Goal: Task Accomplishment & Management: Use online tool/utility

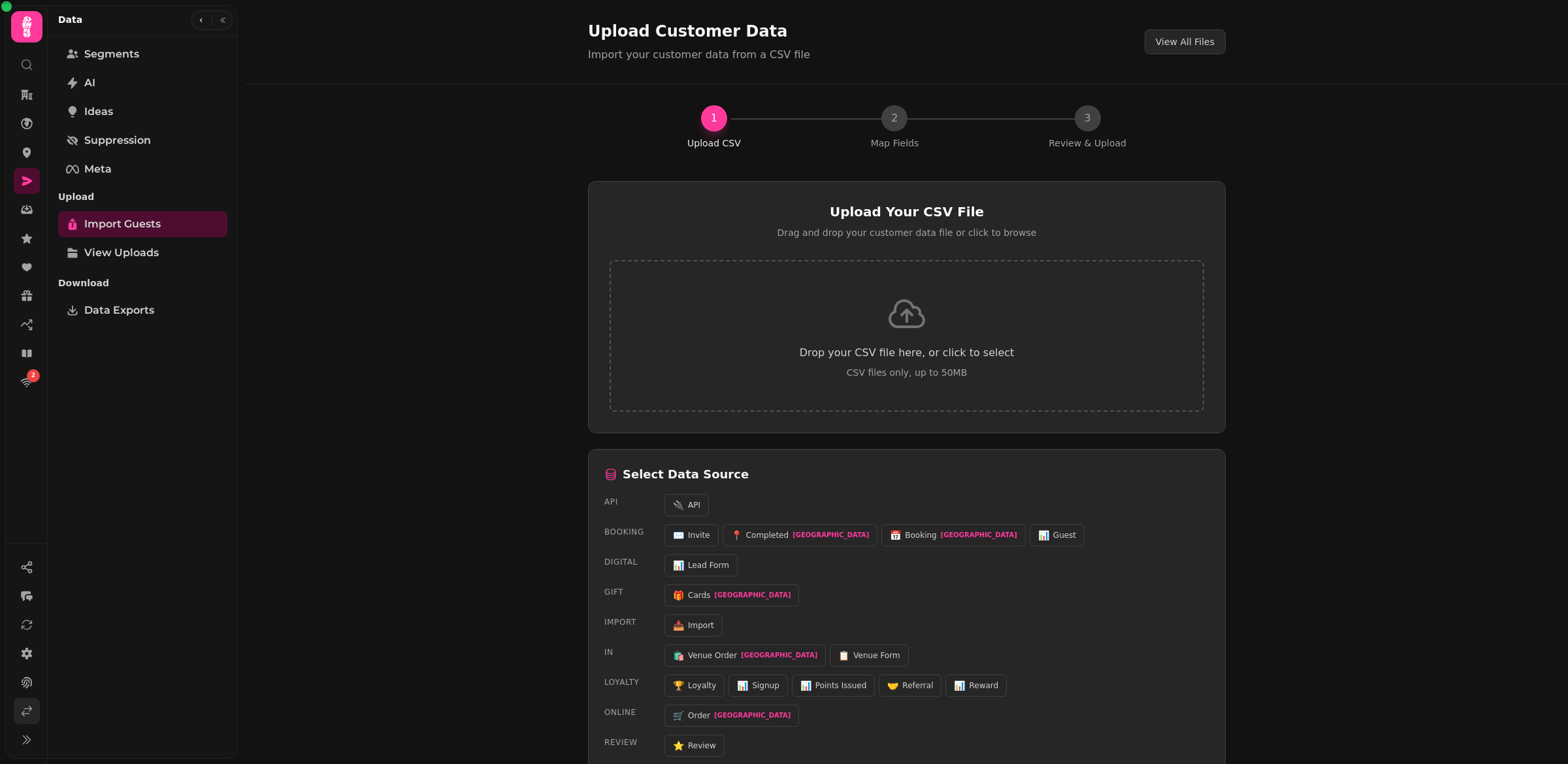
click at [30, 703] on link at bounding box center [27, 711] width 26 height 26
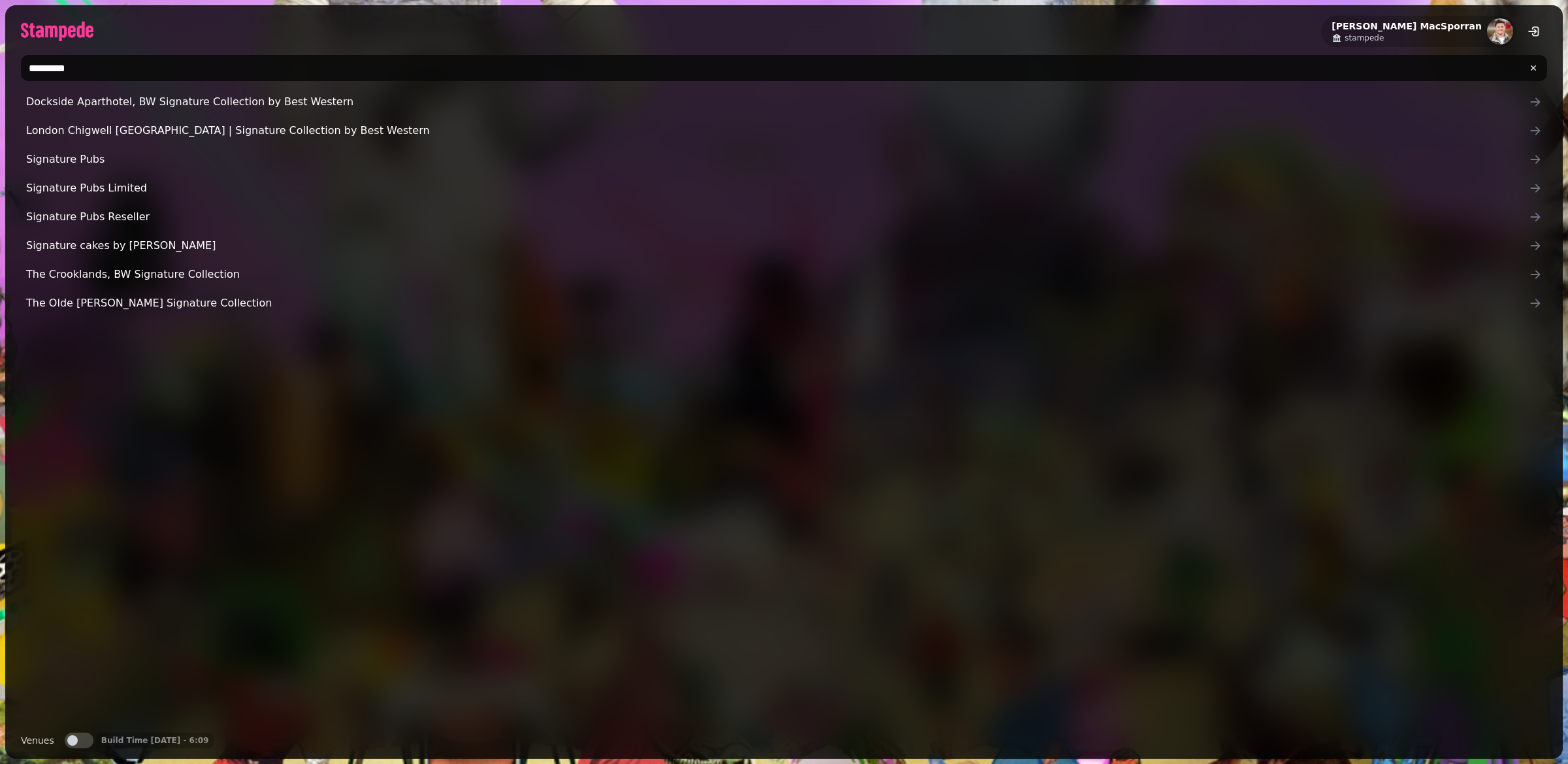
click at [100, 60] on input "*********" at bounding box center [784, 68] width 1526 height 26
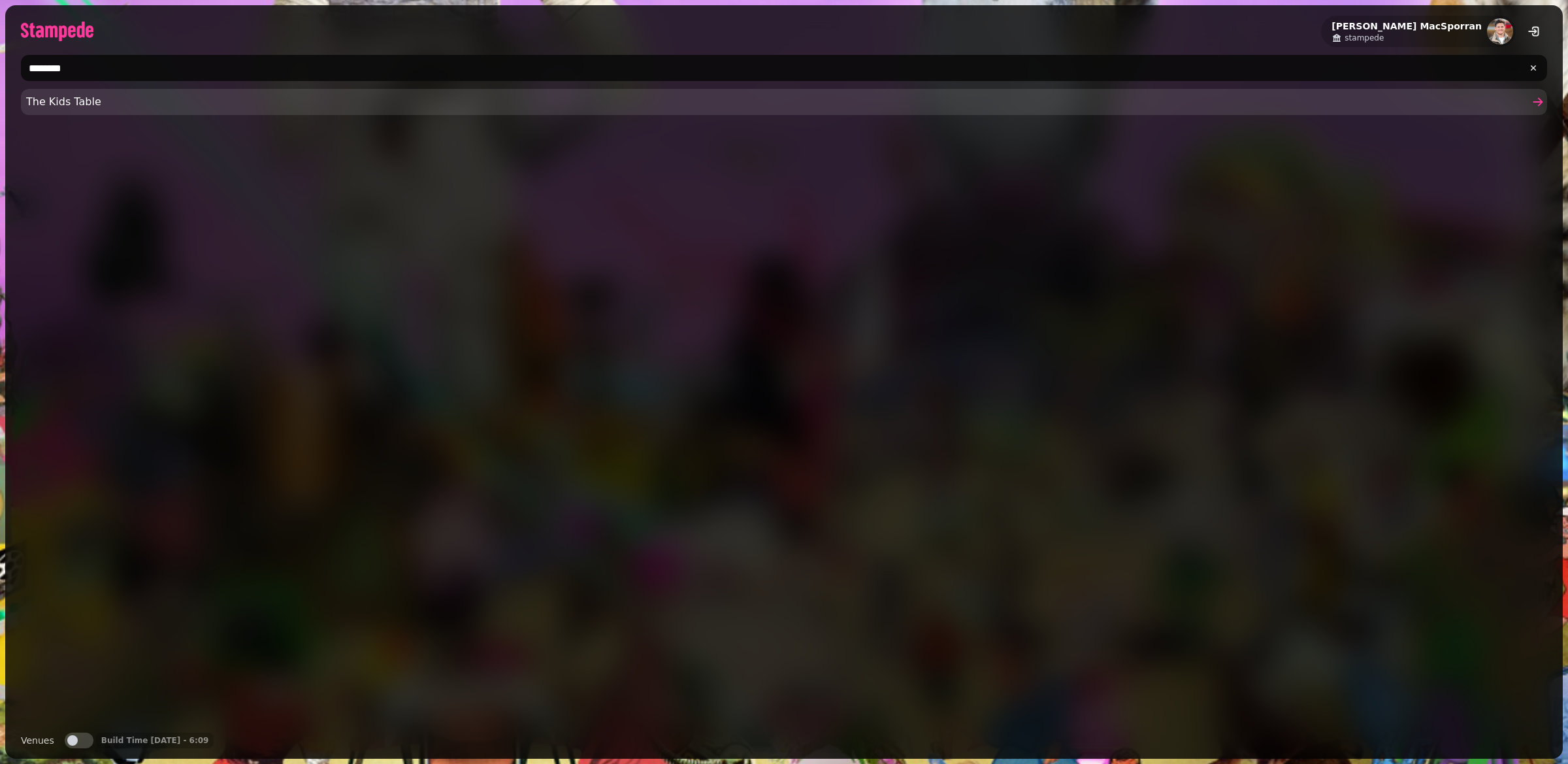
type input "********"
click at [81, 102] on span "The Kids Table" at bounding box center [778, 102] width 1503 height 16
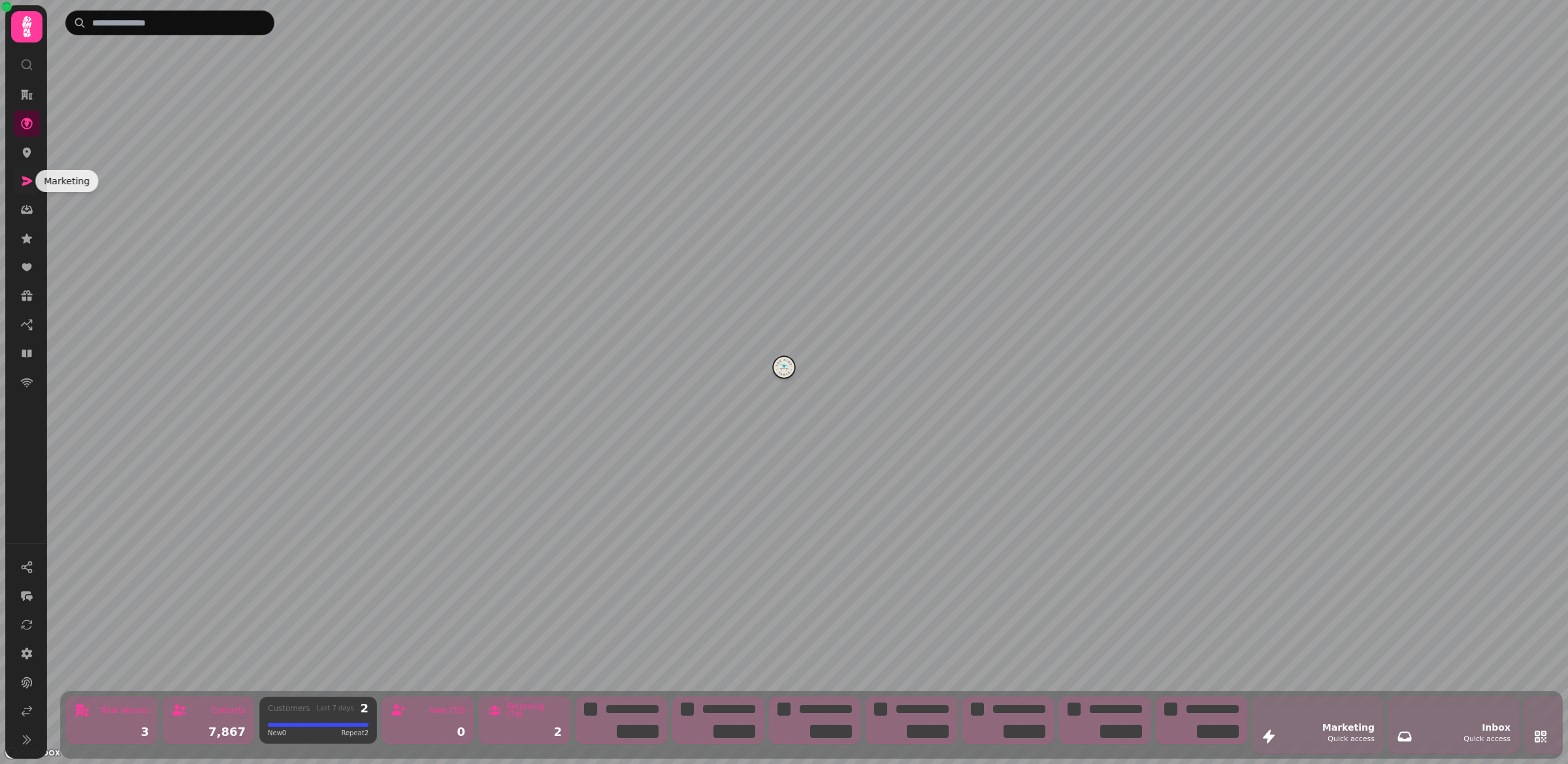
click at [21, 183] on icon at bounding box center [26, 180] width 13 height 13
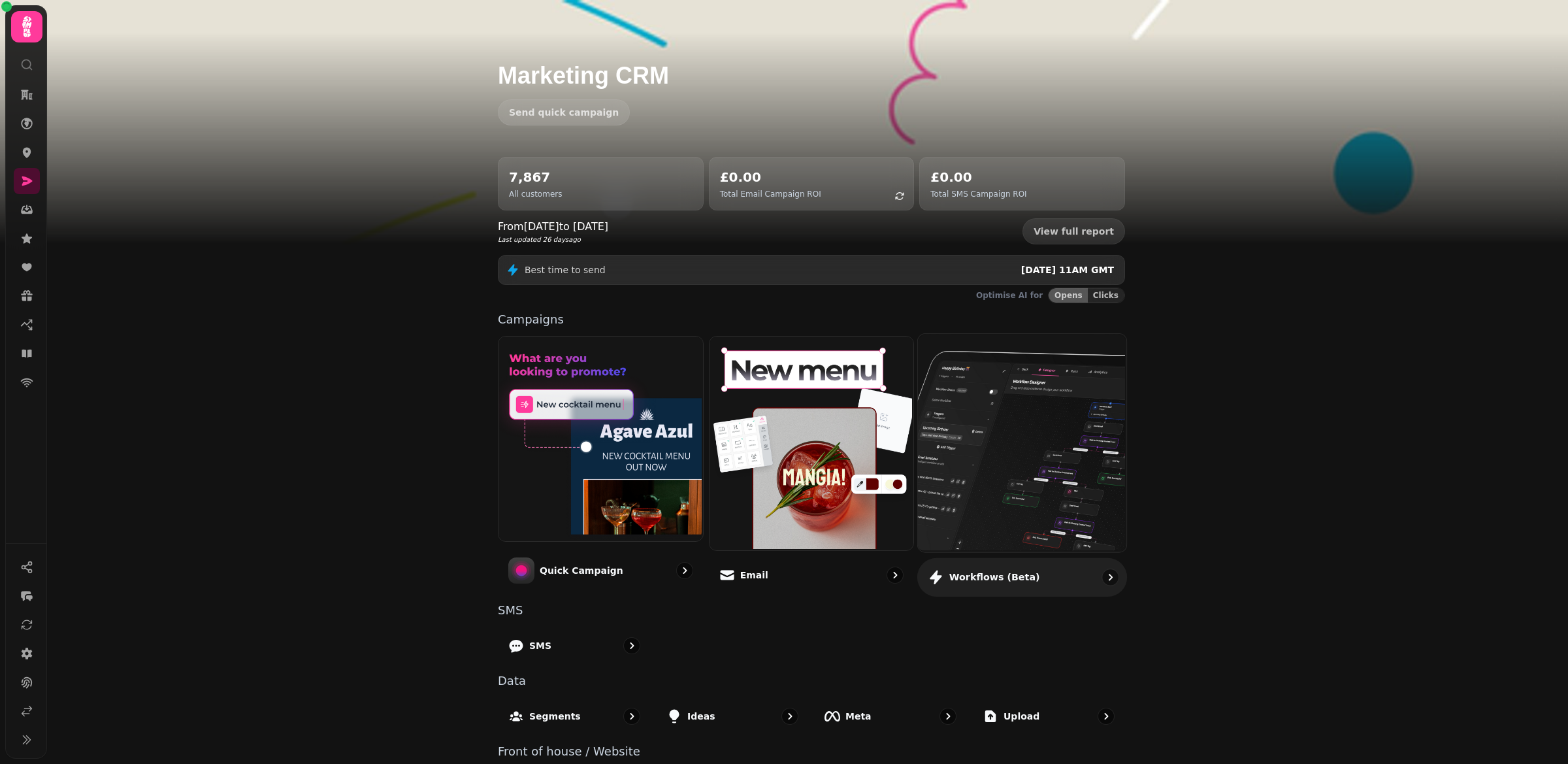
click at [1024, 457] on img at bounding box center [1021, 441] width 209 height 217
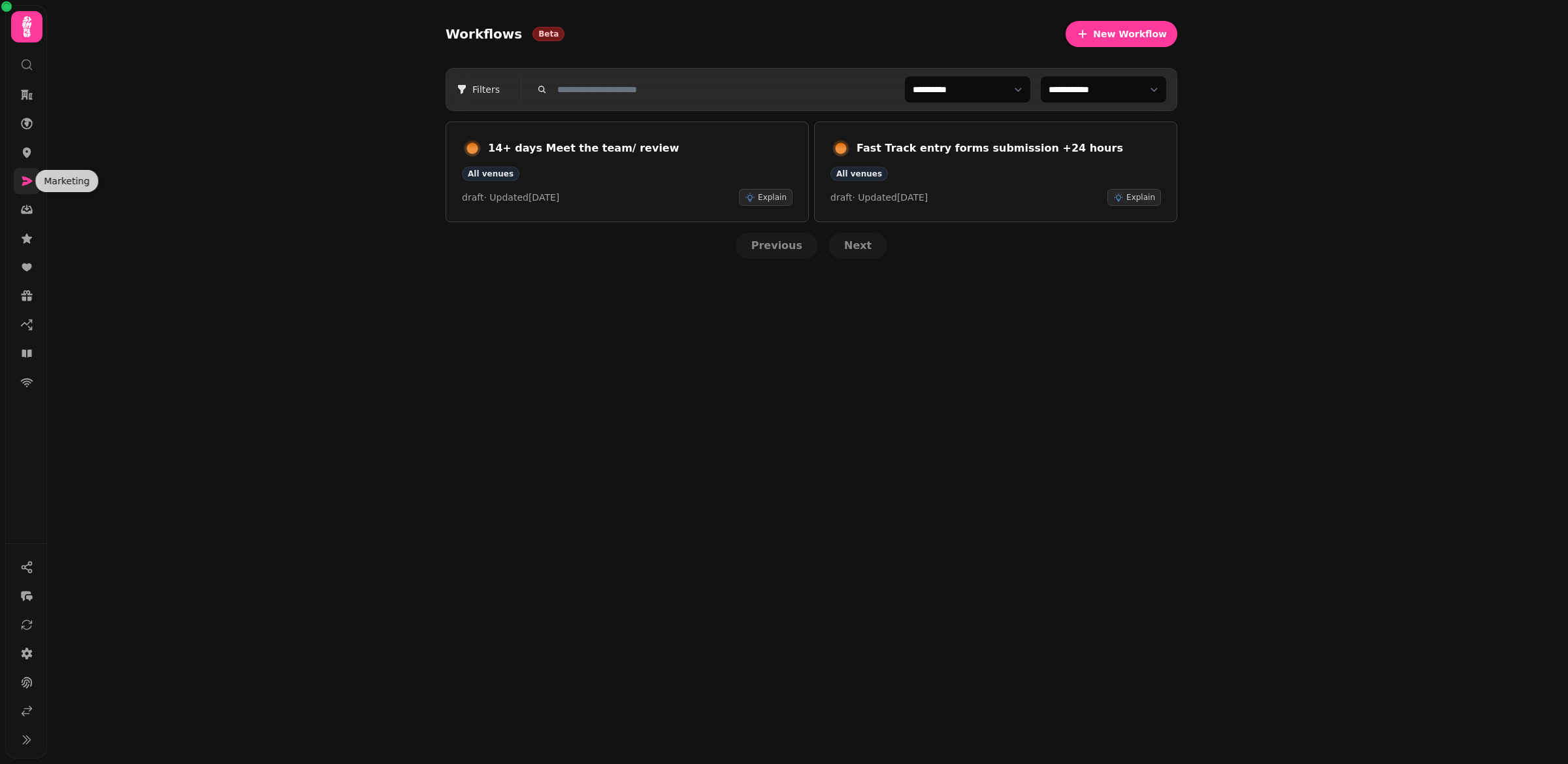
click at [26, 181] on icon at bounding box center [26, 180] width 13 height 13
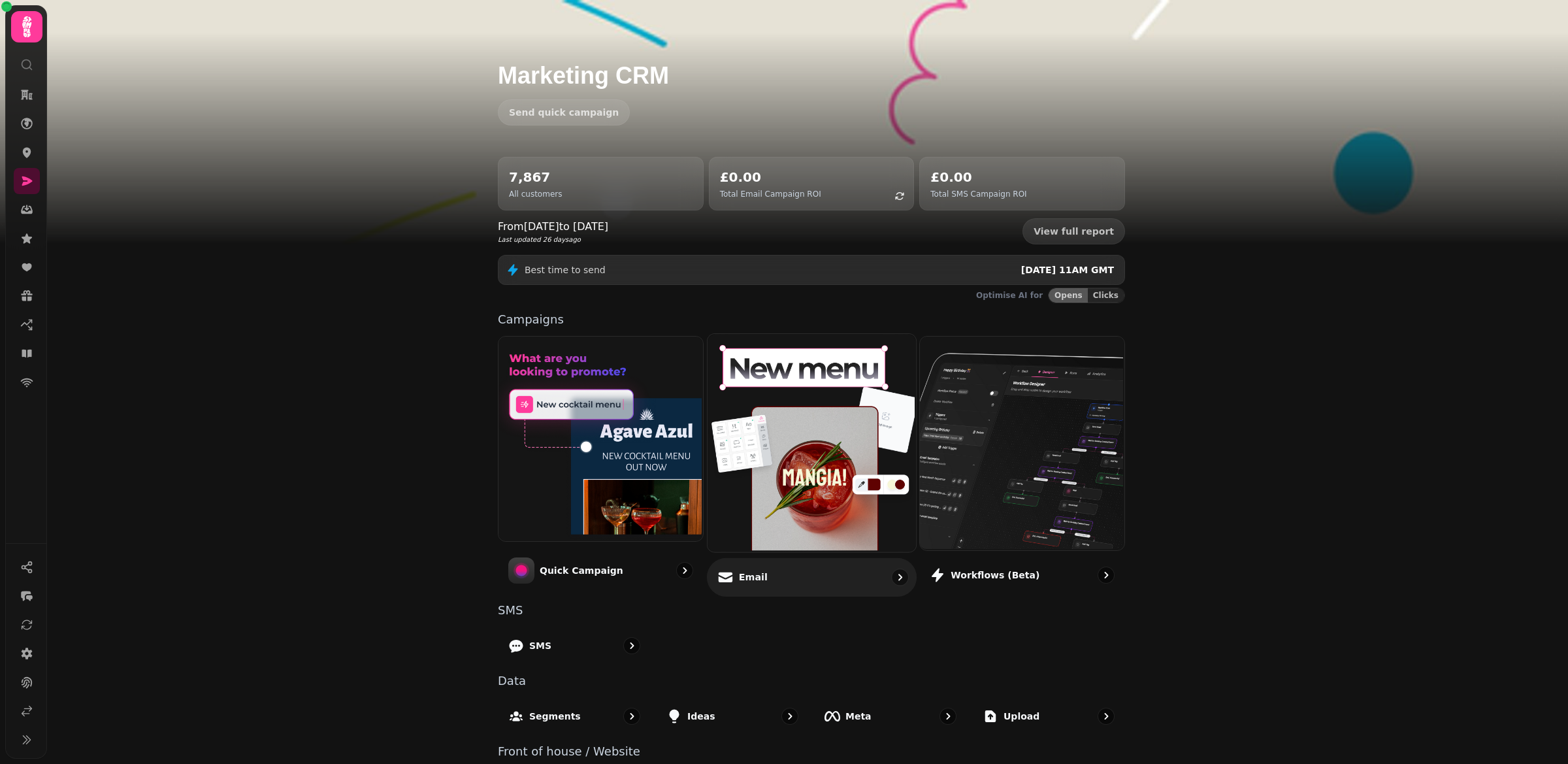
click at [814, 486] on img at bounding box center [810, 441] width 209 height 217
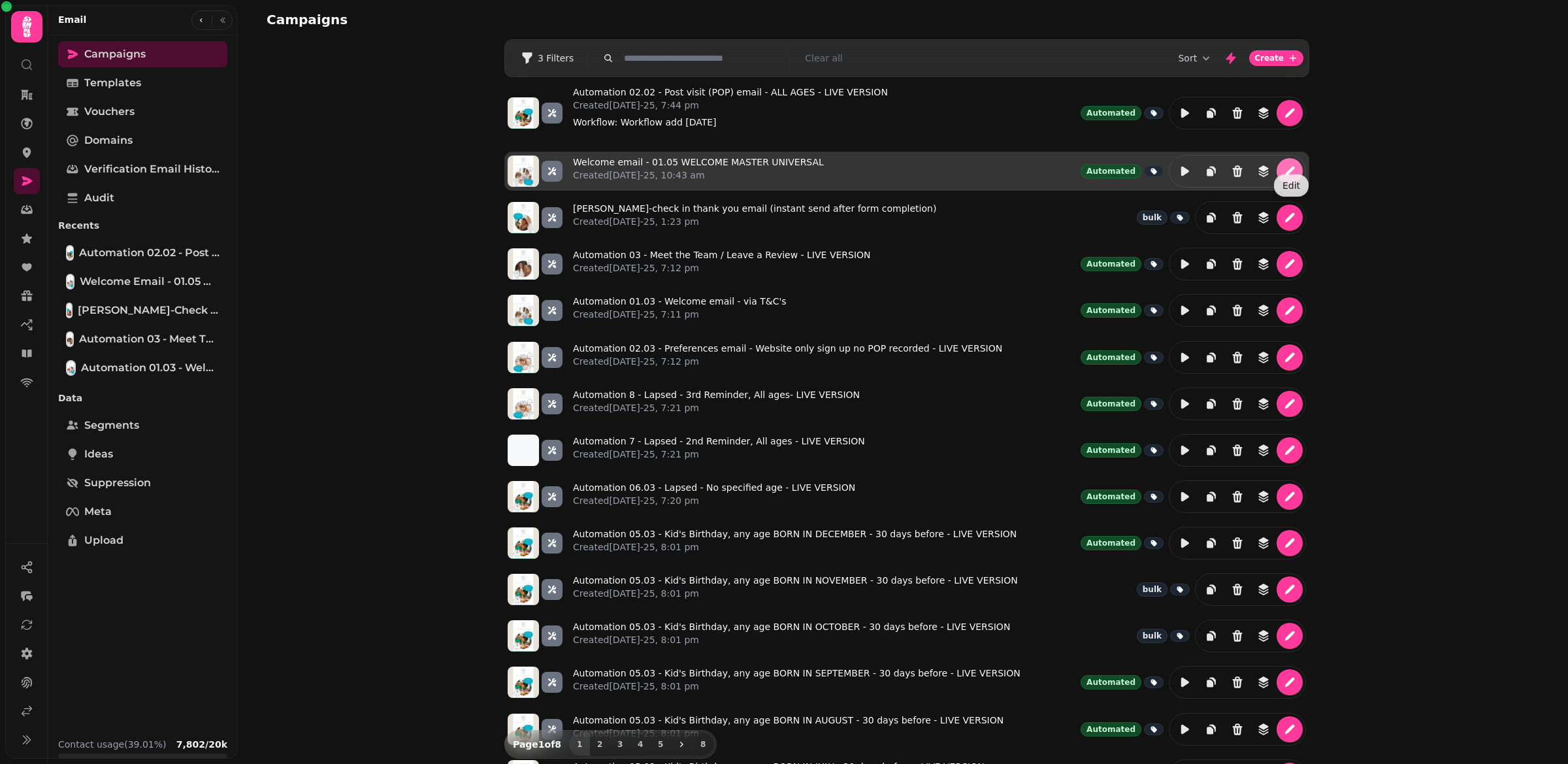
click at [1284, 165] on icon "edit" at bounding box center [1289, 171] width 13 height 13
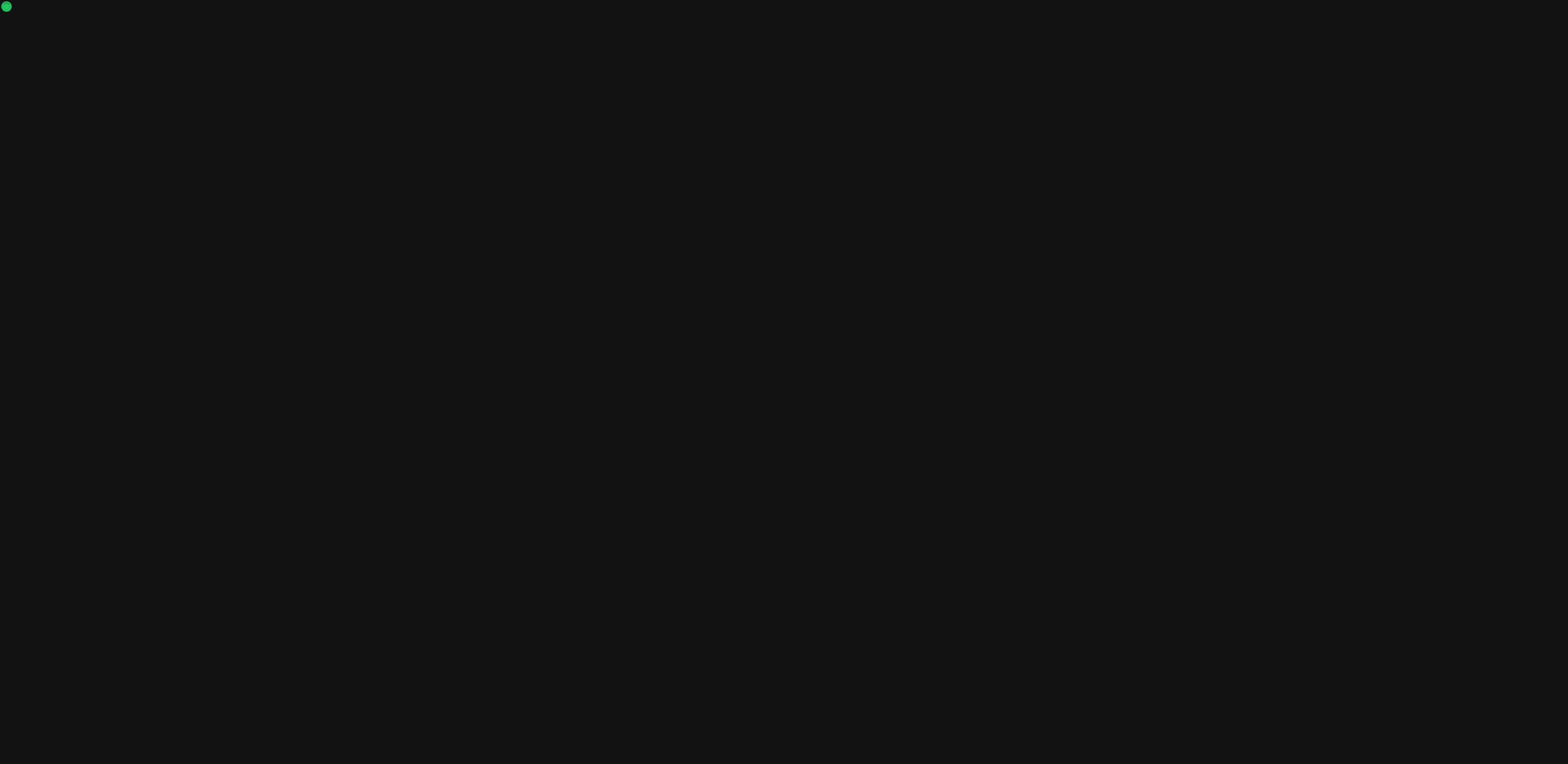
select select "**********"
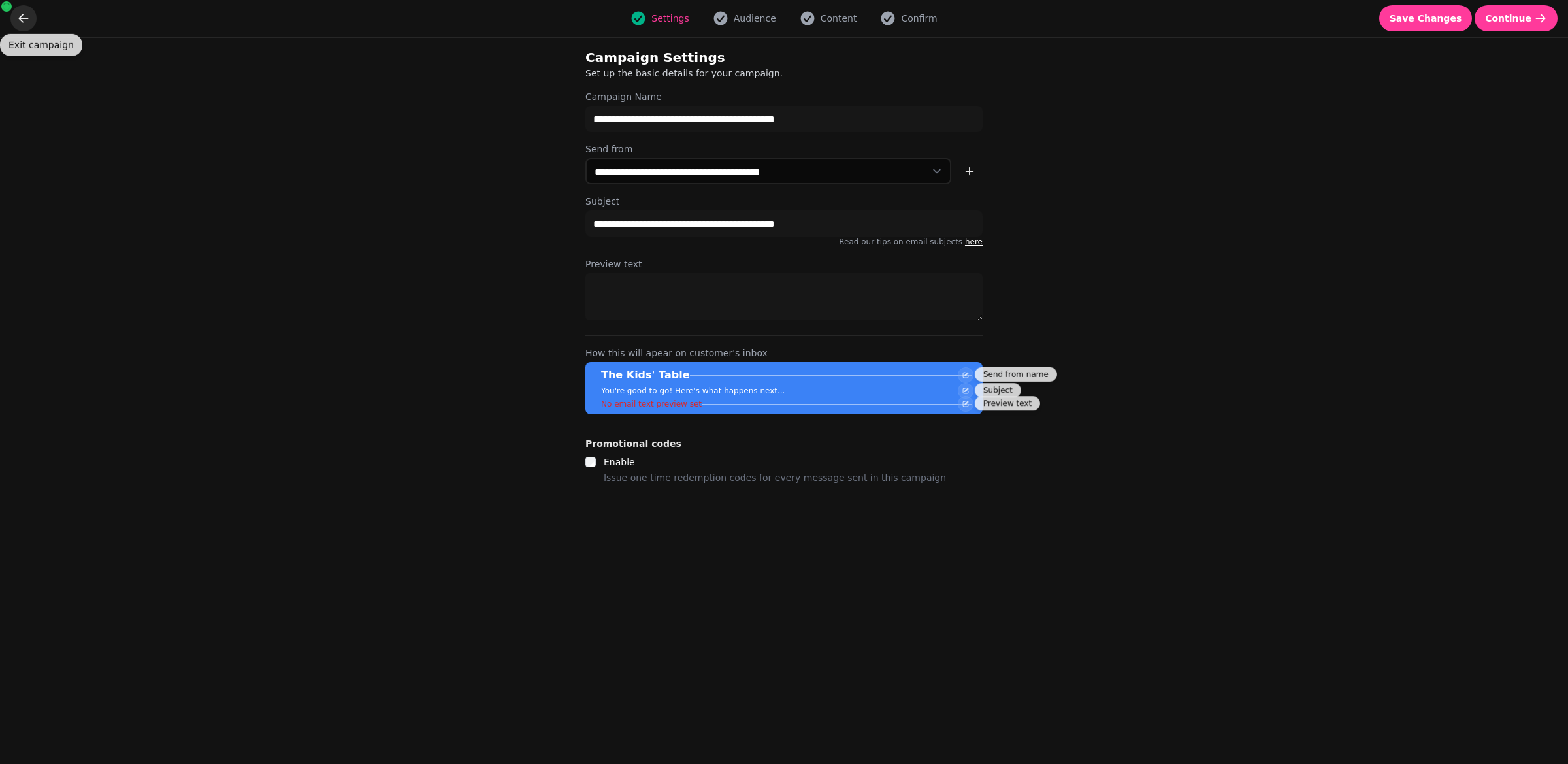
click at [16, 21] on button "go back" at bounding box center [23, 18] width 26 height 26
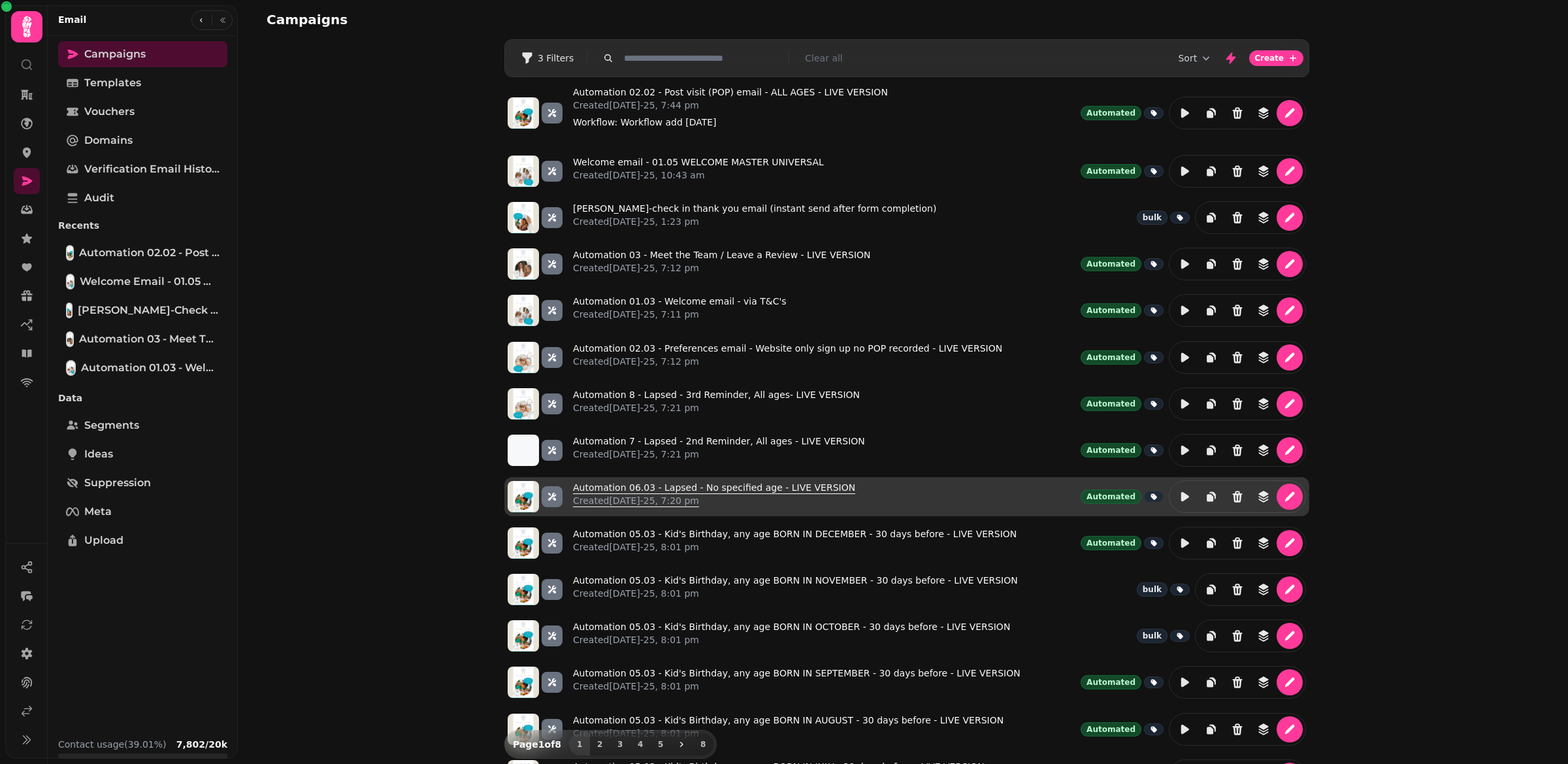
scroll to position [38, 0]
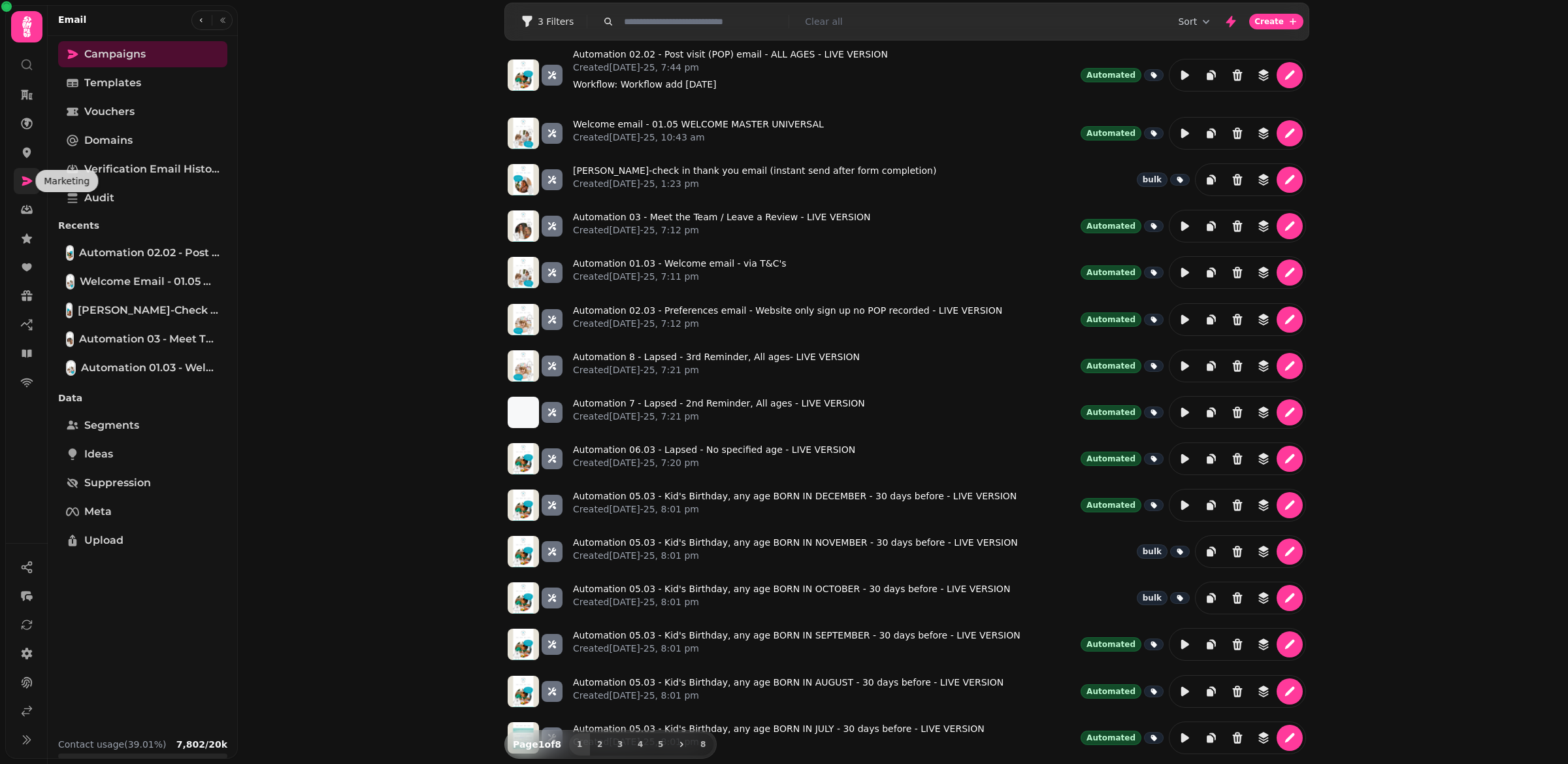
click at [28, 177] on icon at bounding box center [26, 180] width 13 height 13
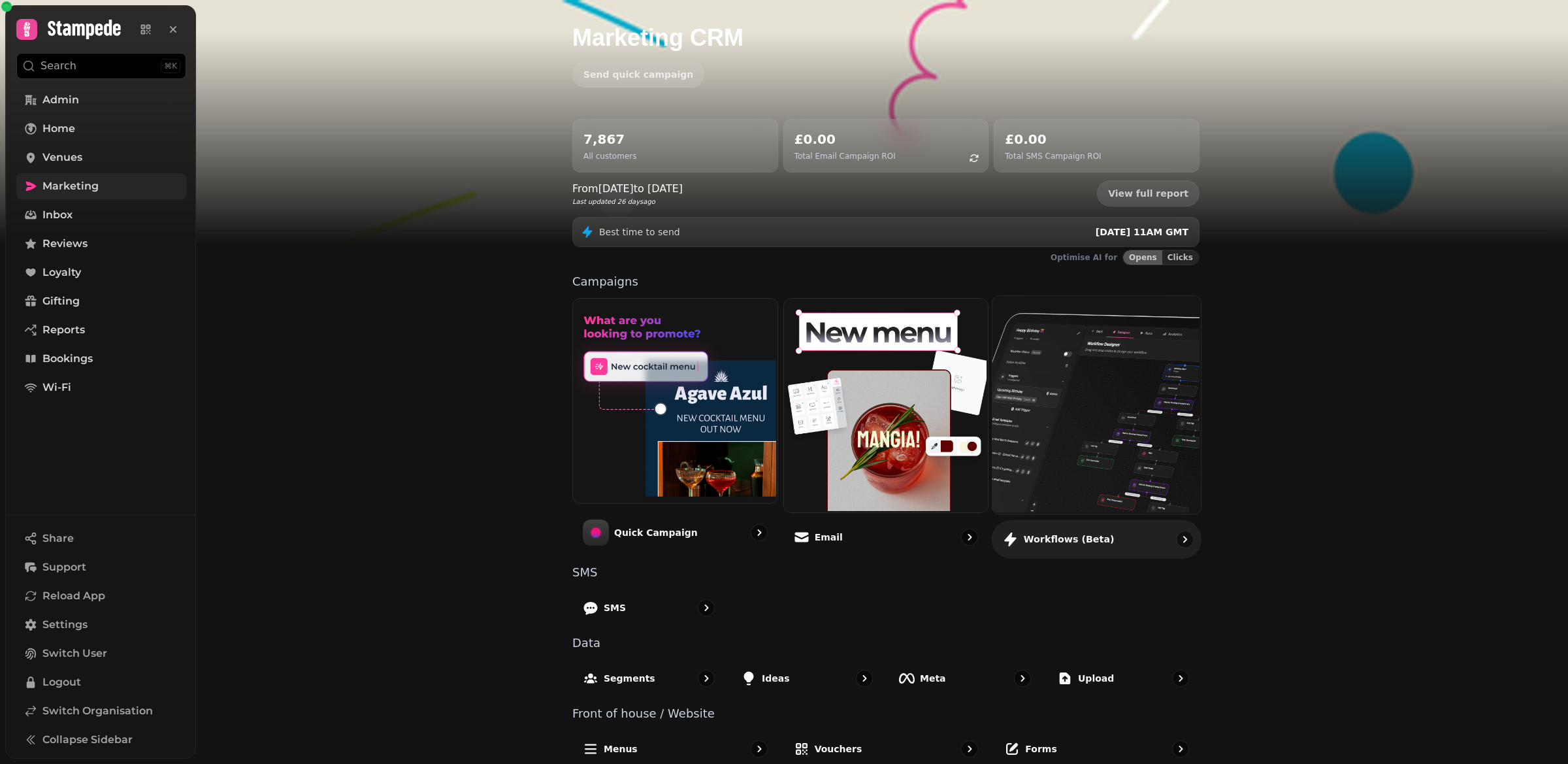
click at [1058, 418] on img at bounding box center [1095, 403] width 209 height 217
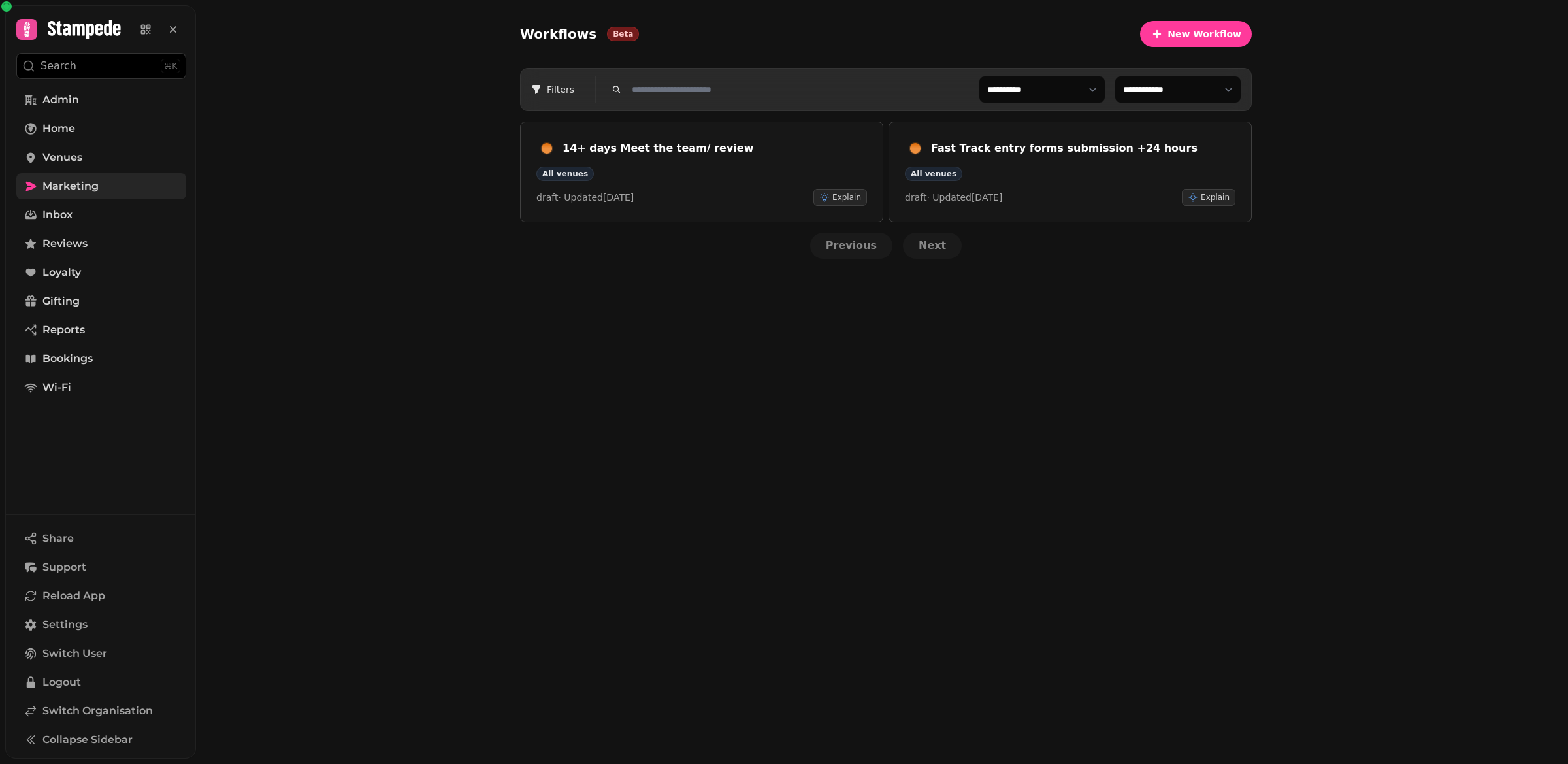
click at [75, 174] on link "Marketing" at bounding box center [101, 186] width 170 height 26
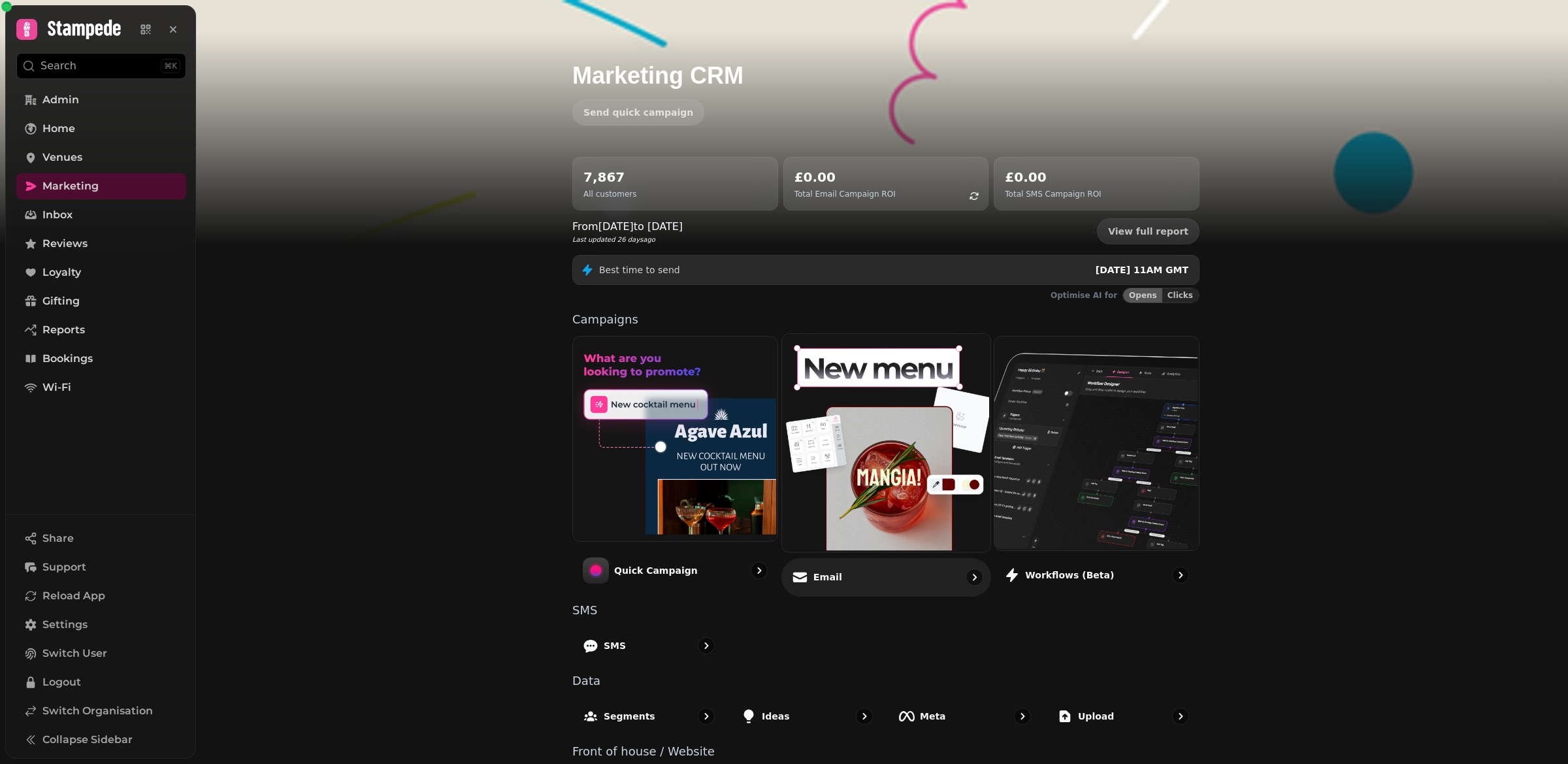
scroll to position [49, 0]
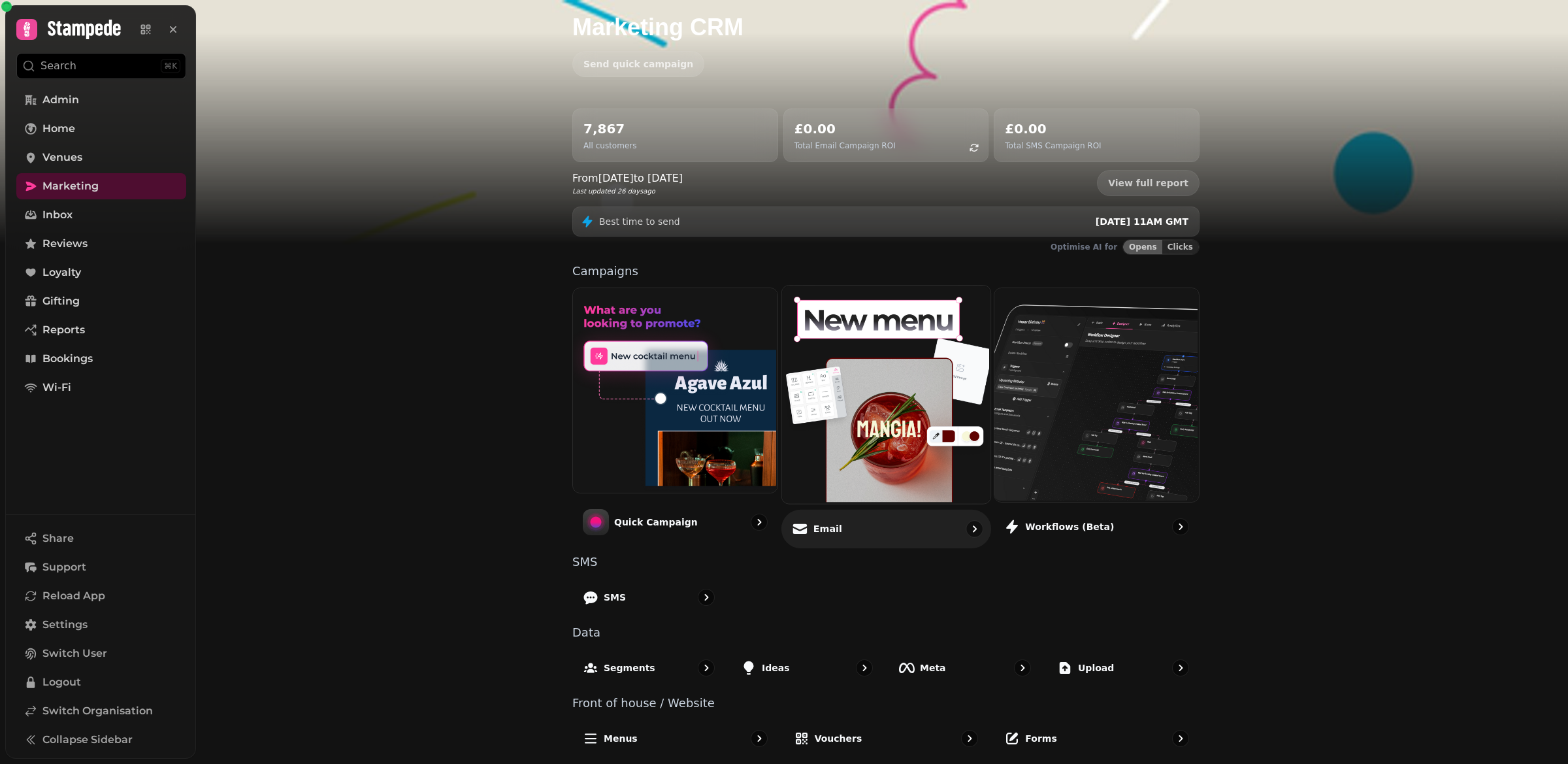
drag, startPoint x: 900, startPoint y: 549, endPoint x: 900, endPoint y: 516, distance: 33.0
click at [900, 527] on div "7,867 All customers £0.00 Total Email Campaign ROI £0.00 Total SMS Campaign ROI…" at bounding box center [886, 437] width 669 height 659
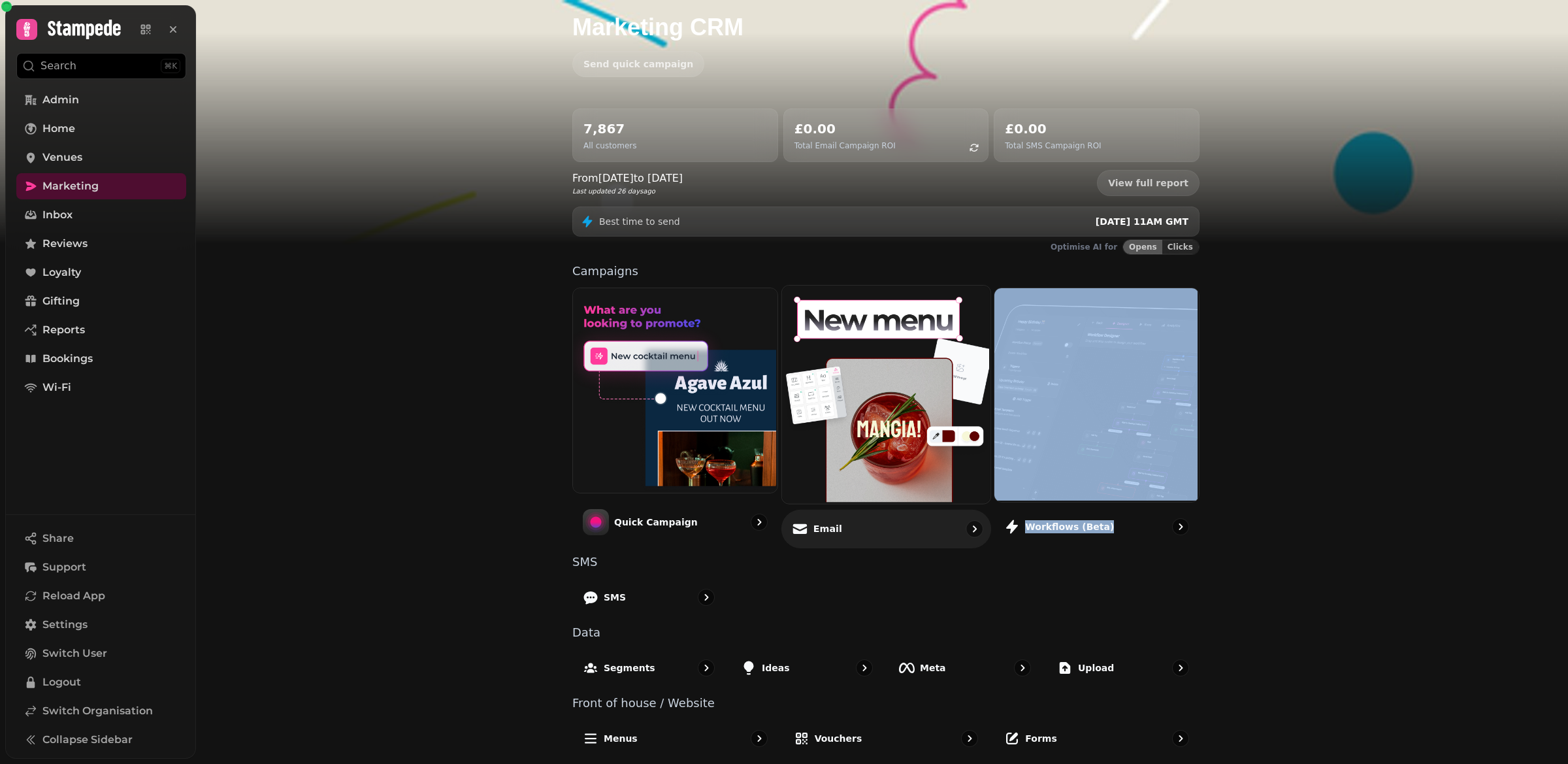
click at [888, 430] on img at bounding box center [884, 392] width 209 height 217
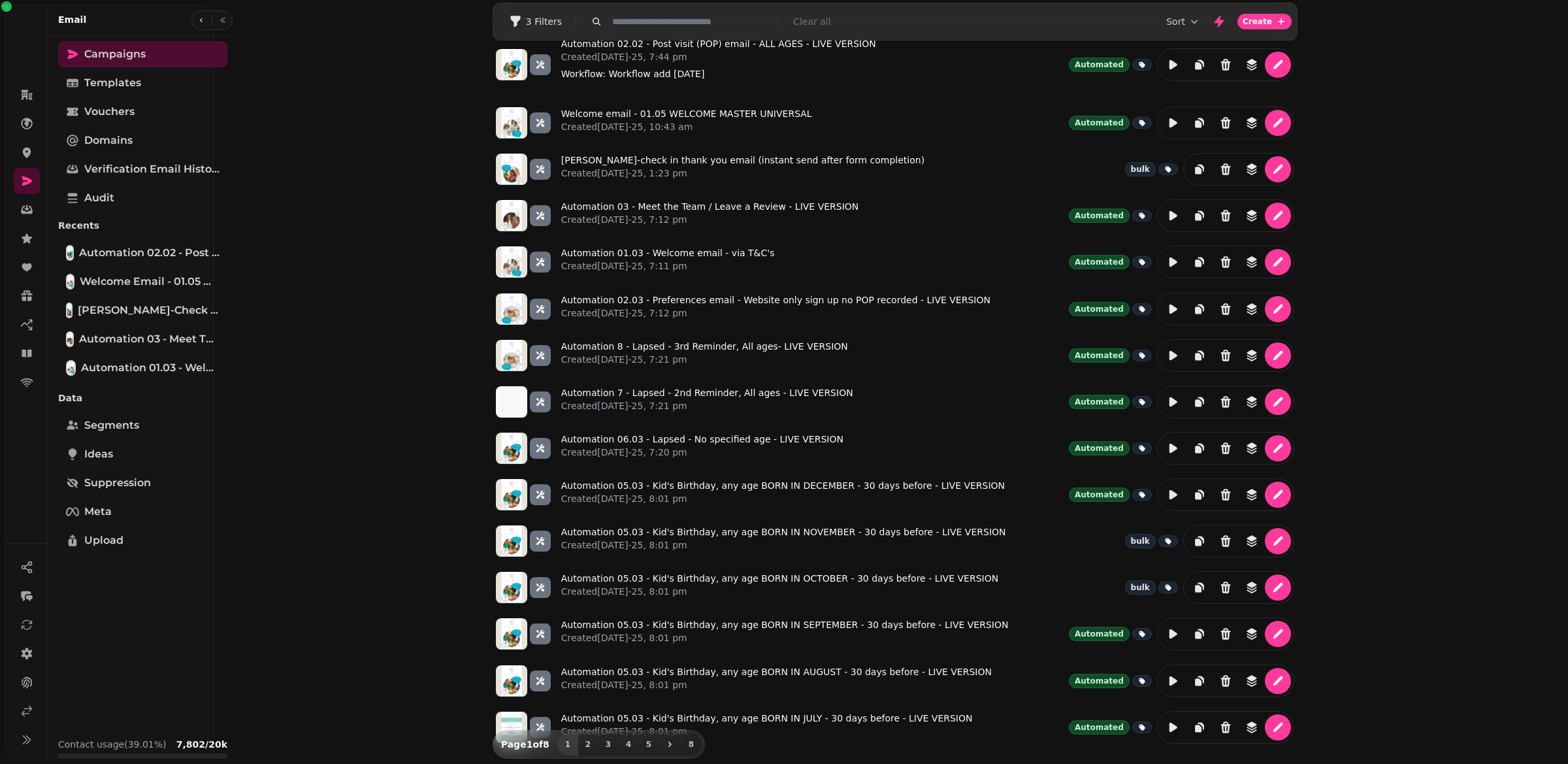
scroll to position [38, 0]
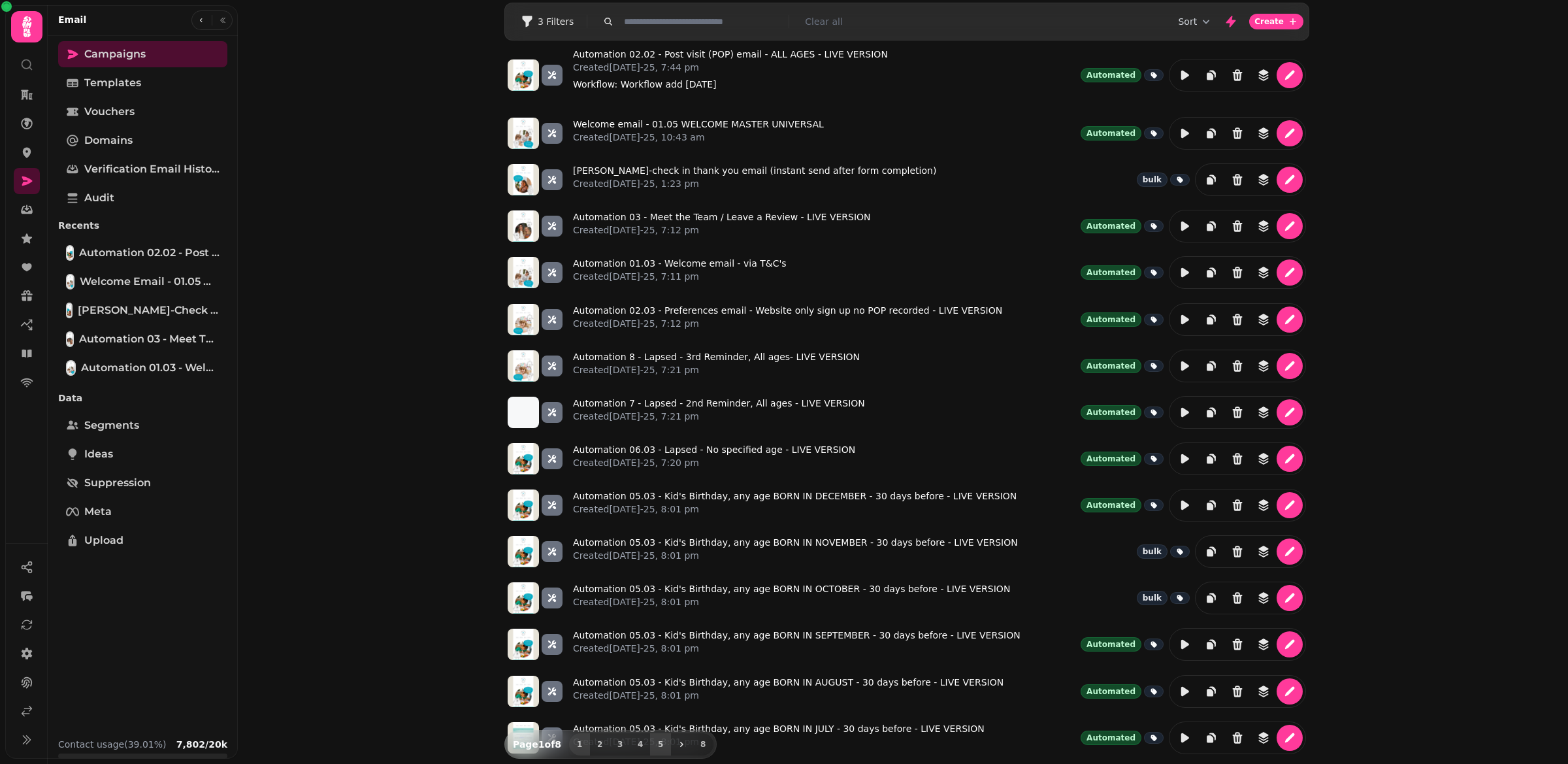
click at [659, 746] on span "5" at bounding box center [661, 744] width 10 height 8
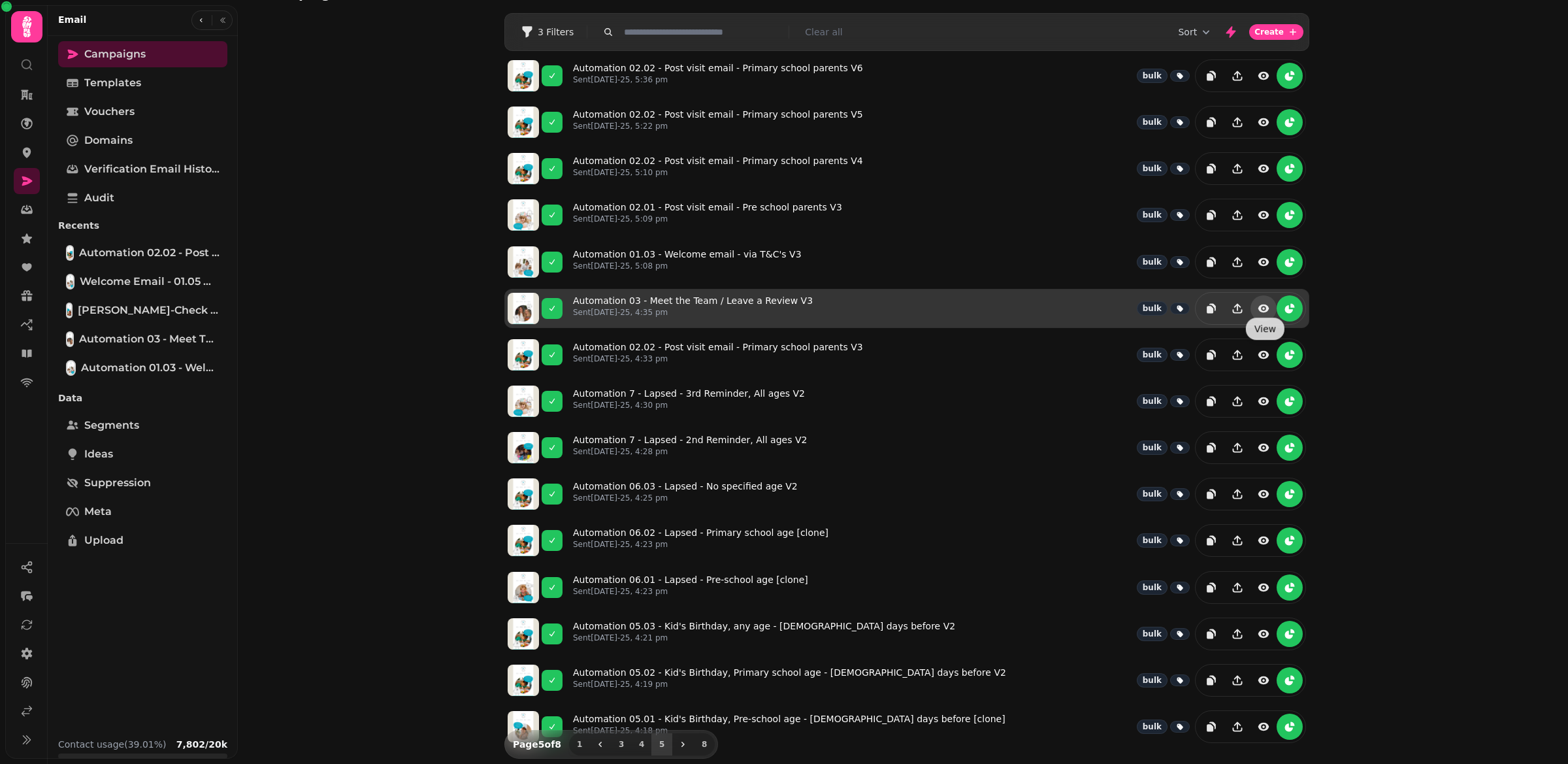
click at [1267, 308] on icon "view" at bounding box center [1263, 308] width 13 height 13
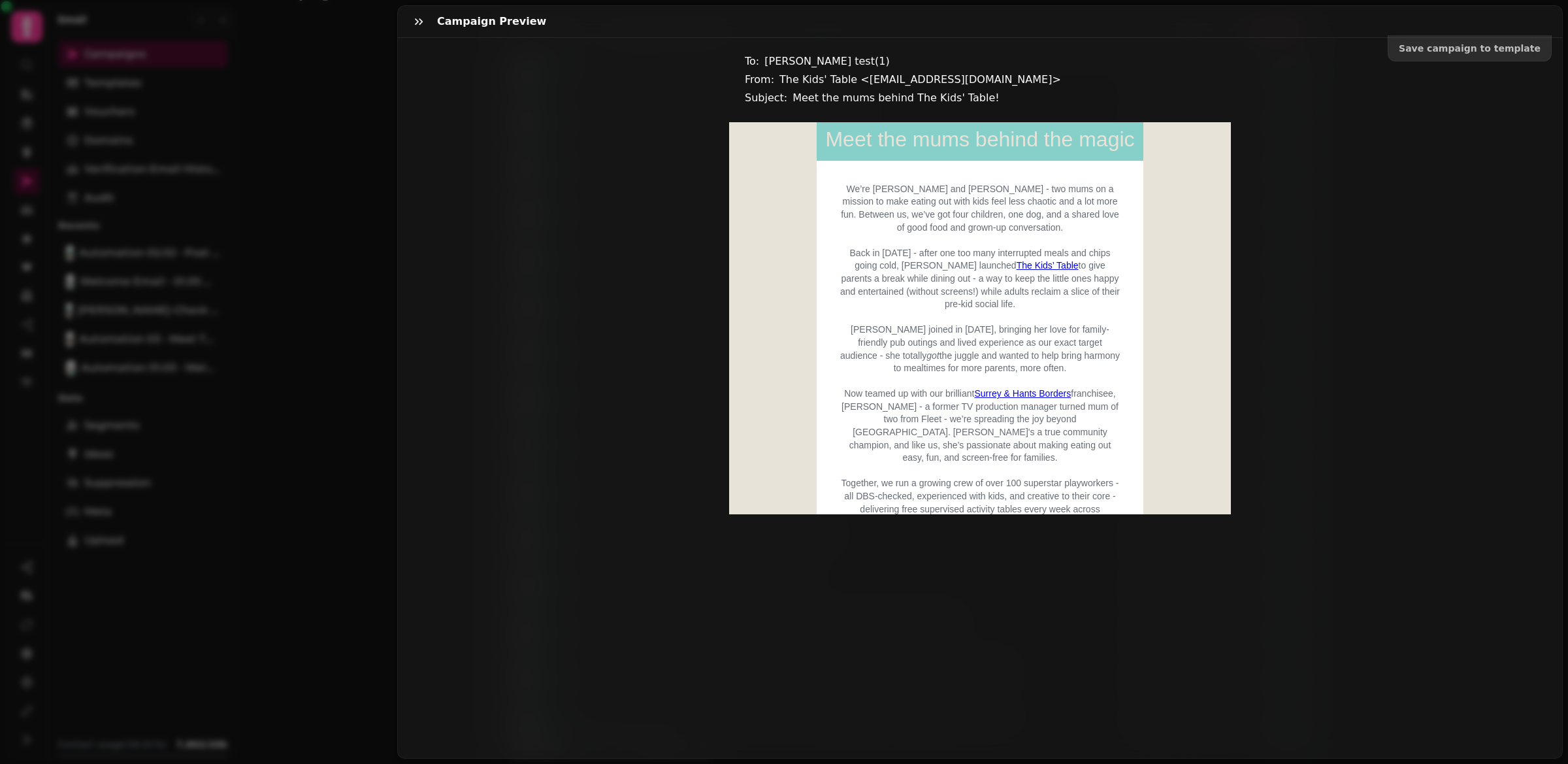
scroll to position [331, 0]
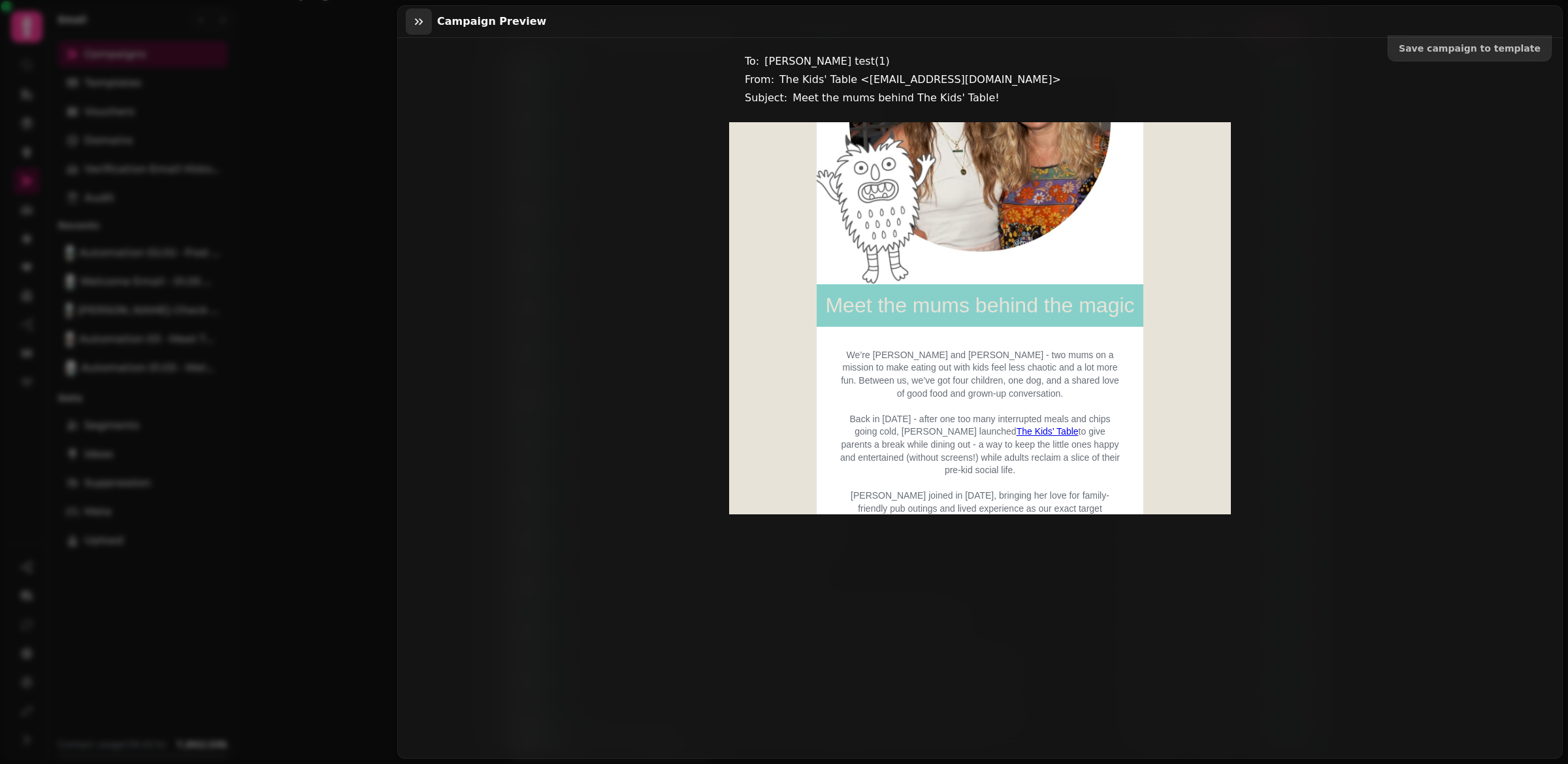
click at [421, 19] on icon "button" at bounding box center [418, 21] width 13 height 13
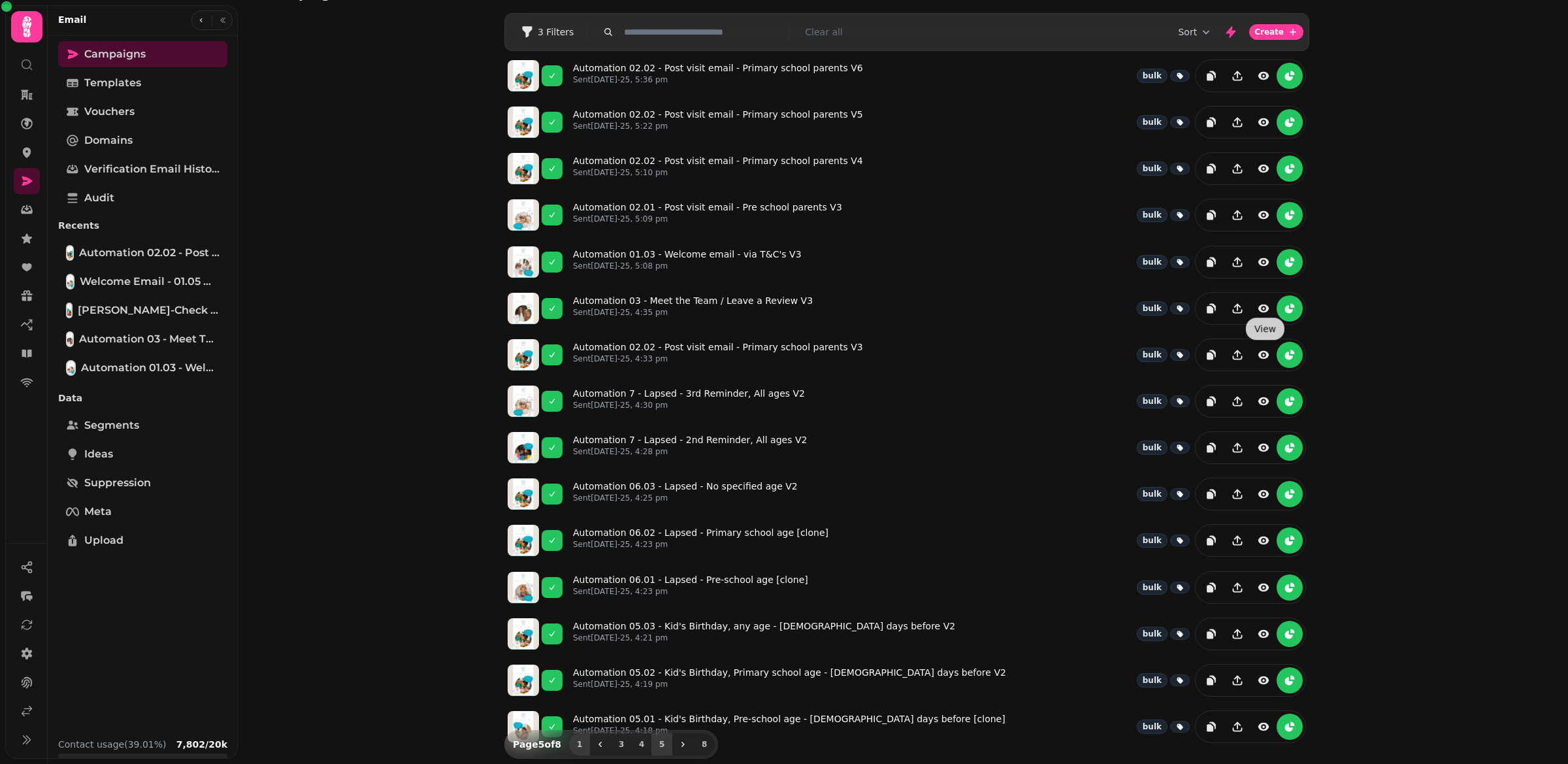
click at [582, 748] on span "1" at bounding box center [579, 744] width 10 height 8
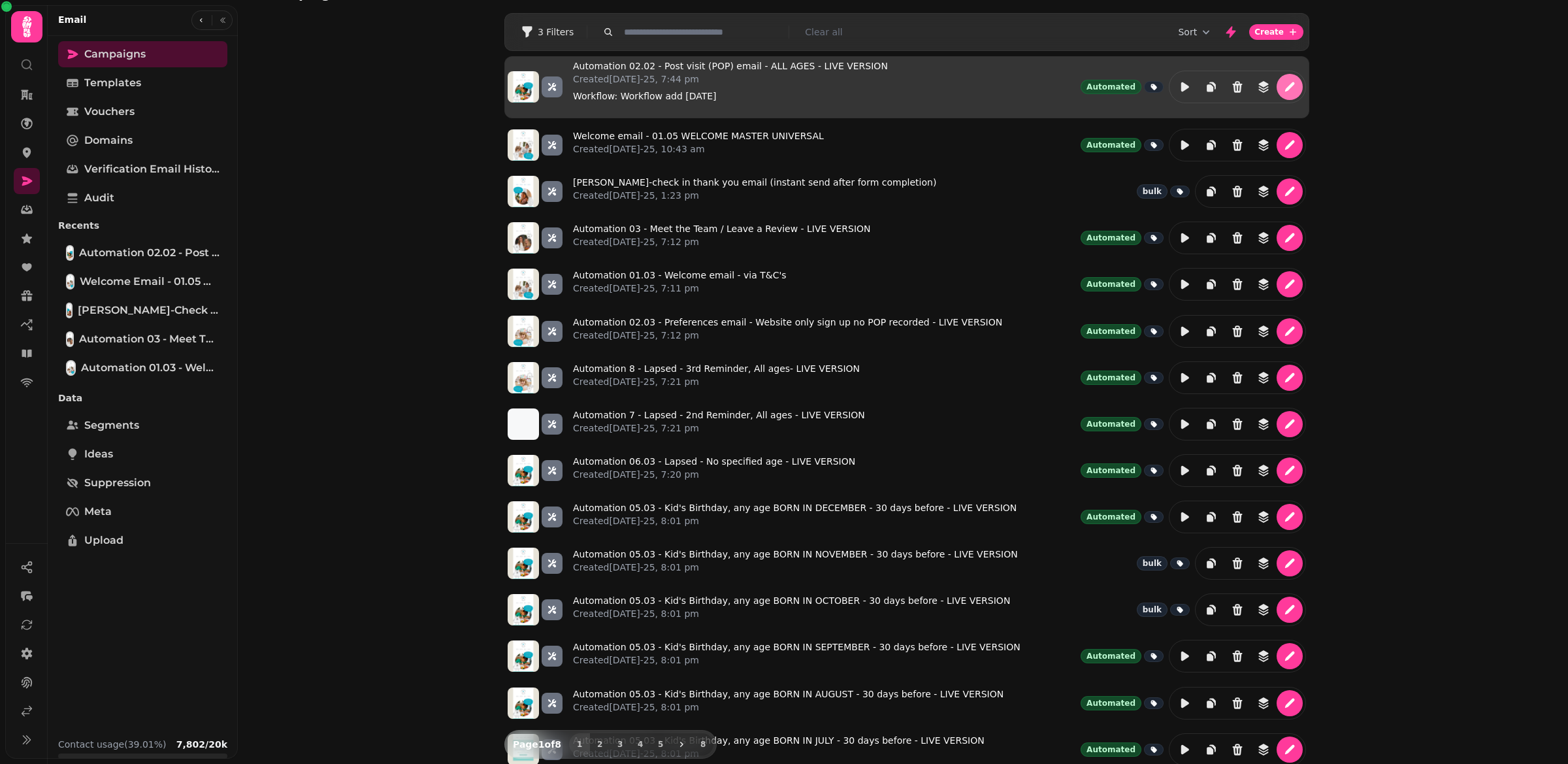
click at [1293, 82] on icon "edit" at bounding box center [1289, 87] width 10 height 10
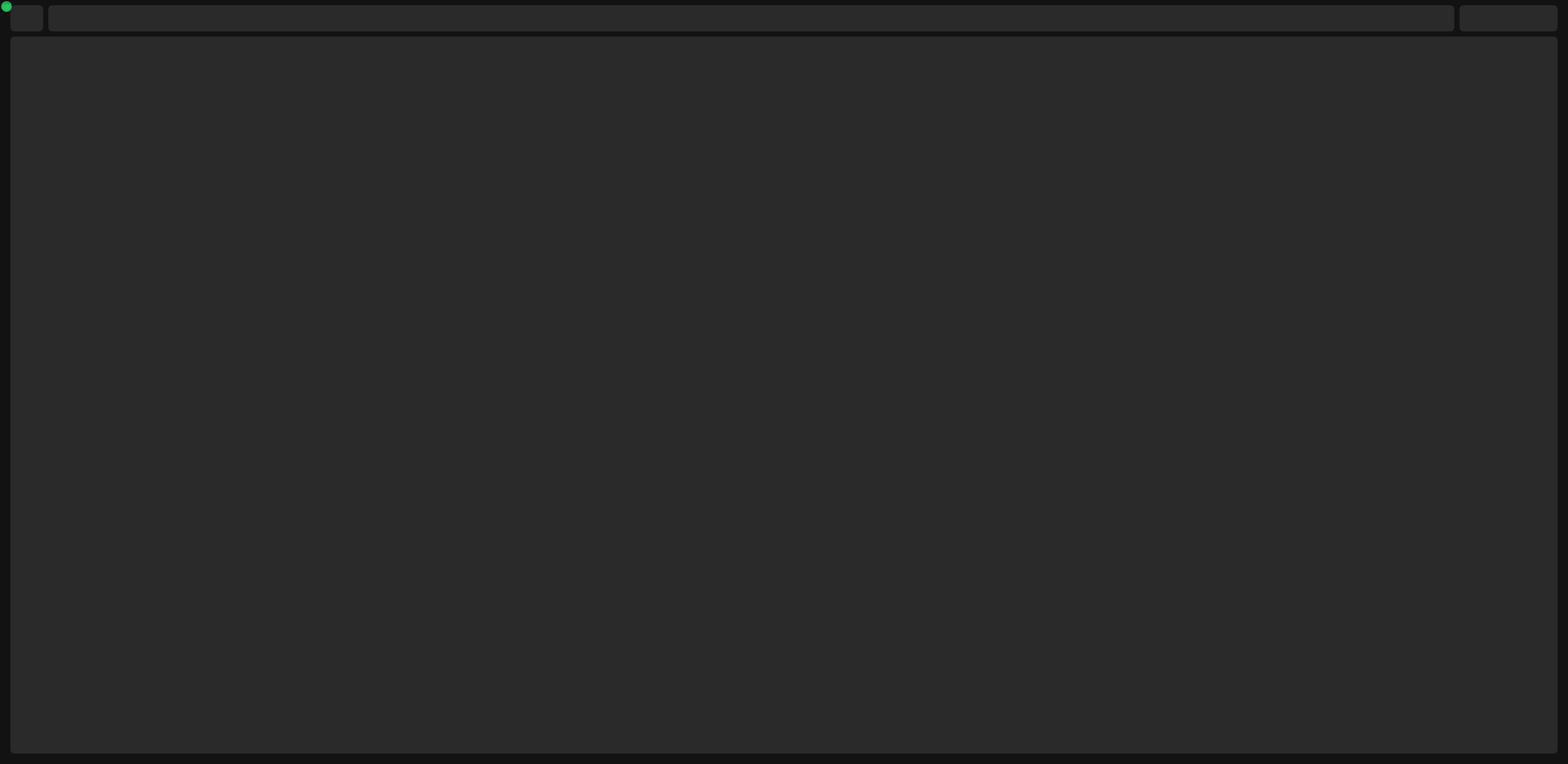
select select "**********"
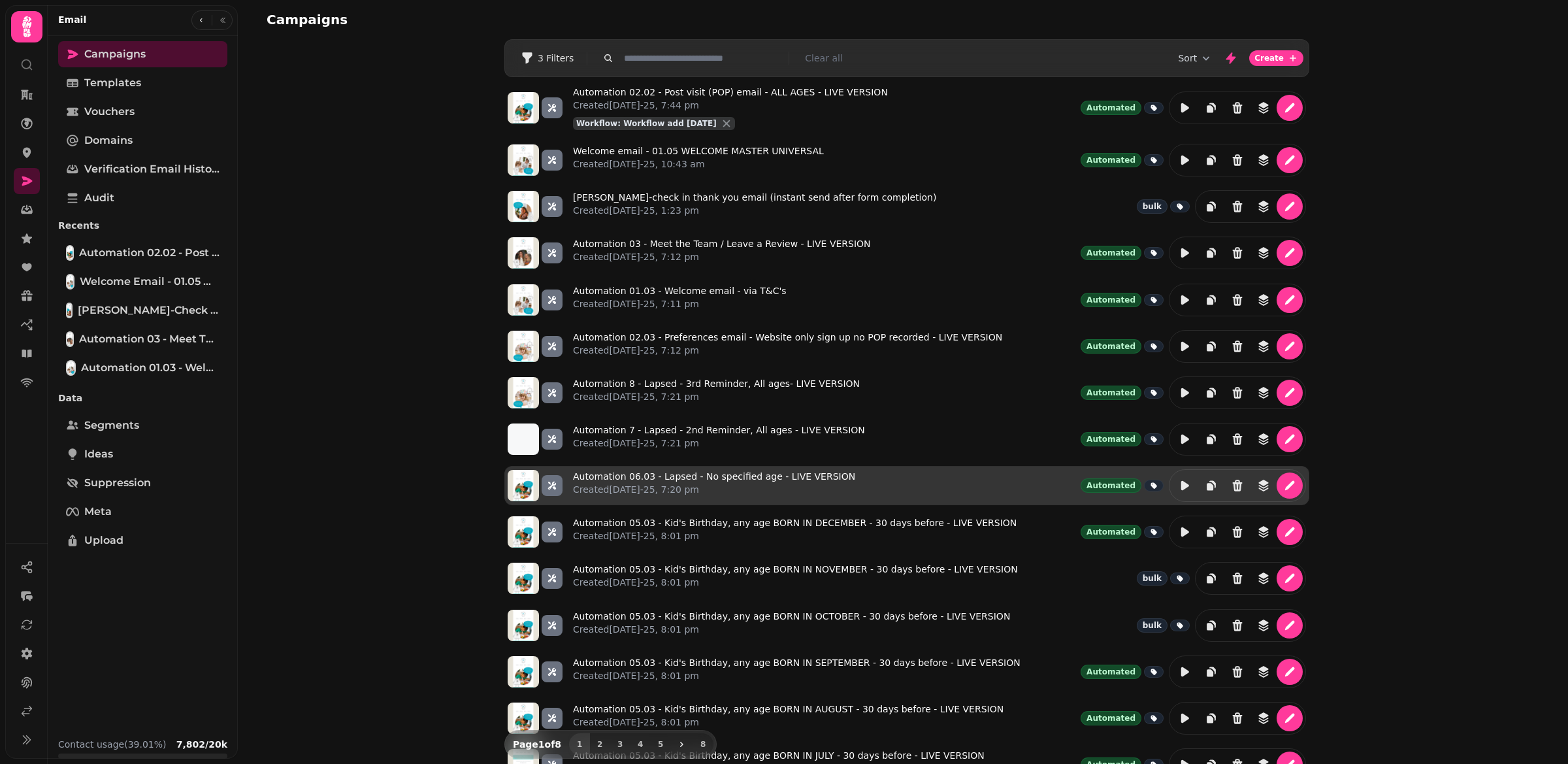
scroll to position [38, 0]
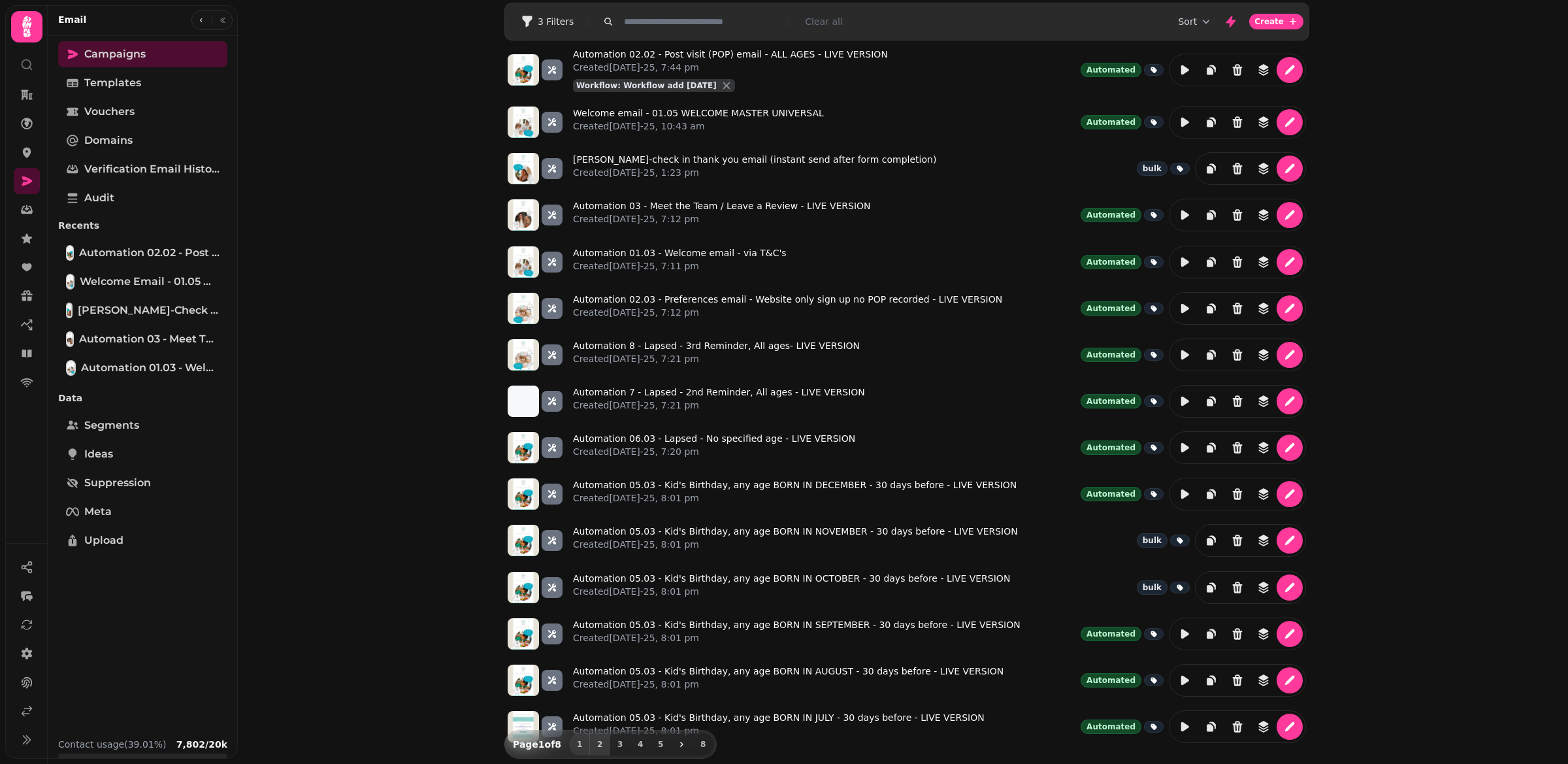
click at [598, 745] on span "2" at bounding box center [600, 744] width 10 height 8
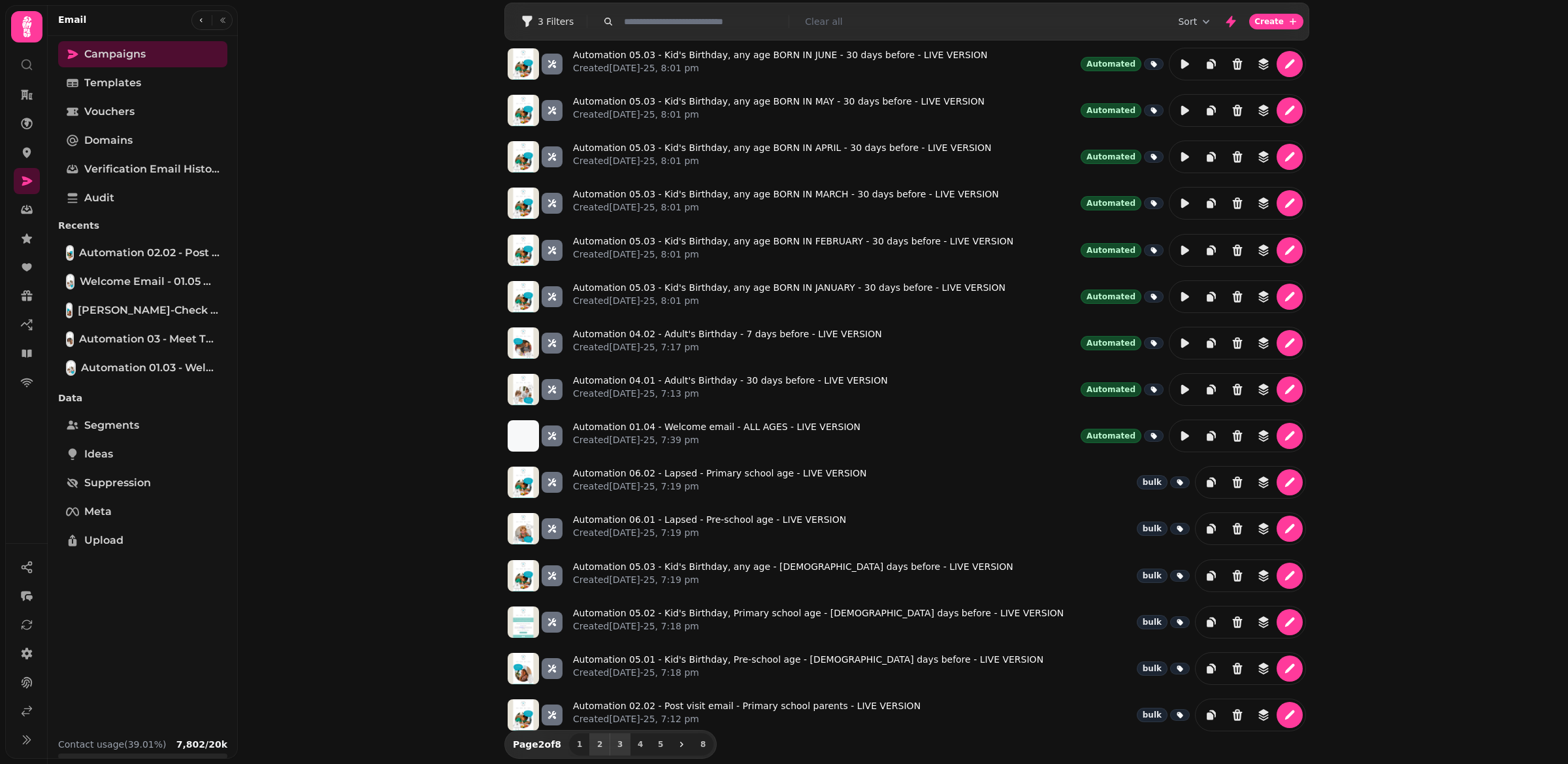
scroll to position [26, 0]
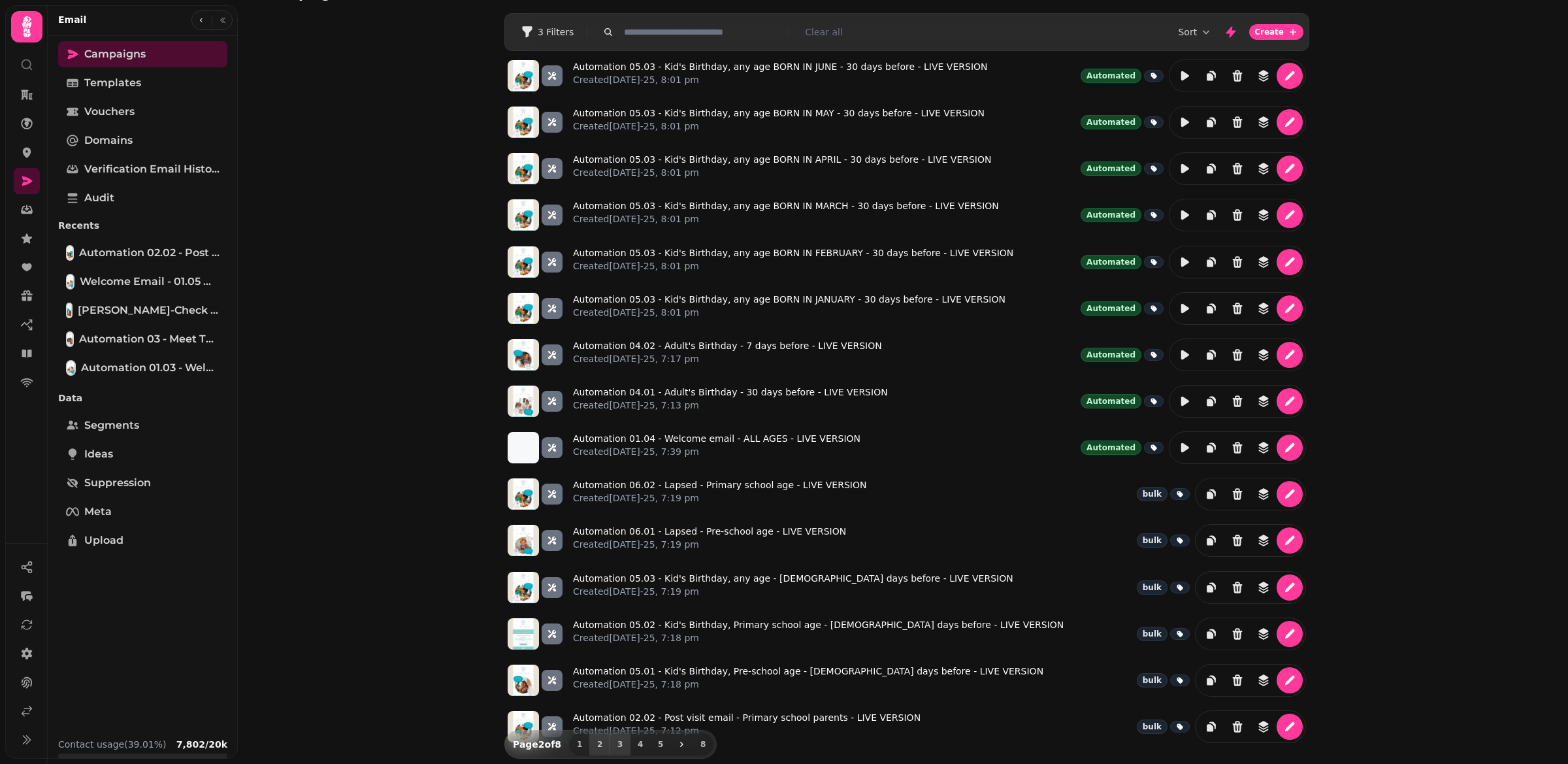
click at [623, 745] on span "3" at bounding box center [620, 744] width 10 height 8
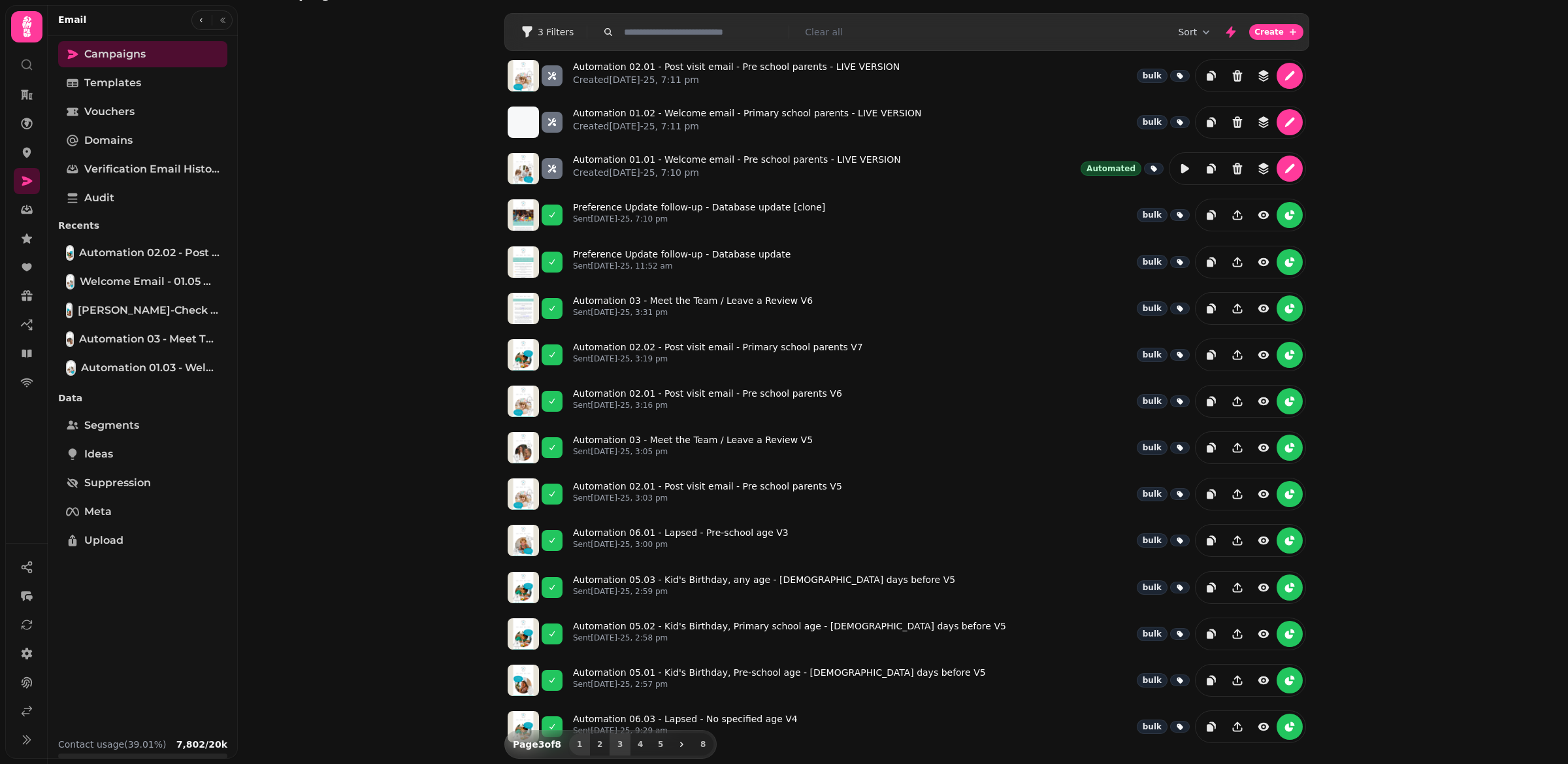
click at [584, 753] on button "1" at bounding box center [579, 745] width 21 height 23
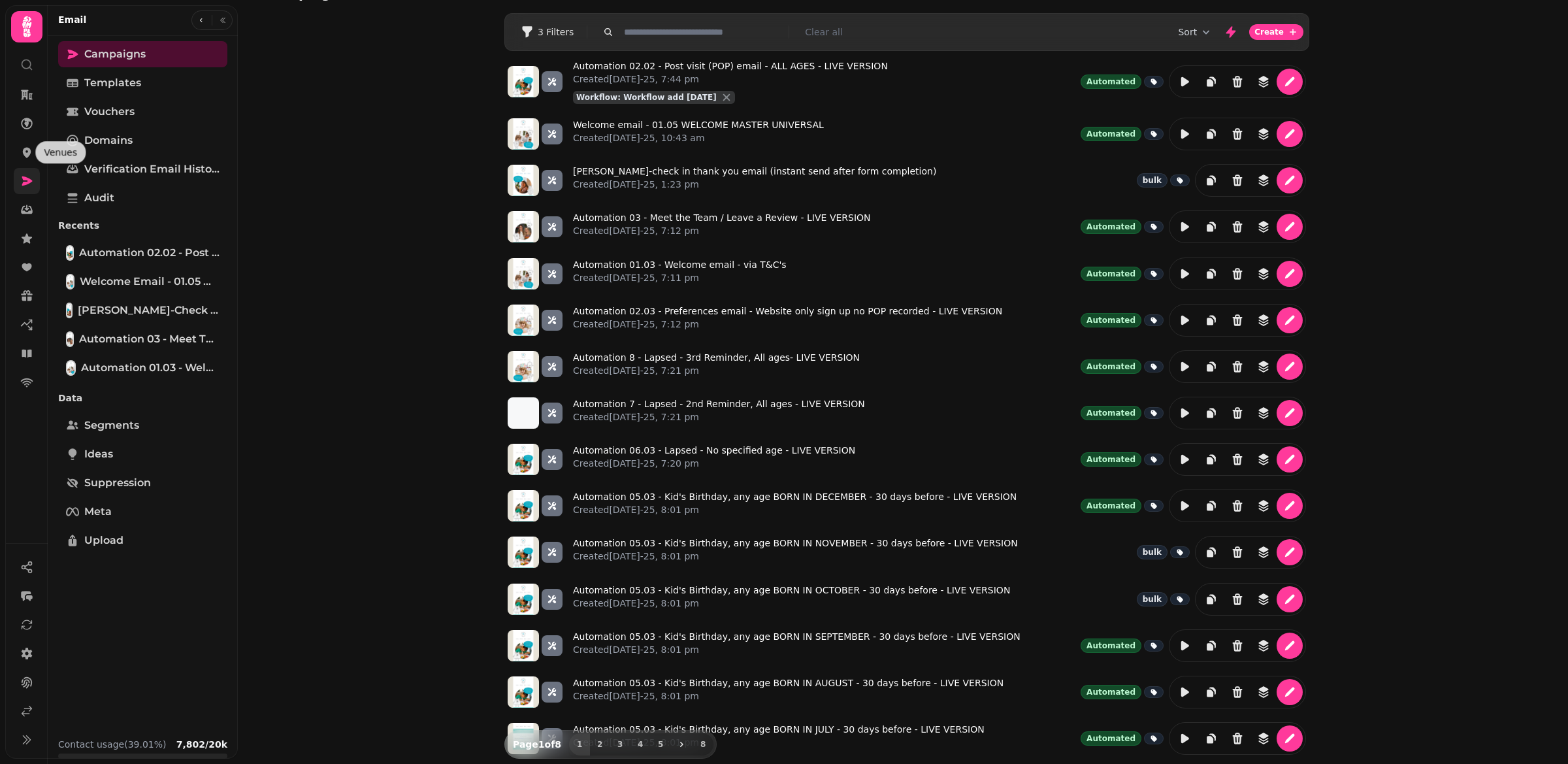
click at [22, 171] on link at bounding box center [27, 181] width 26 height 26
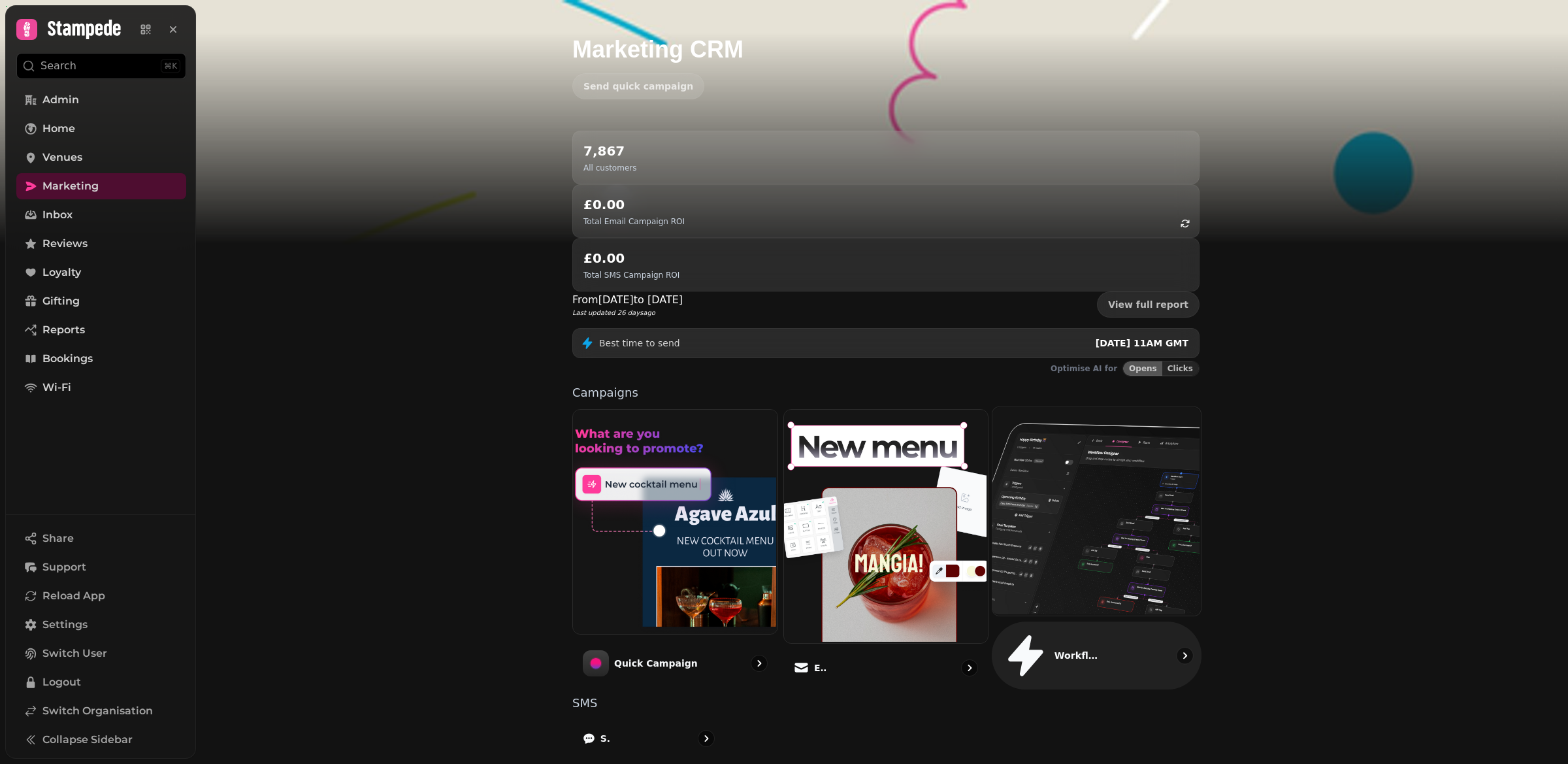
scroll to position [49, 0]
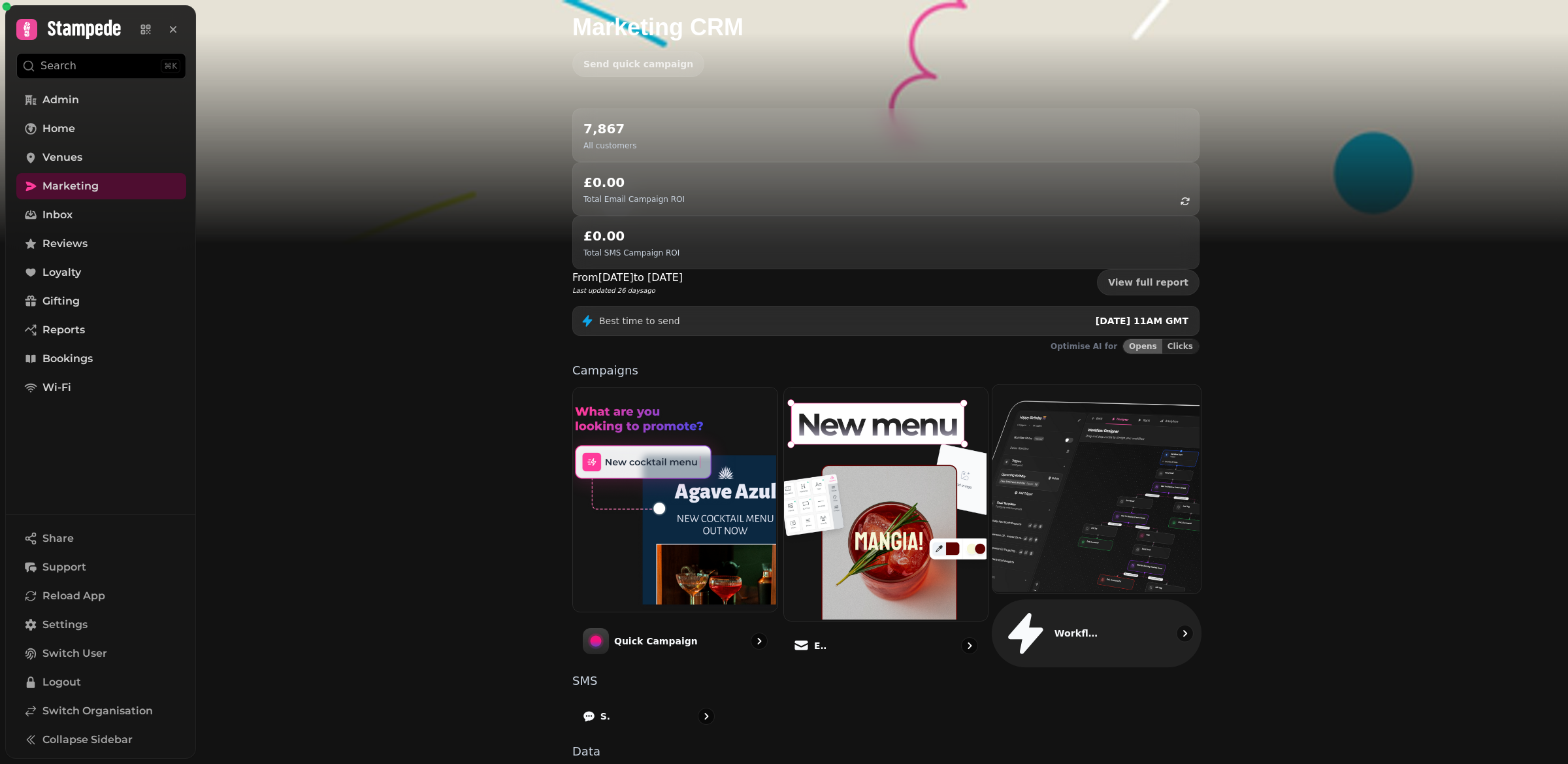
click at [1079, 413] on img at bounding box center [1095, 488] width 209 height 209
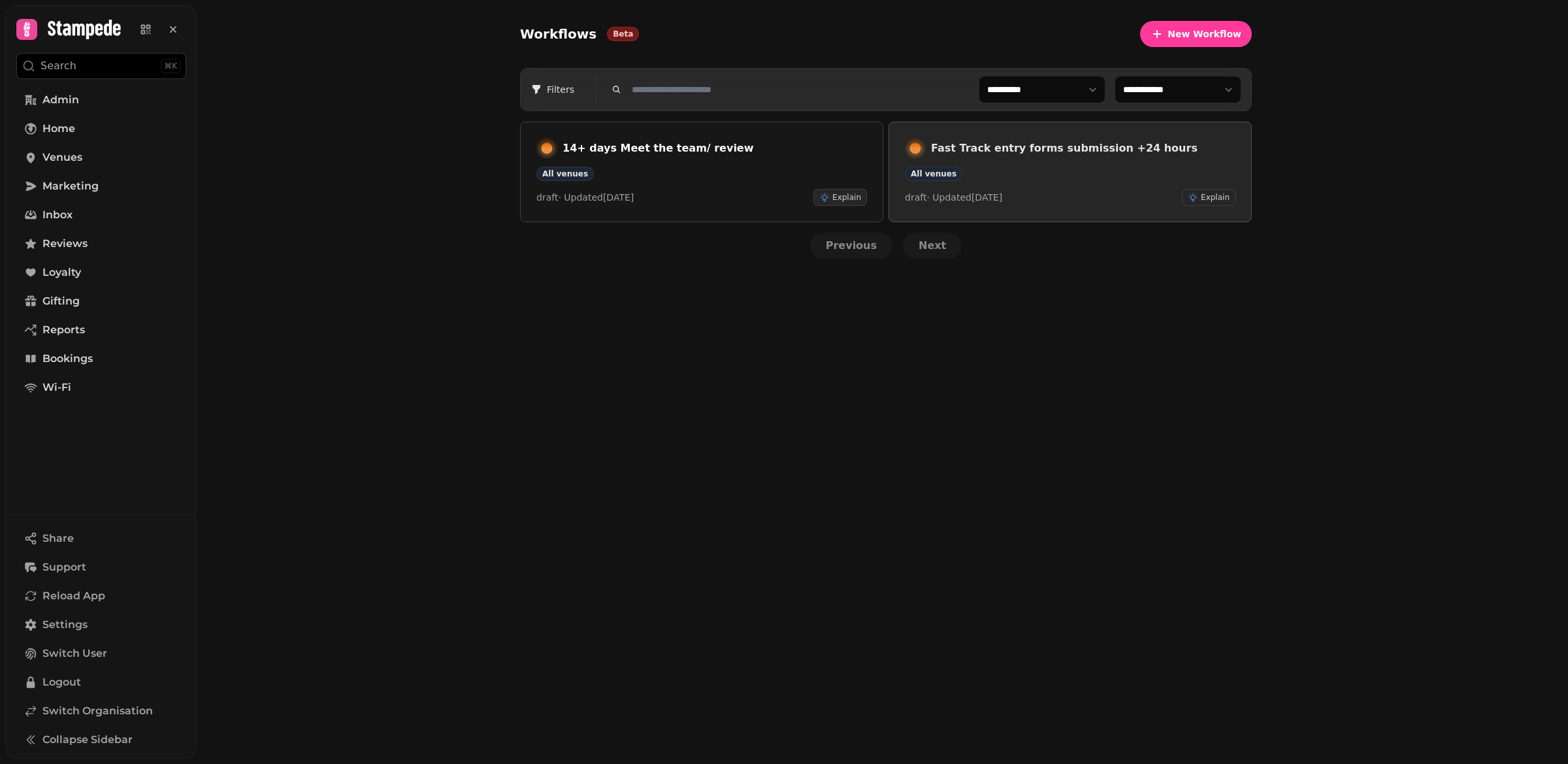
click at [981, 172] on div "All venues" at bounding box center [1070, 173] width 331 height 15
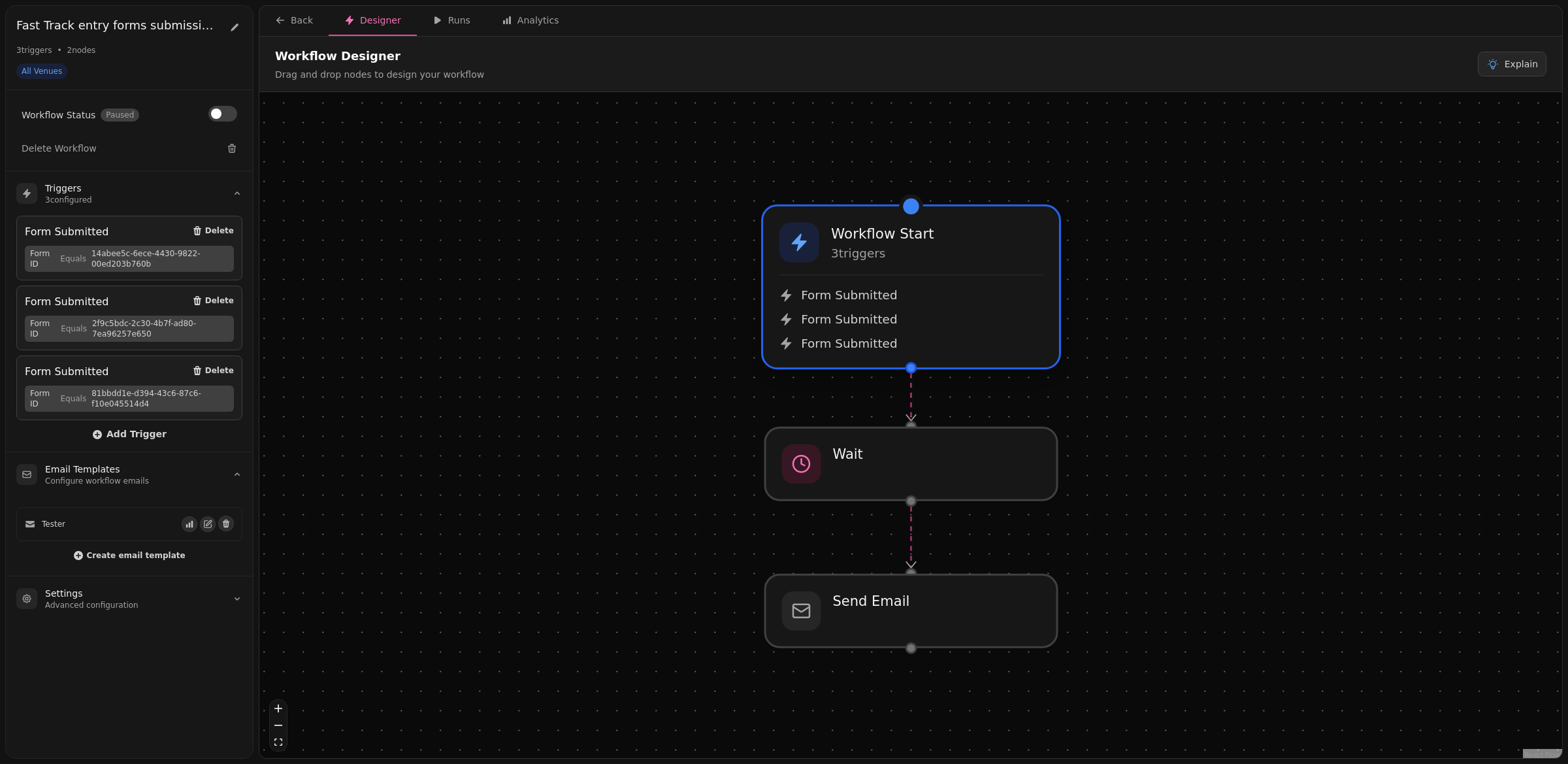
click at [950, 280] on div "Form Submitted Form Submitted Form Submitted" at bounding box center [911, 313] width 264 height 77
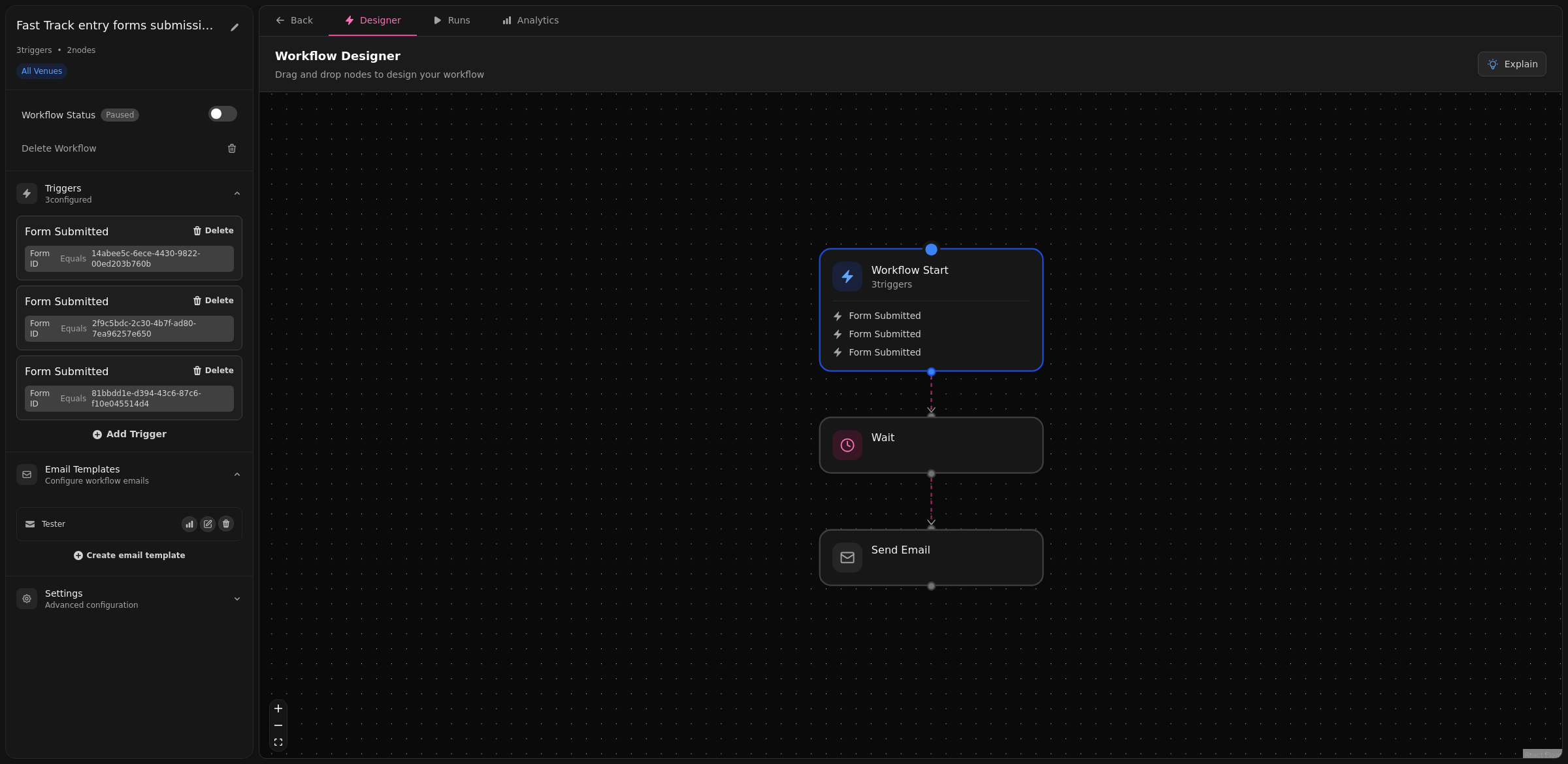
click at [932, 586] on div at bounding box center [932, 586] width 10 height 10
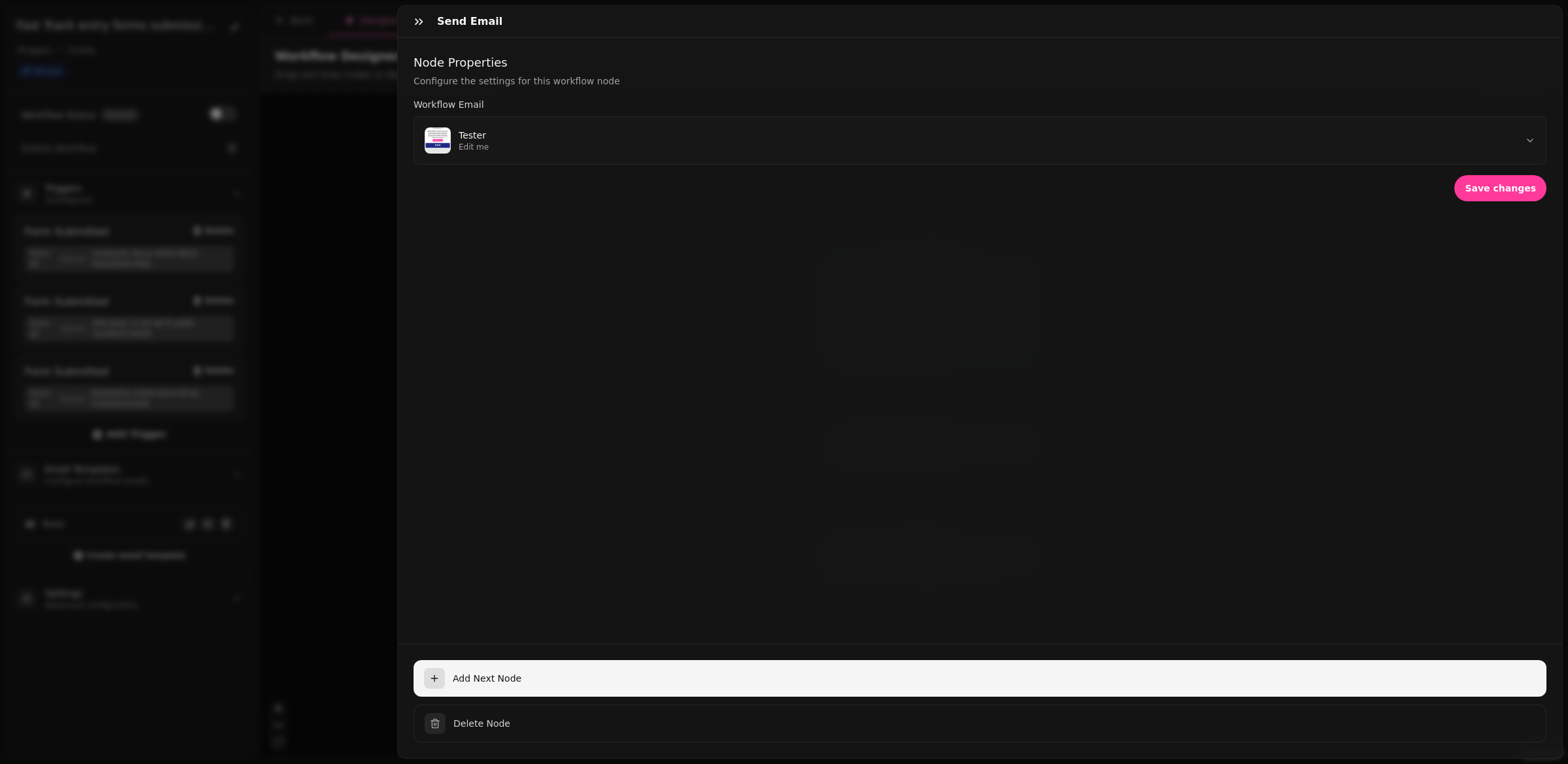
click at [468, 681] on span "Add Next Node" at bounding box center [994, 678] width 1083 height 13
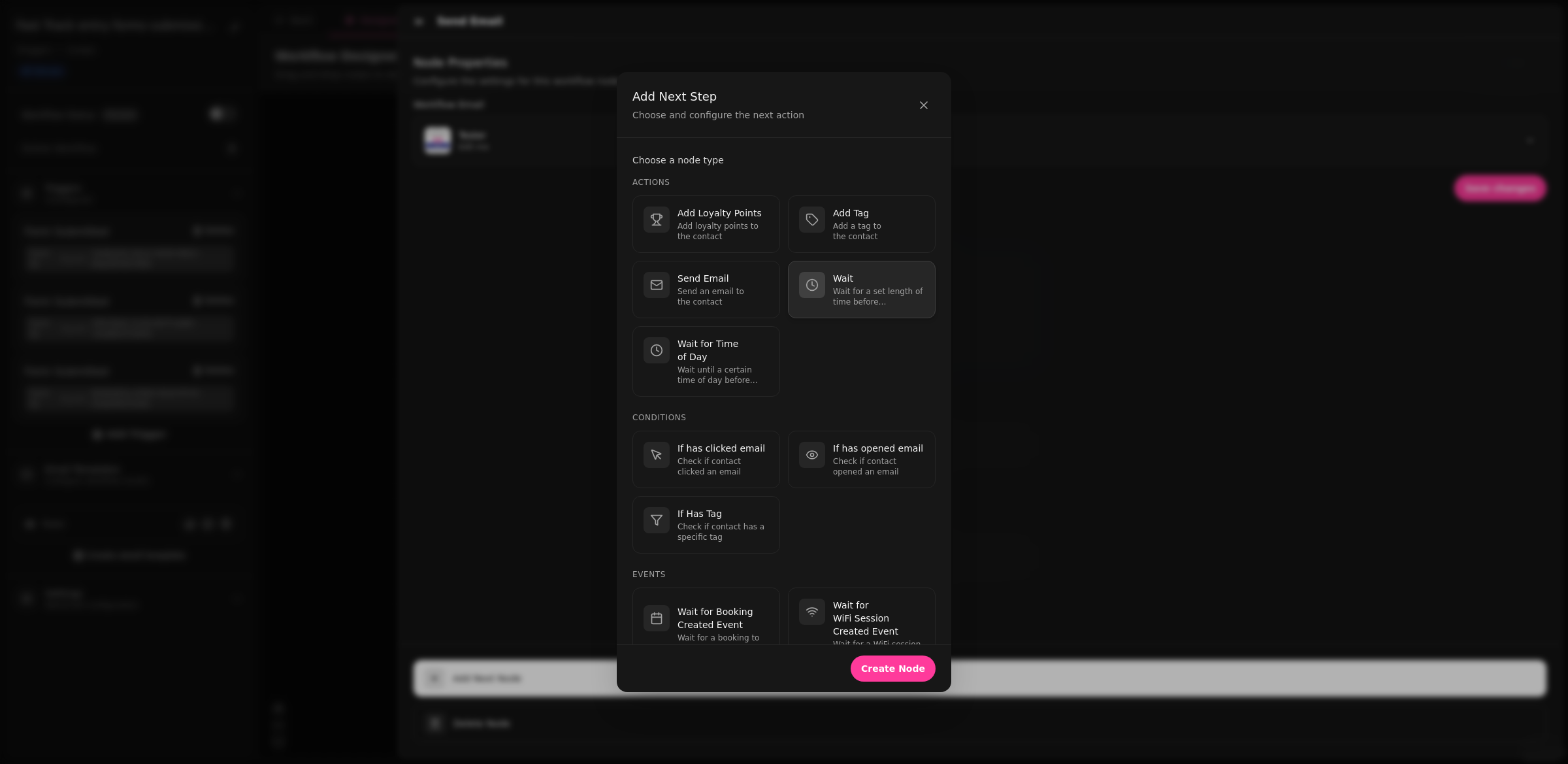
click at [856, 295] on p "Wait for a set length of time before continuing." at bounding box center [879, 297] width 92 height 21
select select "**"
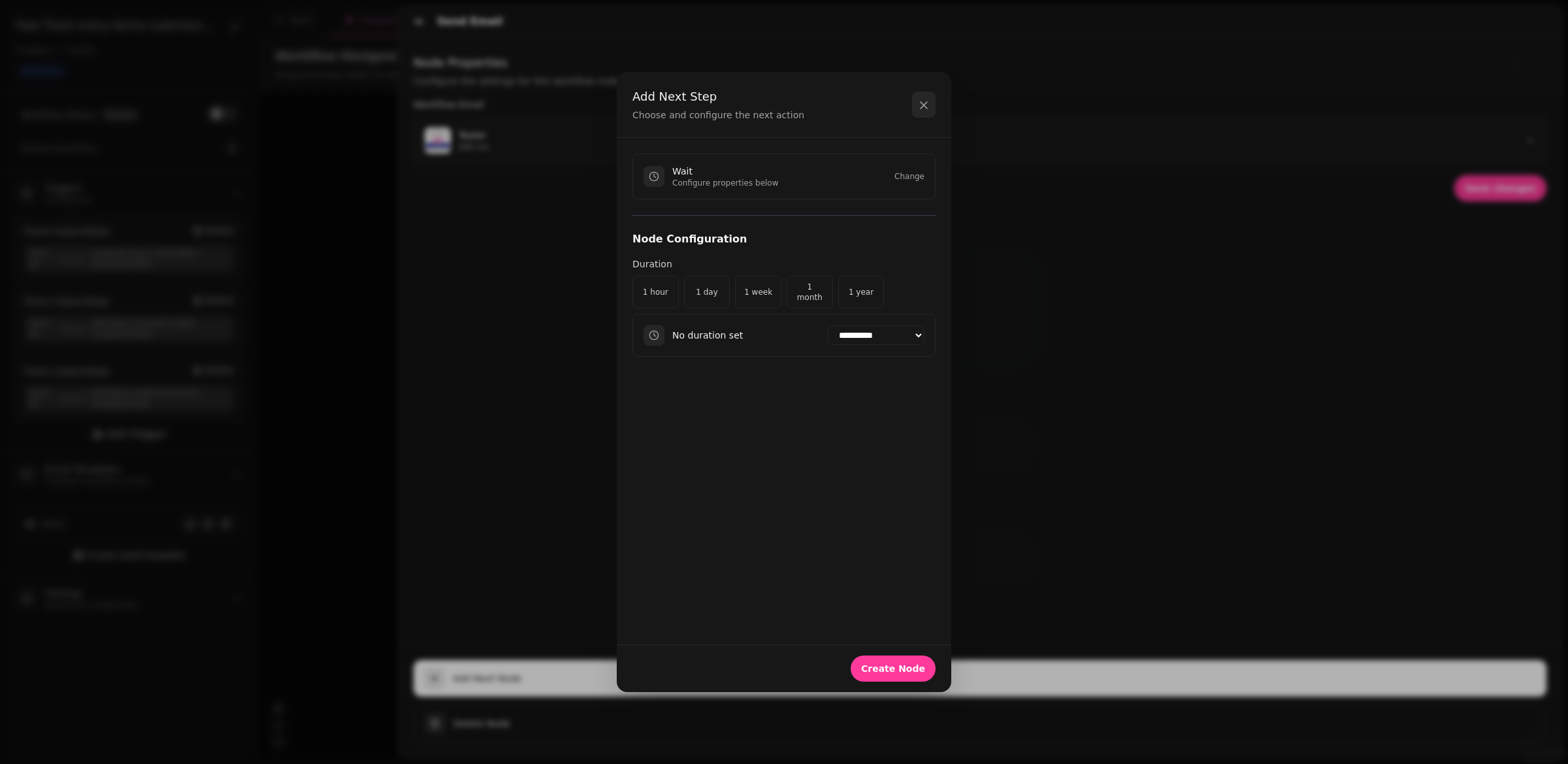
click at [925, 100] on icon "button" at bounding box center [924, 105] width 13 height 13
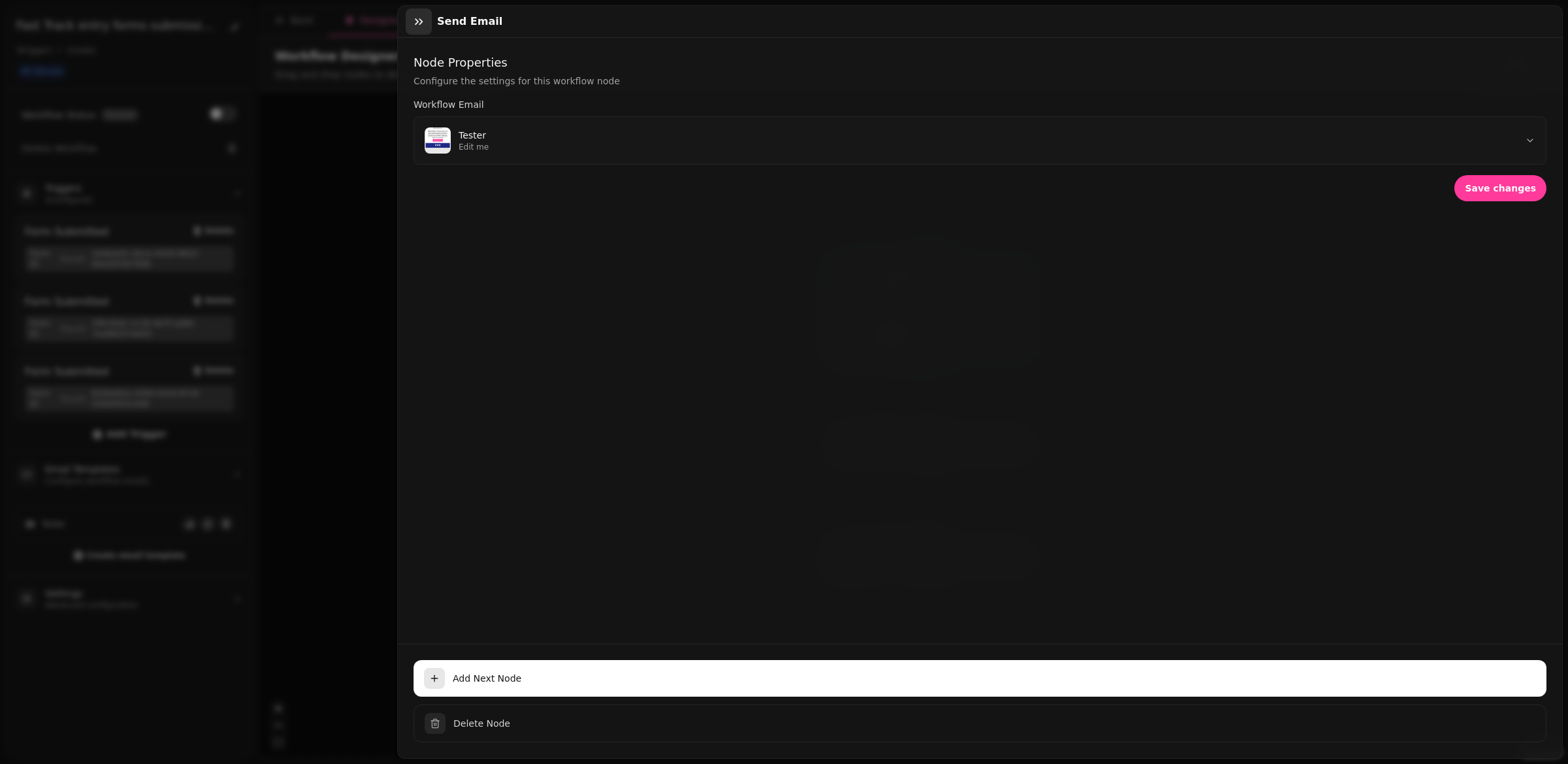
click at [418, 17] on icon "button" at bounding box center [418, 21] width 13 height 13
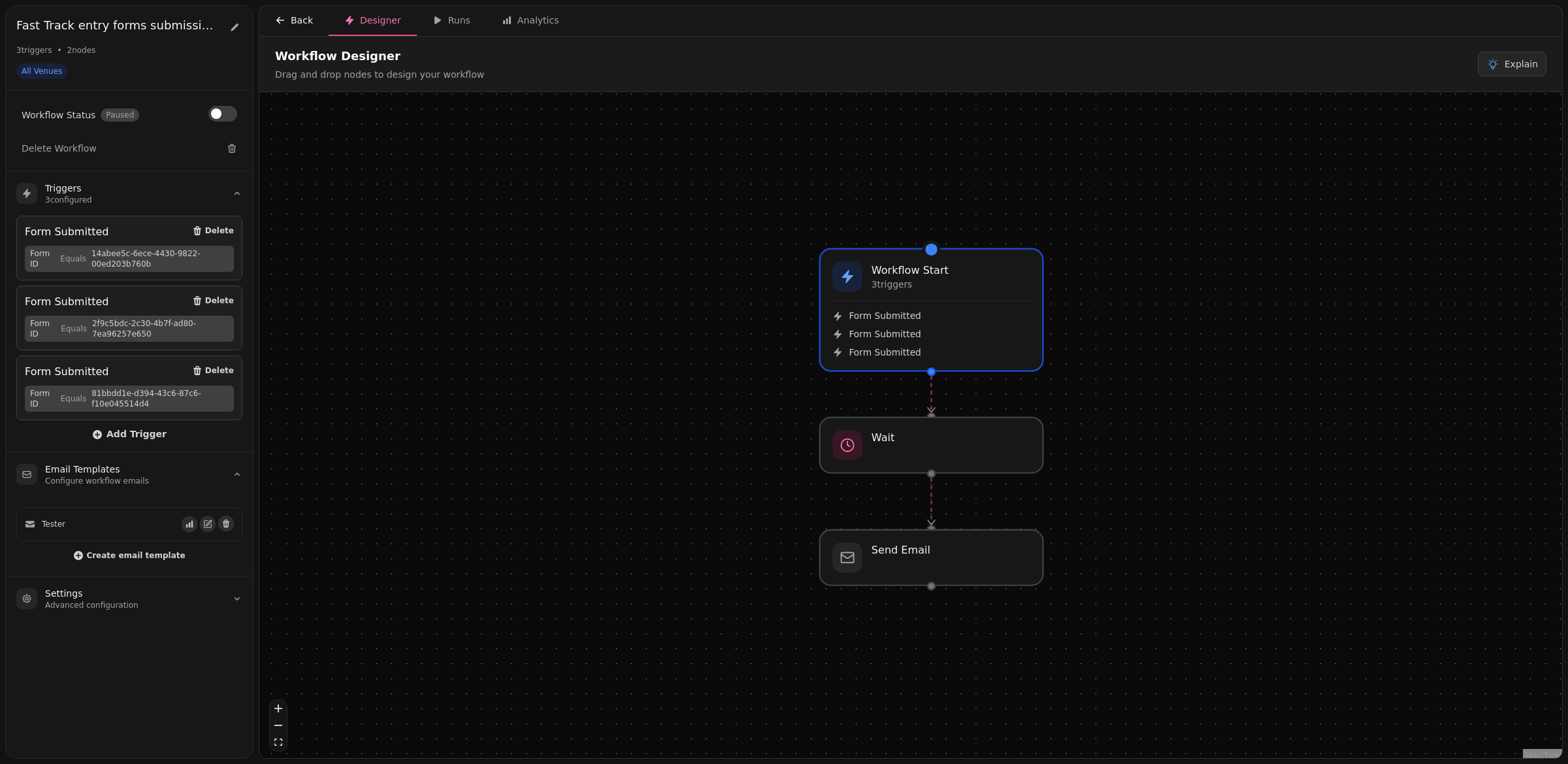
click at [295, 20] on div "Back" at bounding box center [294, 20] width 38 height 13
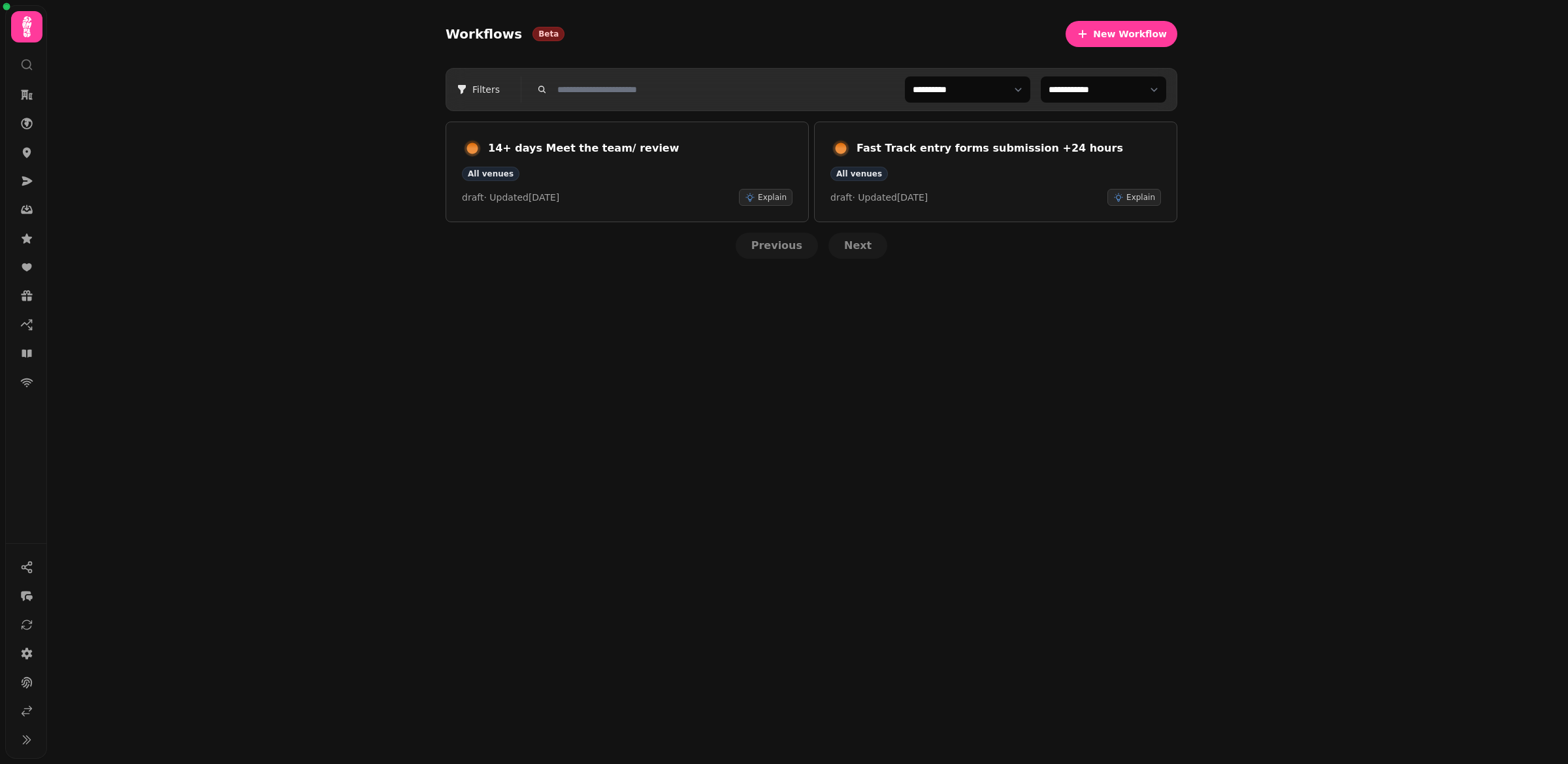
click at [1107, 17] on div "Workflows Beta New Workflow" at bounding box center [811, 34] width 732 height 47
click at [1107, 31] on span "New Workflow" at bounding box center [1130, 34] width 74 height 10
select select "***"
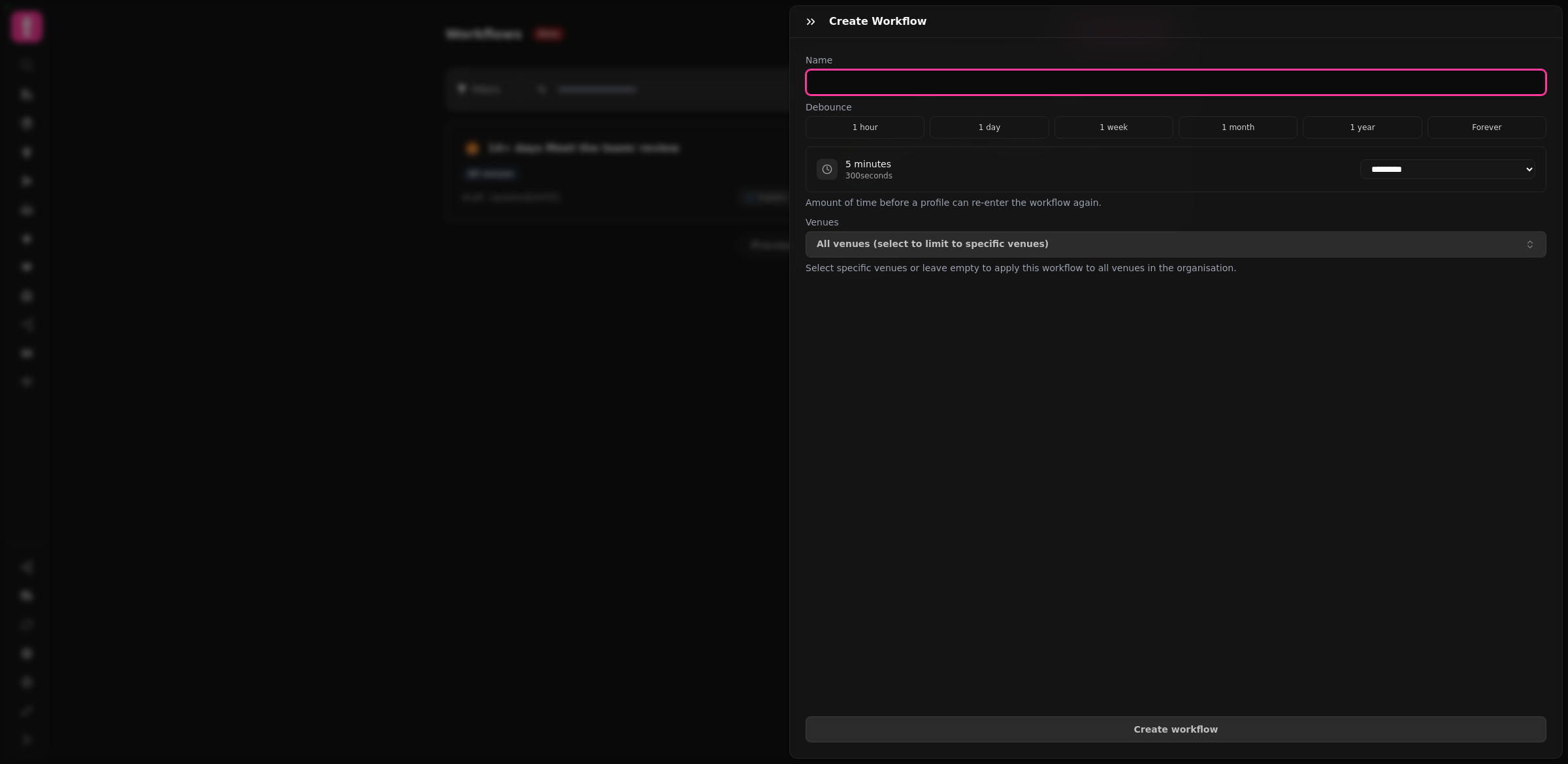
click at [868, 84] on input "text" at bounding box center [1177, 82] width 741 height 26
type input "**********"
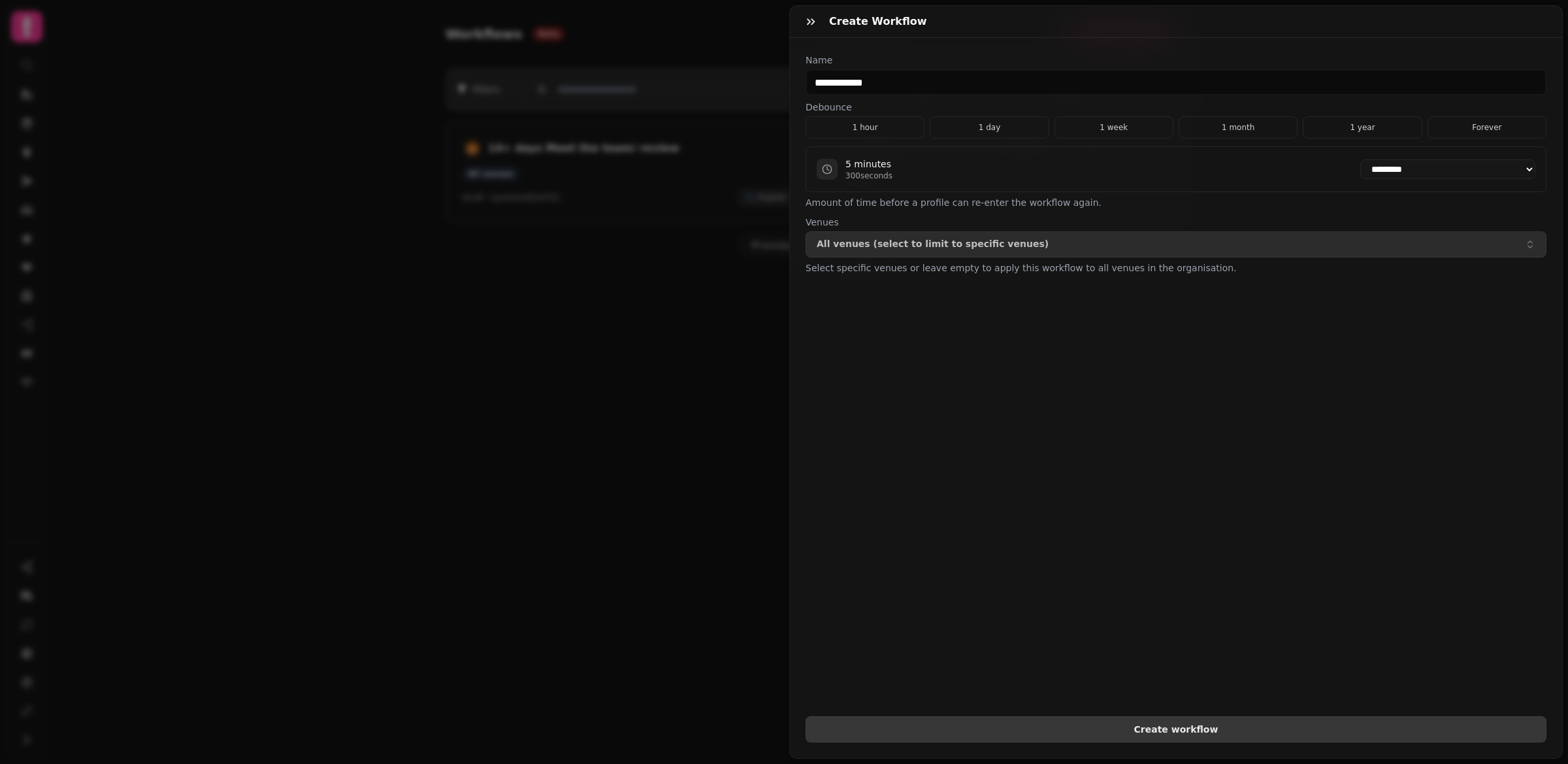
click at [1195, 731] on span "Create workflow" at bounding box center [1176, 729] width 719 height 10
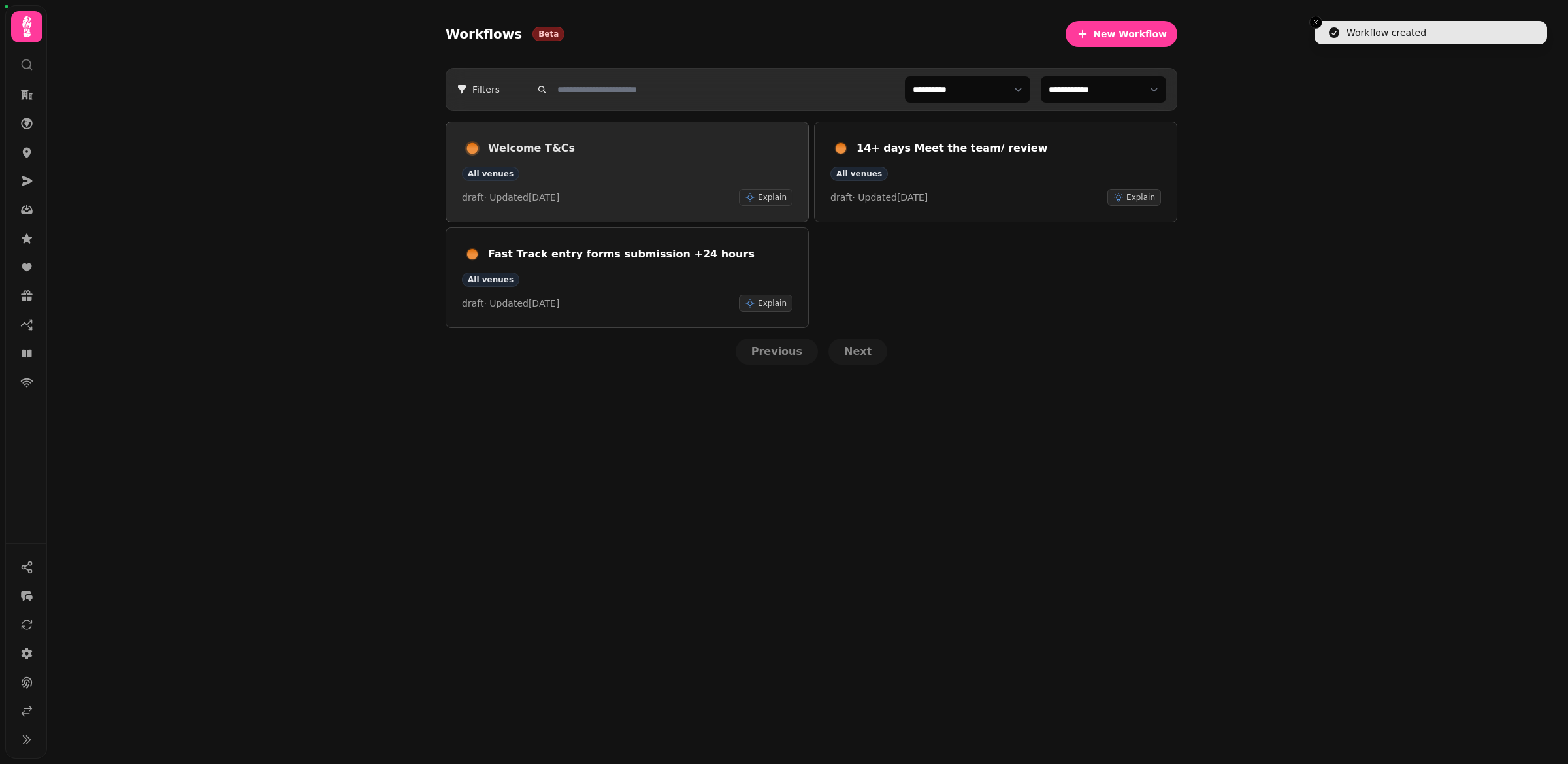
click at [623, 142] on h3 "Welcome T&Cs" at bounding box center [641, 148] width 305 height 16
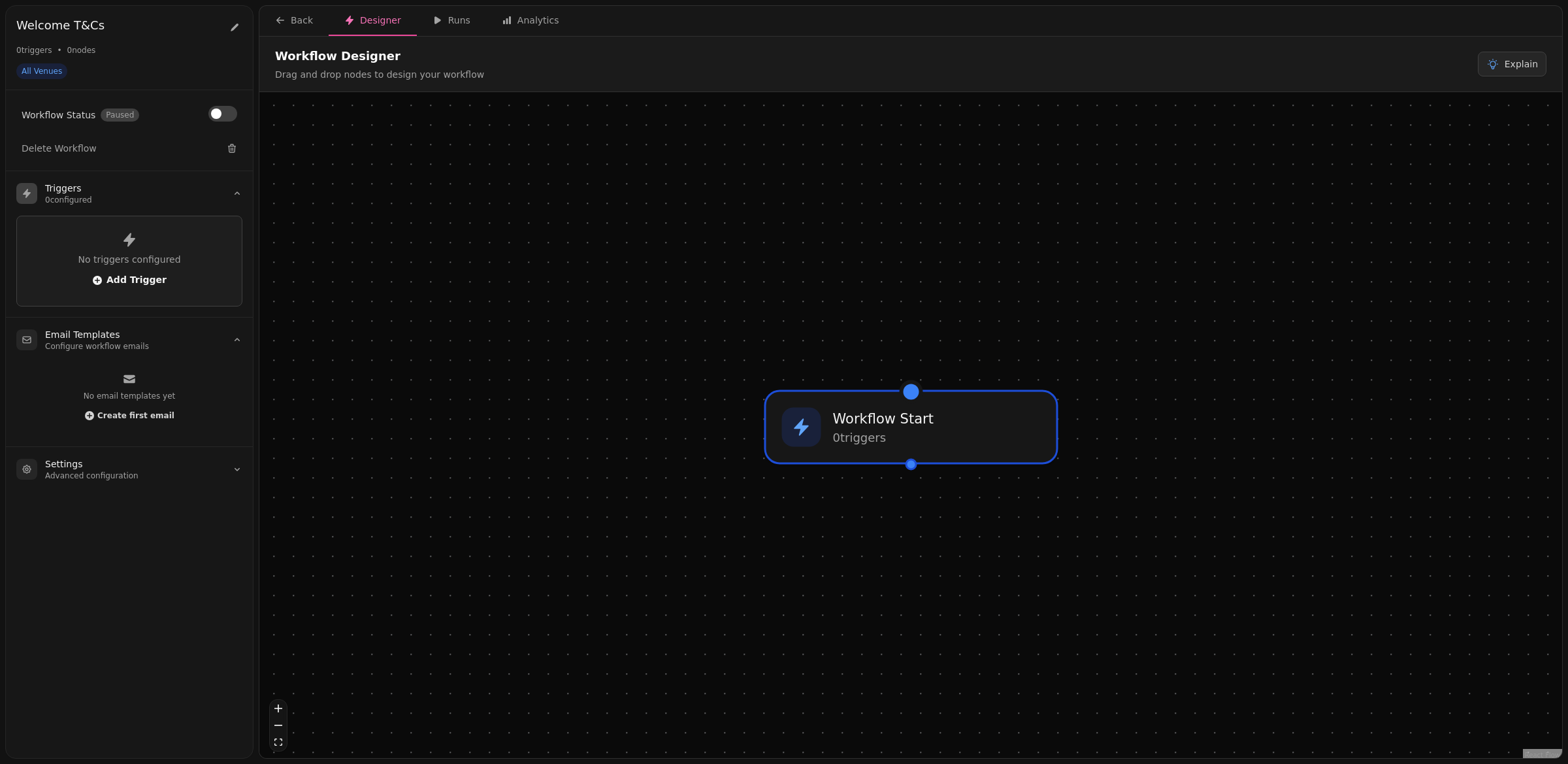
click at [132, 281] on span "Add Trigger" at bounding box center [129, 281] width 74 height 10
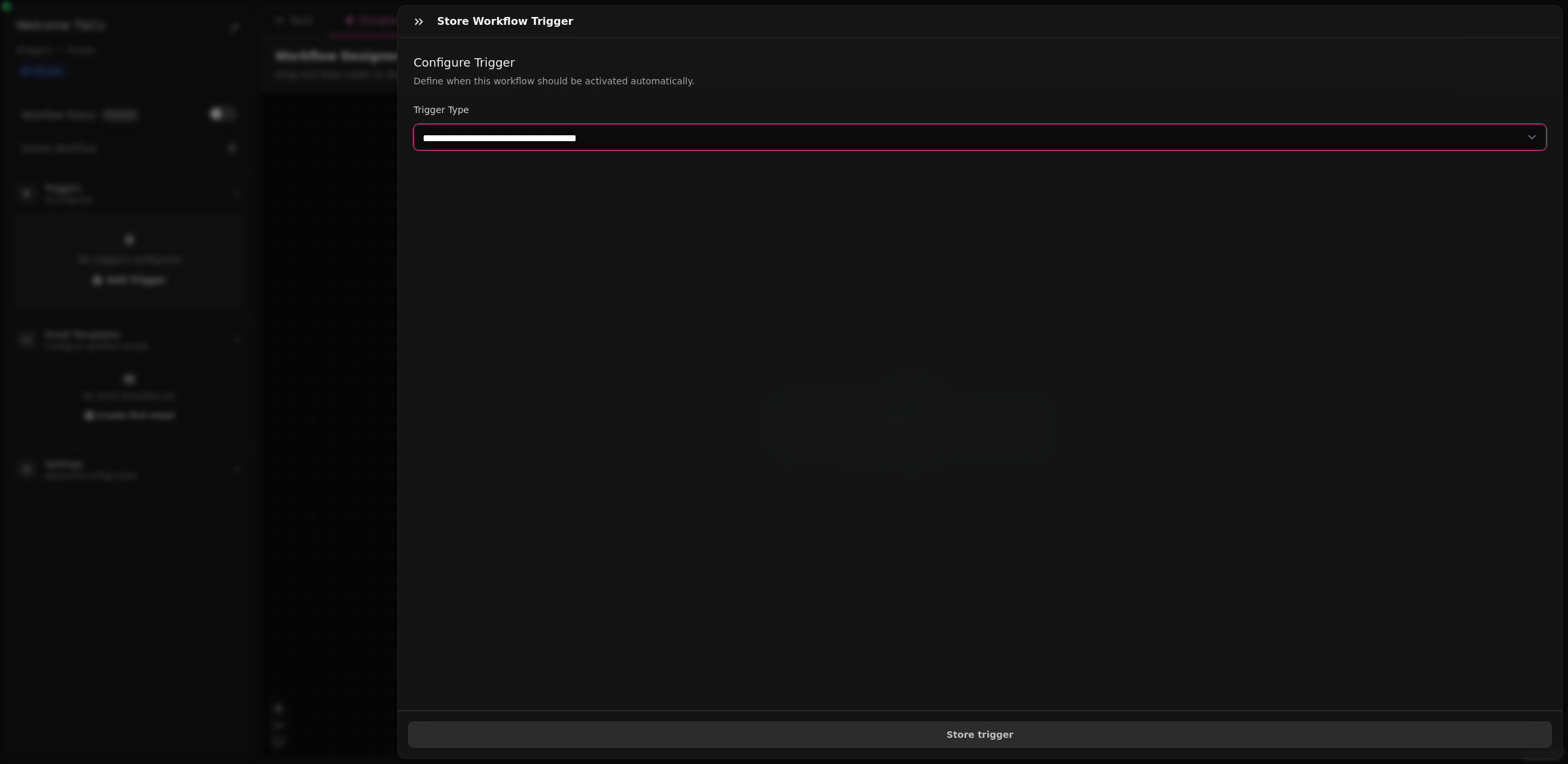
click at [571, 134] on select "**********" at bounding box center [980, 137] width 1133 height 26
select select "**********"
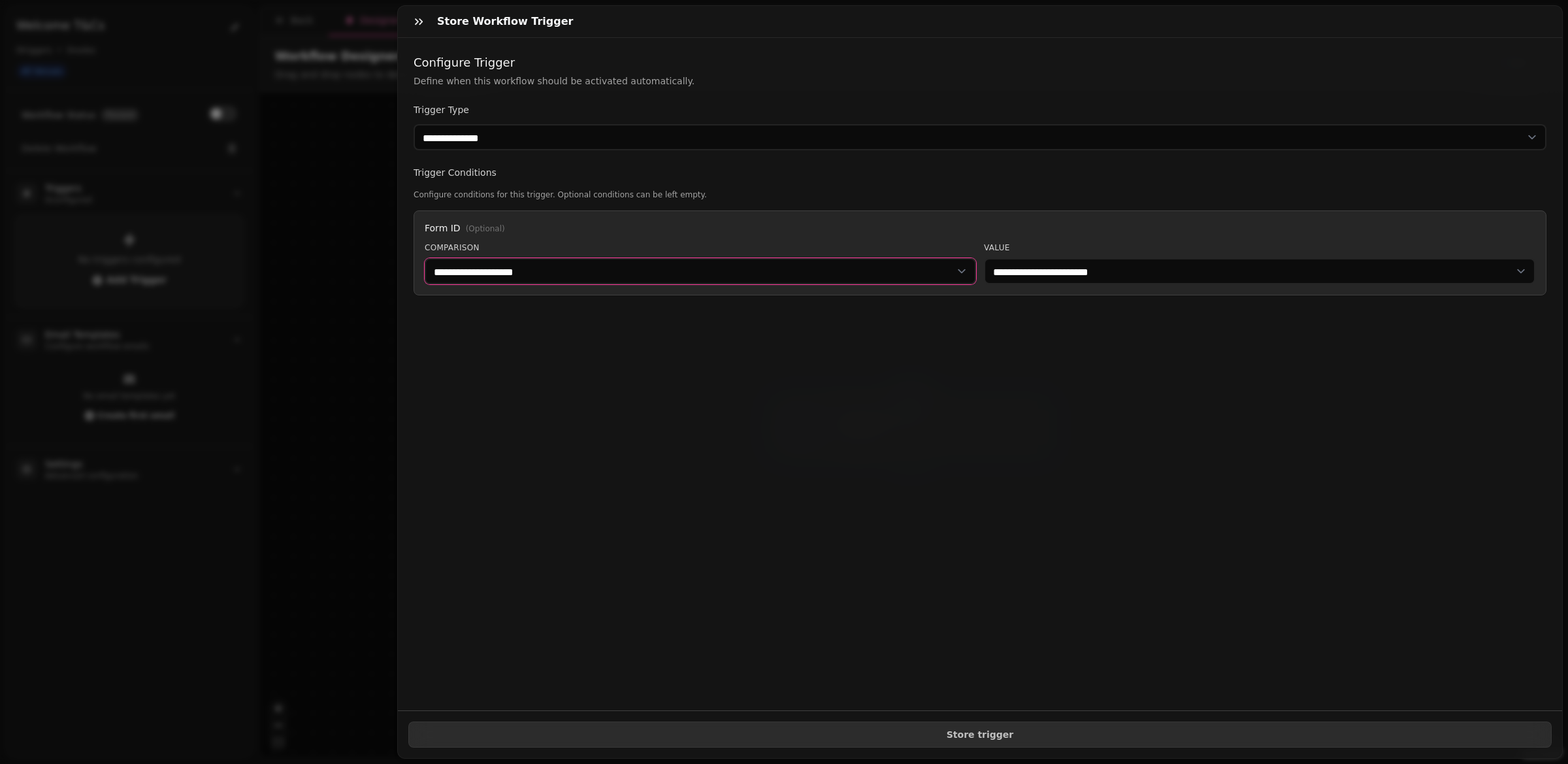
click at [519, 276] on select "**********" at bounding box center [700, 271] width 552 height 26
select select "******"
click at [1132, 270] on select "**********" at bounding box center [1260, 271] width 552 height 26
select select "**********"
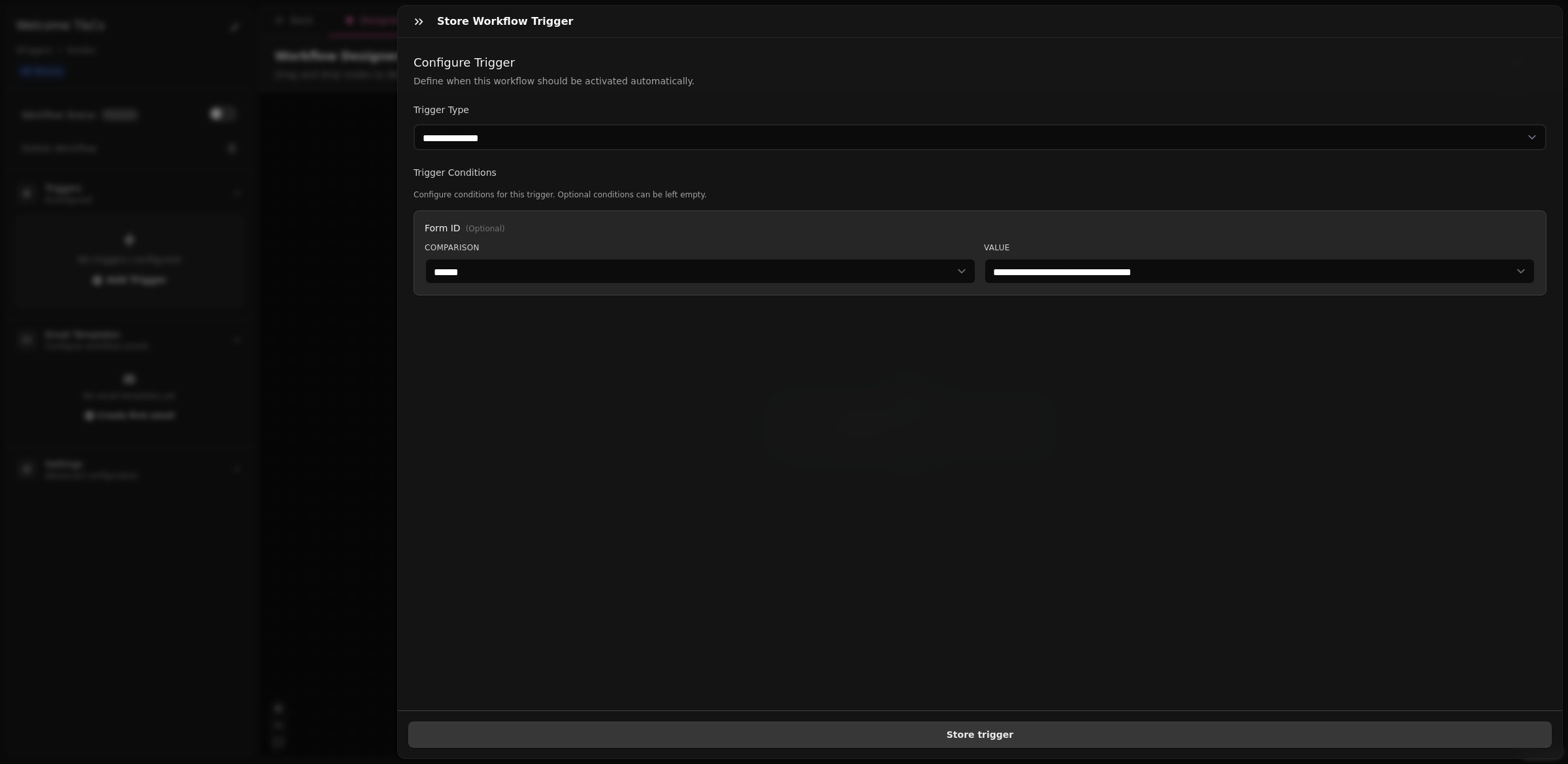
click at [976, 738] on span "Store trigger" at bounding box center [979, 735] width 1121 height 10
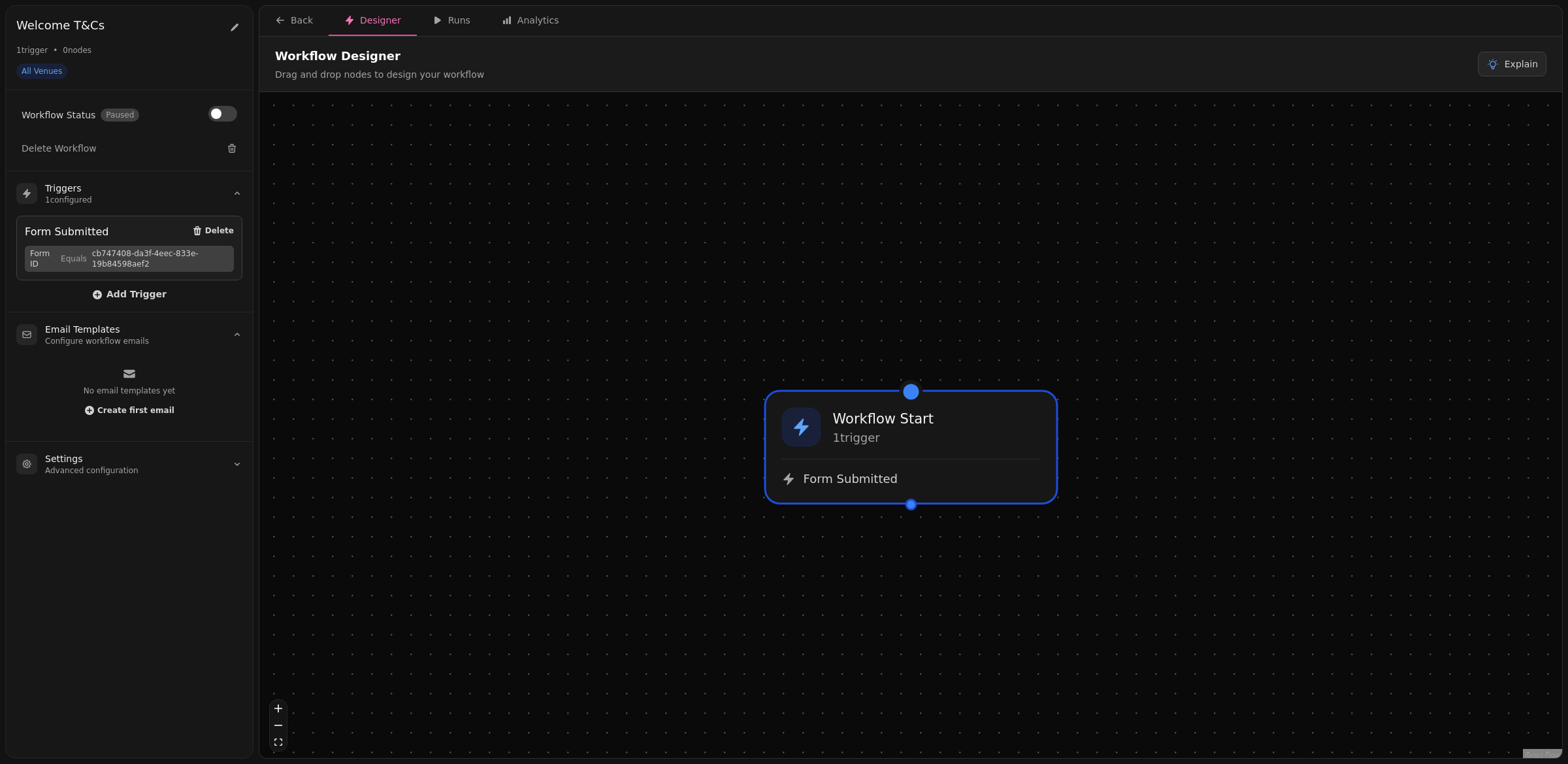
click at [913, 502] on div at bounding box center [912, 505] width 12 height 12
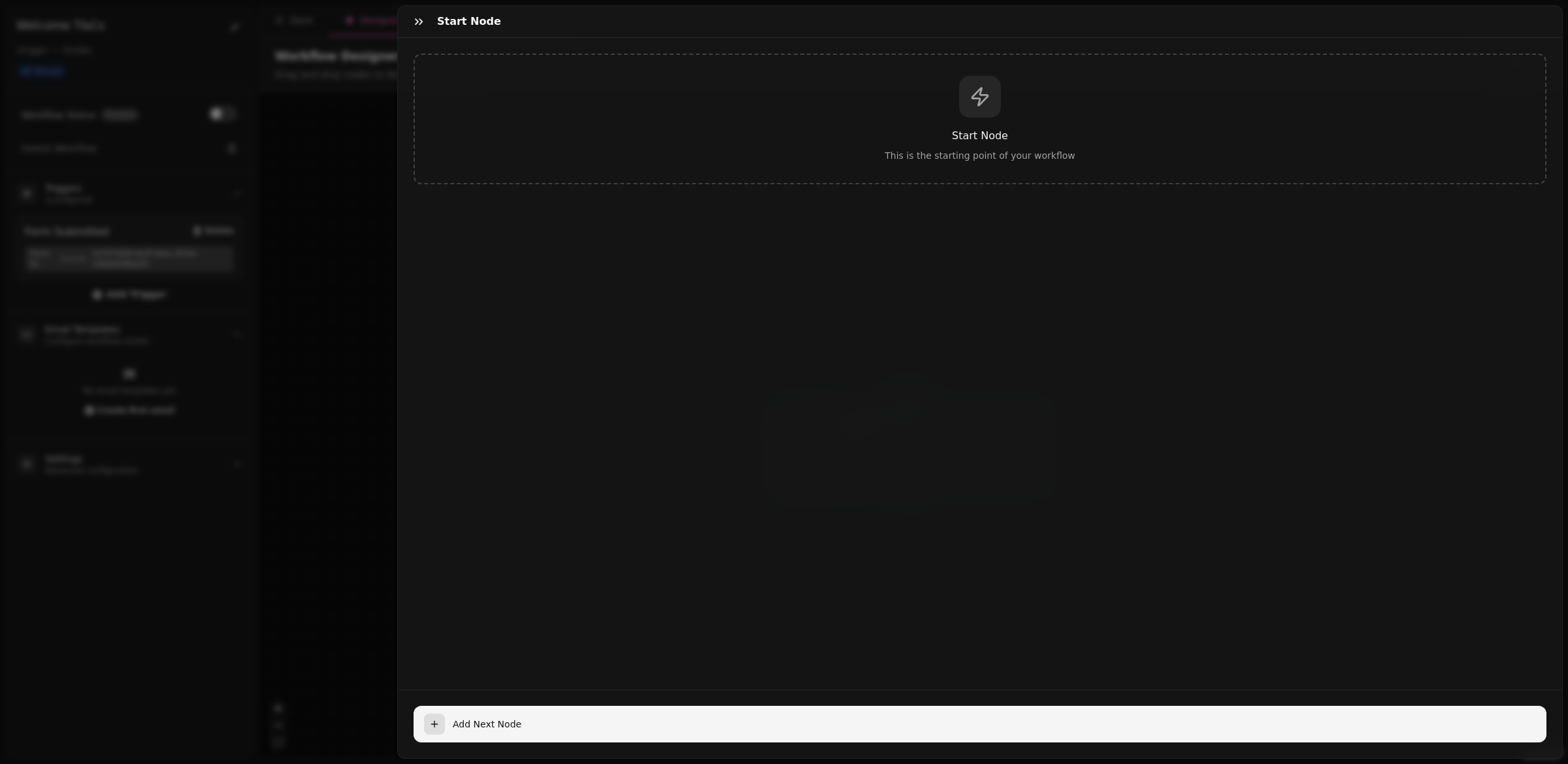
click at [436, 721] on icon "button" at bounding box center [435, 724] width 10 height 10
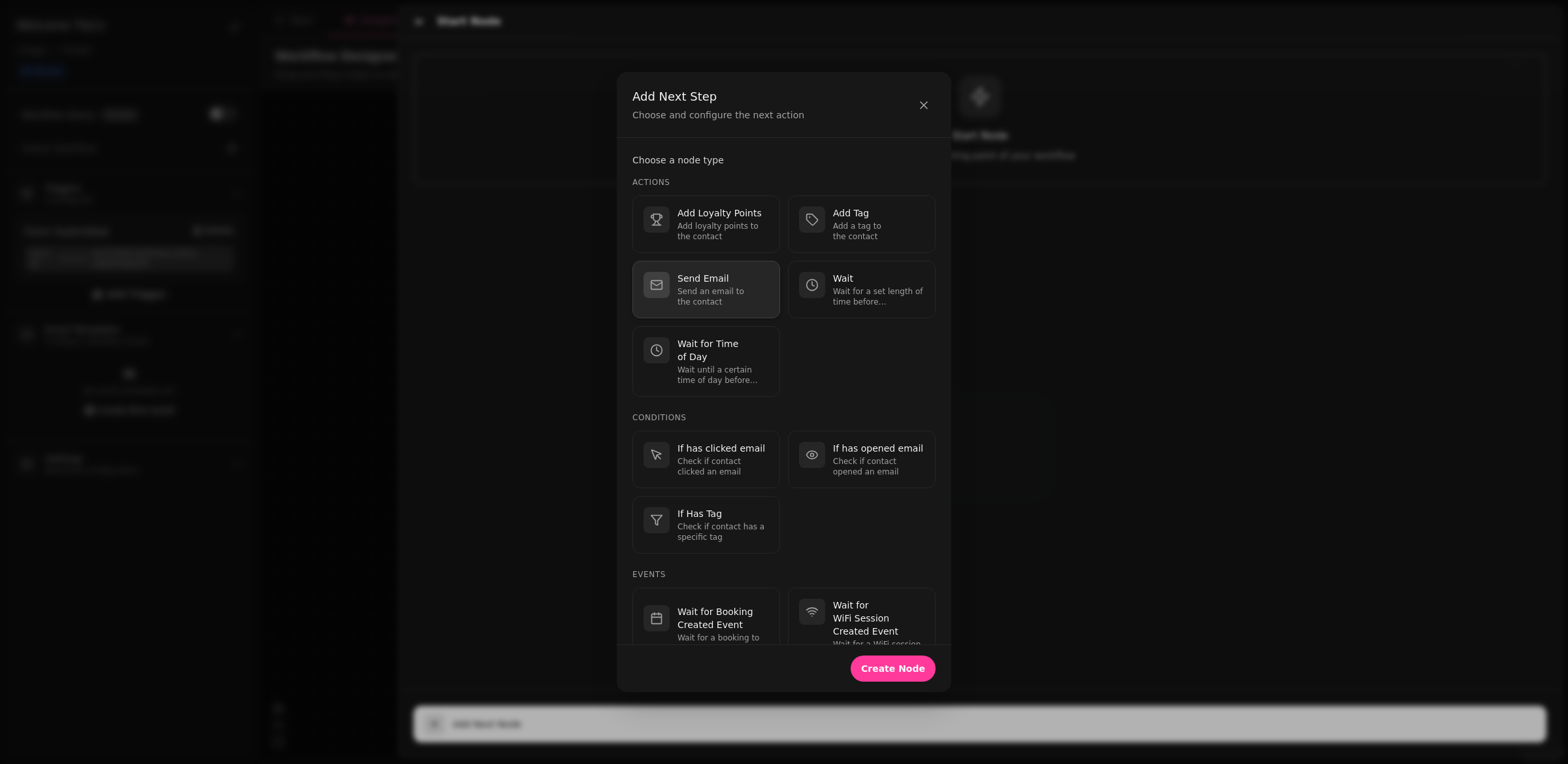
click at [706, 287] on p "Send an email to the contact" at bounding box center [724, 297] width 92 height 21
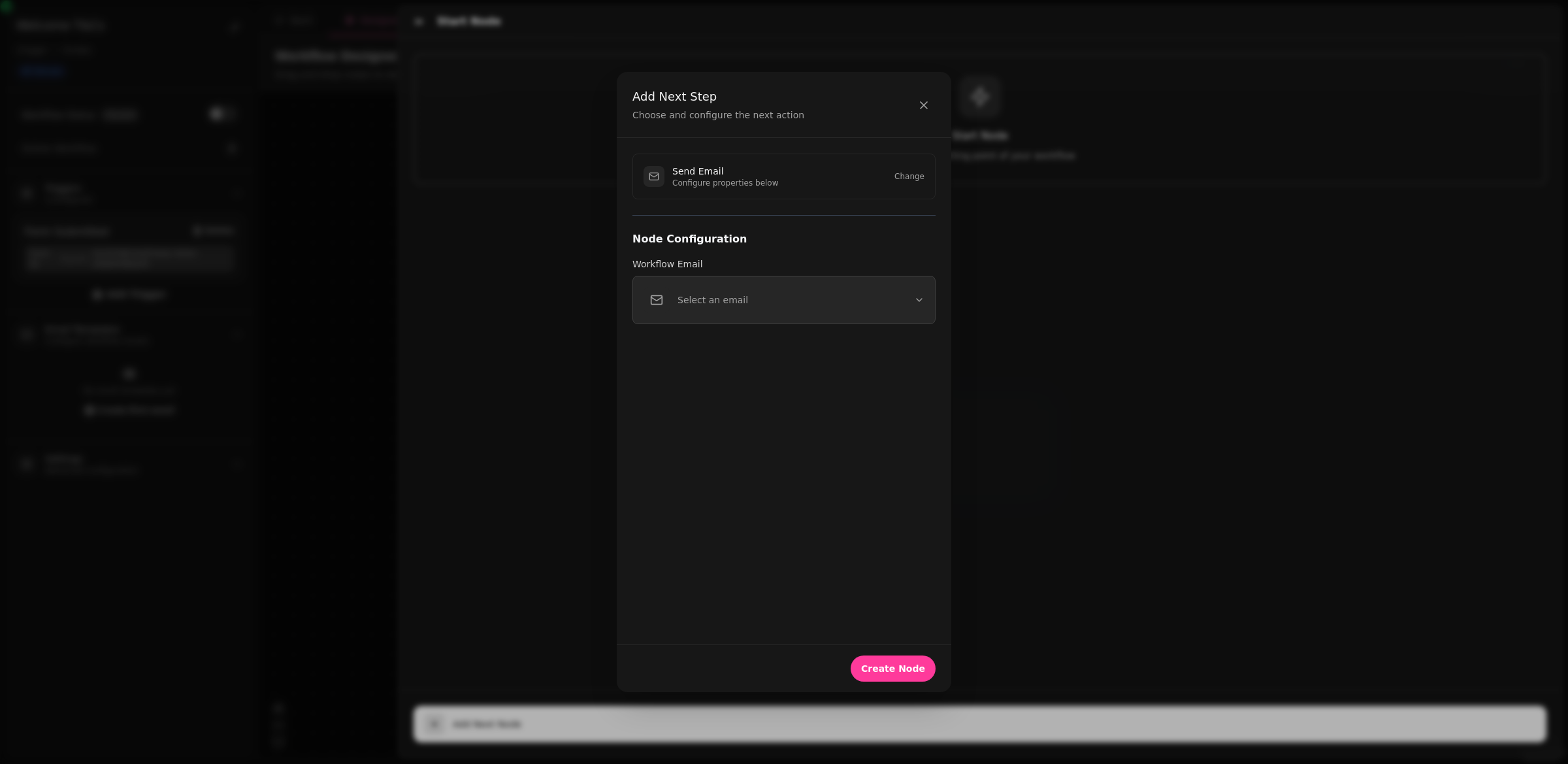
click at [708, 302] on p "Select an email" at bounding box center [713, 300] width 71 height 13
click at [924, 104] on icon "button" at bounding box center [924, 105] width 13 height 13
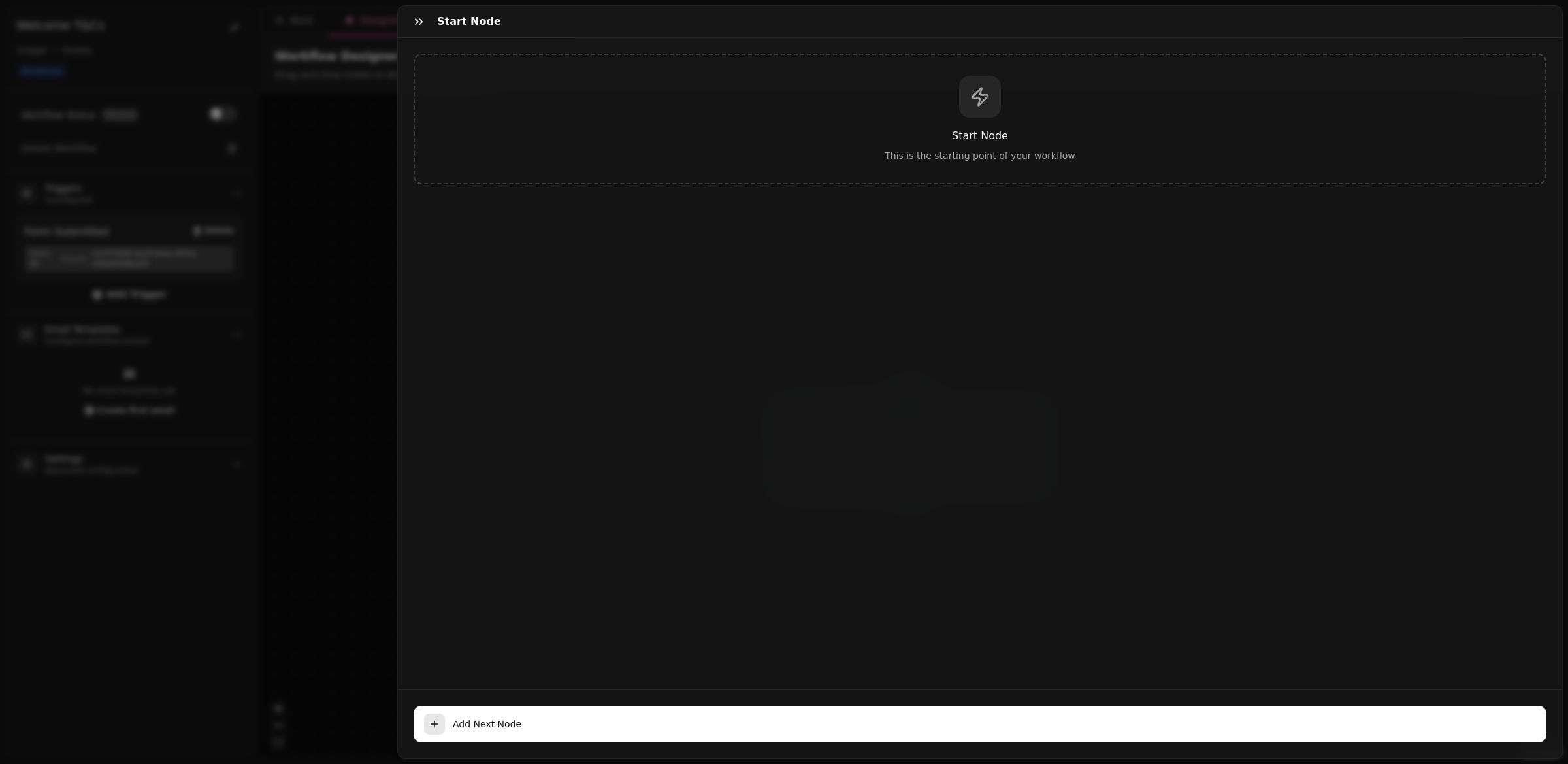
click at [773, 347] on div "Start Node This is the starting point of your workflow" at bounding box center [980, 364] width 1165 height 651
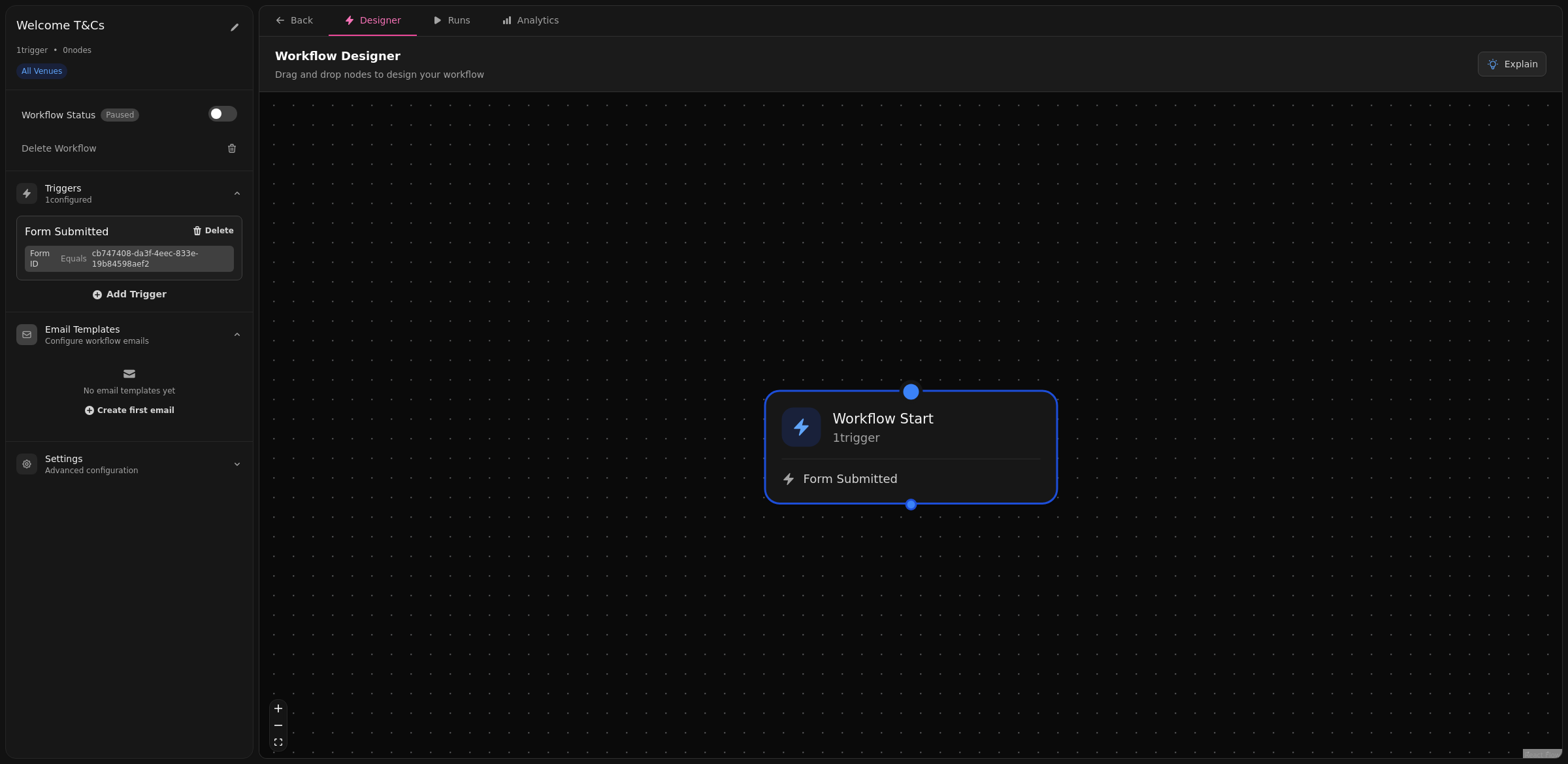
click at [107, 415] on div "No email templates yet Create first email" at bounding box center [129, 393] width 226 height 74
click at [112, 408] on span "Create first email" at bounding box center [135, 410] width 77 height 8
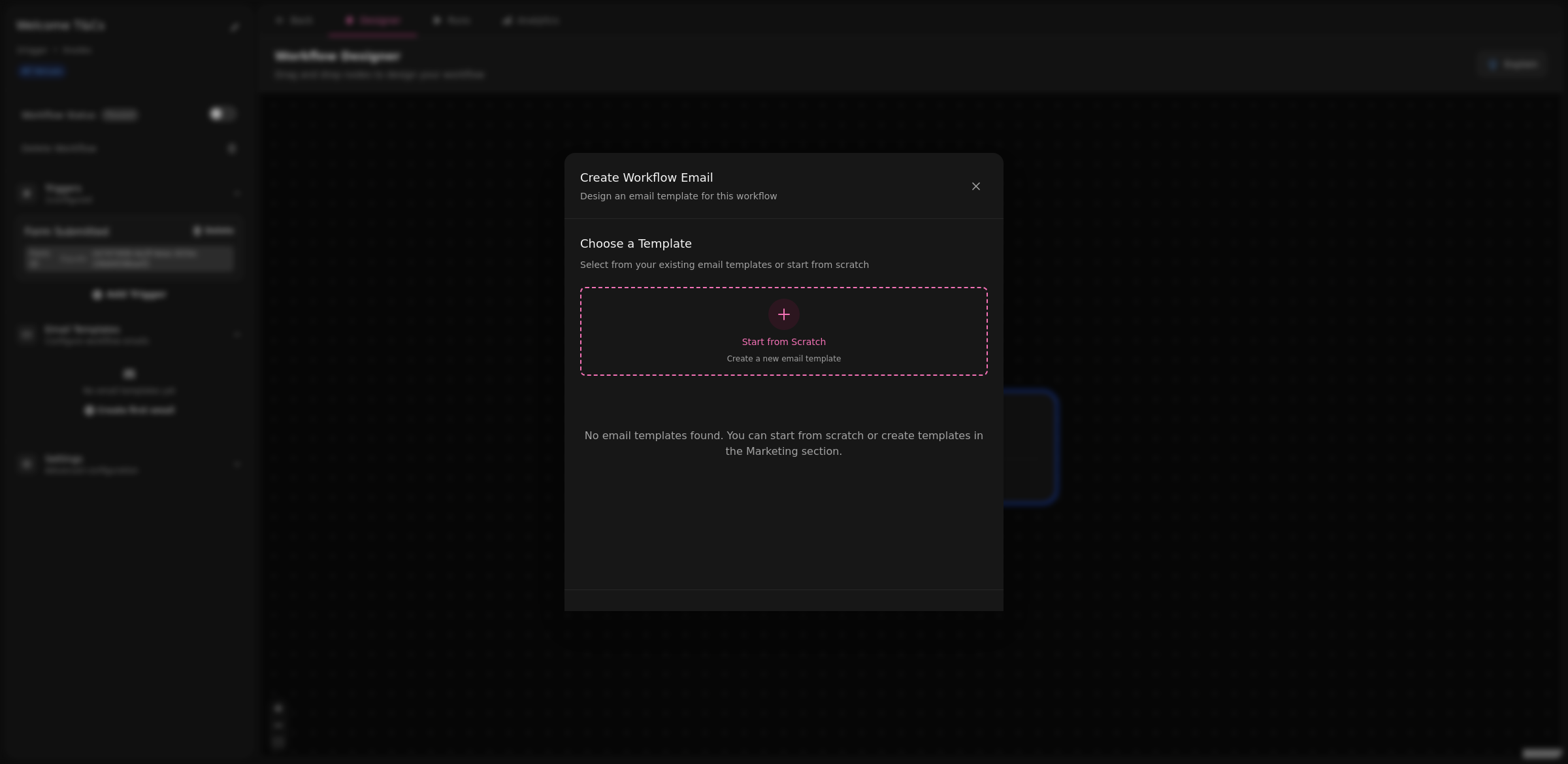
click at [771, 310] on div "button" at bounding box center [784, 314] width 31 height 31
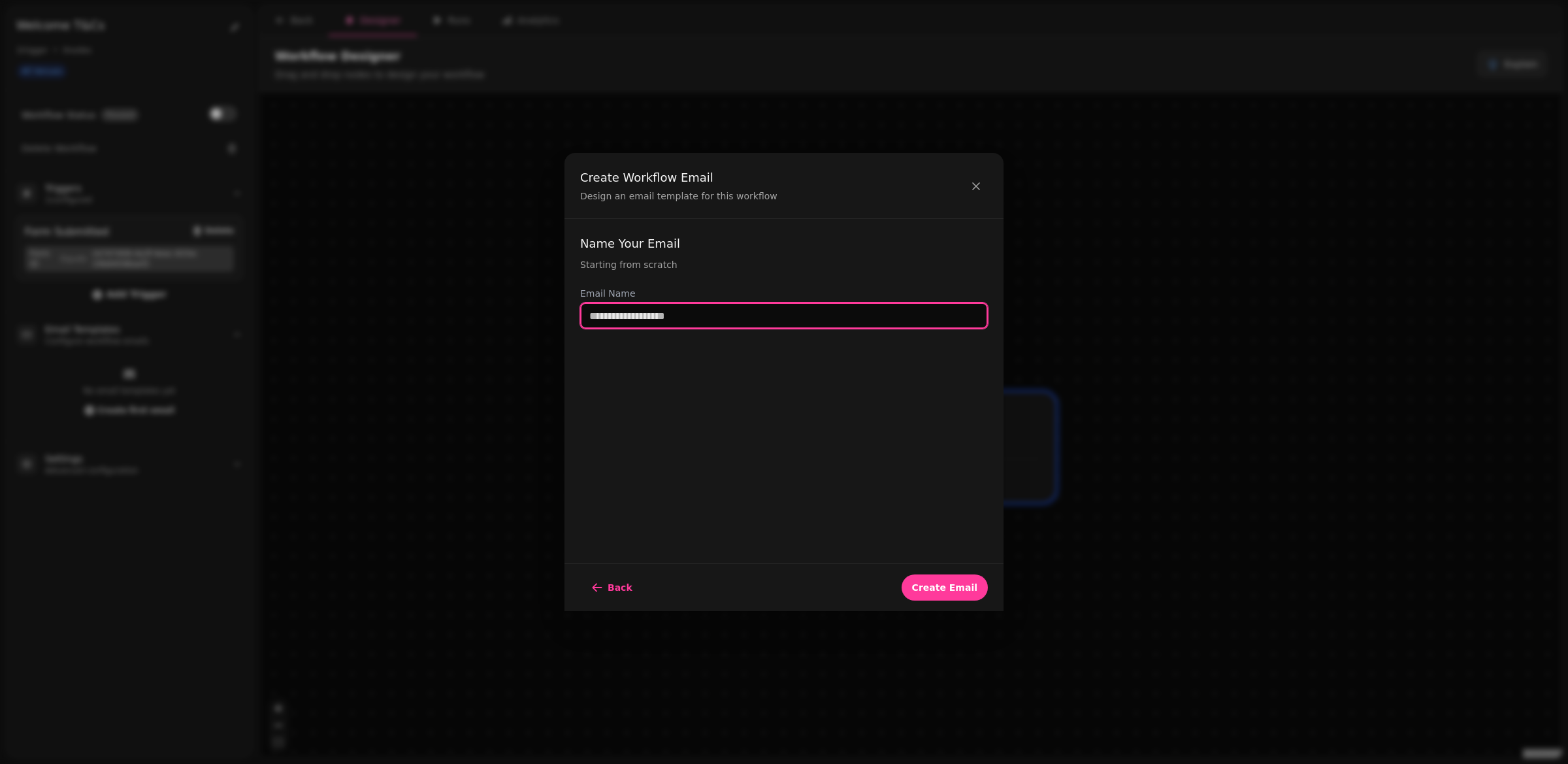
click at [713, 313] on input "text" at bounding box center [784, 315] width 408 height 26
paste input "**********"
type input "**********"
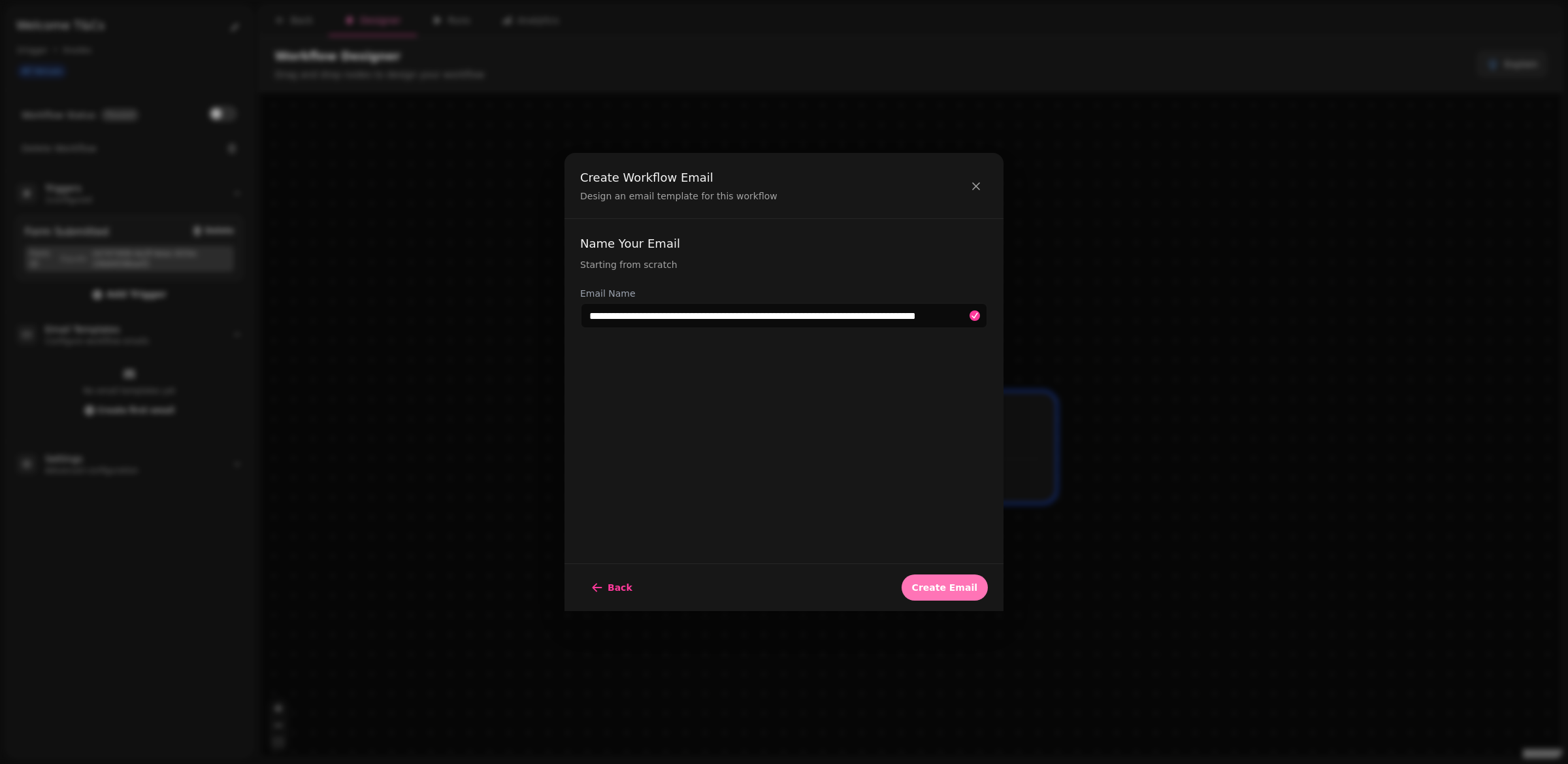
click at [952, 578] on button "Create Email" at bounding box center [945, 587] width 87 height 26
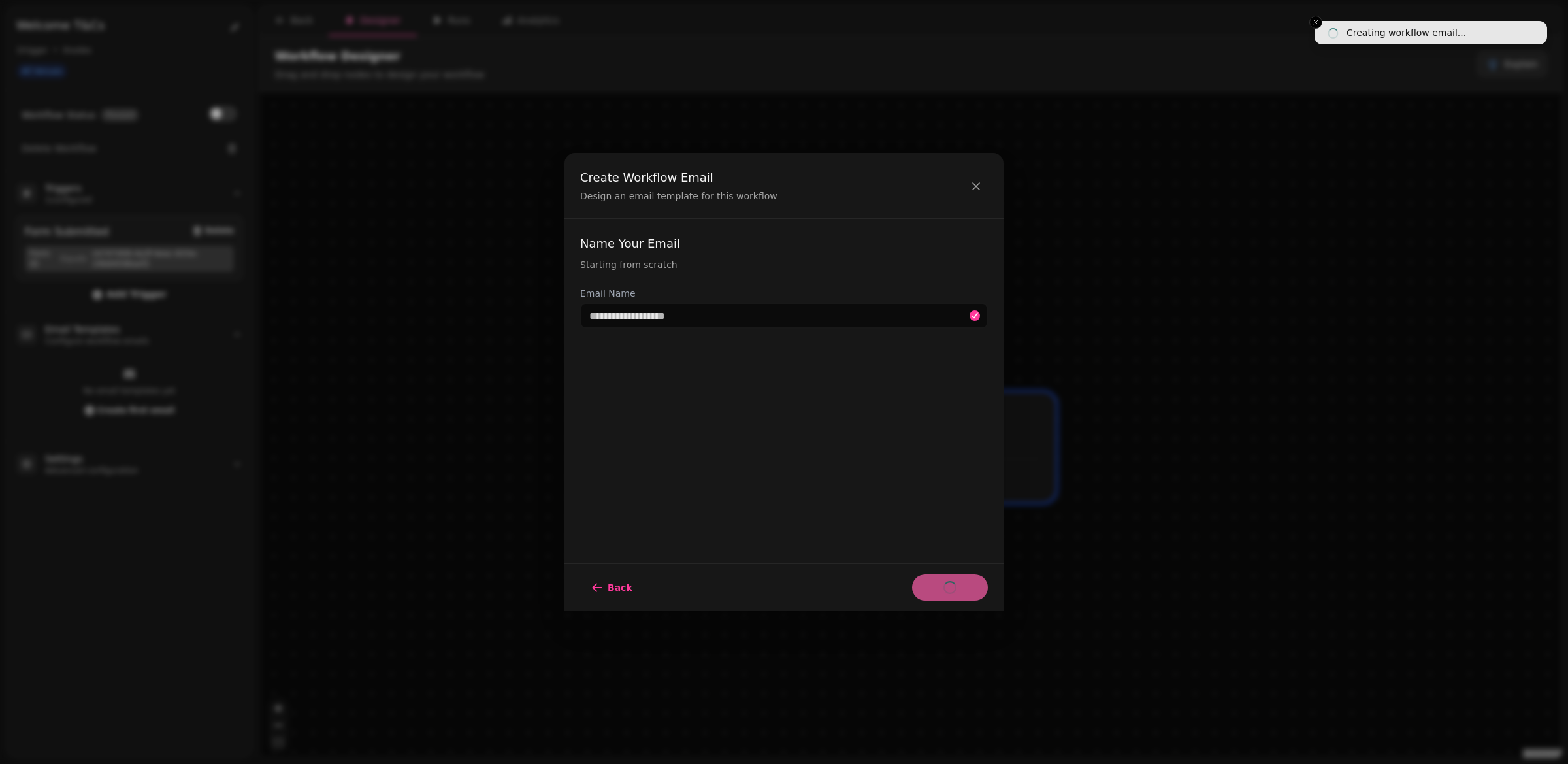
select select "**********"
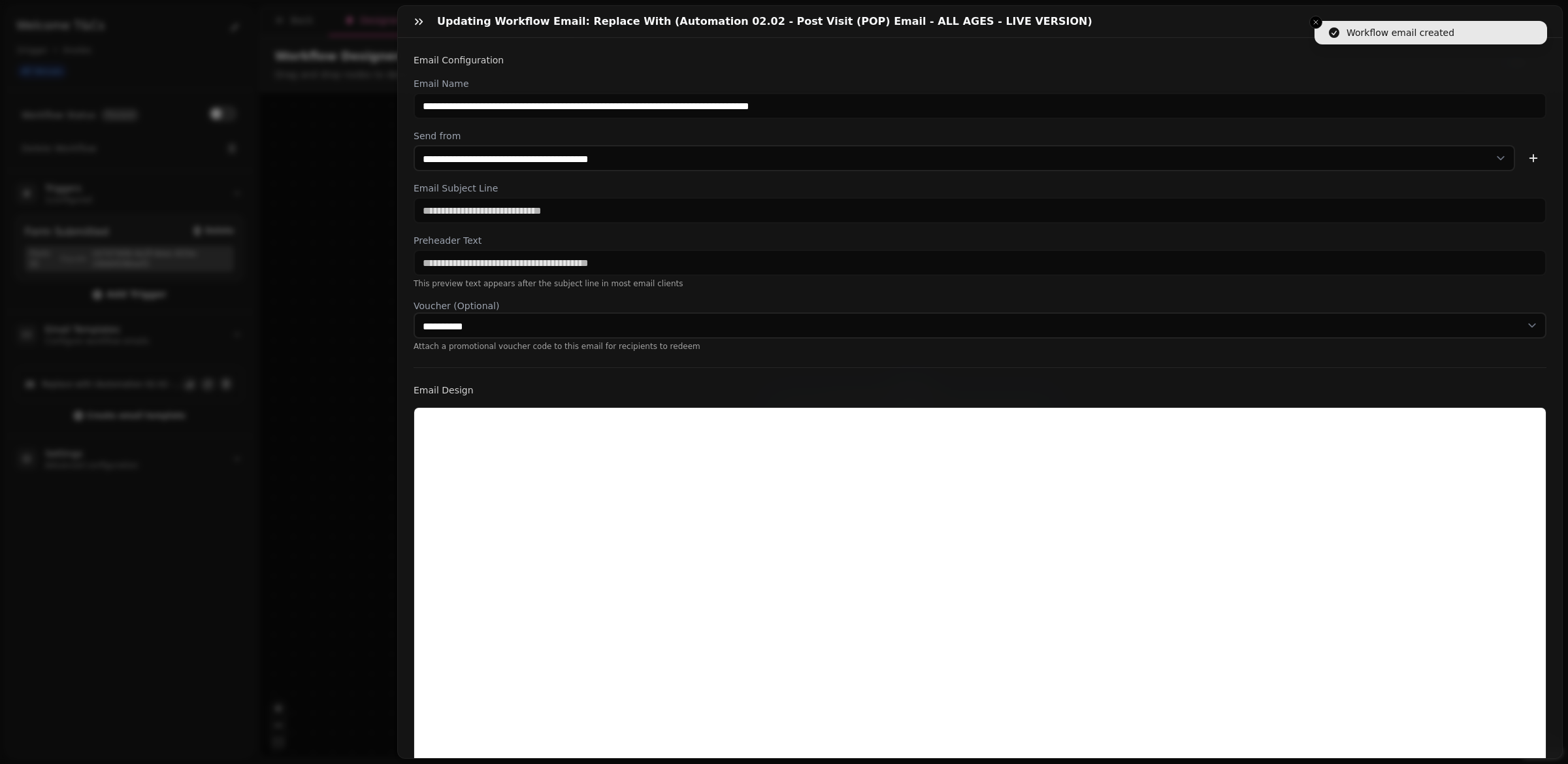
scroll to position [109, 0]
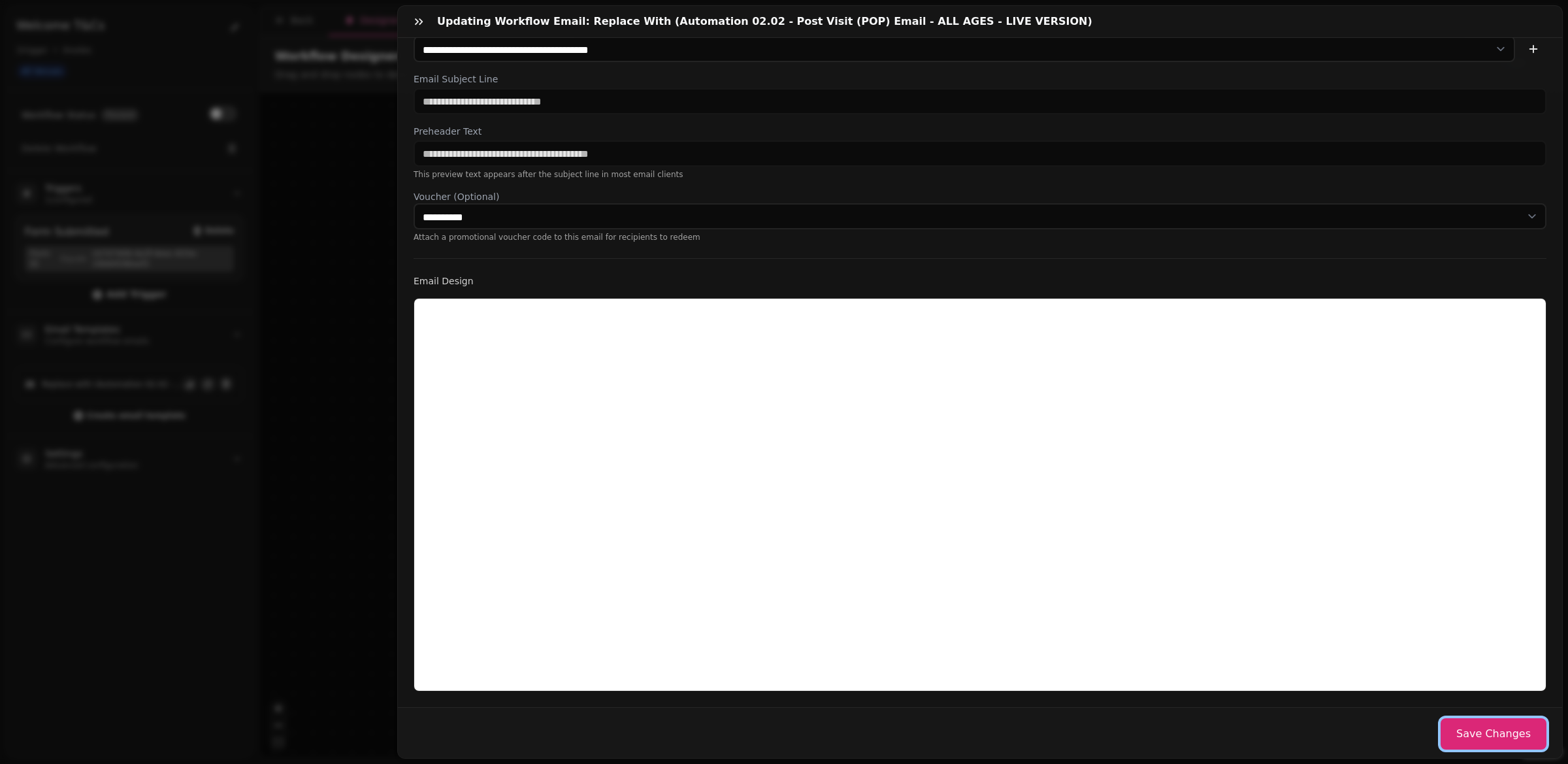
click at [1475, 726] on button "Save Changes" at bounding box center [1494, 734] width 106 height 31
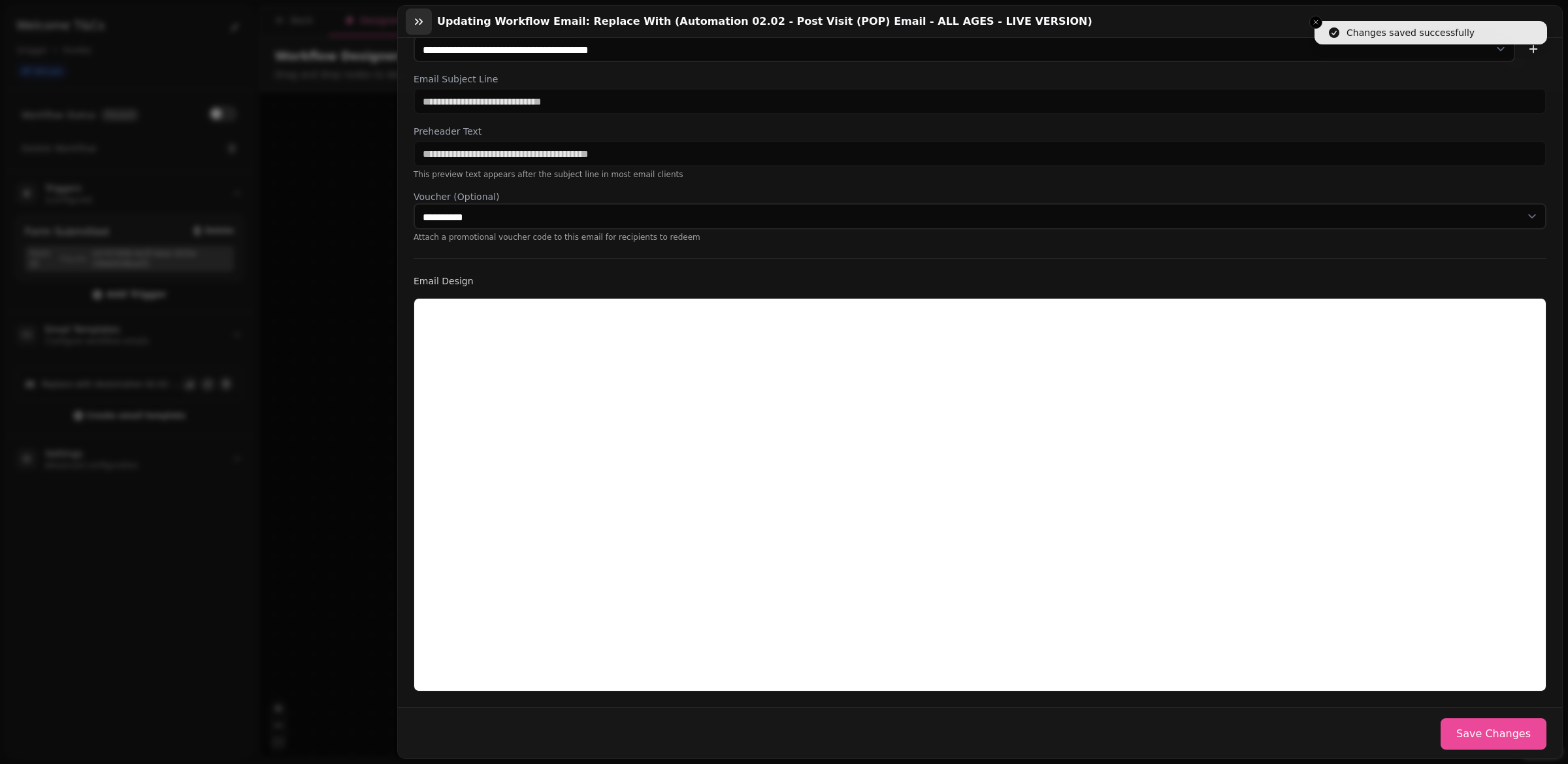
click at [425, 22] on button "button" at bounding box center [419, 22] width 26 height 26
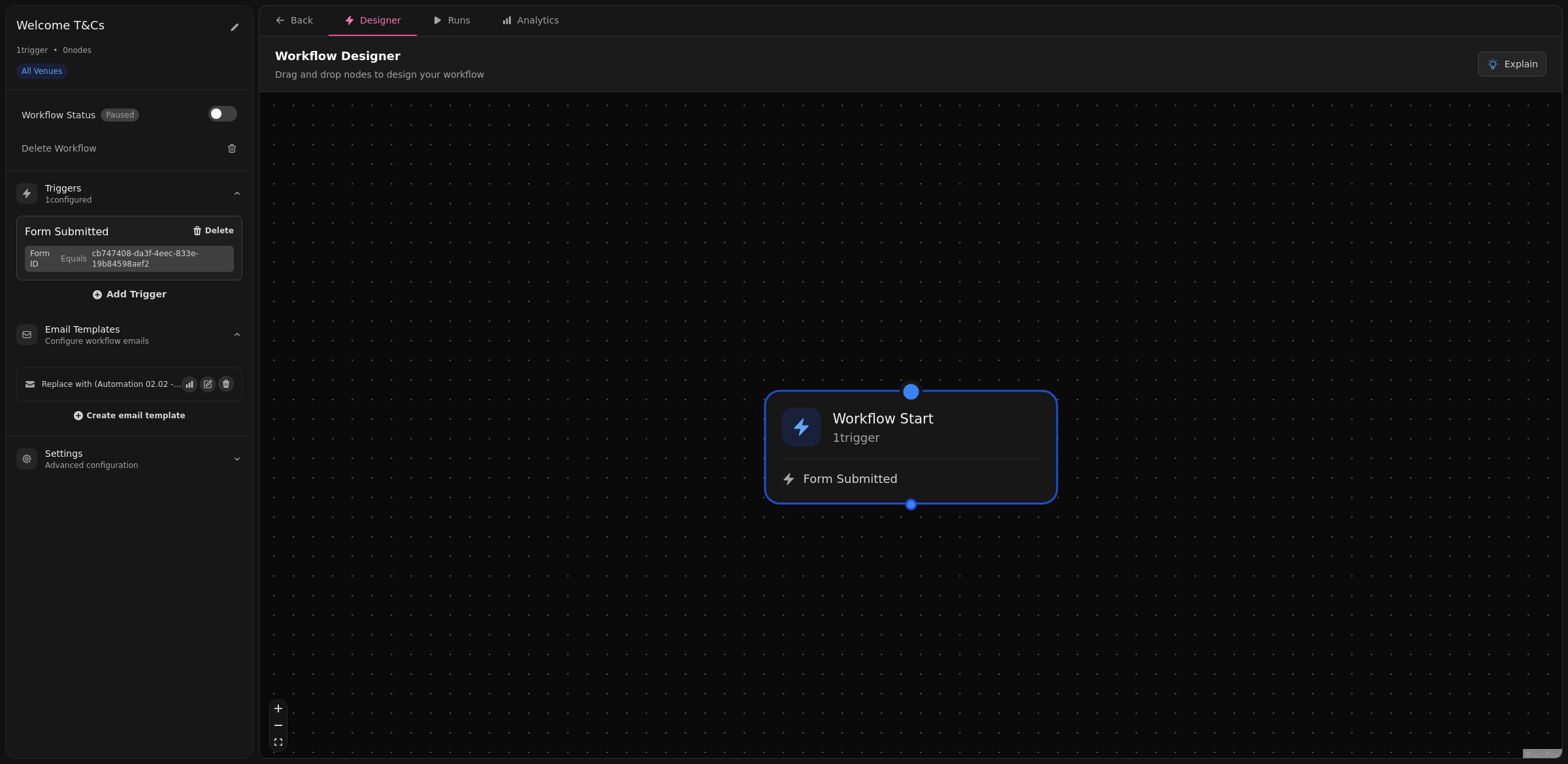
click at [913, 502] on div at bounding box center [912, 505] width 12 height 12
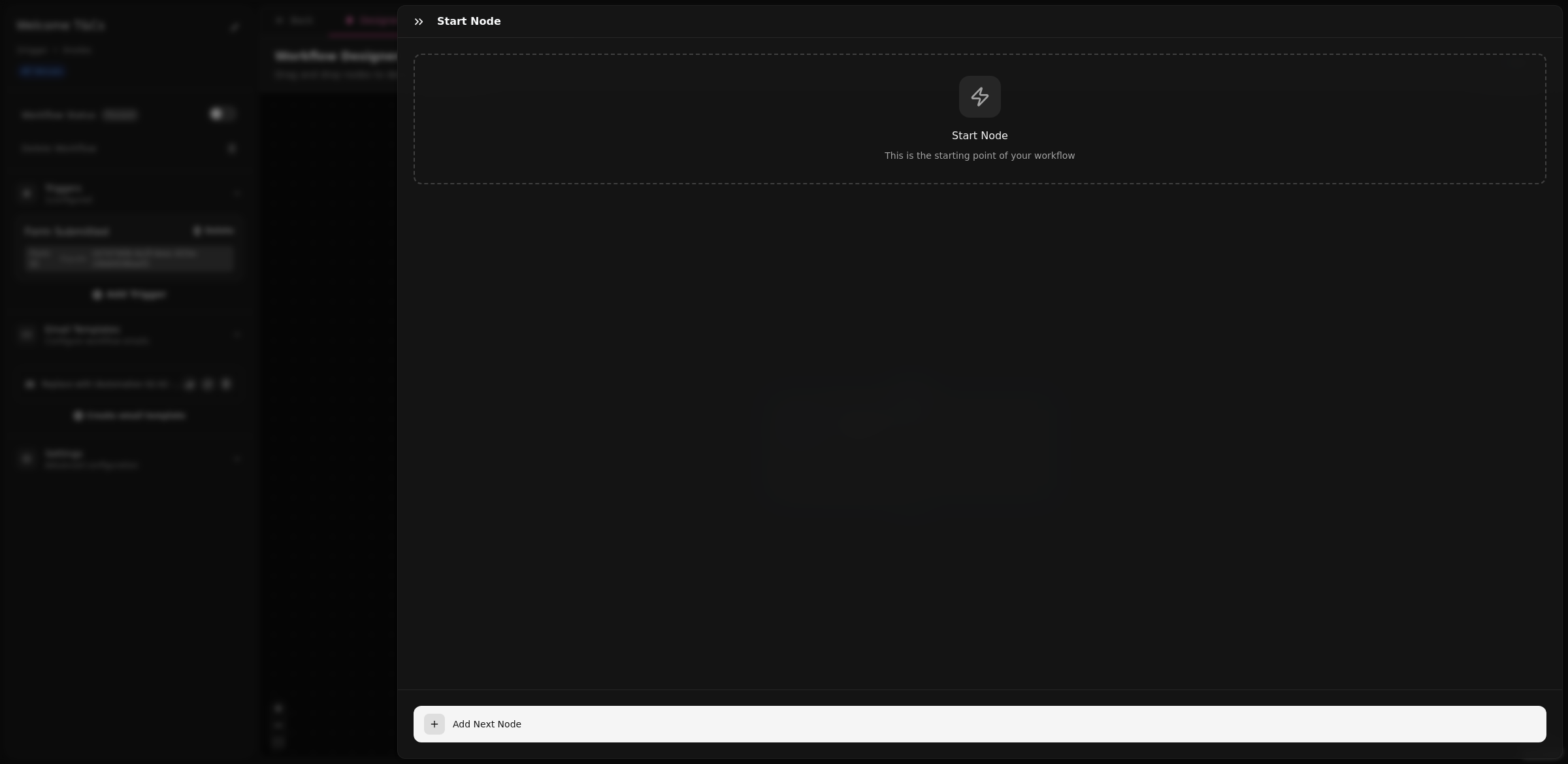
click at [498, 723] on span "Add Next Node" at bounding box center [994, 724] width 1083 height 13
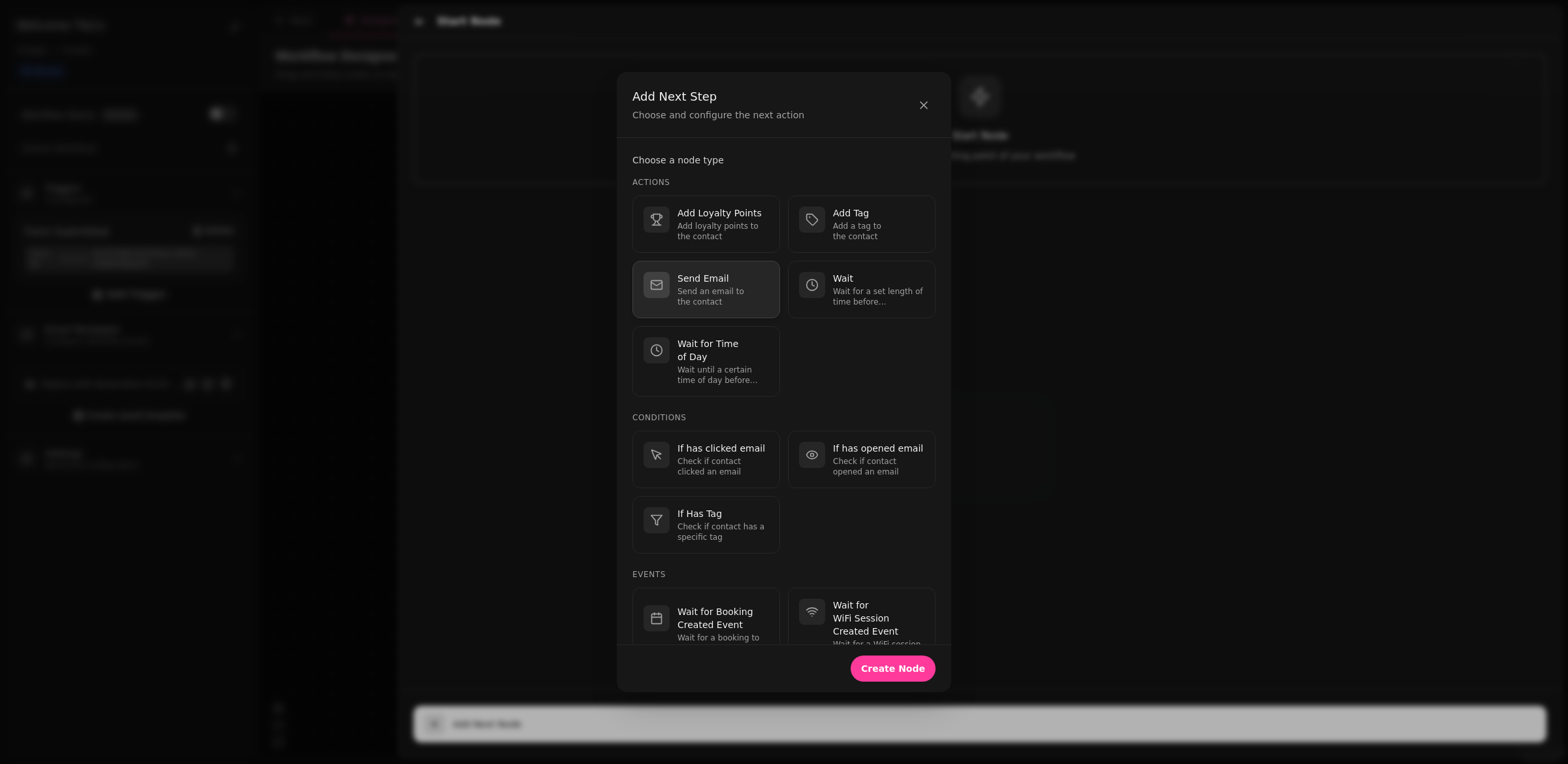
click at [712, 274] on p "Send Email" at bounding box center [724, 278] width 92 height 13
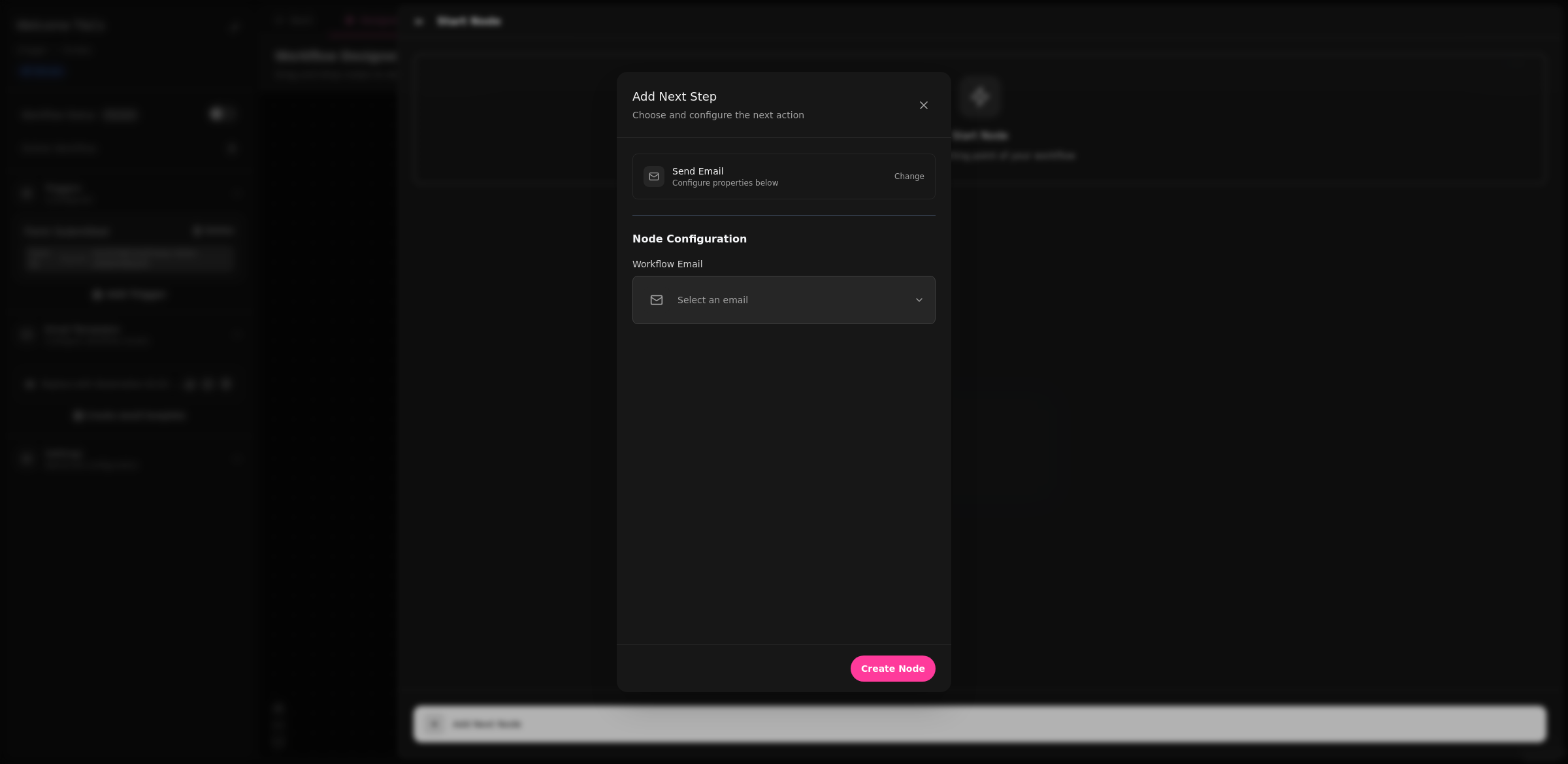
click at [709, 294] on p "Select an email" at bounding box center [713, 300] width 71 height 13
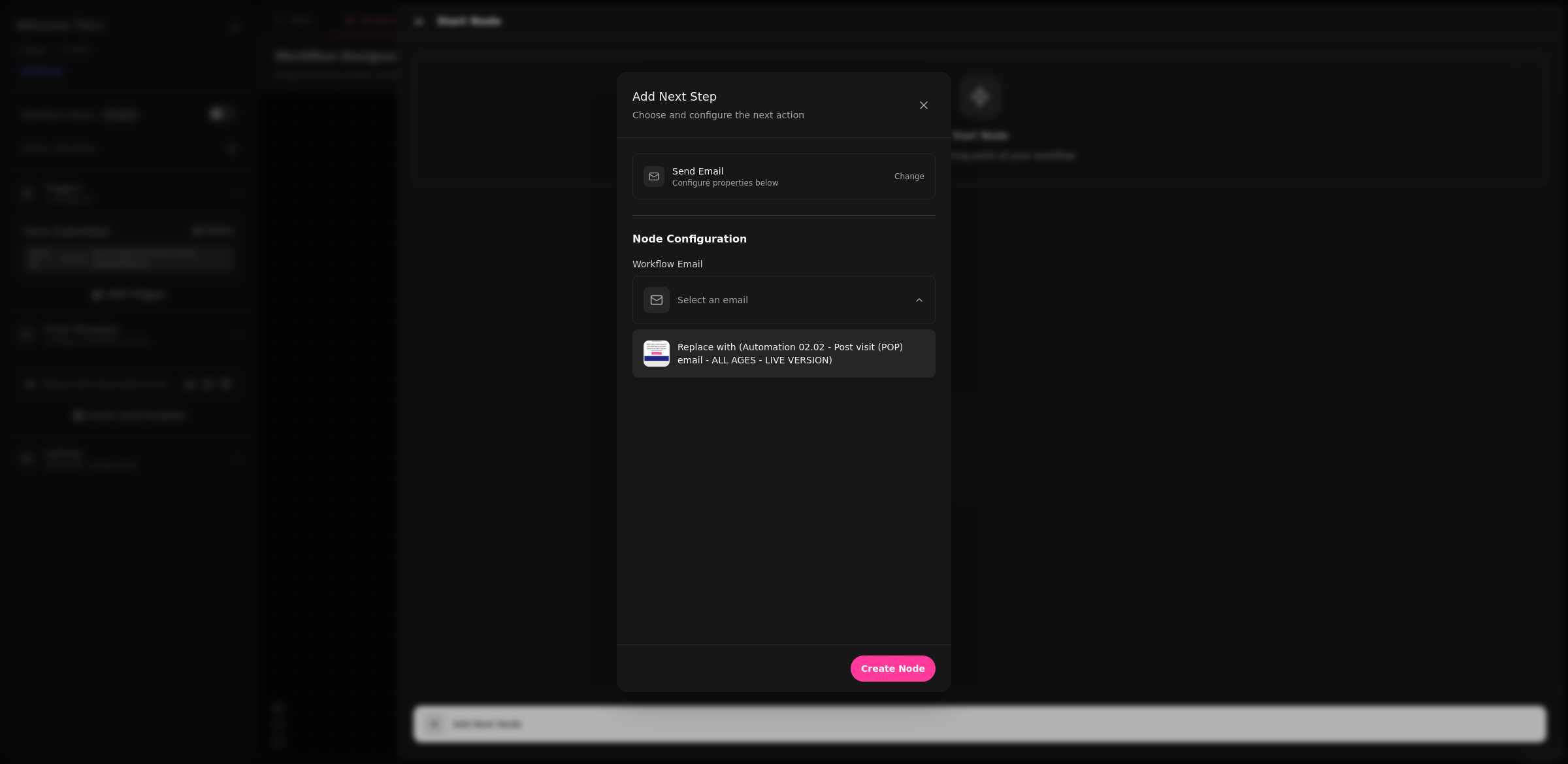
click at [709, 368] on button "Replace with (Automation 02.02 - Post visit (POP) email - ALL AGES - LIVE VERSI…" at bounding box center [784, 353] width 302 height 47
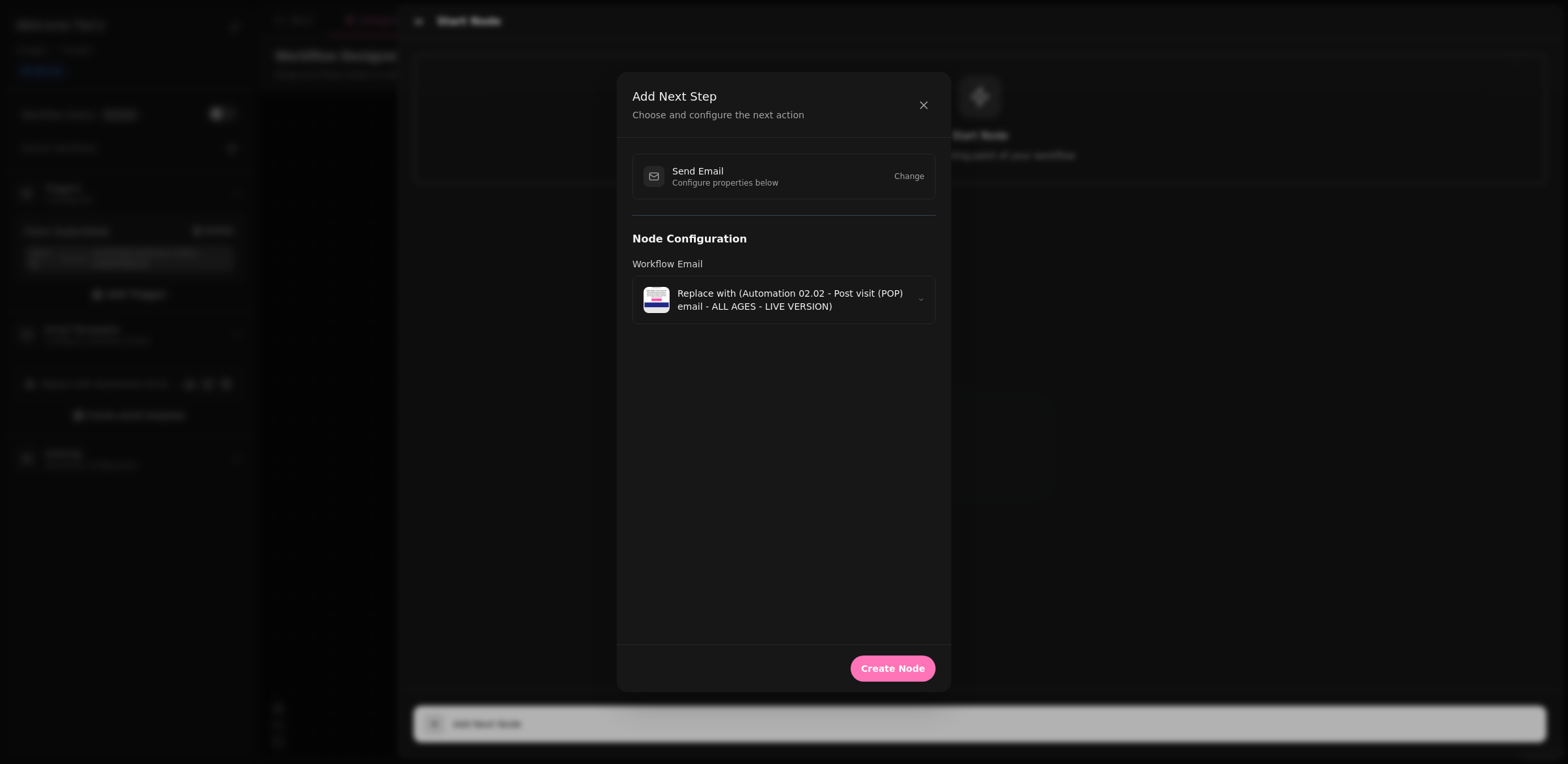
click at [900, 664] on span "Create Node" at bounding box center [894, 669] width 64 height 10
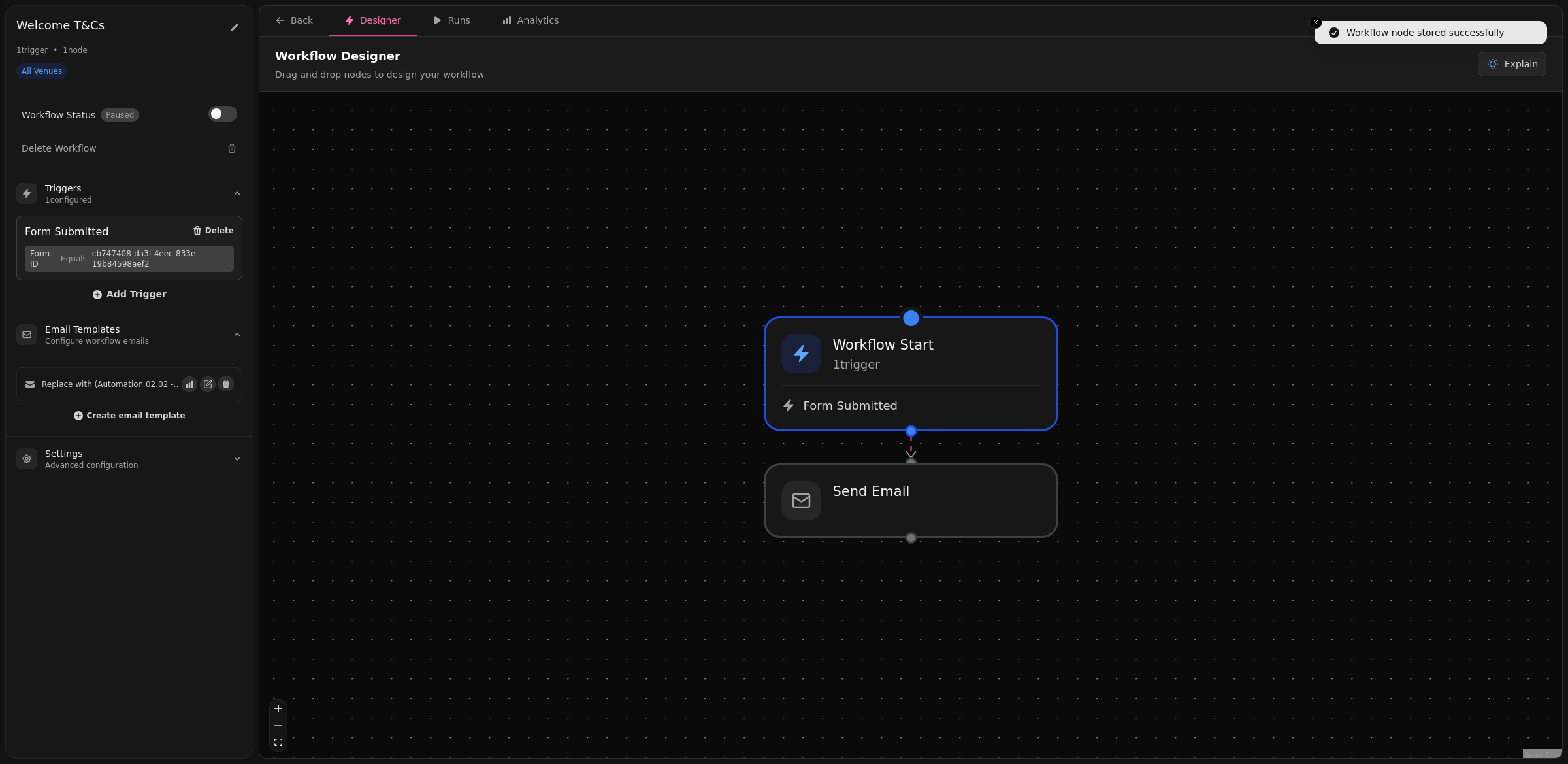
click at [907, 534] on div at bounding box center [912, 538] width 12 height 12
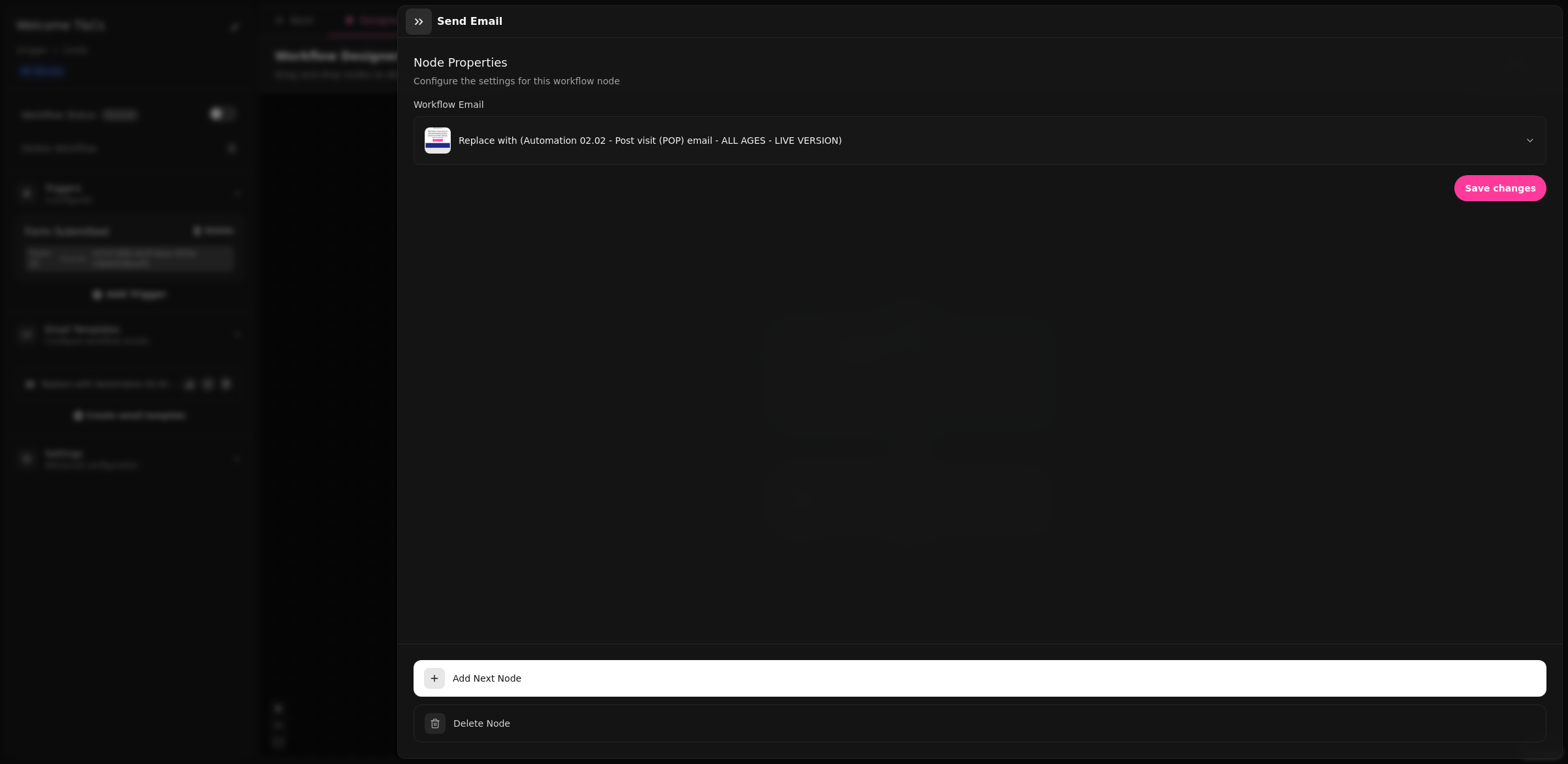
click at [416, 21] on icon "button" at bounding box center [418, 21] width 13 height 13
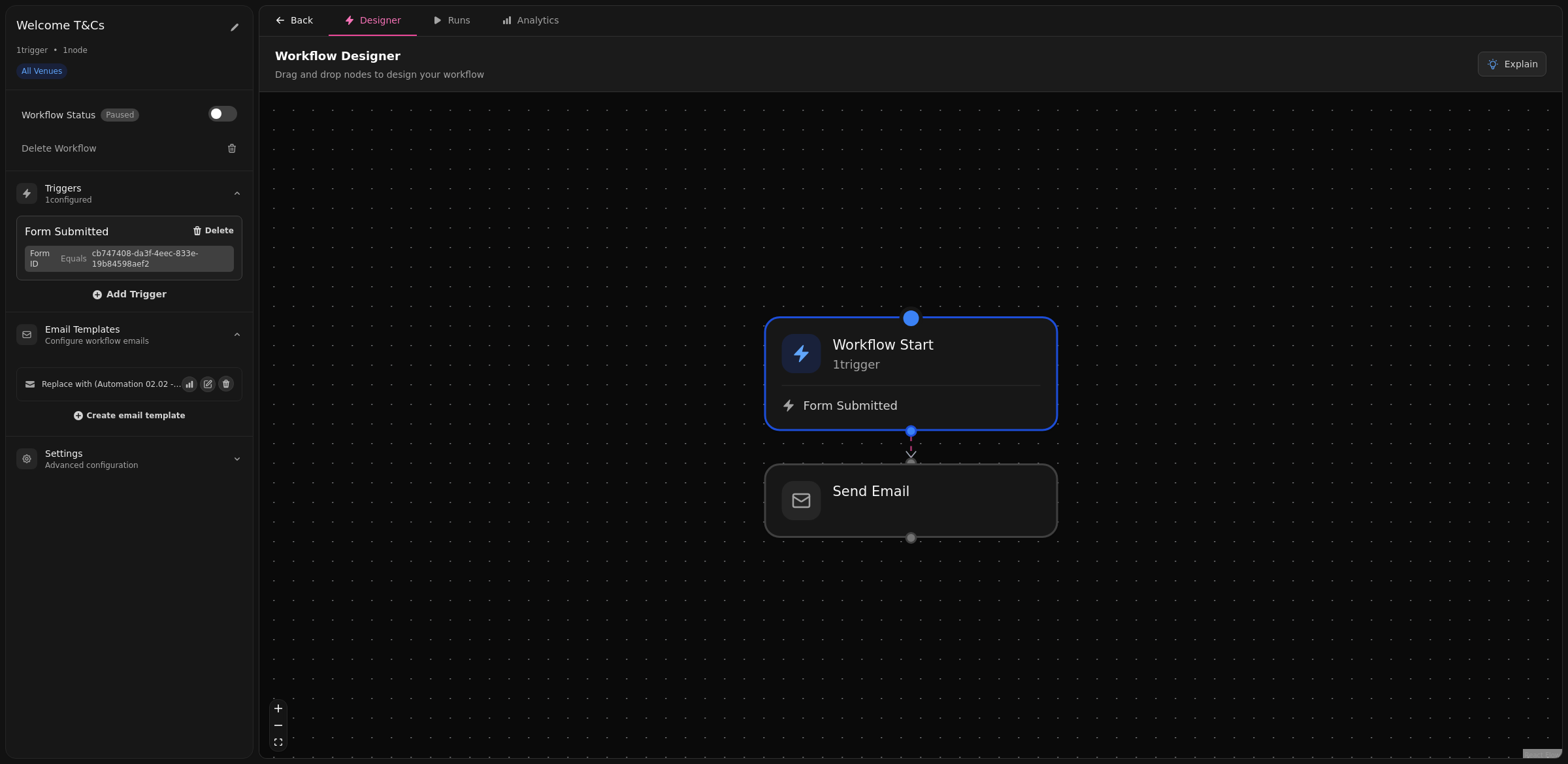
click at [278, 20] on icon "button" at bounding box center [280, 21] width 8 height 7
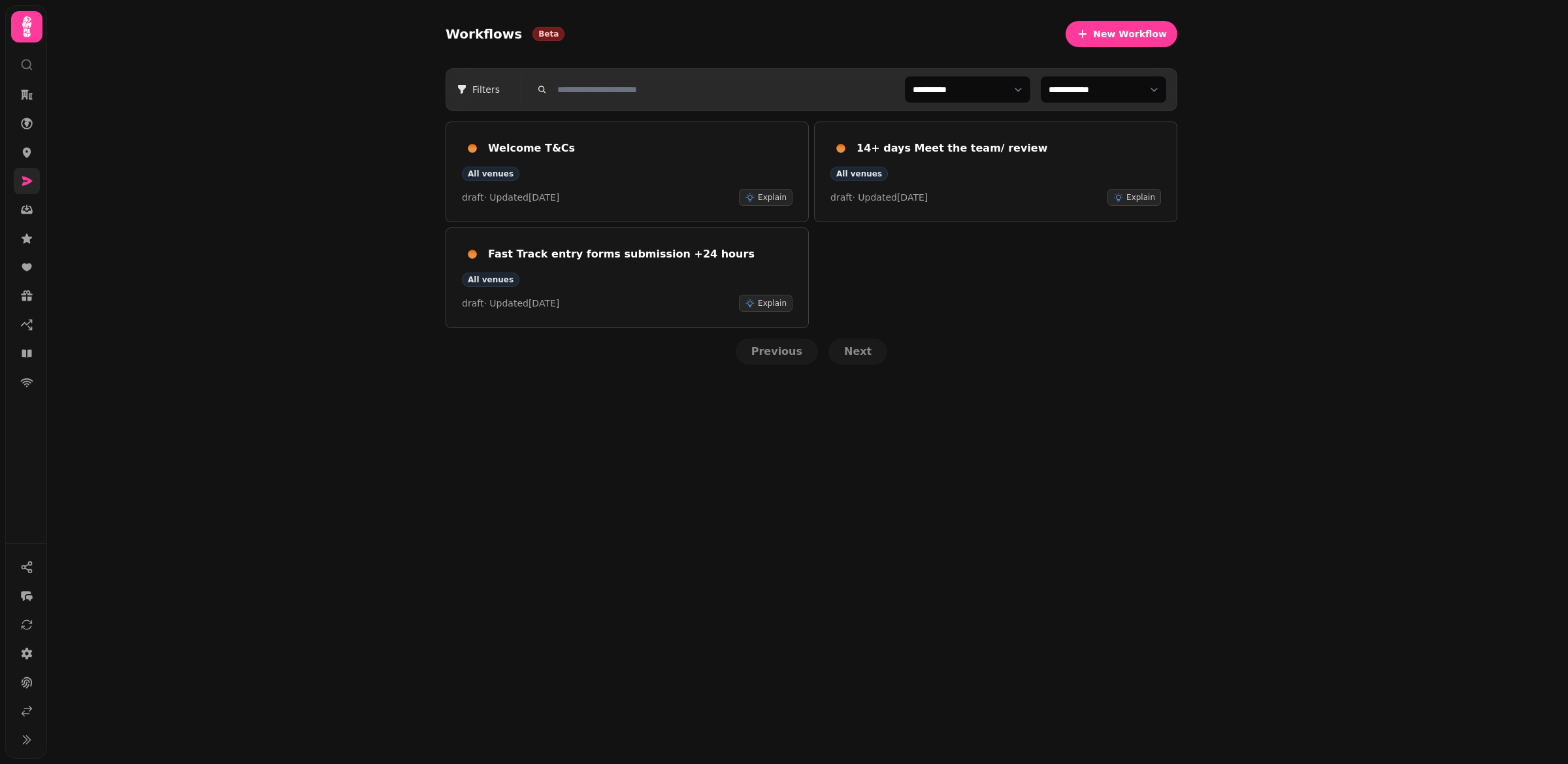
click at [22, 182] on icon at bounding box center [26, 180] width 13 height 13
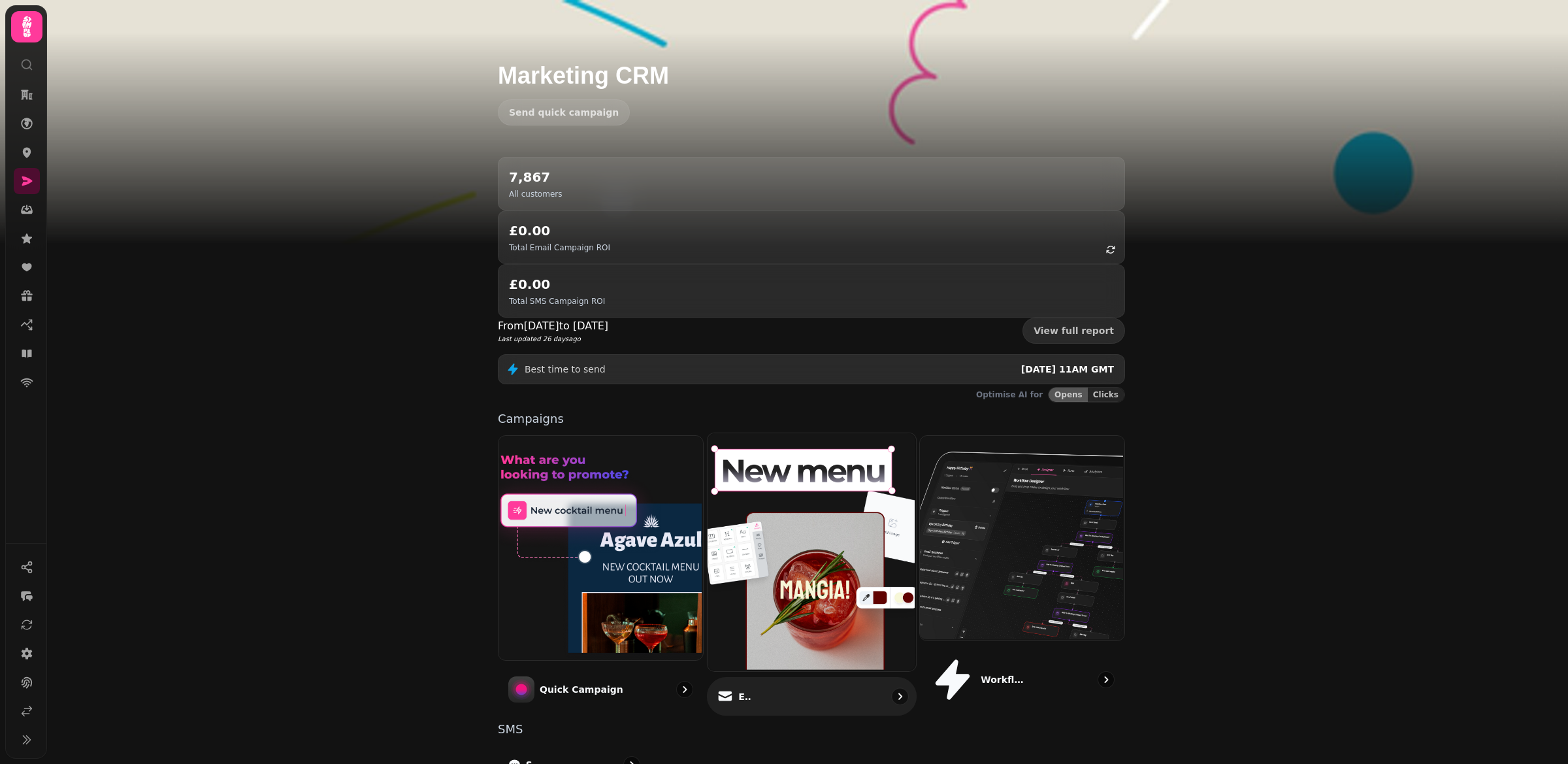
click at [766, 495] on img at bounding box center [810, 551] width 209 height 238
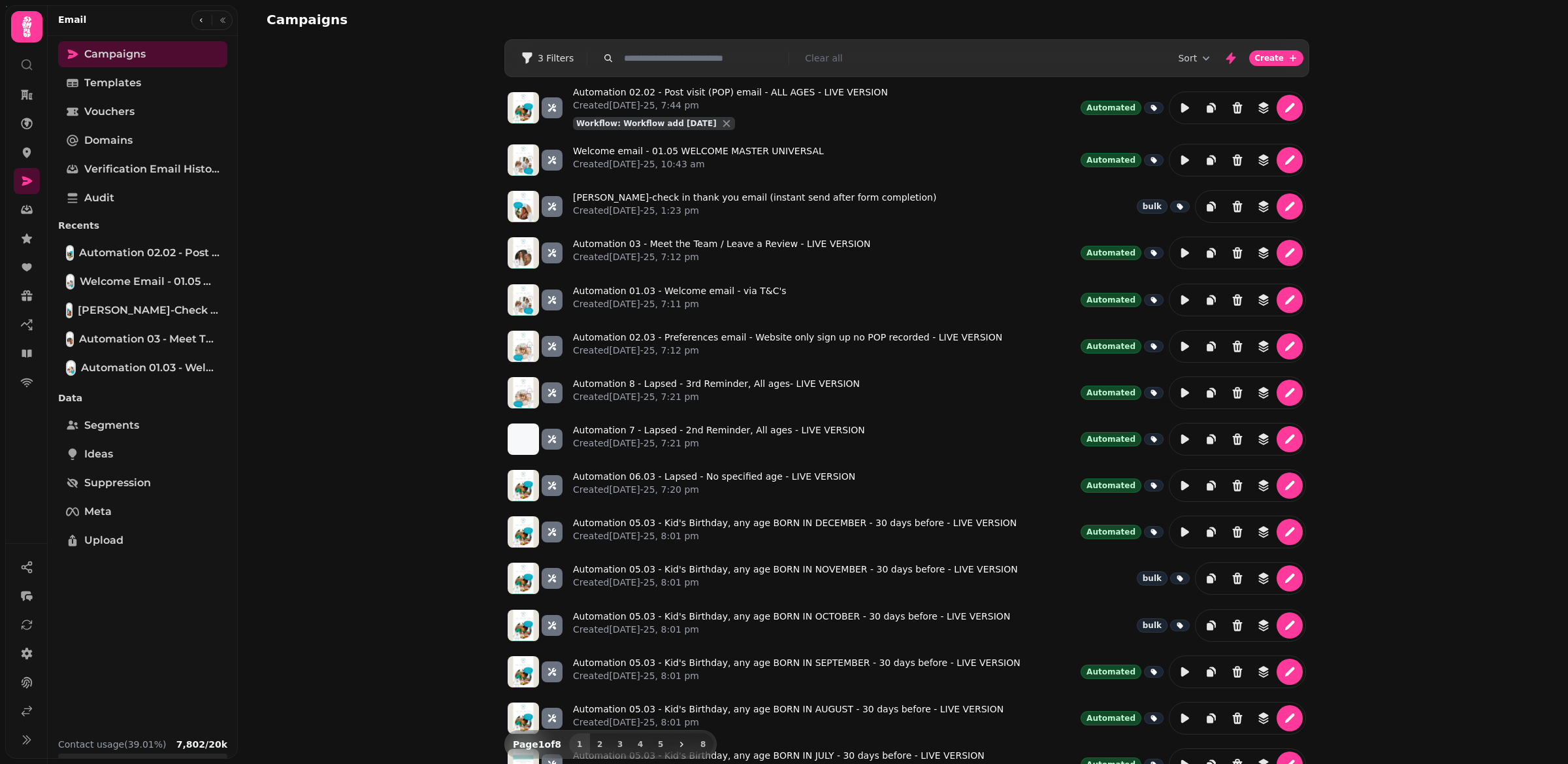
click at [656, 60] on input "text" at bounding box center [702, 58] width 167 height 13
paste input "**********"
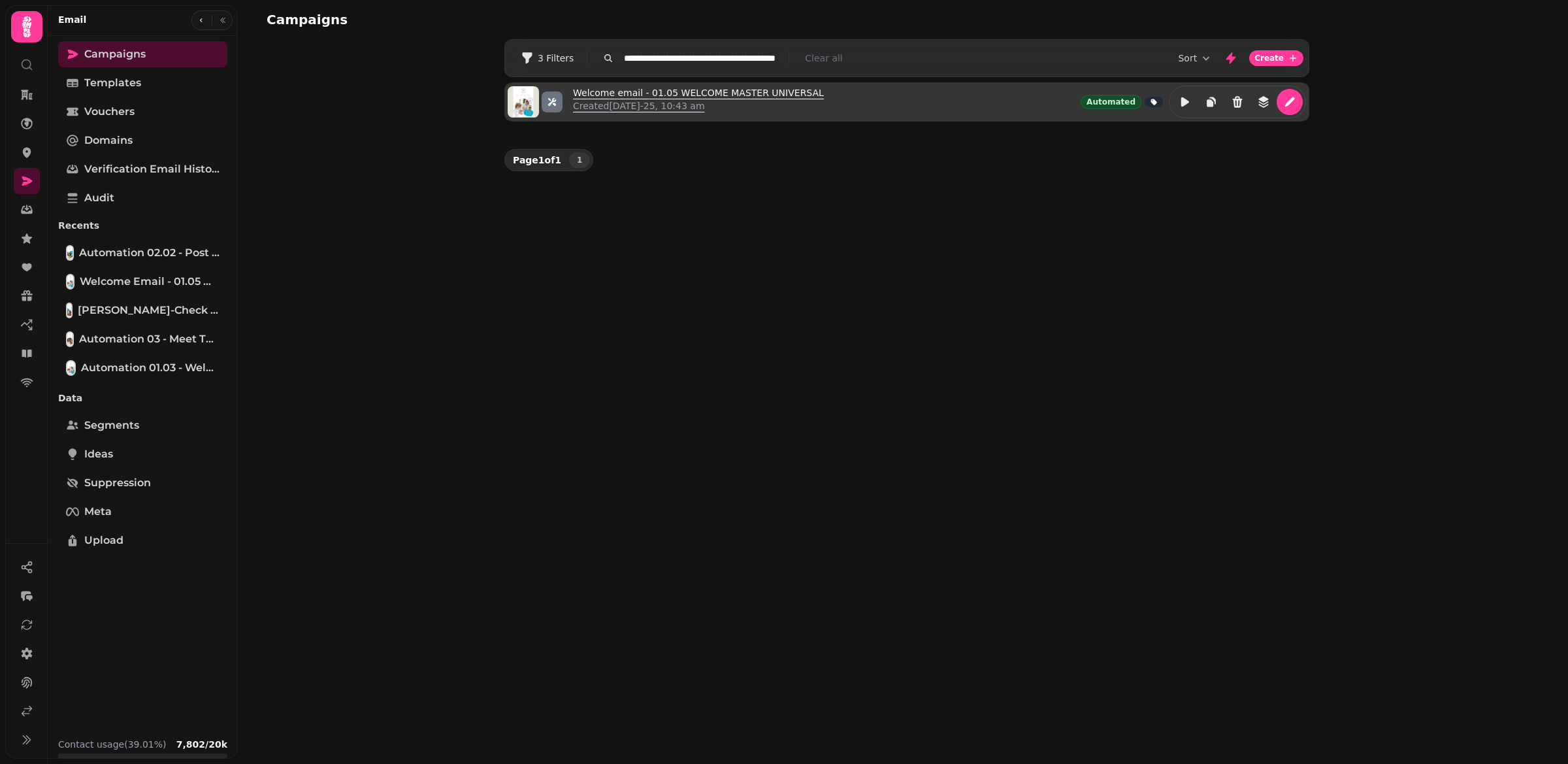
type input "**********"
click at [641, 92] on link "Welcome email - 01.05 WELCOME MASTER UNIVERSAL Created 19th Aug-25, 10:43 am" at bounding box center [699, 102] width 251 height 31
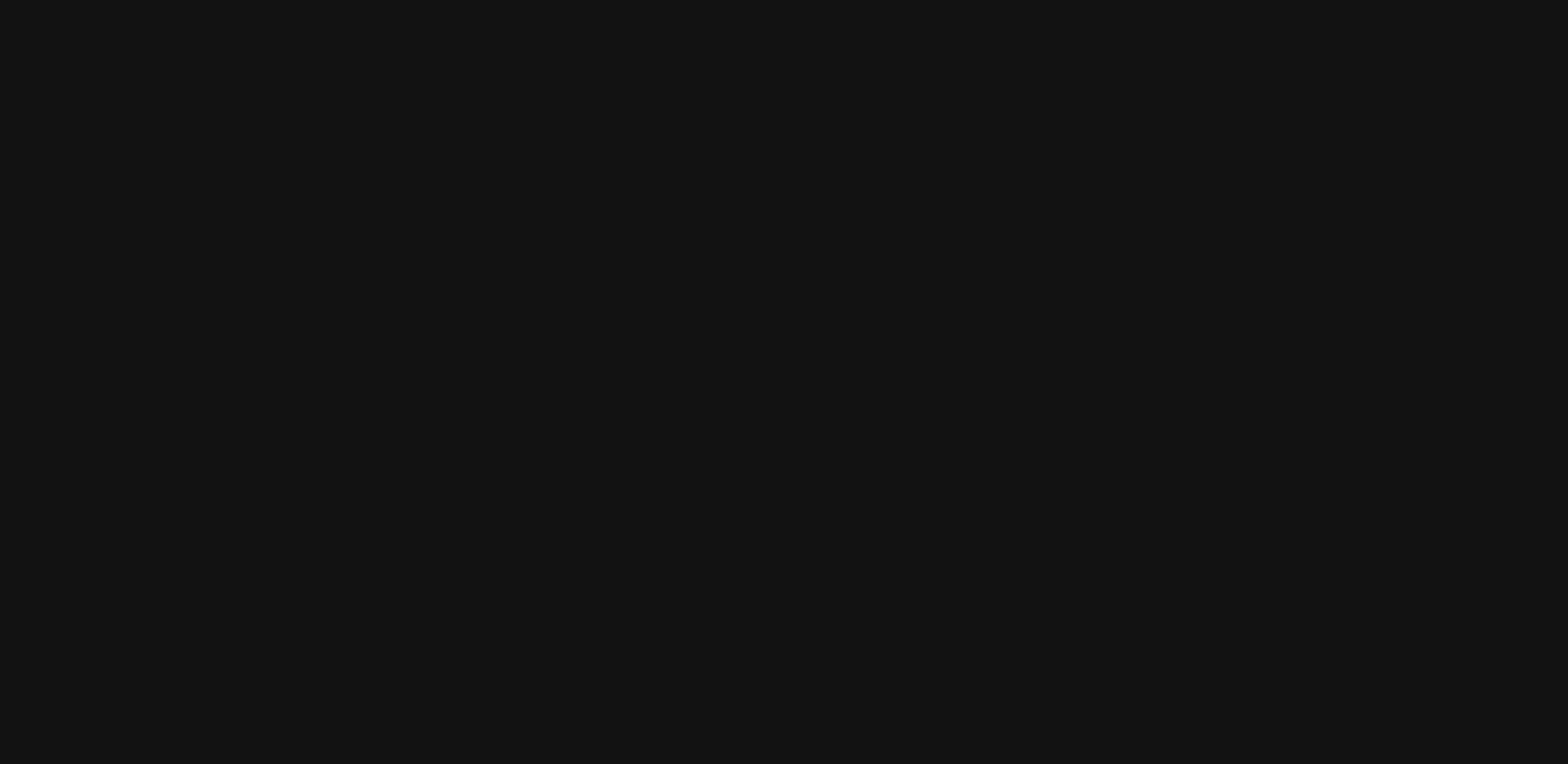
select select "**********"
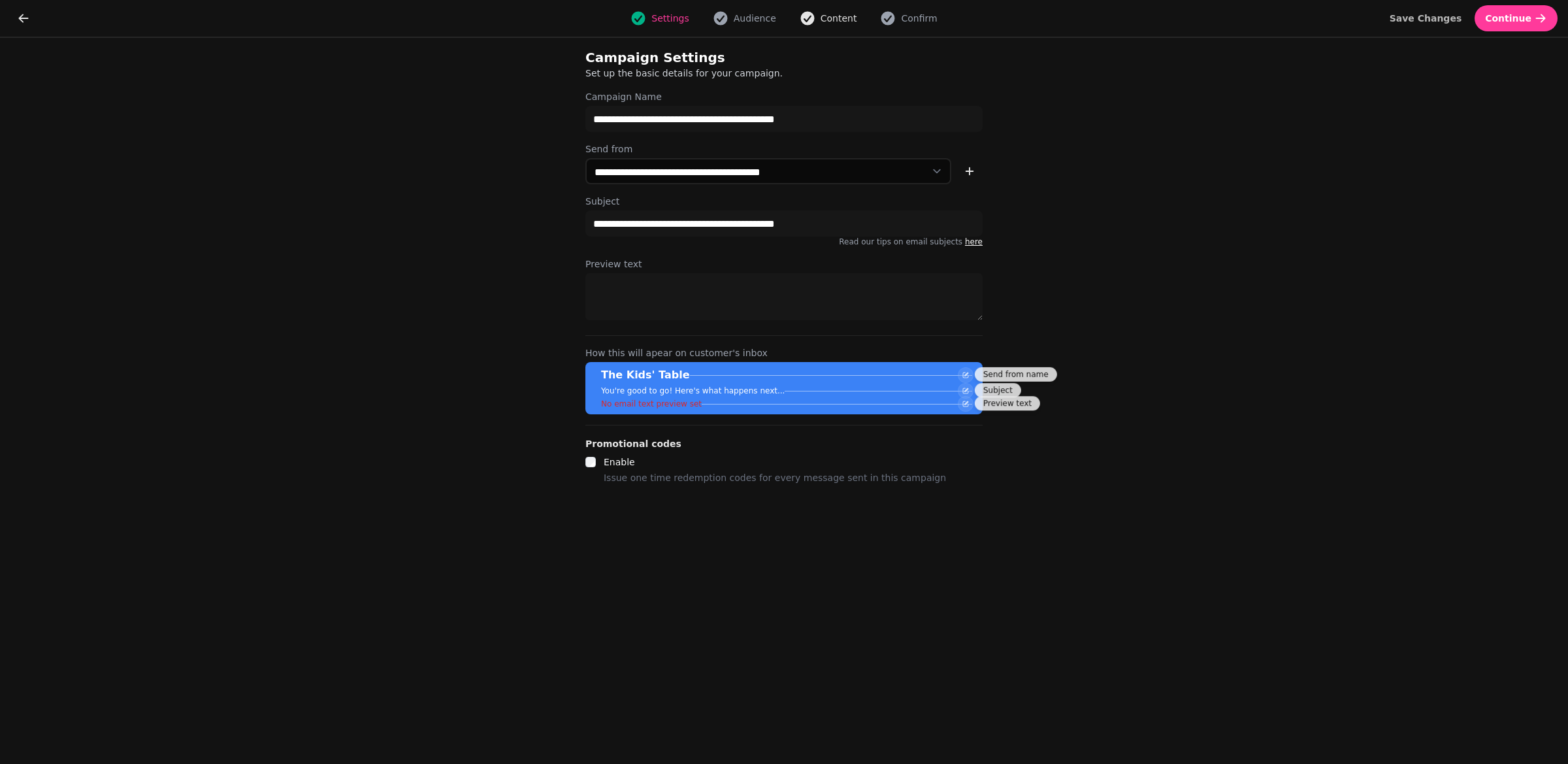
click at [828, 13] on span "Content" at bounding box center [839, 18] width 36 height 13
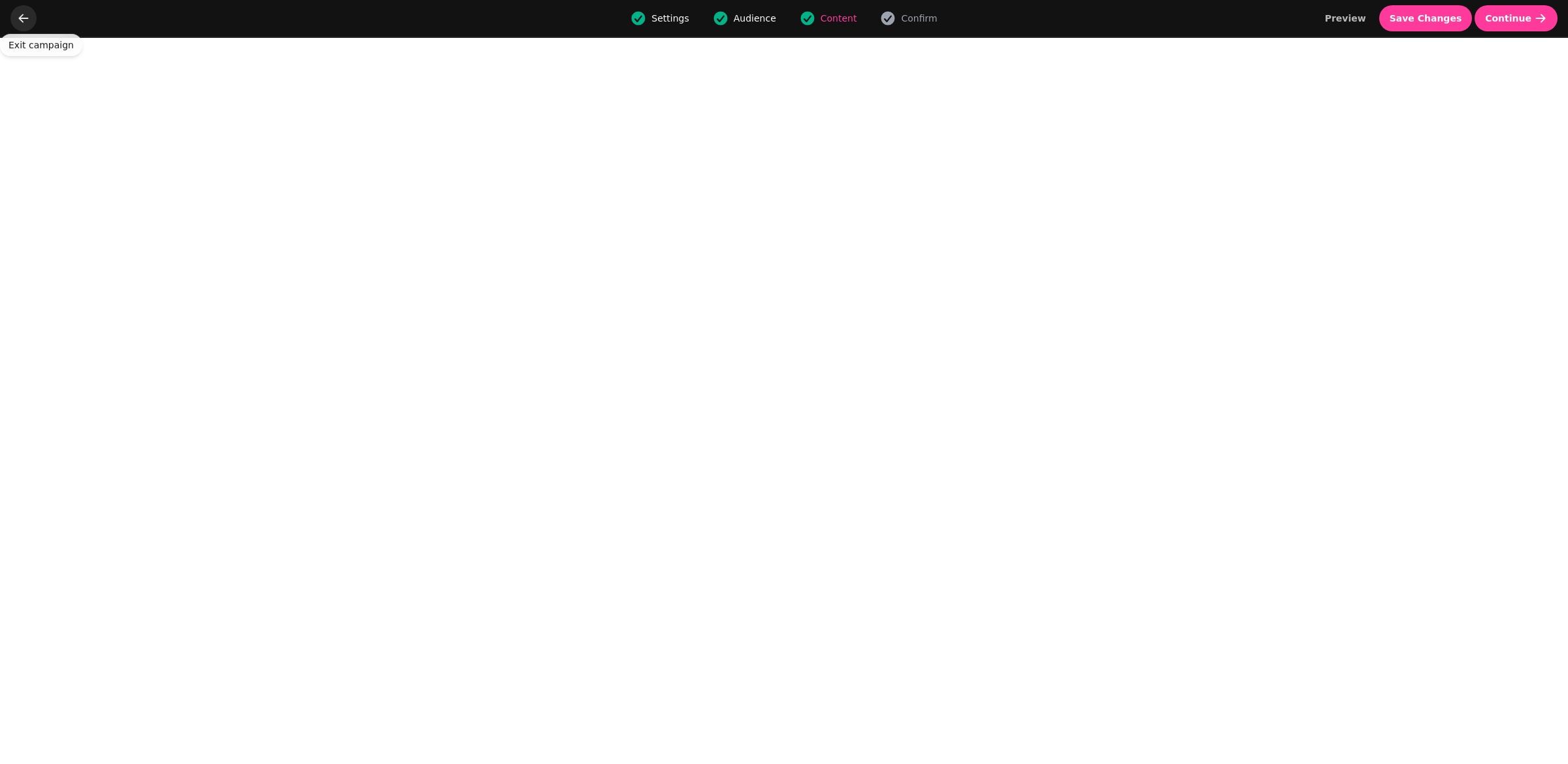
click at [17, 20] on icon "go back" at bounding box center [23, 18] width 13 height 13
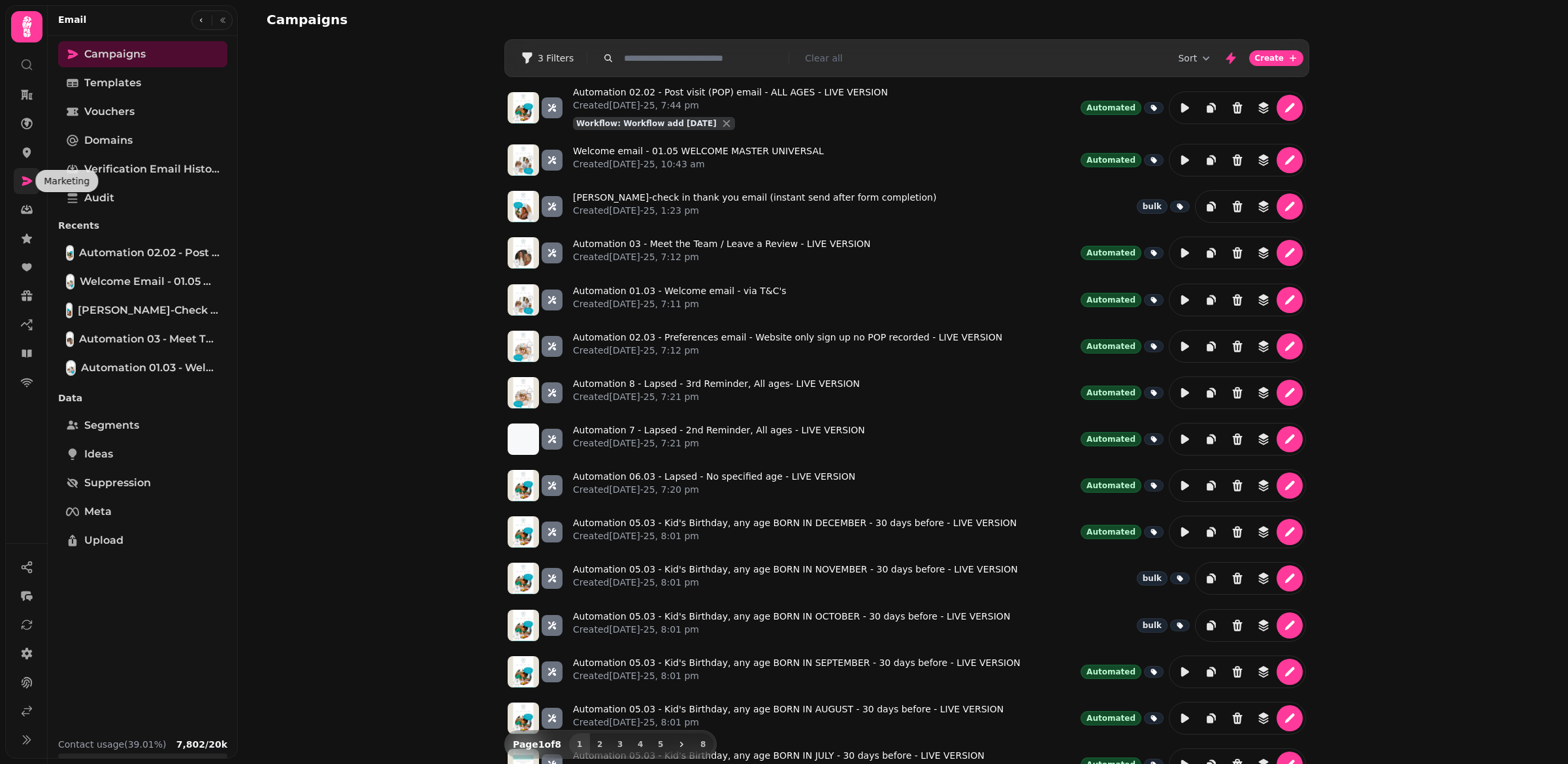
click at [17, 188] on link at bounding box center [27, 181] width 26 height 26
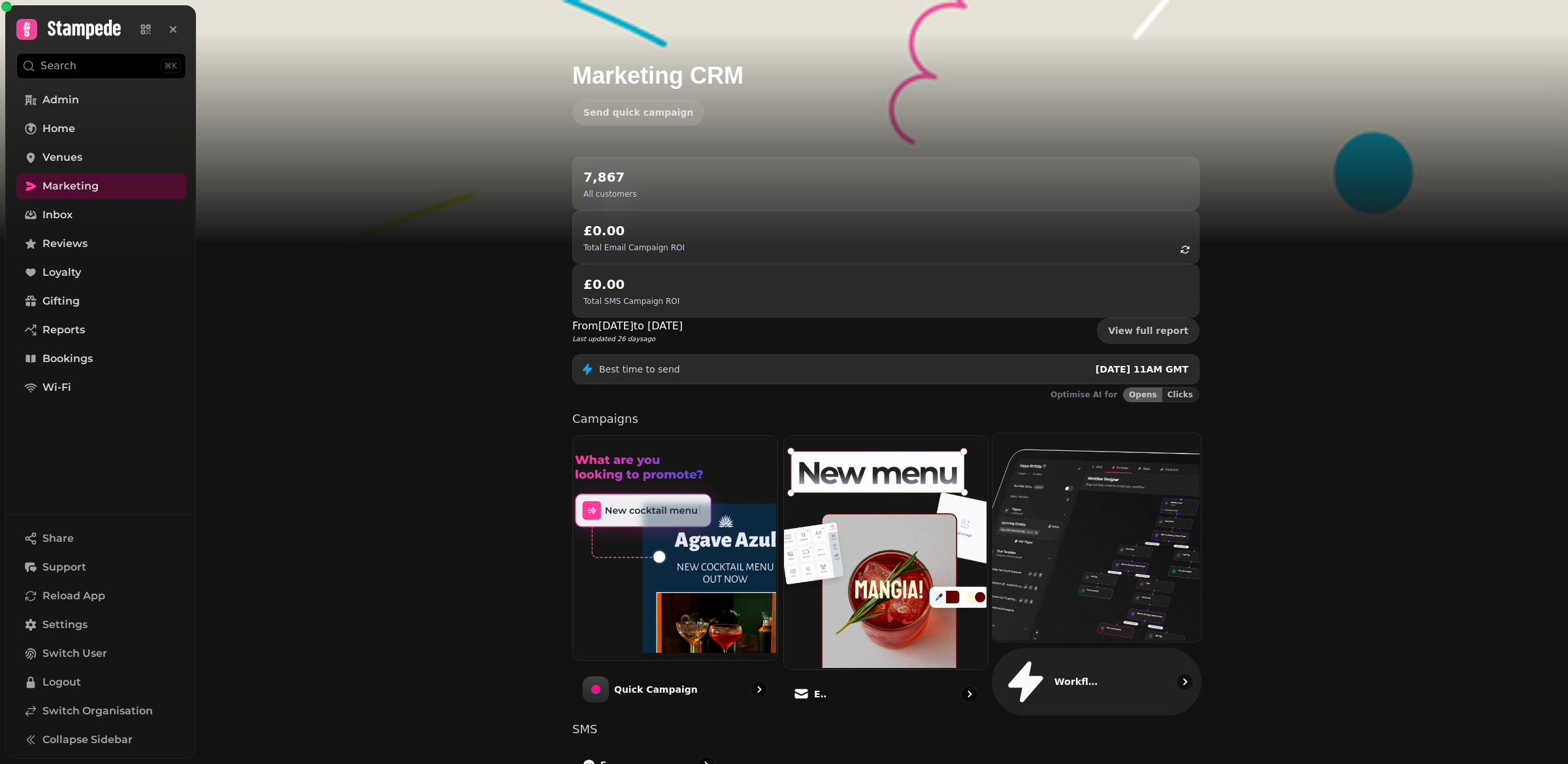
click at [1080, 438] on img at bounding box center [1095, 536] width 209 height 209
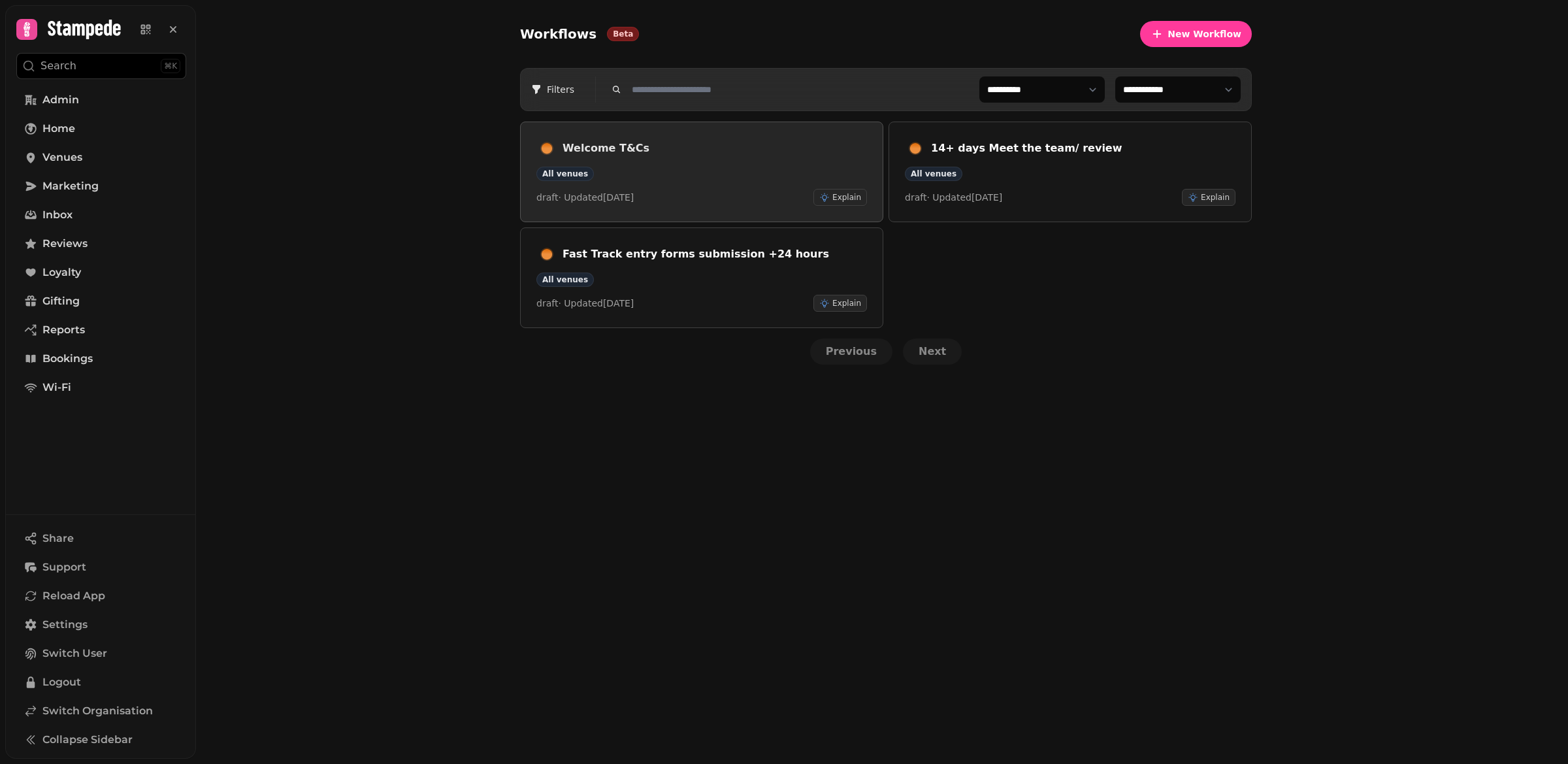
click at [670, 141] on h3 "Welcome T&Cs" at bounding box center [715, 148] width 305 height 16
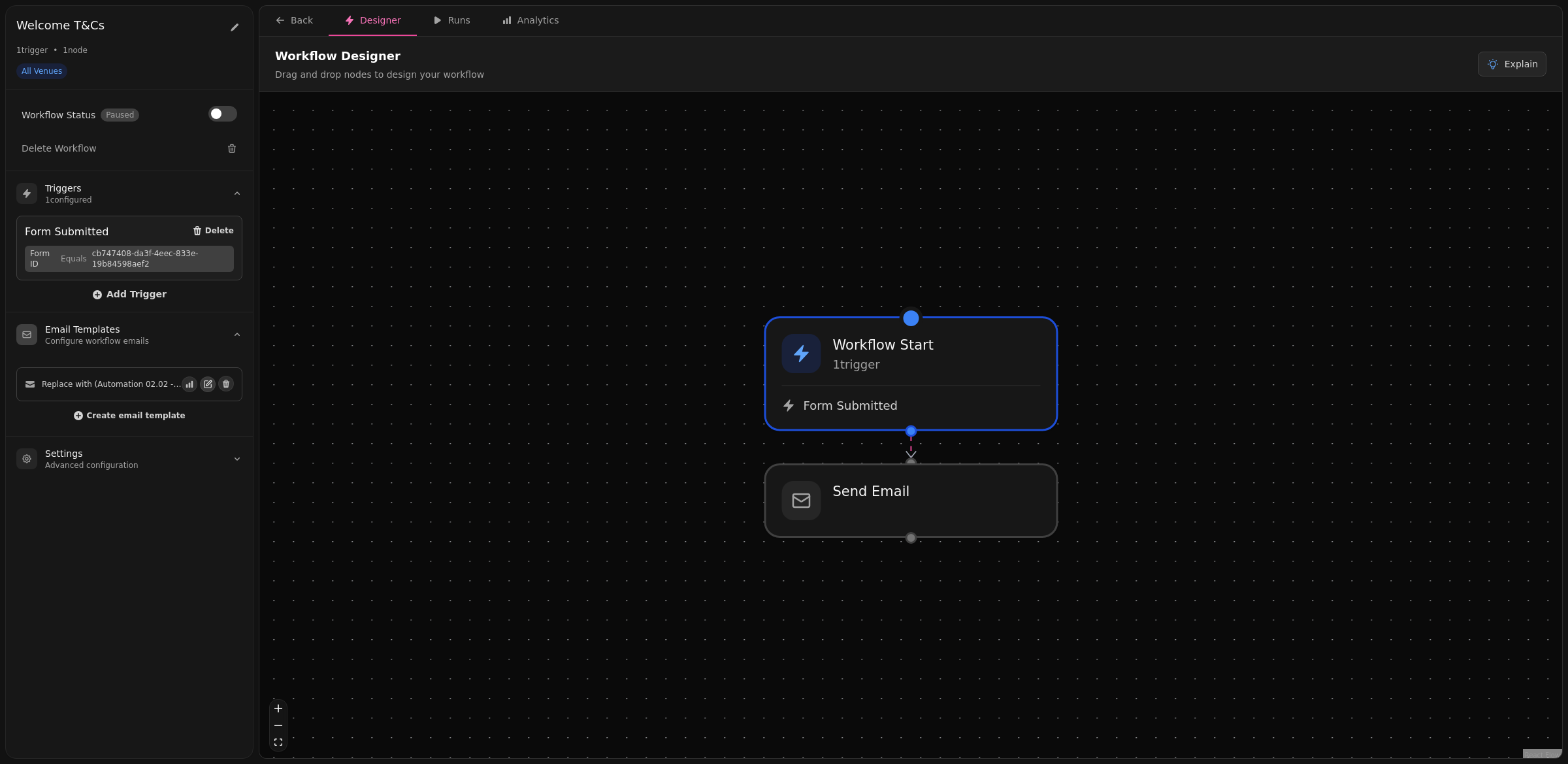
click at [212, 380] on icon "button" at bounding box center [208, 384] width 10 height 10
select select "**********"
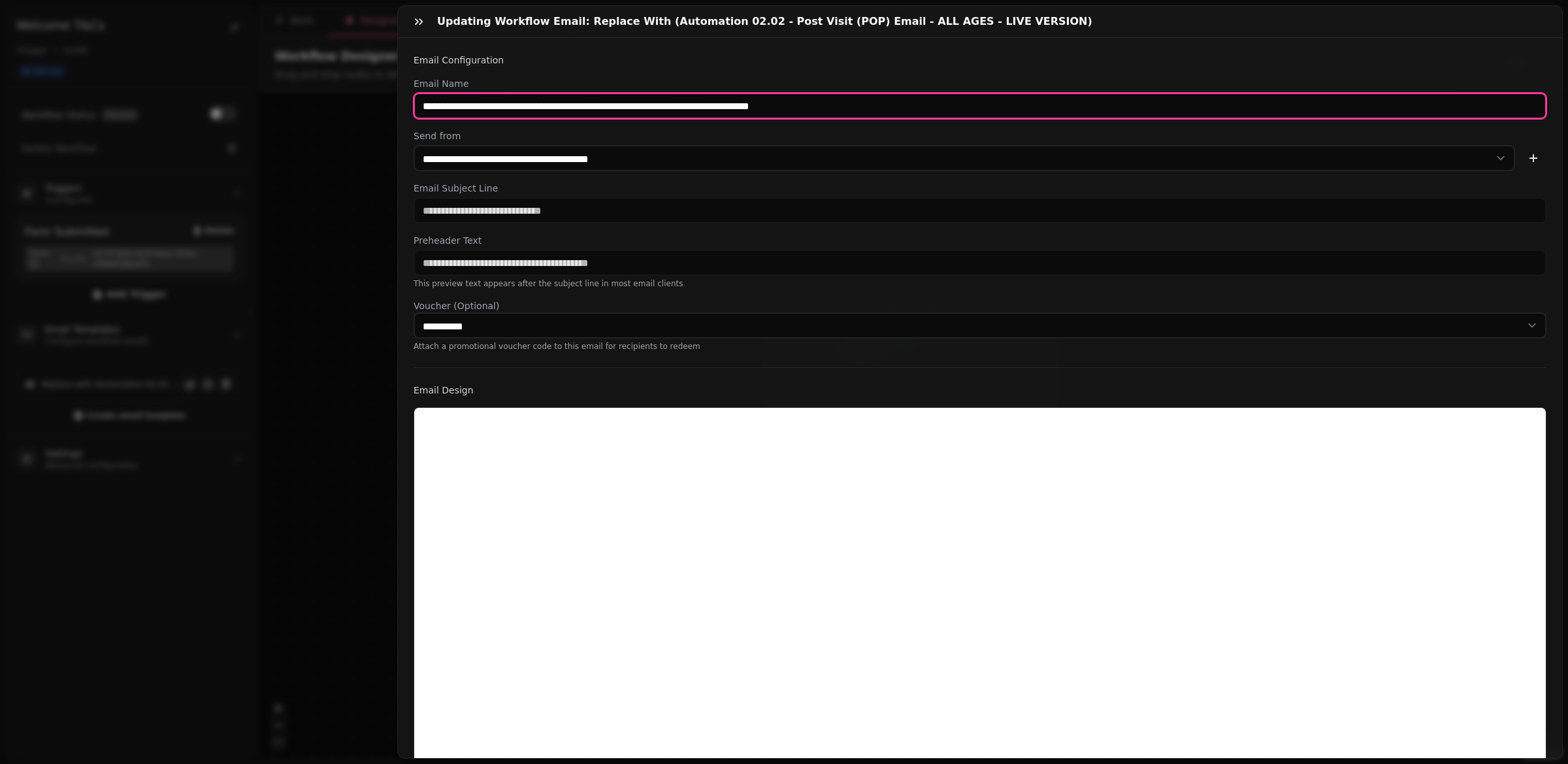
drag, startPoint x: 491, startPoint y: 107, endPoint x: 825, endPoint y: 107, distance: 334.0
click at [825, 107] on input "**********" at bounding box center [980, 106] width 1133 height 26
paste input "text"
type input "**********"
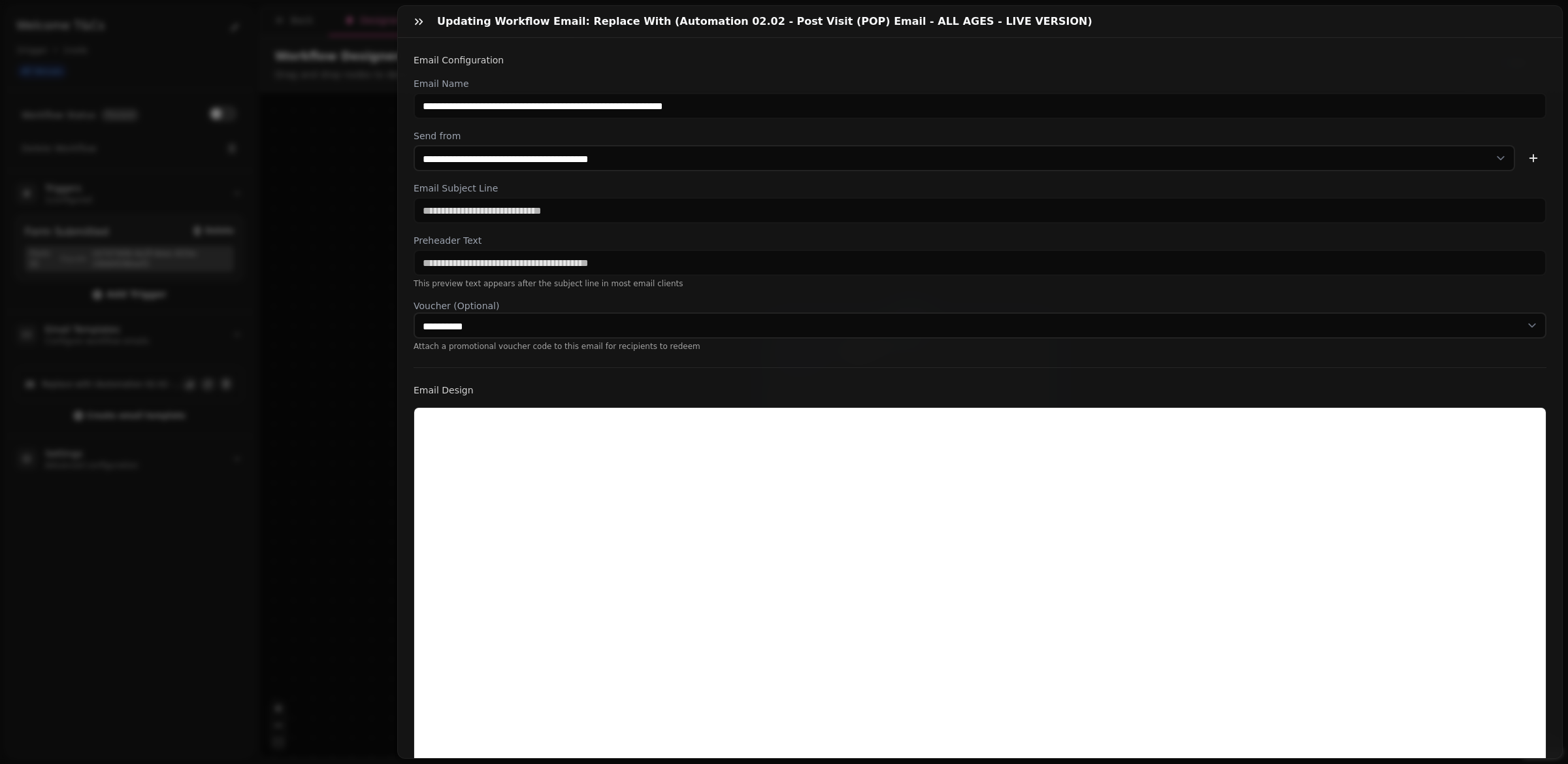
click at [798, 71] on div "**********" at bounding box center [980, 203] width 1133 height 298
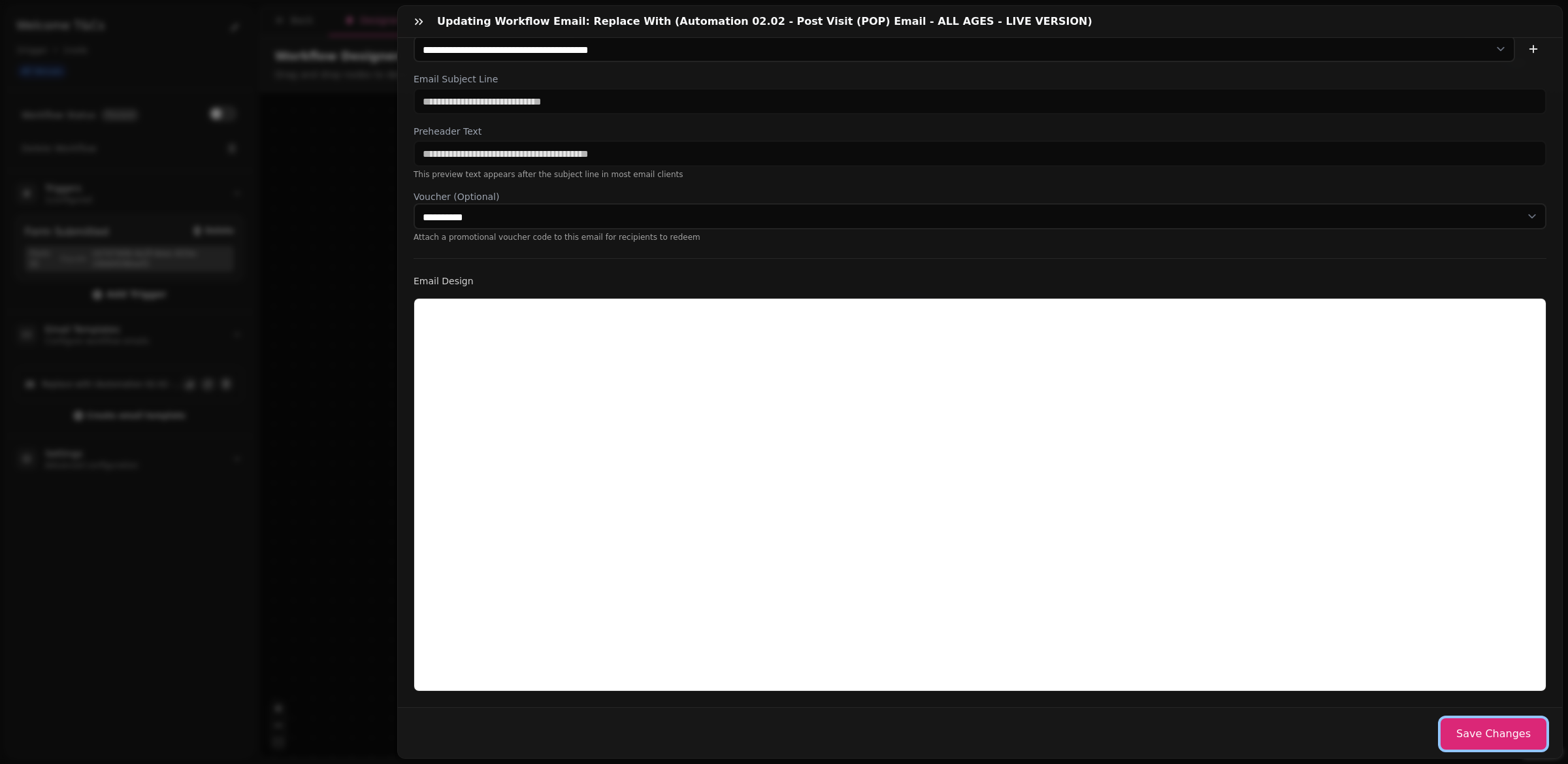
click at [1481, 735] on button "Save Changes" at bounding box center [1494, 734] width 106 height 31
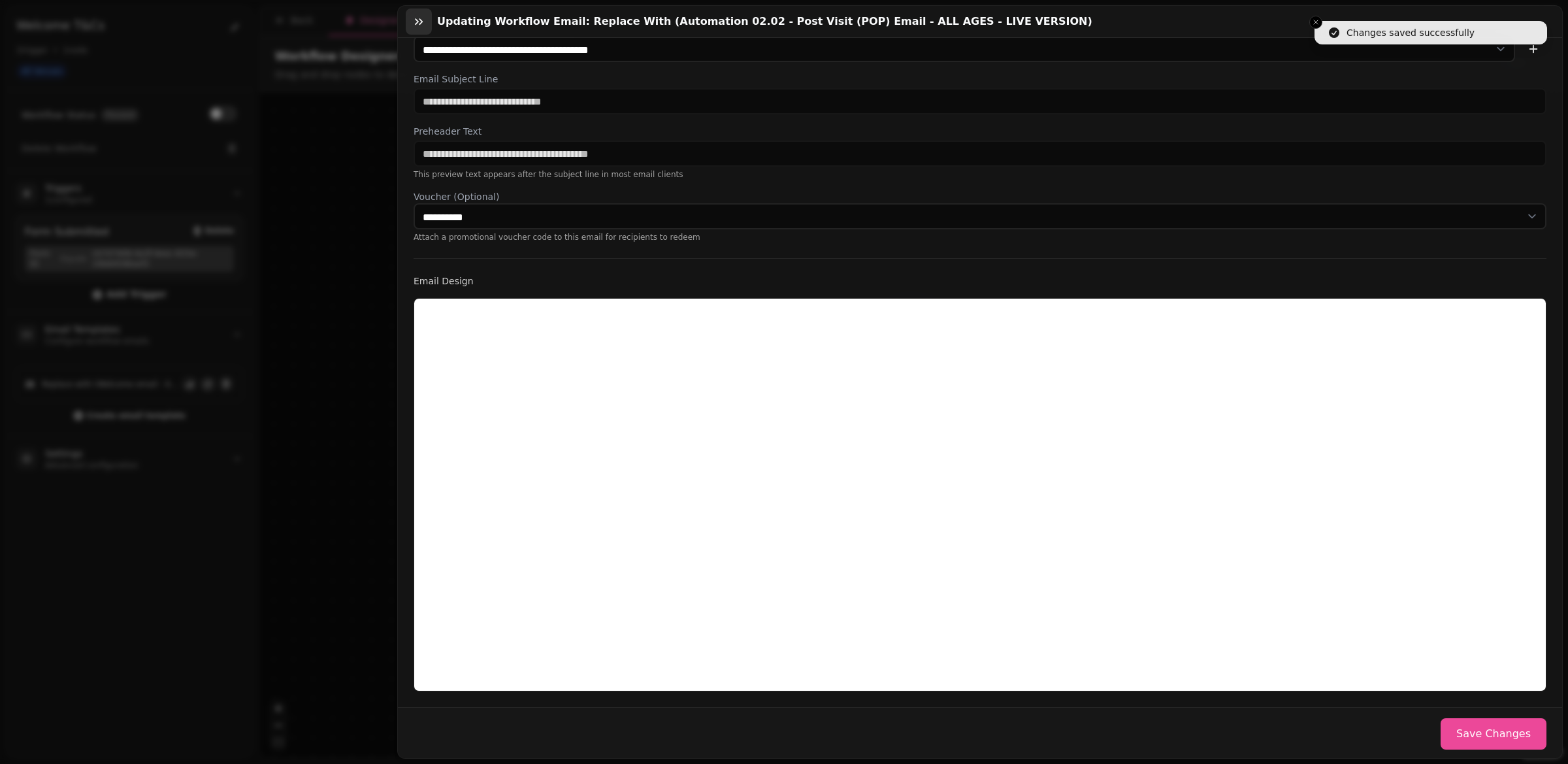
click at [410, 17] on button "button" at bounding box center [419, 22] width 26 height 26
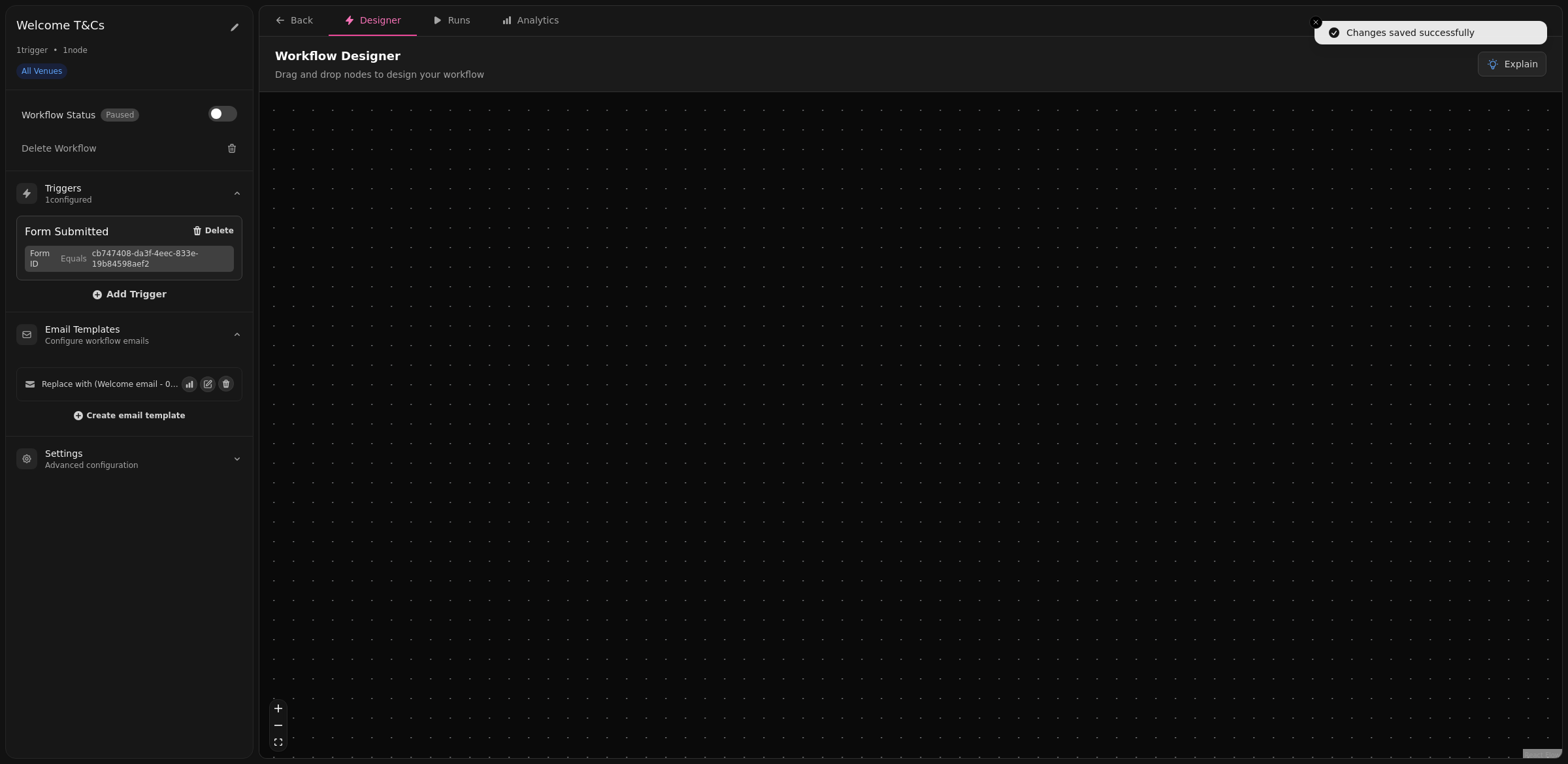
drag, startPoint x: 899, startPoint y: 507, endPoint x: 899, endPoint y: 542, distance: 35.0
click at [899, 542] on div at bounding box center [916, 534] width 298 height 74
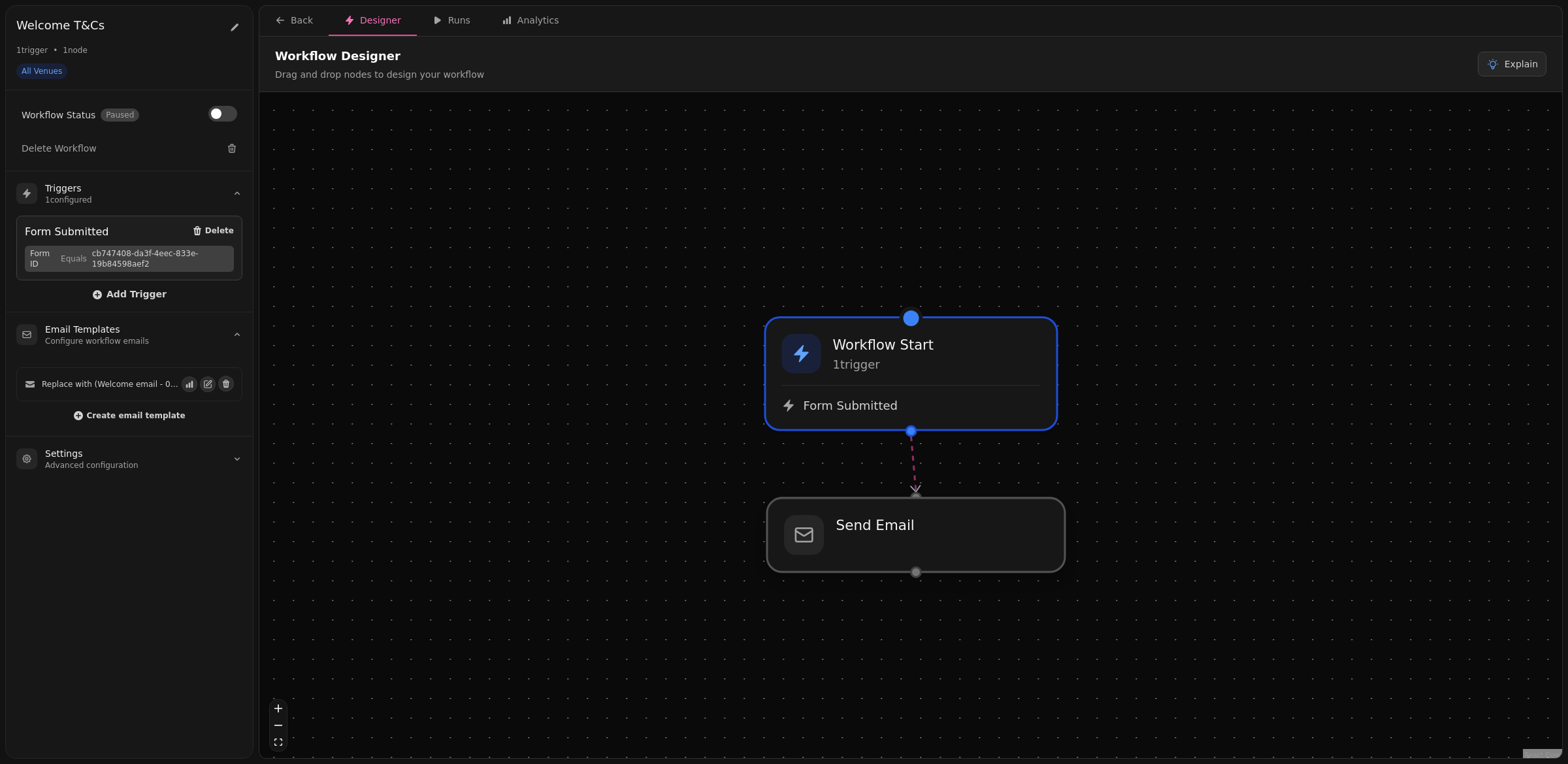
click at [896, 539] on div at bounding box center [916, 534] width 298 height 74
click at [917, 576] on div at bounding box center [916, 573] width 12 height 12
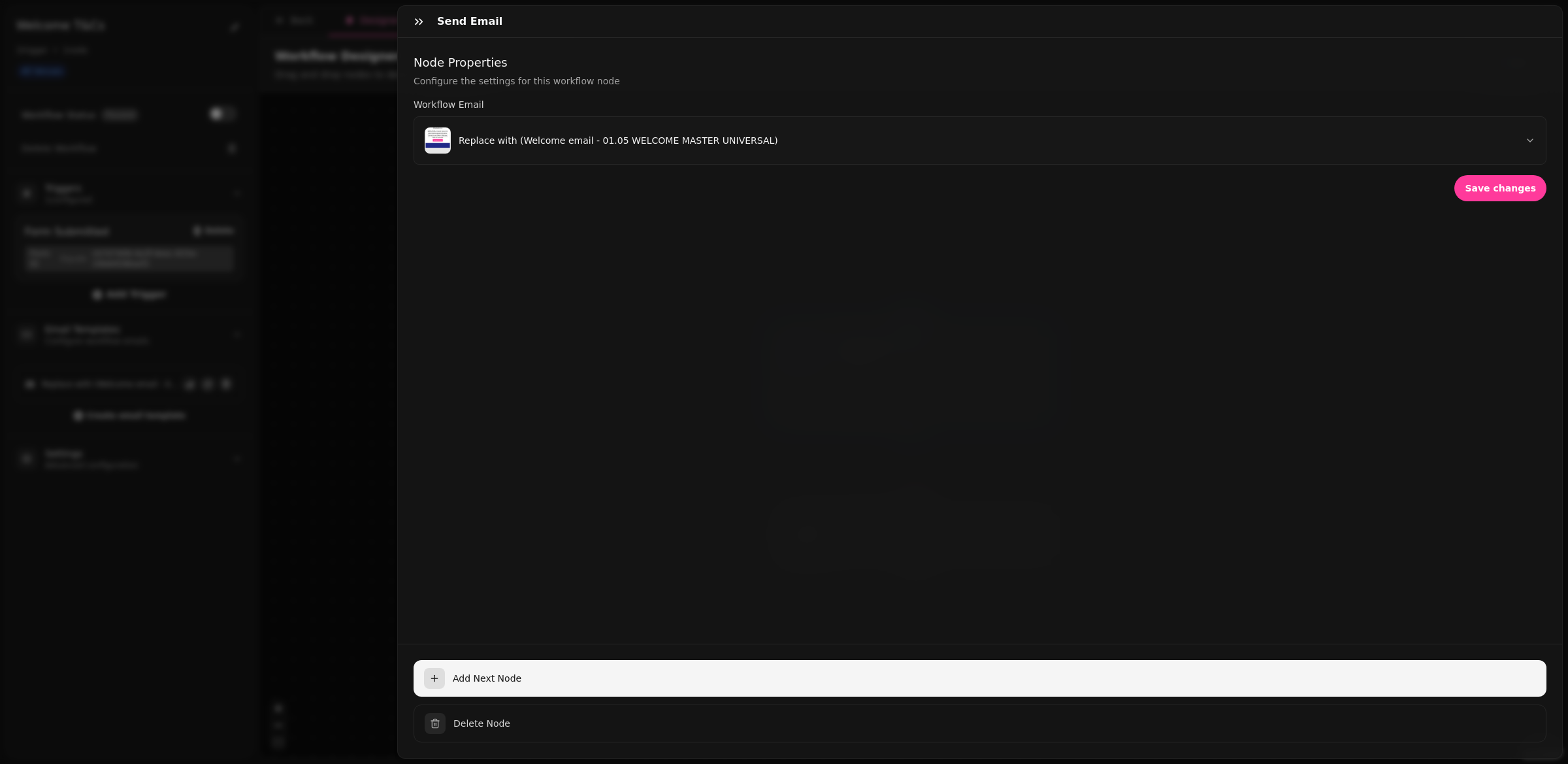
click at [436, 677] on icon "button" at bounding box center [435, 678] width 10 height 10
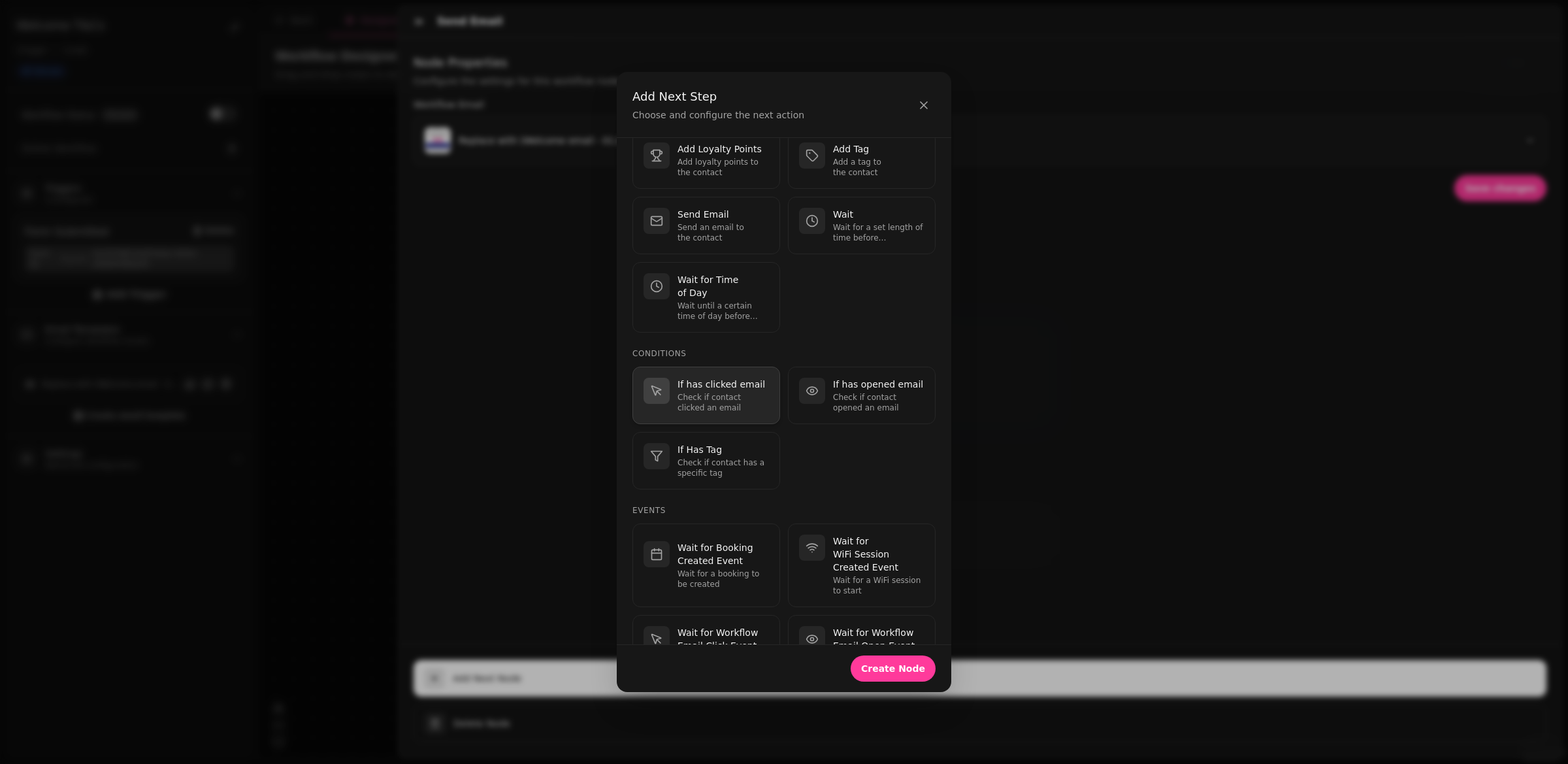
scroll to position [0, 0]
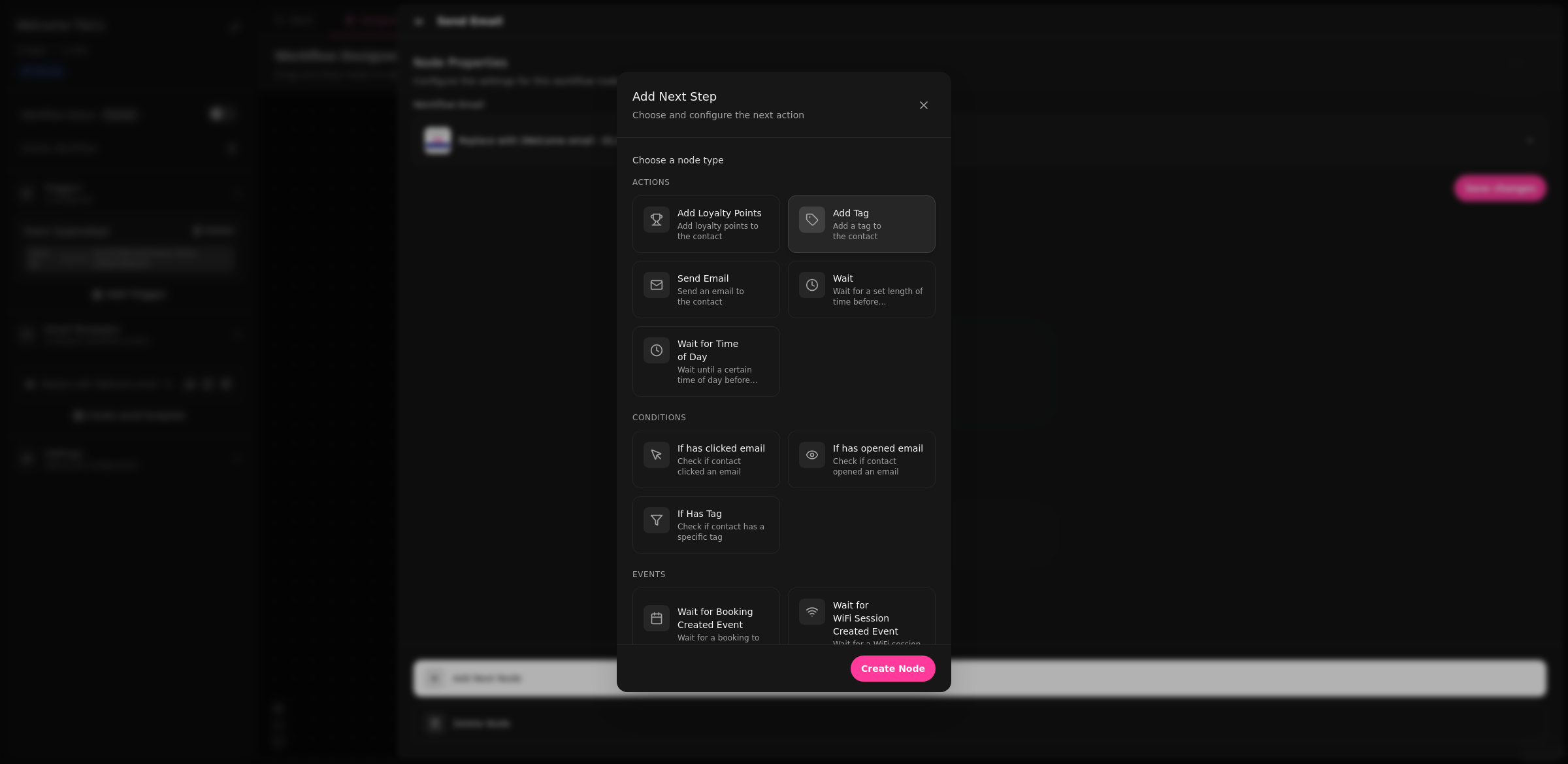
click at [861, 228] on p "Add a tag to the contact" at bounding box center [879, 231] width 92 height 21
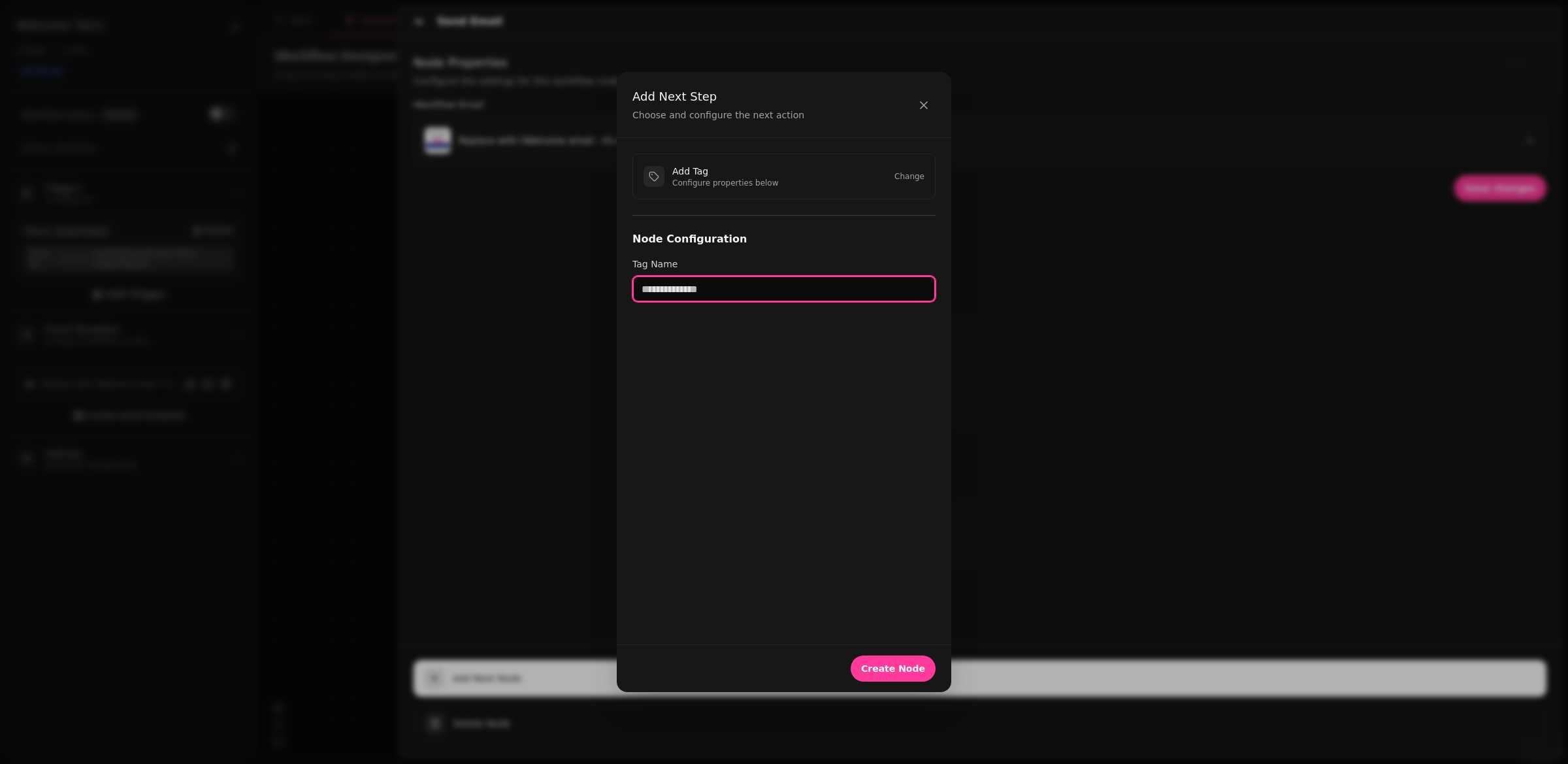
click at [715, 295] on input "text" at bounding box center [784, 288] width 303 height 26
type input "**********"
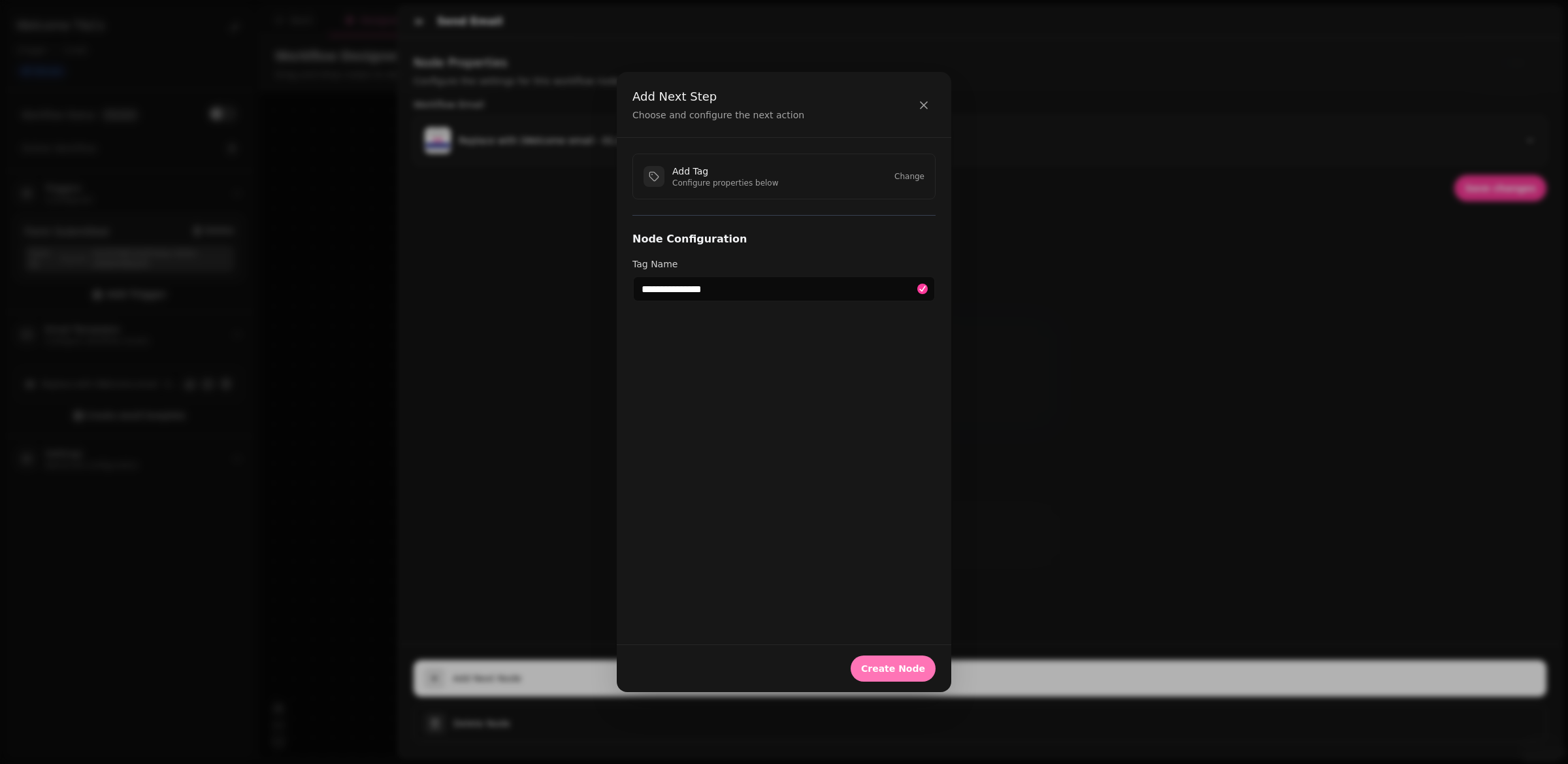
click at [891, 664] on span "Create Node" at bounding box center [894, 669] width 64 height 10
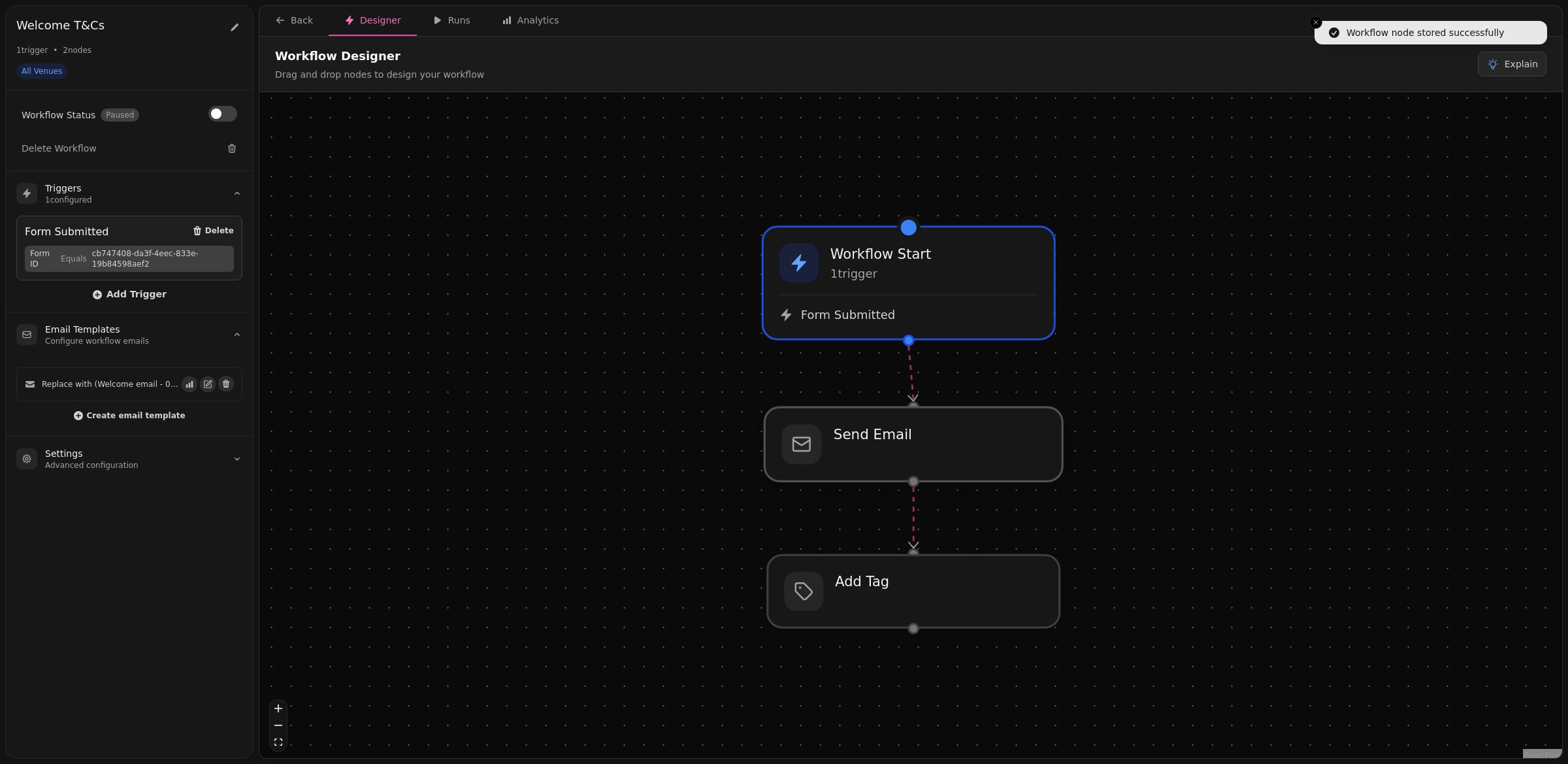
click at [916, 462] on div at bounding box center [913, 444] width 298 height 74
click at [914, 631] on div at bounding box center [913, 629] width 12 height 12
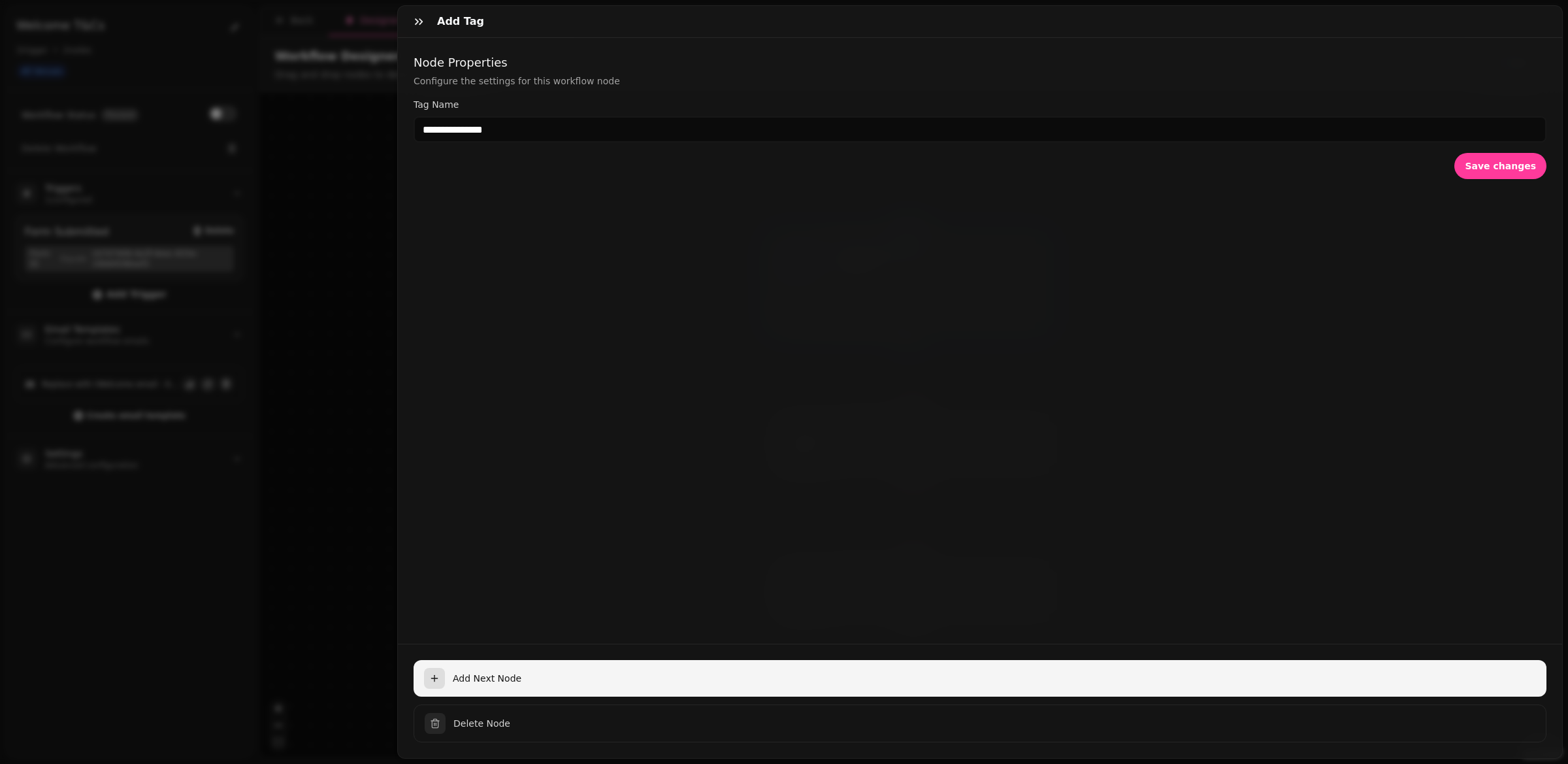
click at [465, 682] on span "Add Next Node" at bounding box center [994, 678] width 1083 height 13
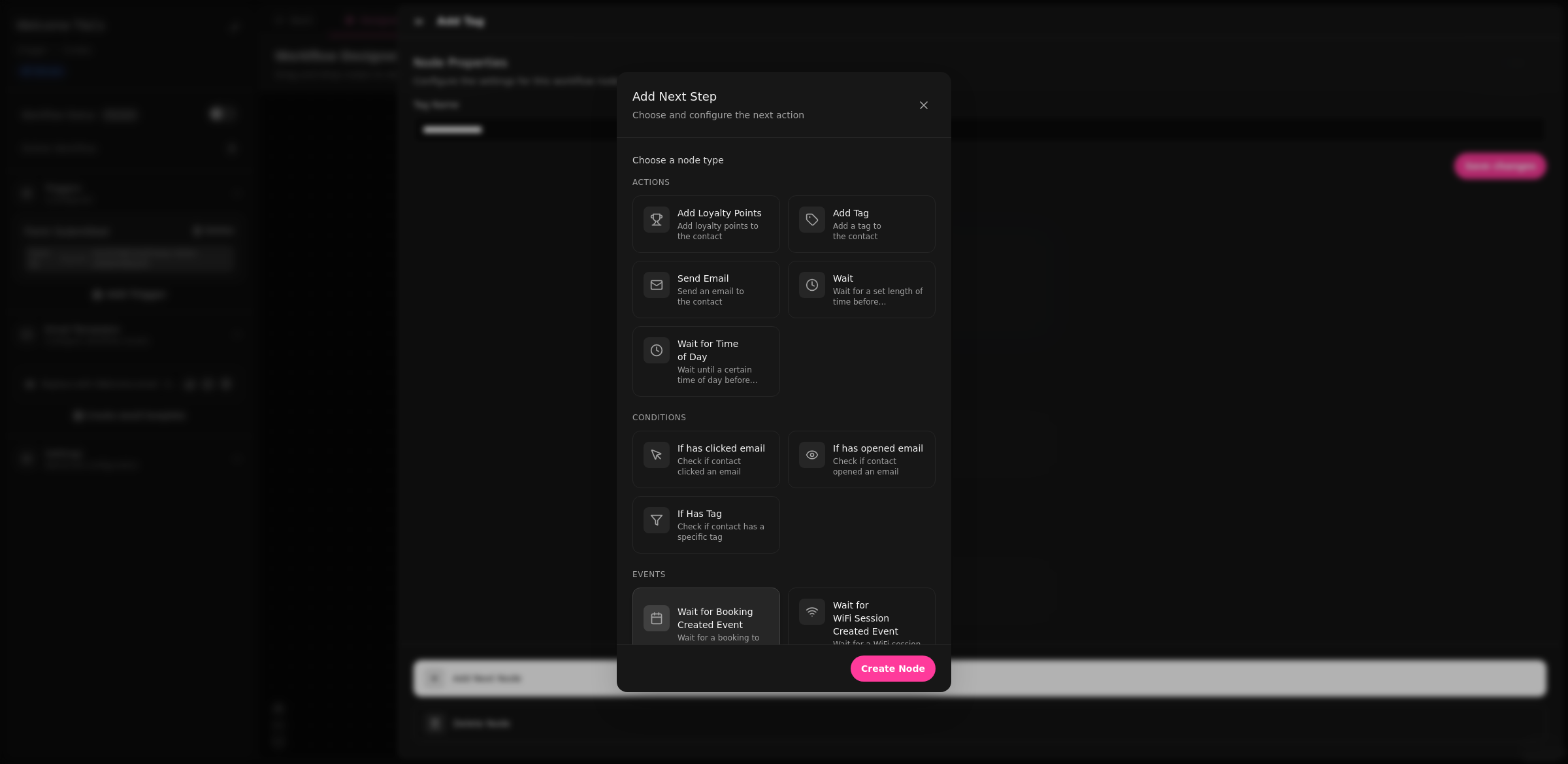
scroll to position [198, 0]
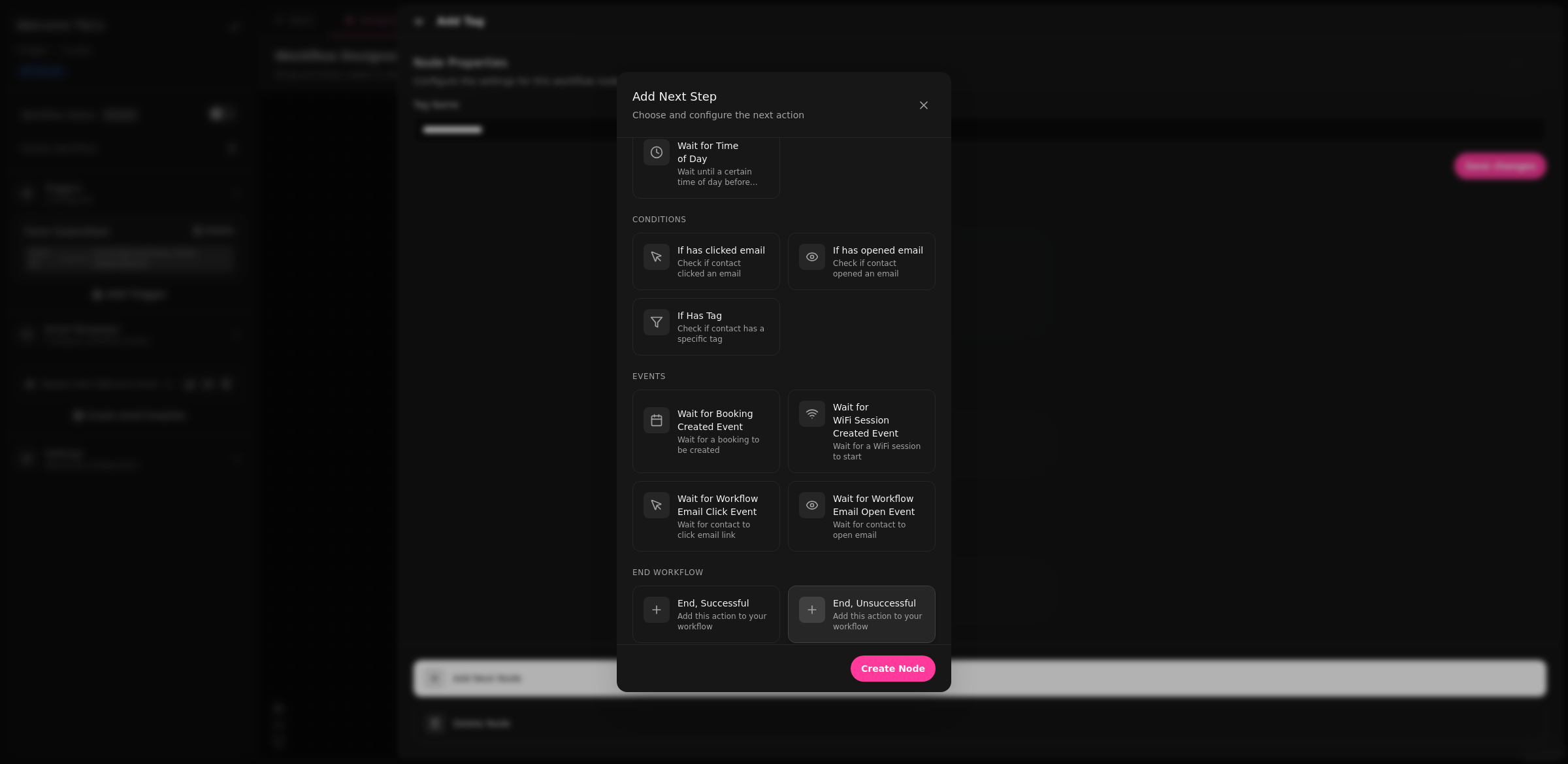
click at [835, 612] on p "Add this action to your workflow" at bounding box center [879, 622] width 92 height 21
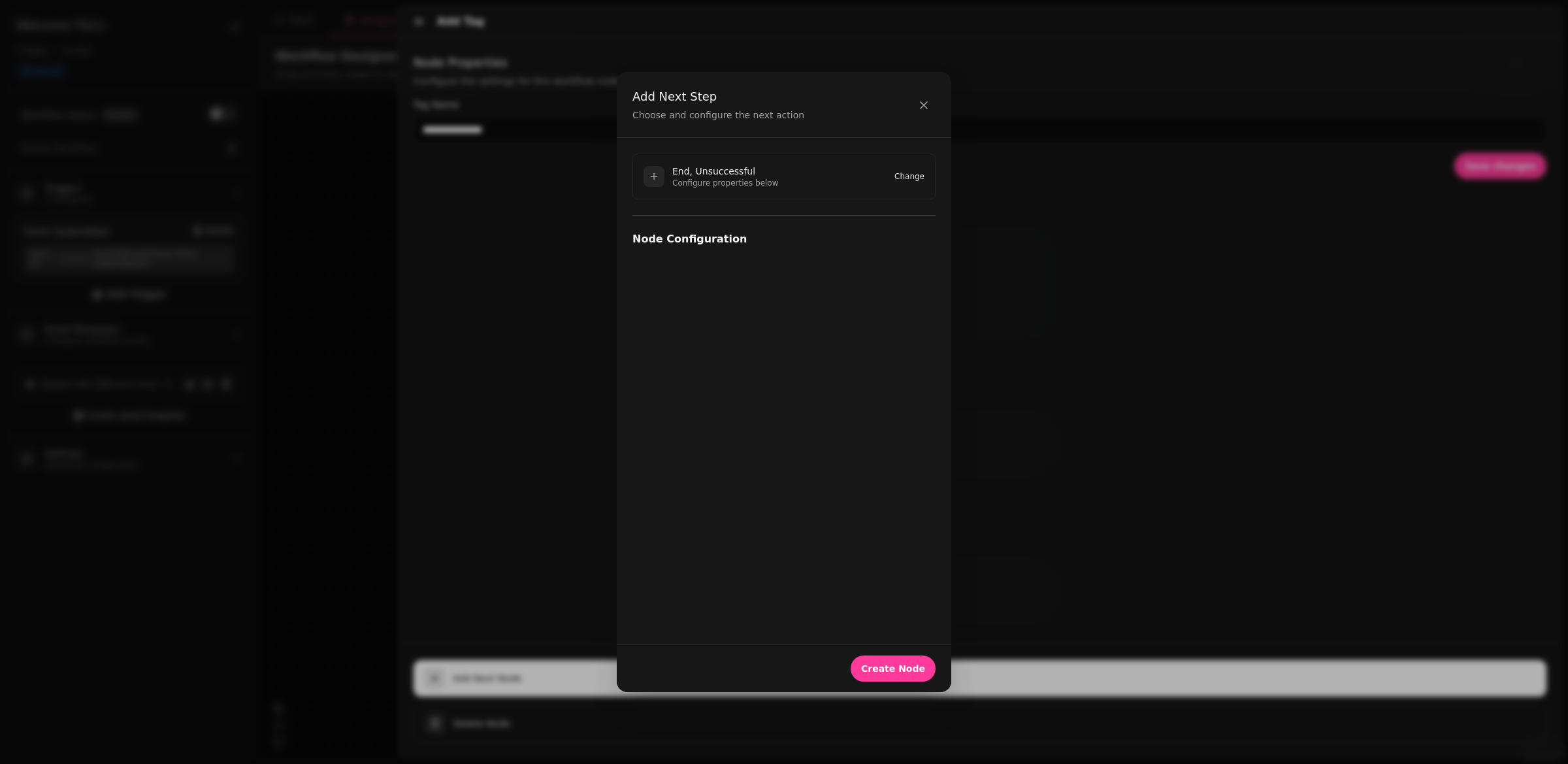
click at [904, 176] on button "Change" at bounding box center [909, 177] width 30 height 10
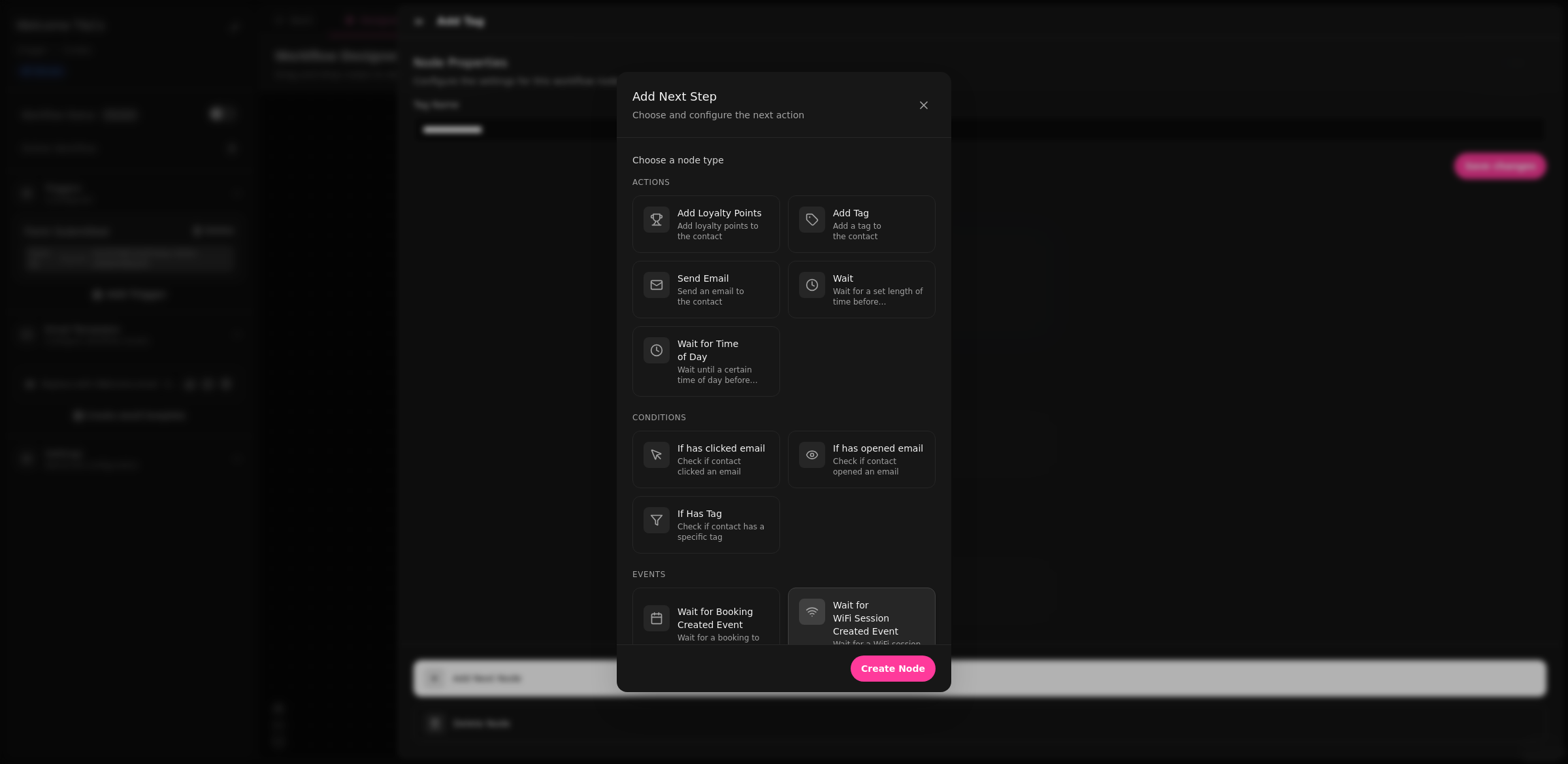
scroll to position [198, 0]
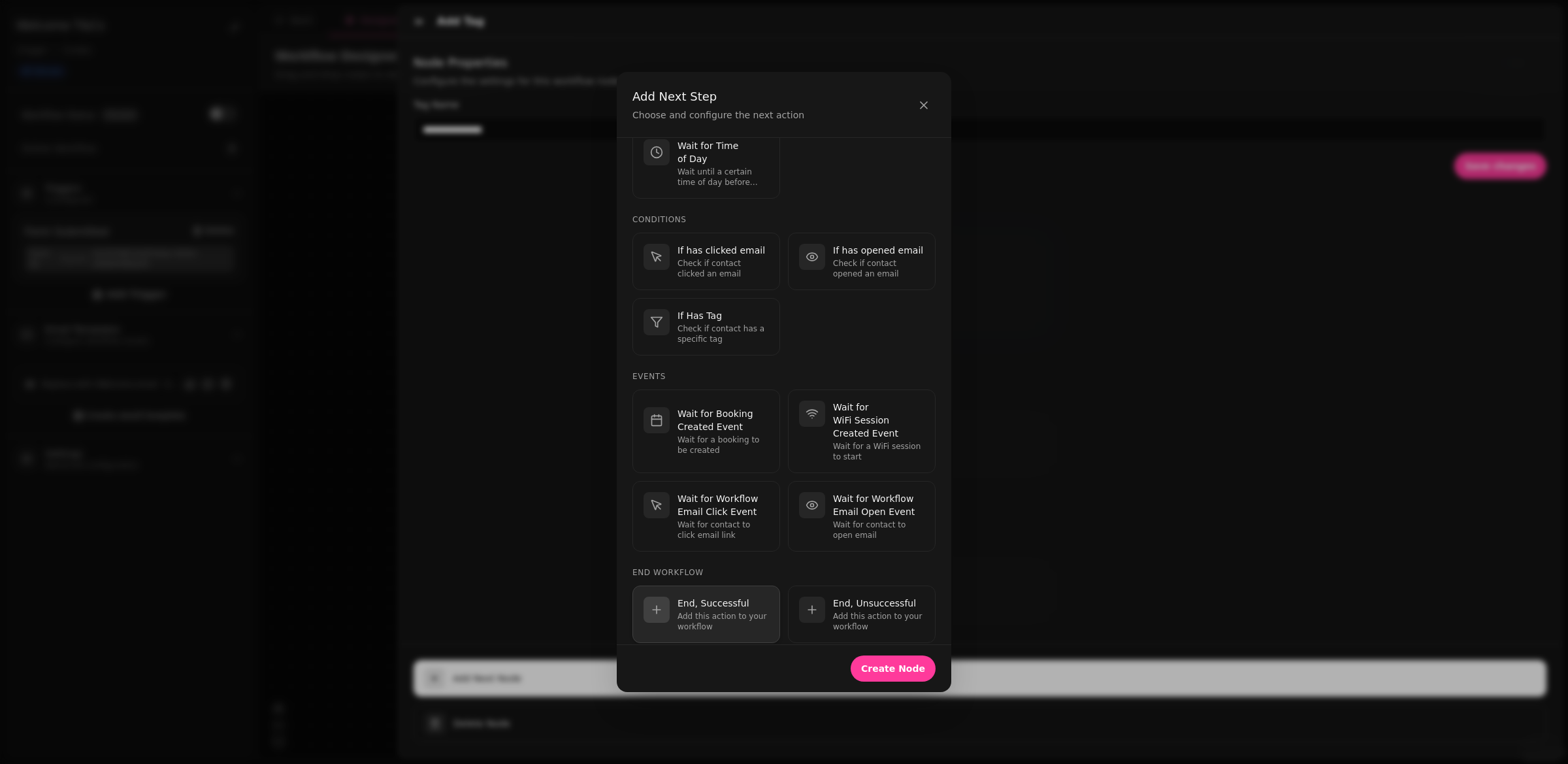
click at [721, 597] on p "End, Successful" at bounding box center [724, 603] width 92 height 13
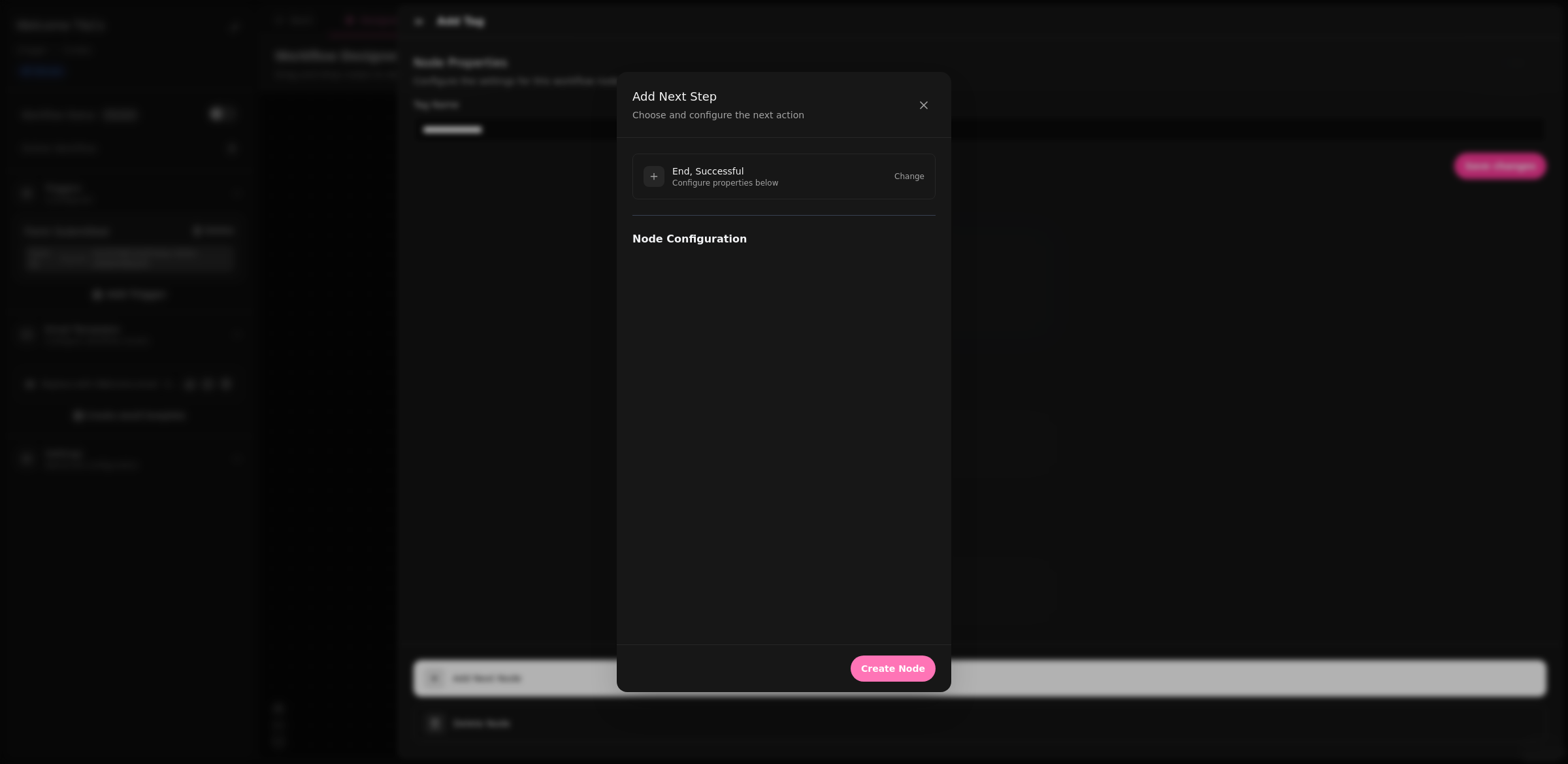
click at [908, 664] on span "Create Node" at bounding box center [894, 669] width 64 height 10
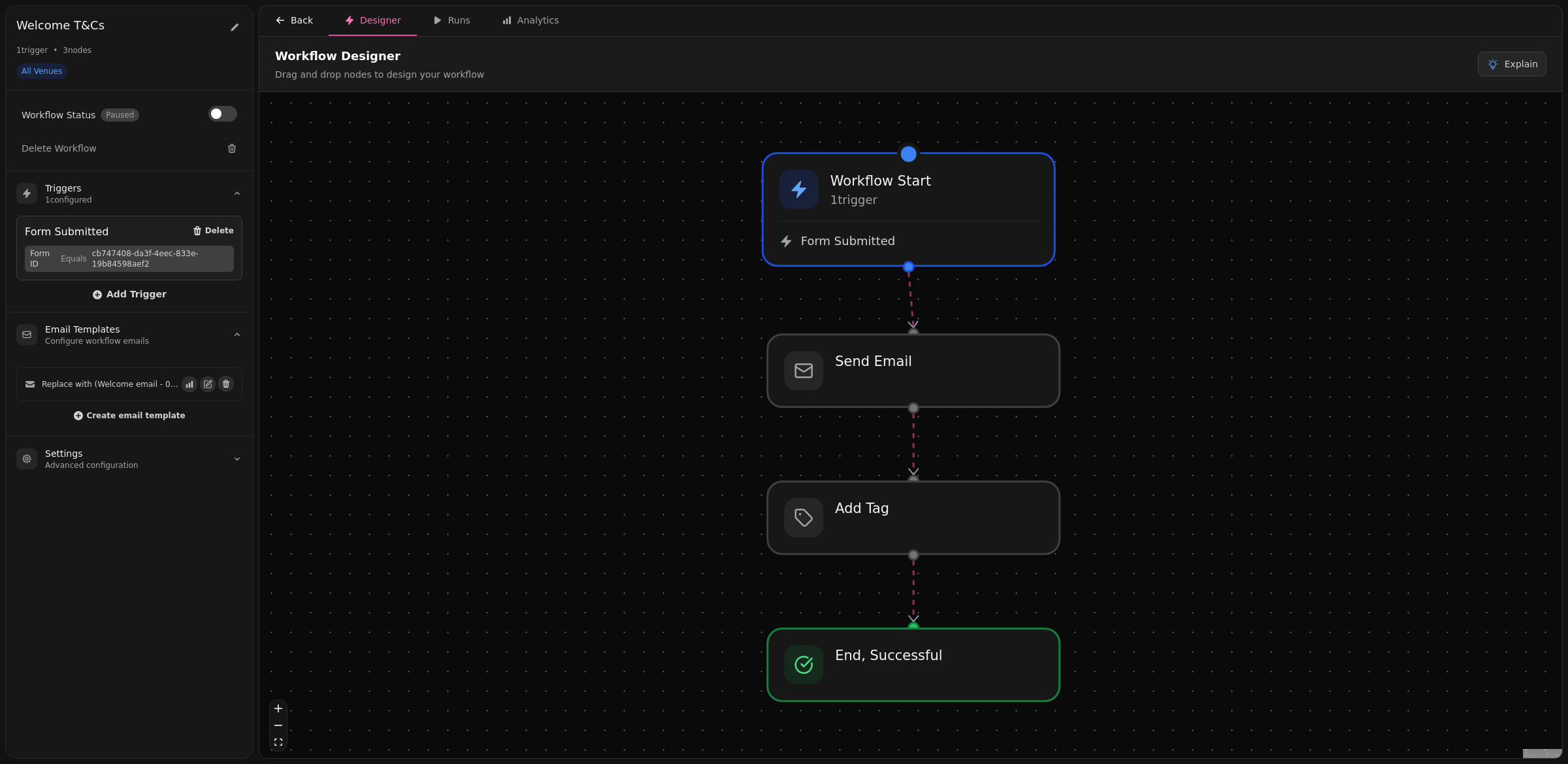
click at [302, 23] on div "Back" at bounding box center [294, 20] width 38 height 13
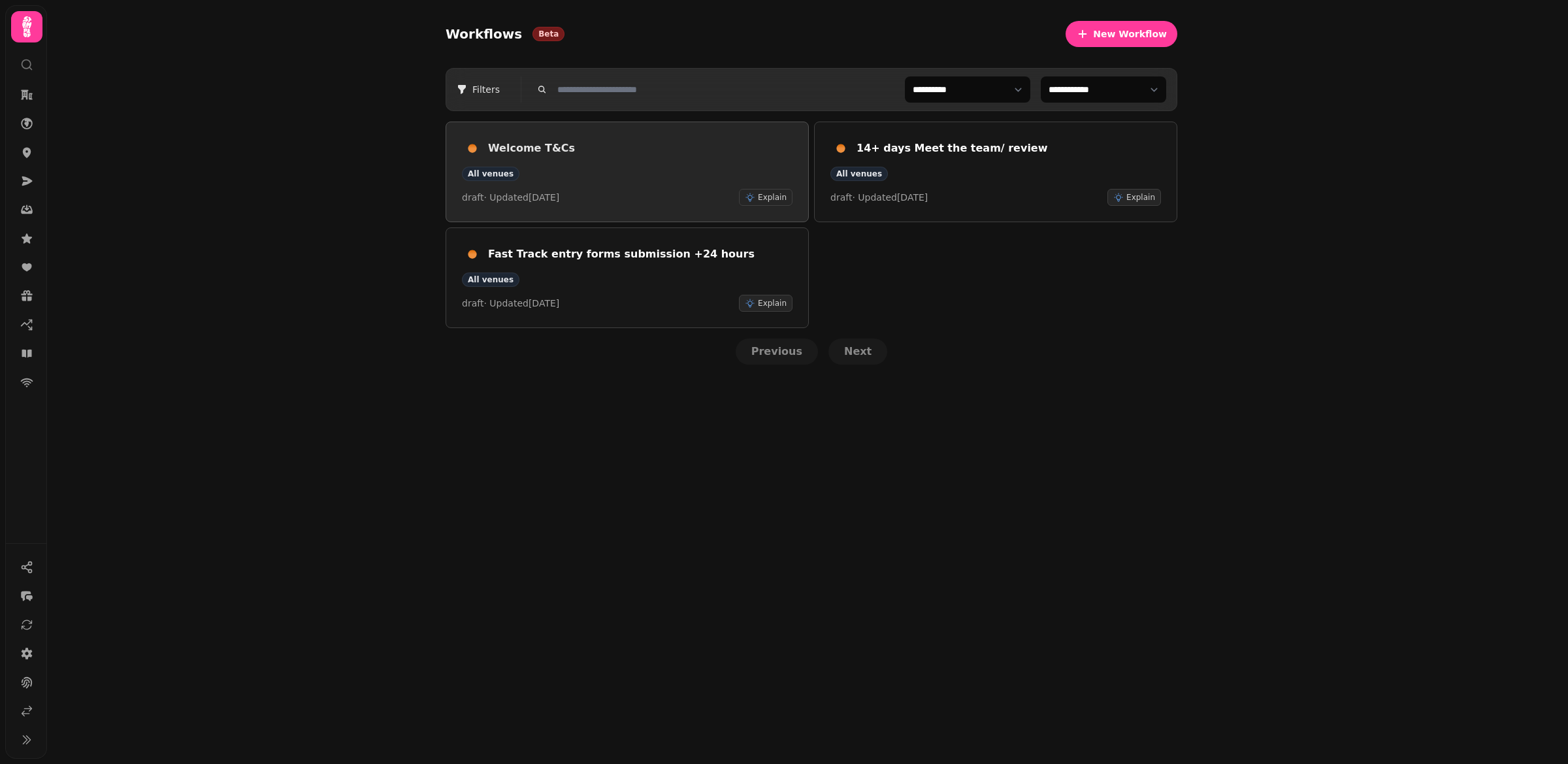
click at [565, 175] on div "All venues" at bounding box center [628, 173] width 331 height 15
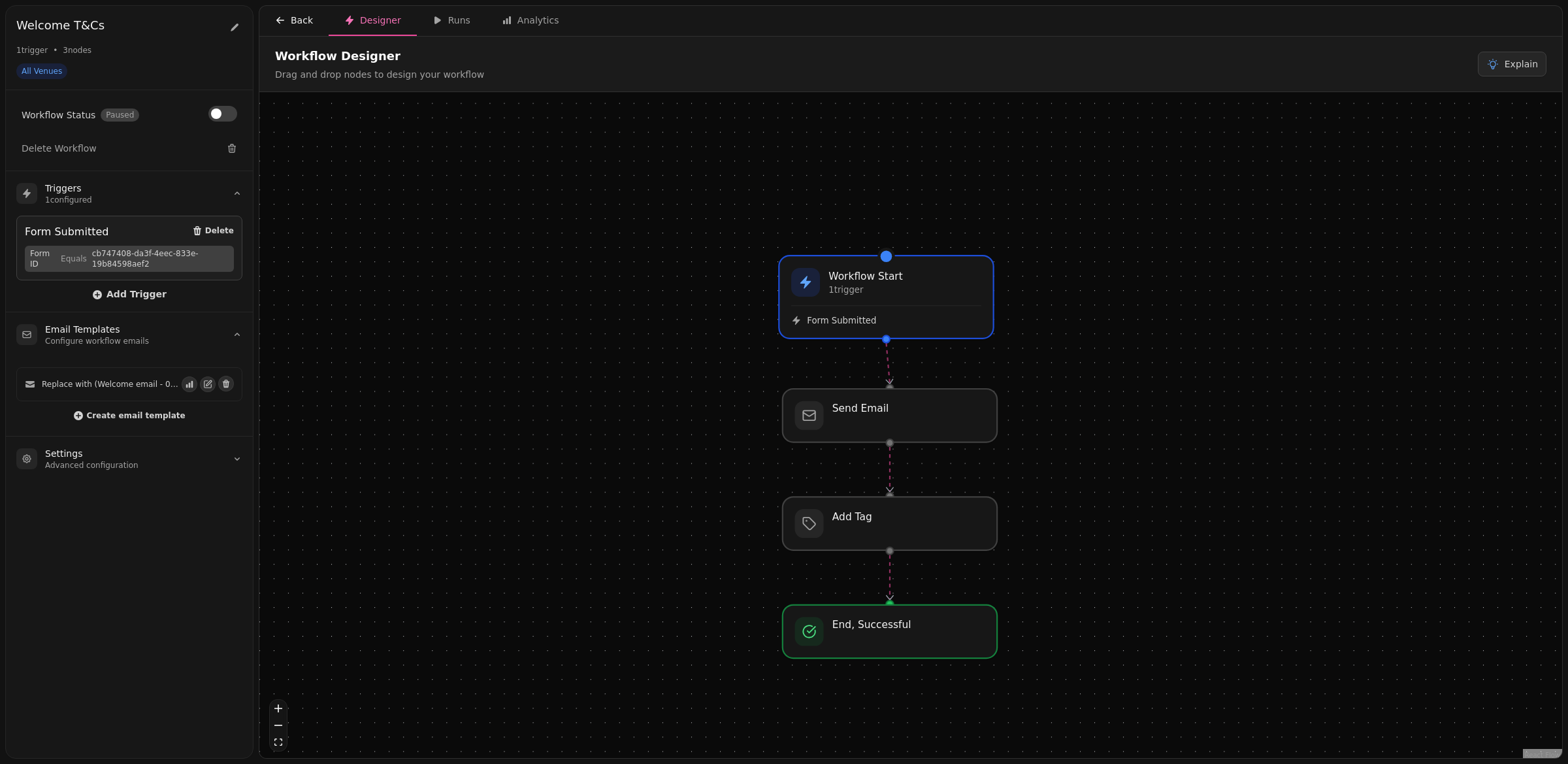
click at [300, 23] on div "Back" at bounding box center [294, 20] width 38 height 13
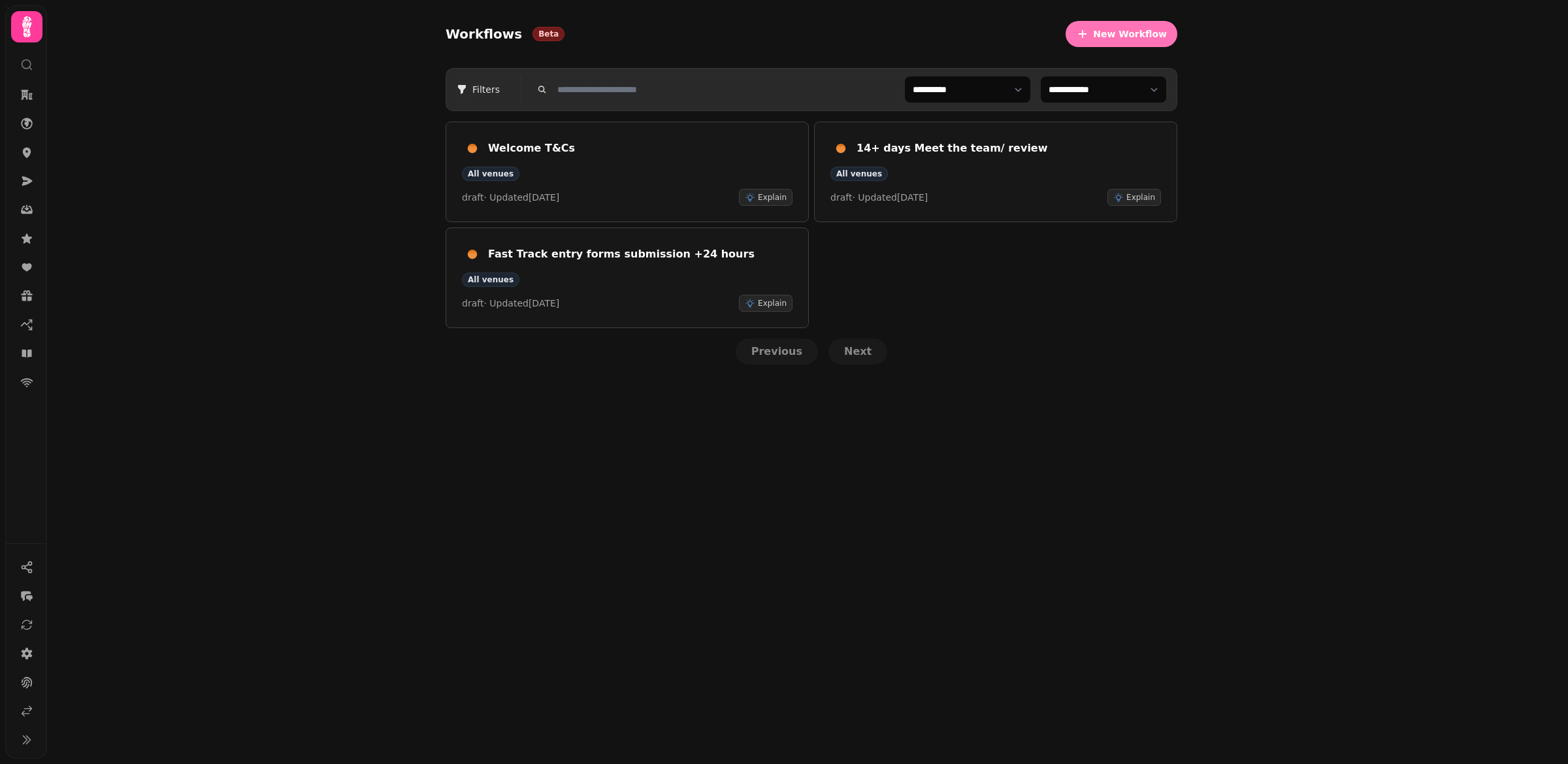
click at [1089, 39] on icon "button" at bounding box center [1082, 34] width 13 height 13
select select "***"
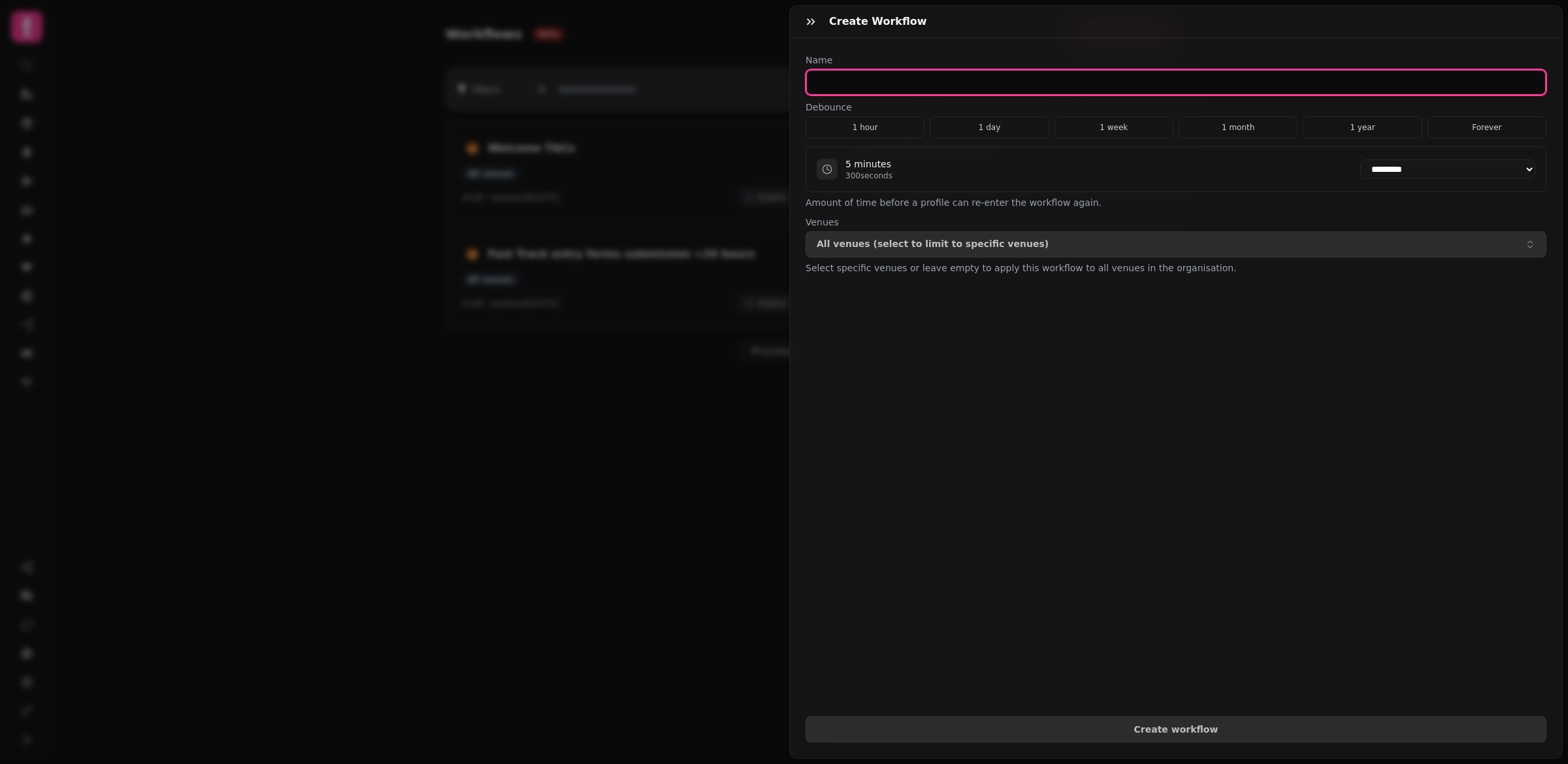
click at [872, 78] on input "text" at bounding box center [1177, 82] width 741 height 26
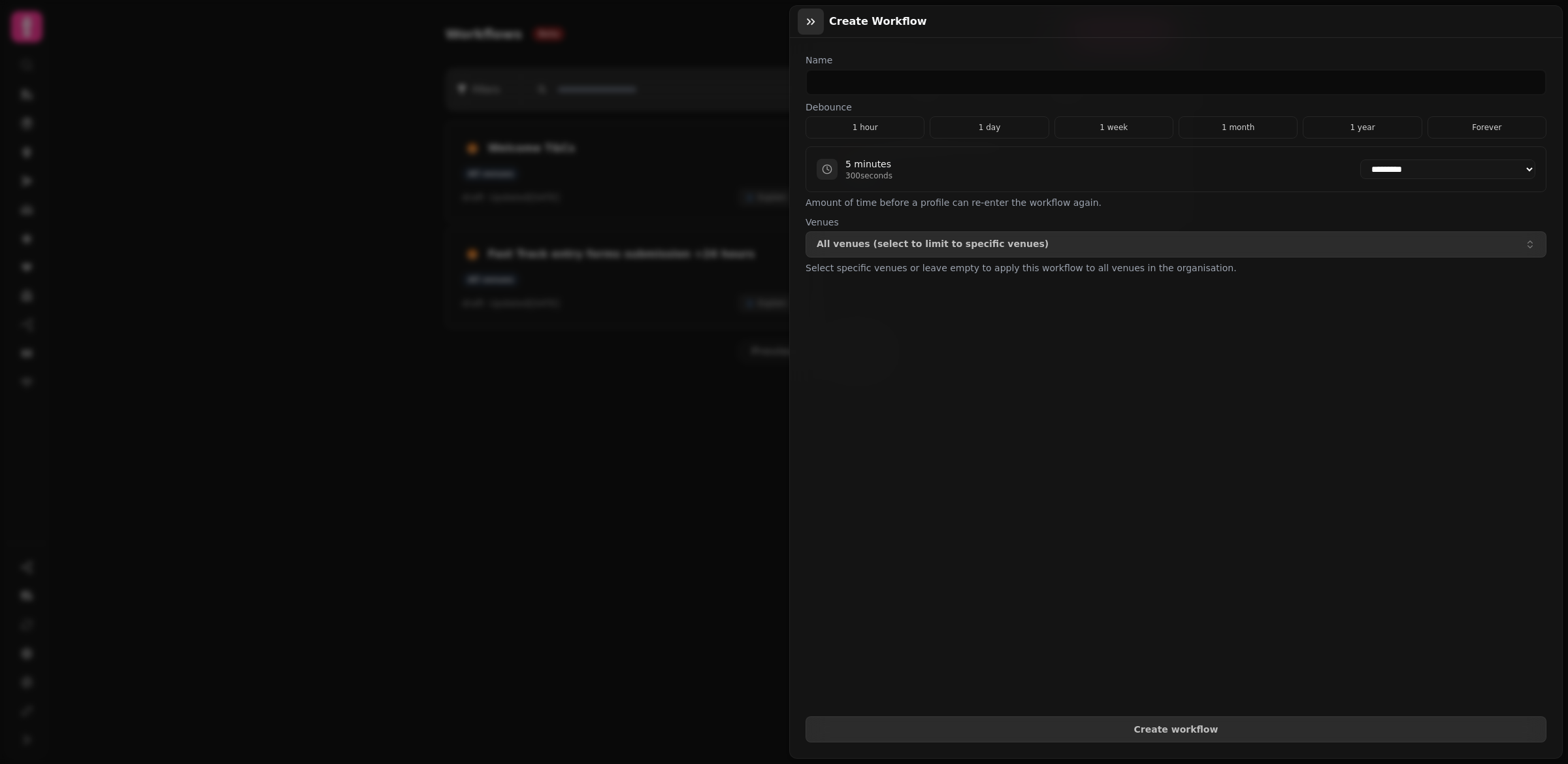
click at [811, 16] on icon "button" at bounding box center [810, 21] width 13 height 13
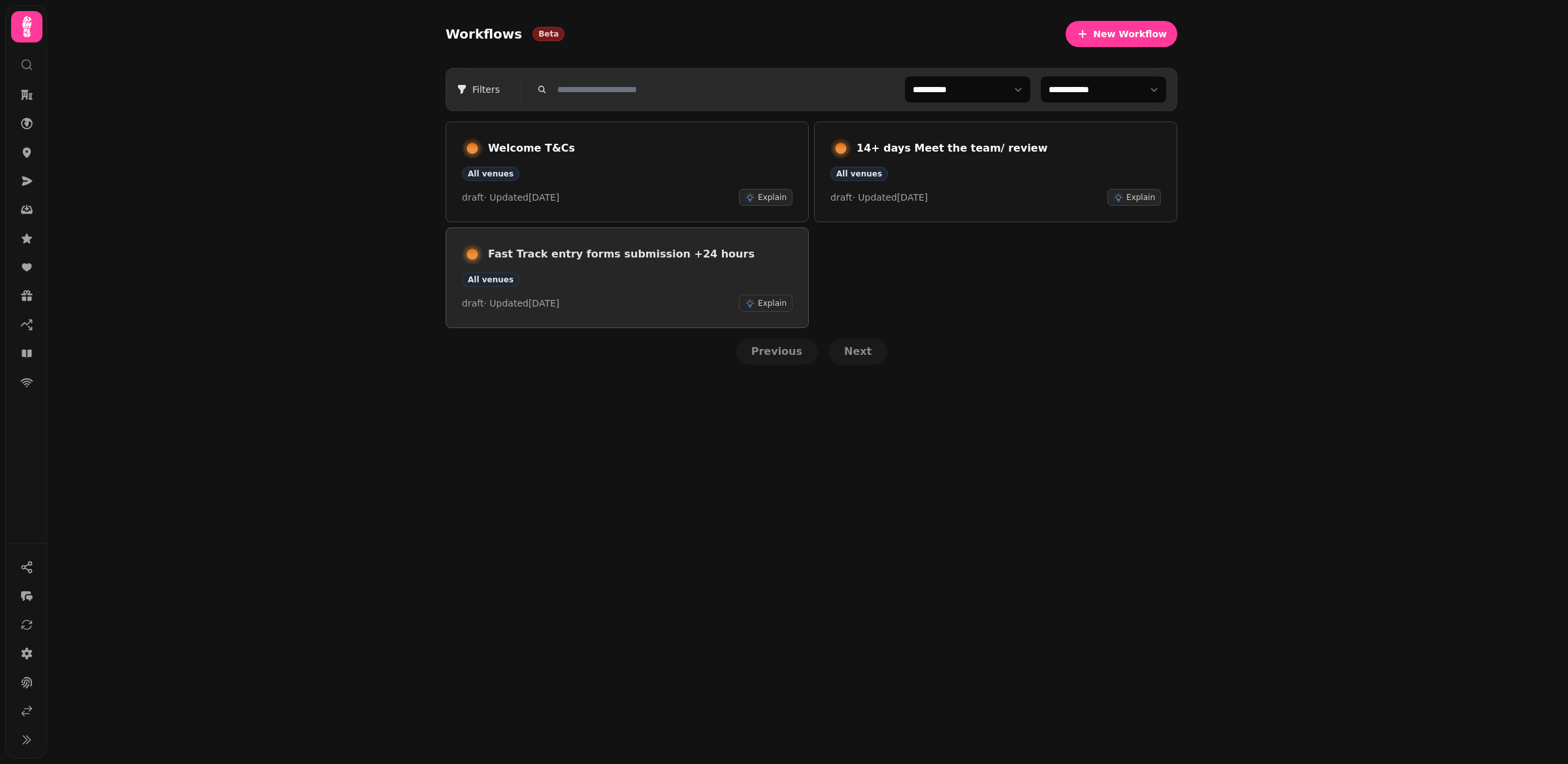
click at [670, 252] on h3 "Fast Track entry forms submission +24 hours" at bounding box center [641, 255] width 305 height 16
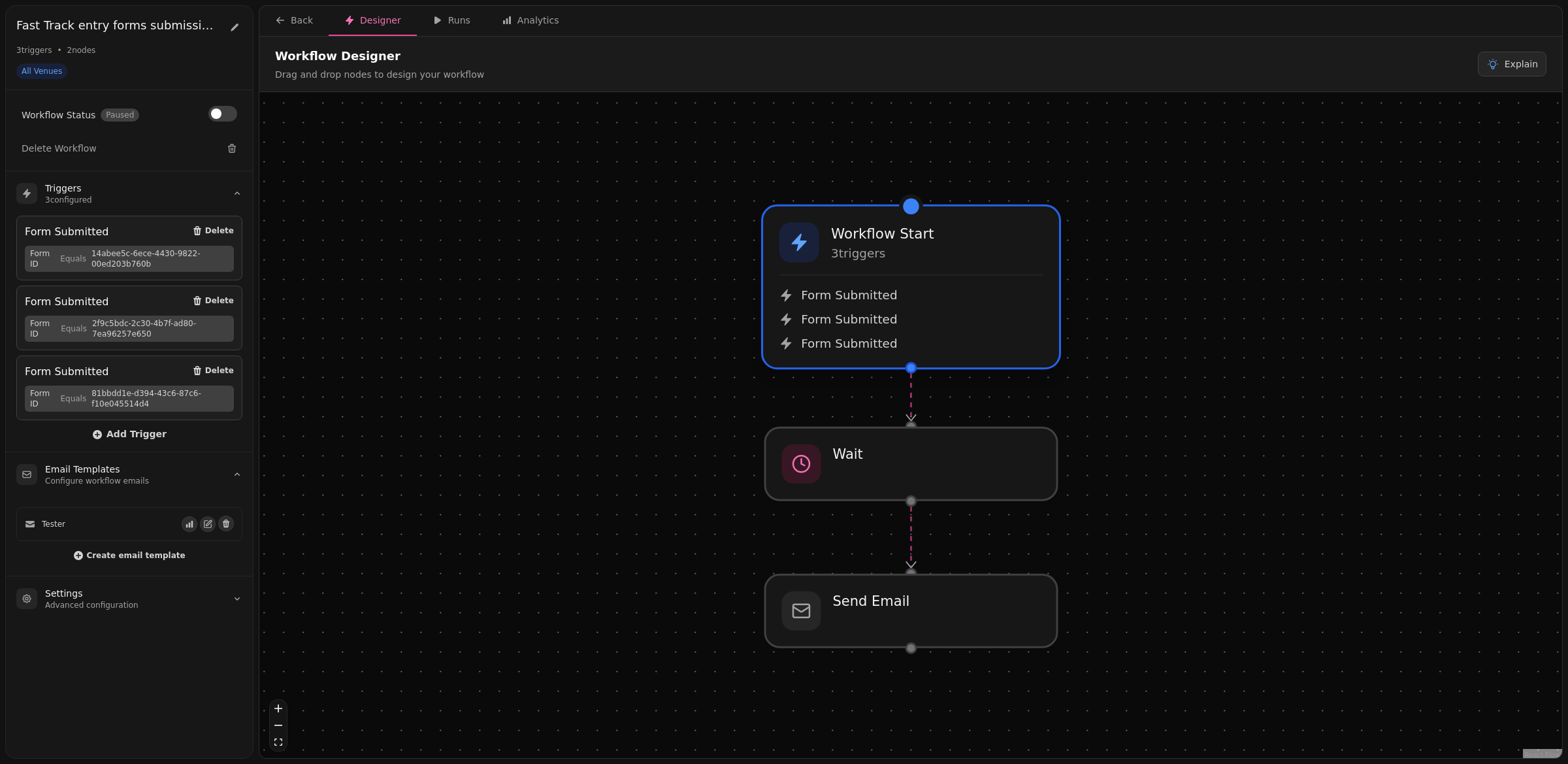
click at [906, 306] on div "Form Submitted Form Submitted Form Submitted" at bounding box center [911, 313] width 264 height 77
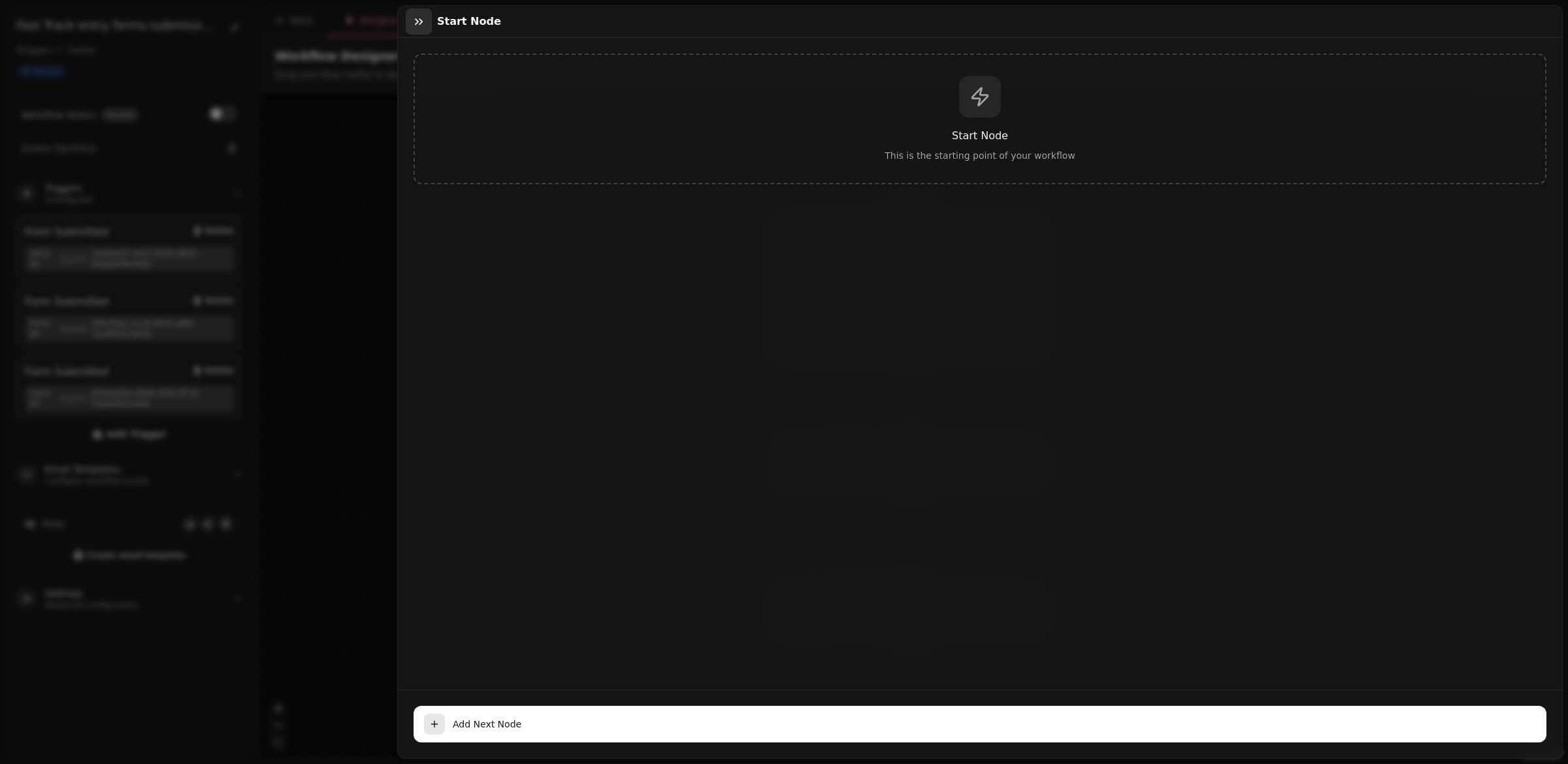
click at [421, 12] on button "button" at bounding box center [419, 22] width 26 height 26
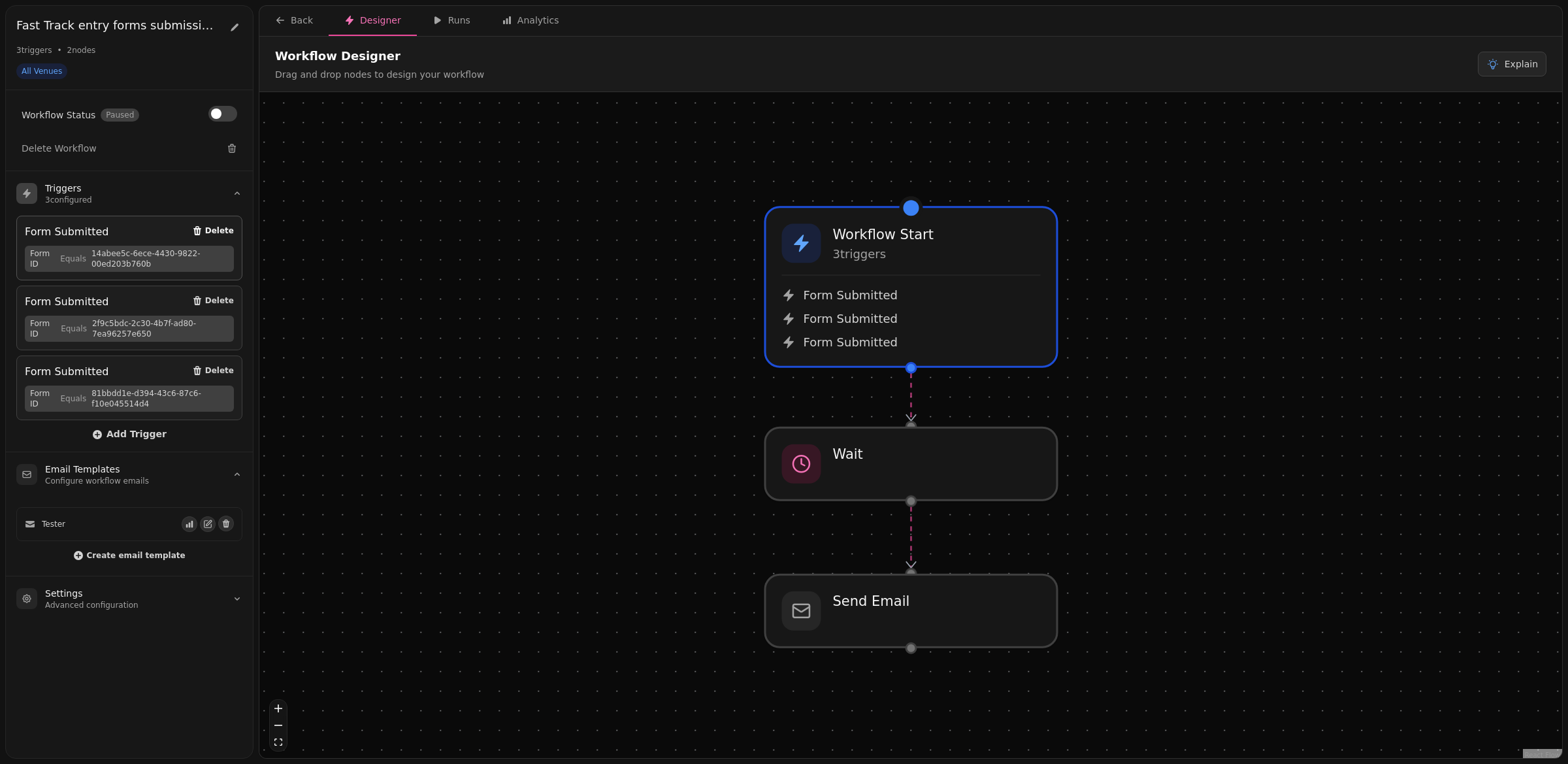
click at [210, 233] on span "Delete" at bounding box center [219, 230] width 29 height 8
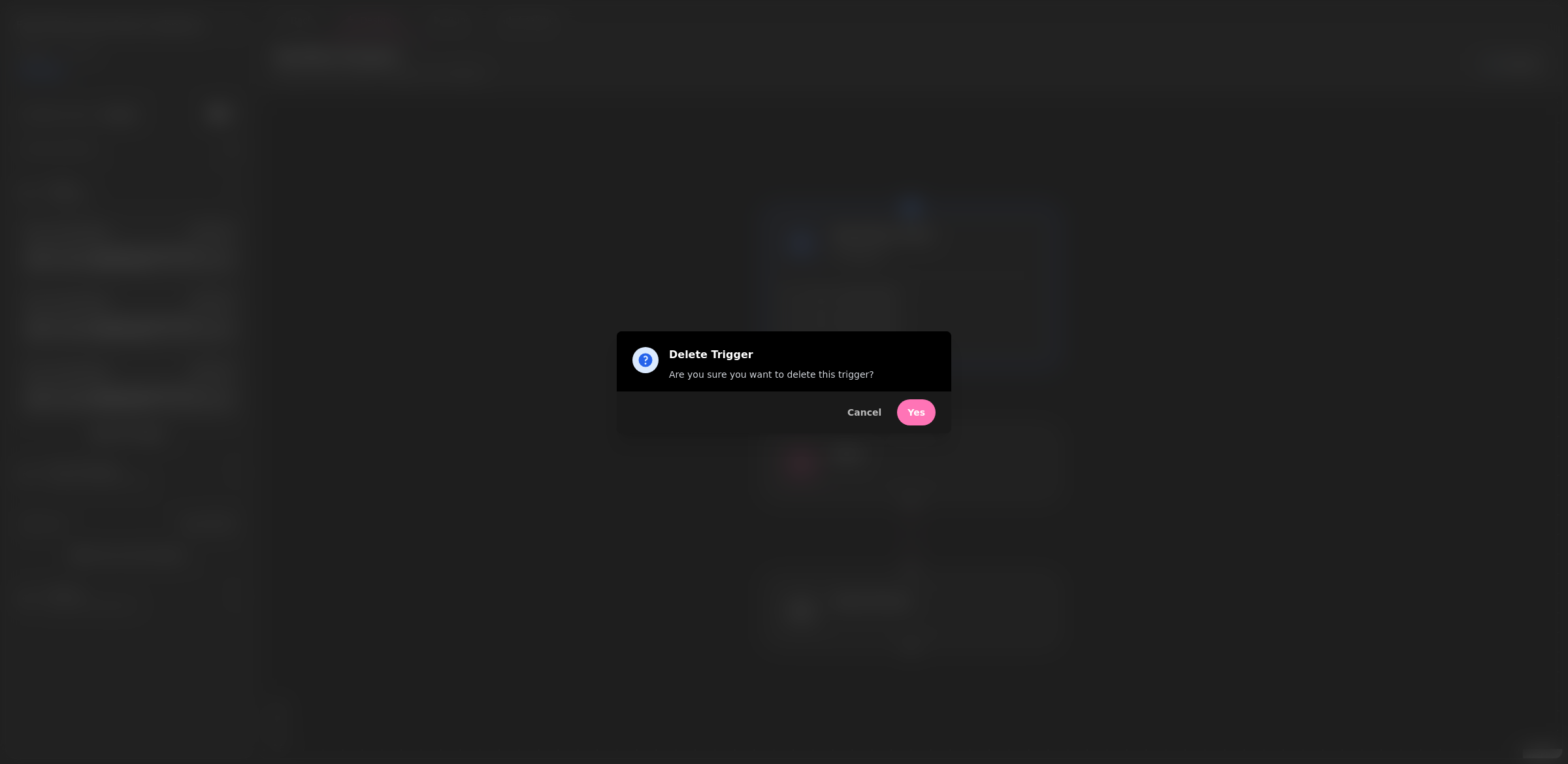
click at [915, 411] on span "Yes" at bounding box center [916, 412] width 17 height 10
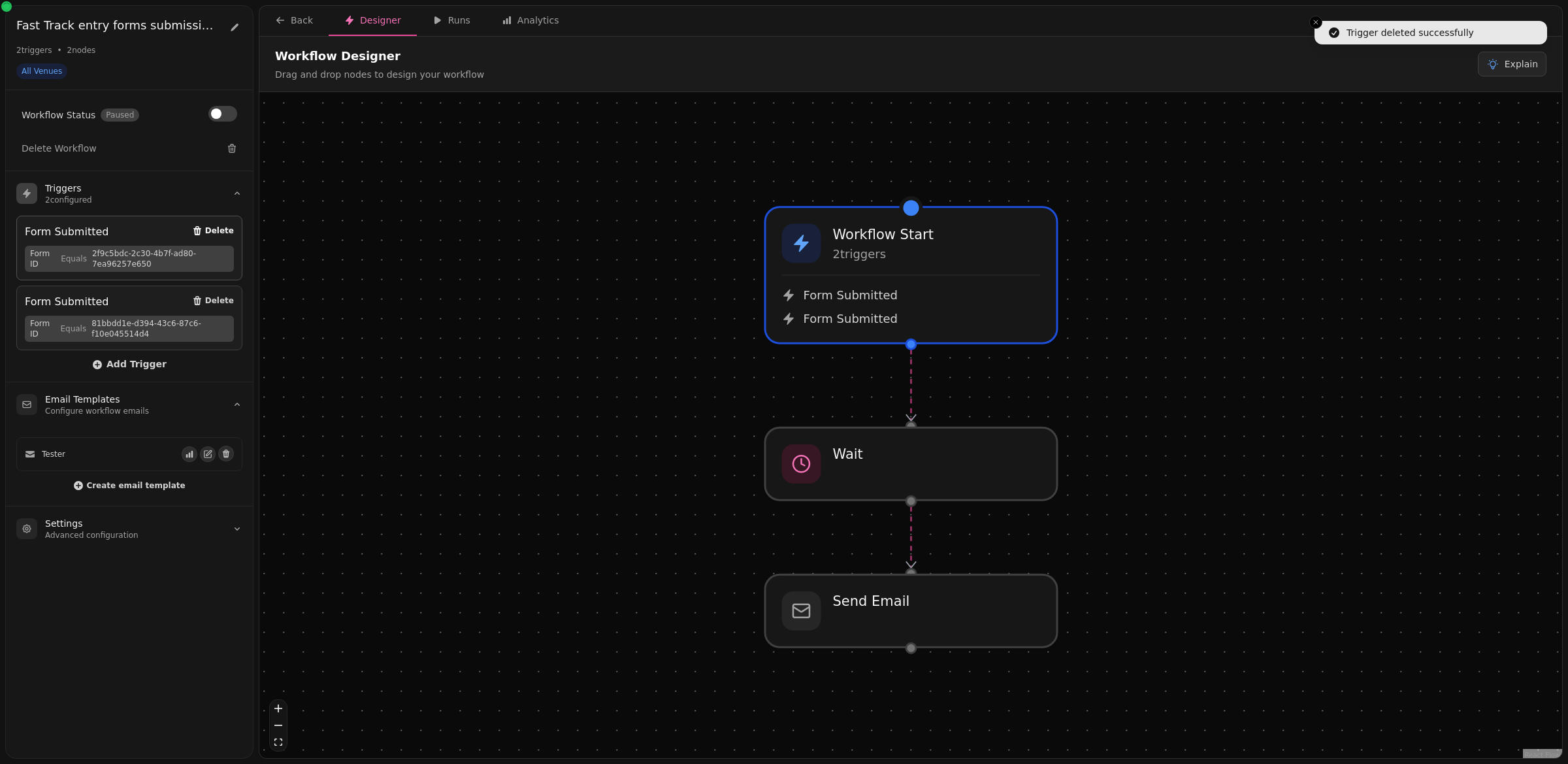
click at [201, 227] on icon "button" at bounding box center [197, 230] width 8 height 10
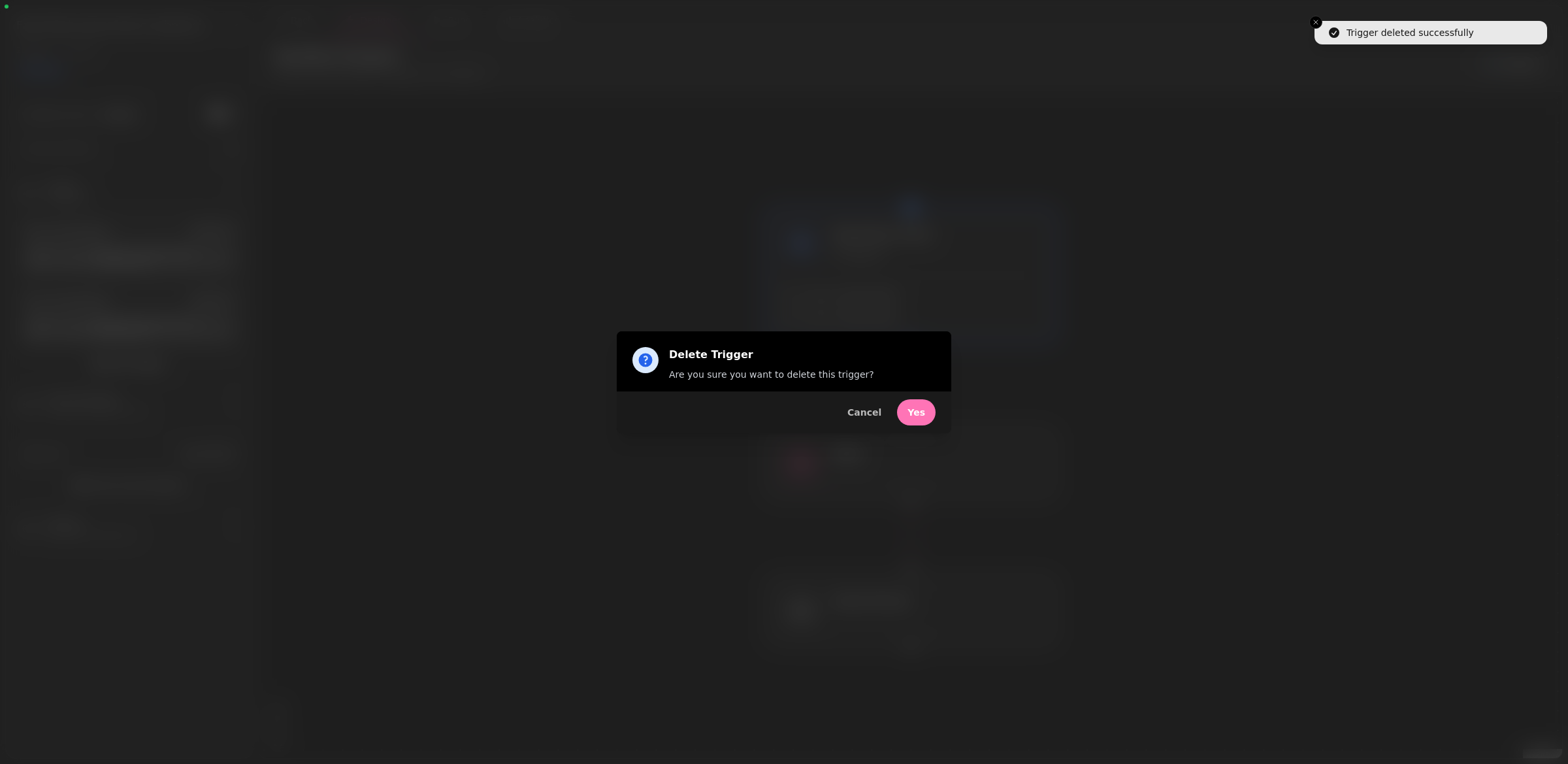
click at [922, 424] on button "Yes" at bounding box center [916, 412] width 39 height 26
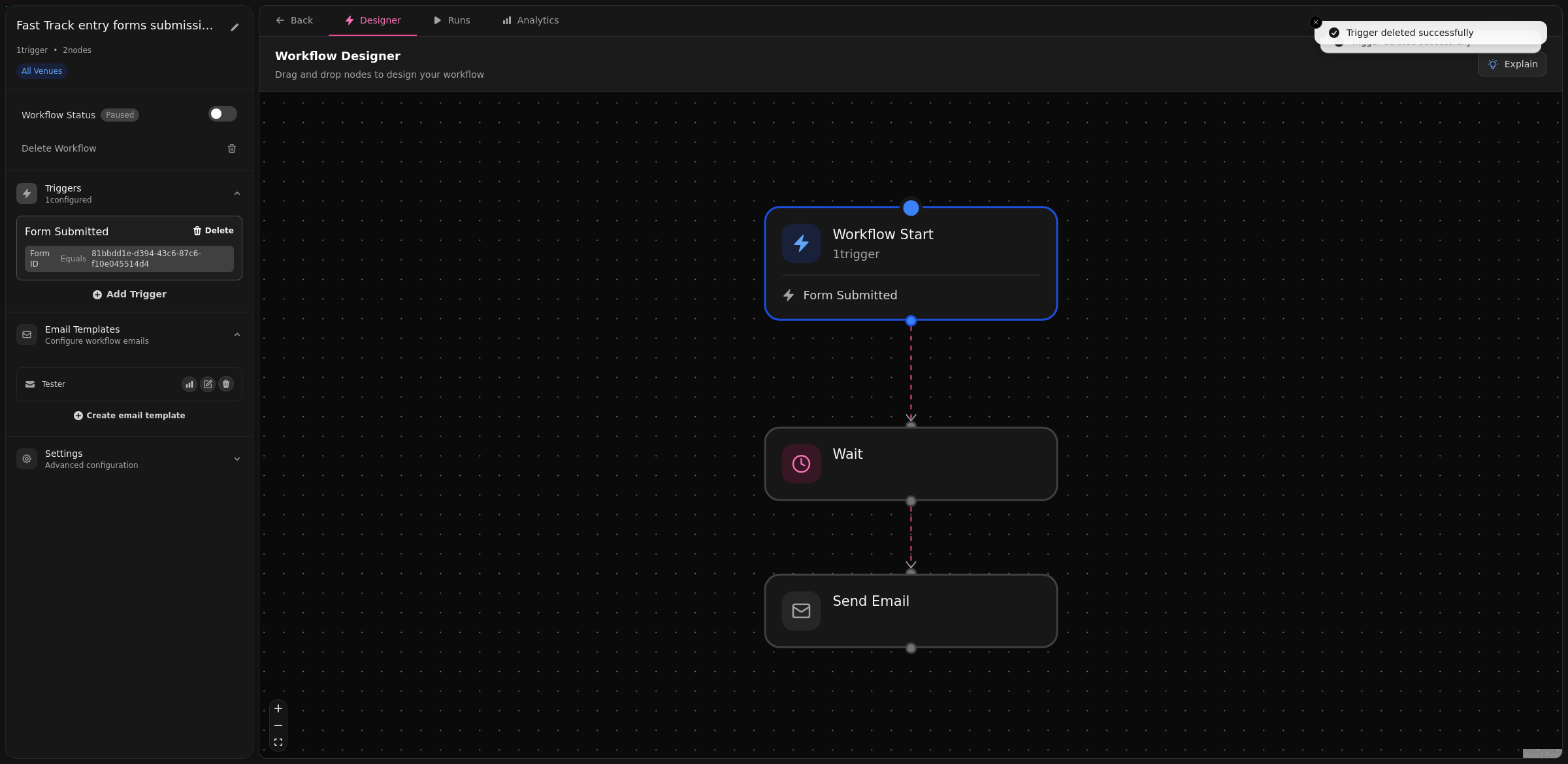
click at [201, 227] on icon "button" at bounding box center [197, 230] width 8 height 10
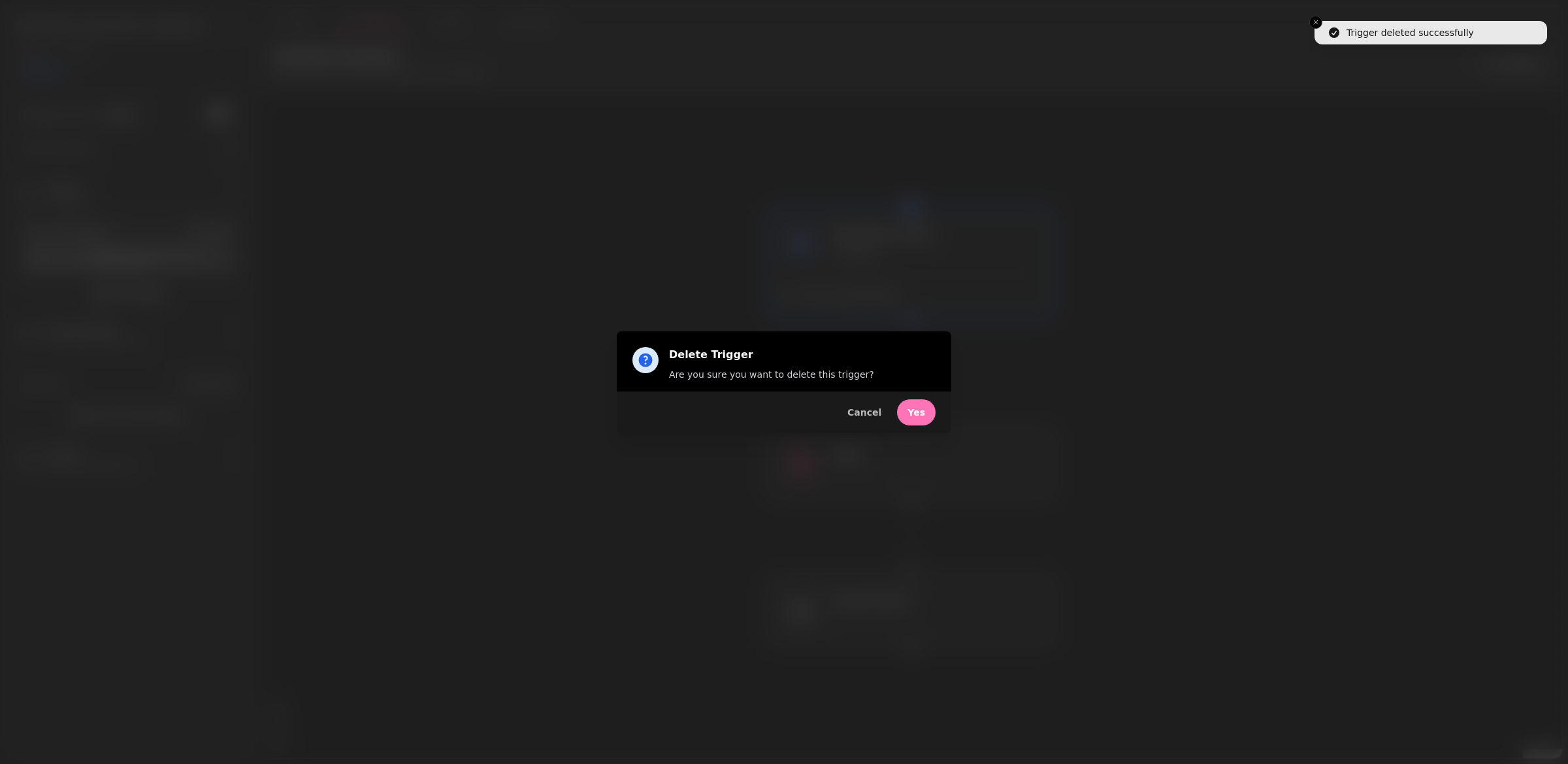
click at [924, 405] on button "Yes" at bounding box center [916, 412] width 39 height 26
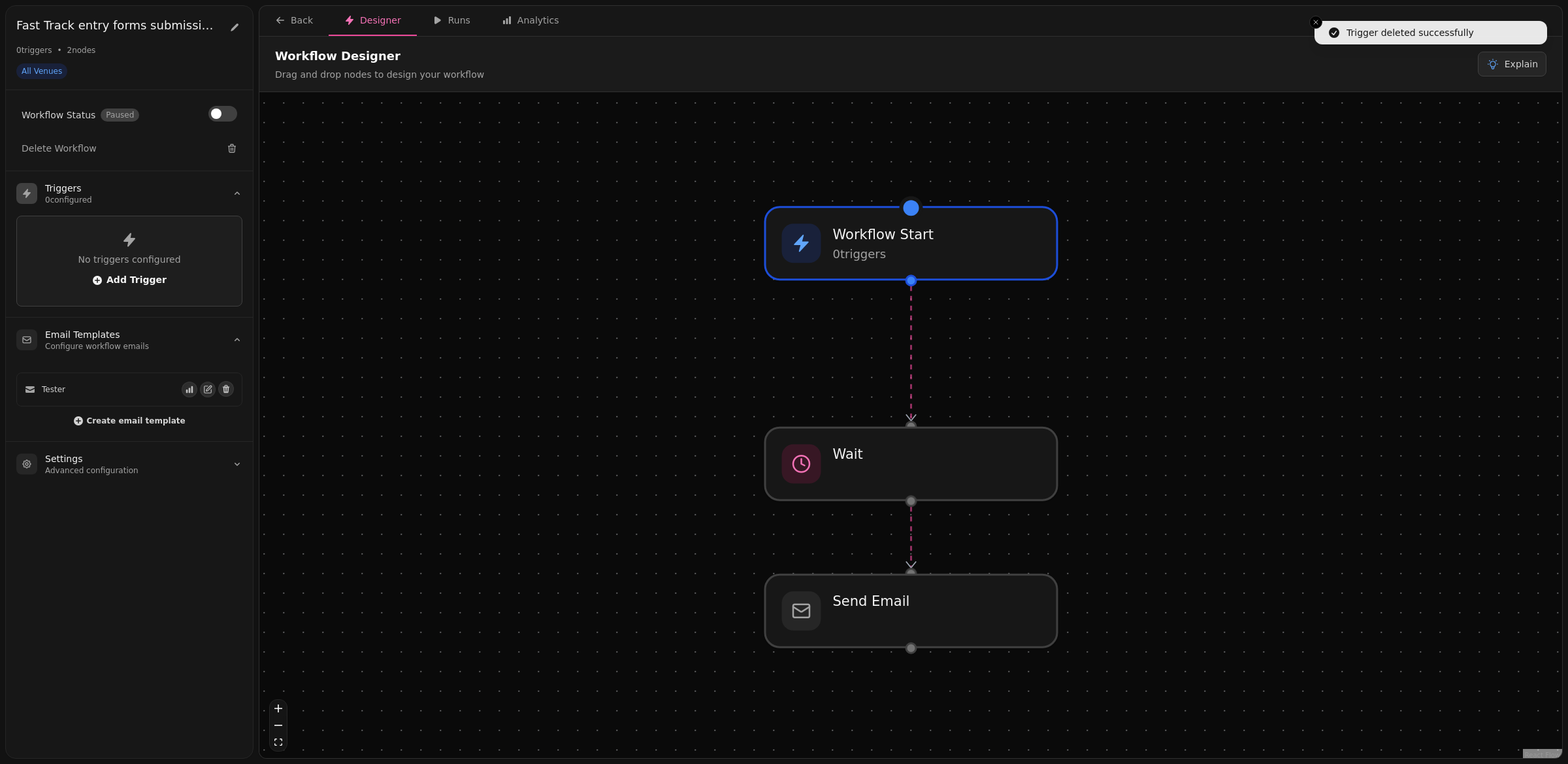
click at [119, 281] on span "Add Trigger" at bounding box center [129, 281] width 74 height 10
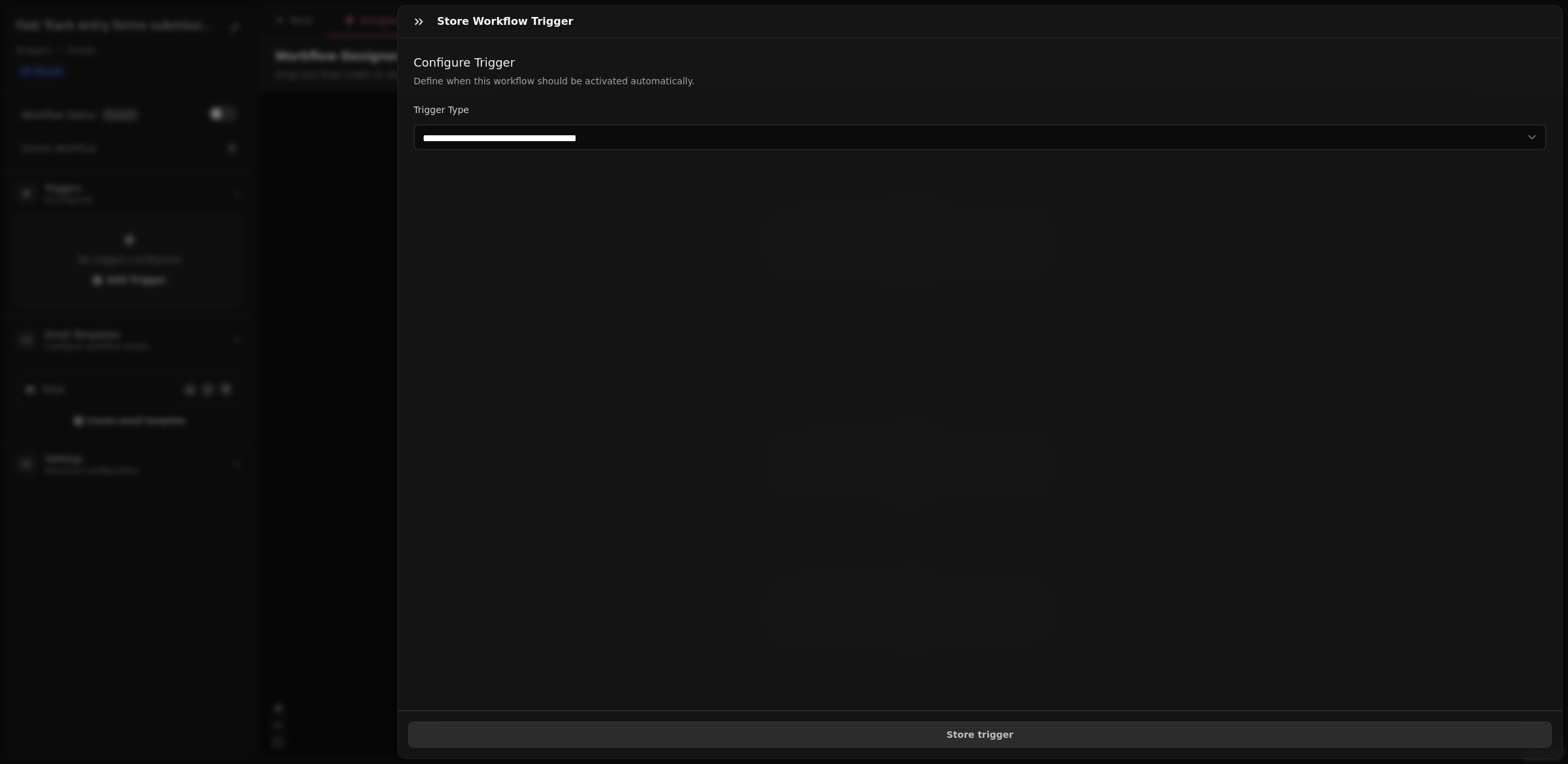
click at [681, 129] on select "**********" at bounding box center [980, 137] width 1133 height 26
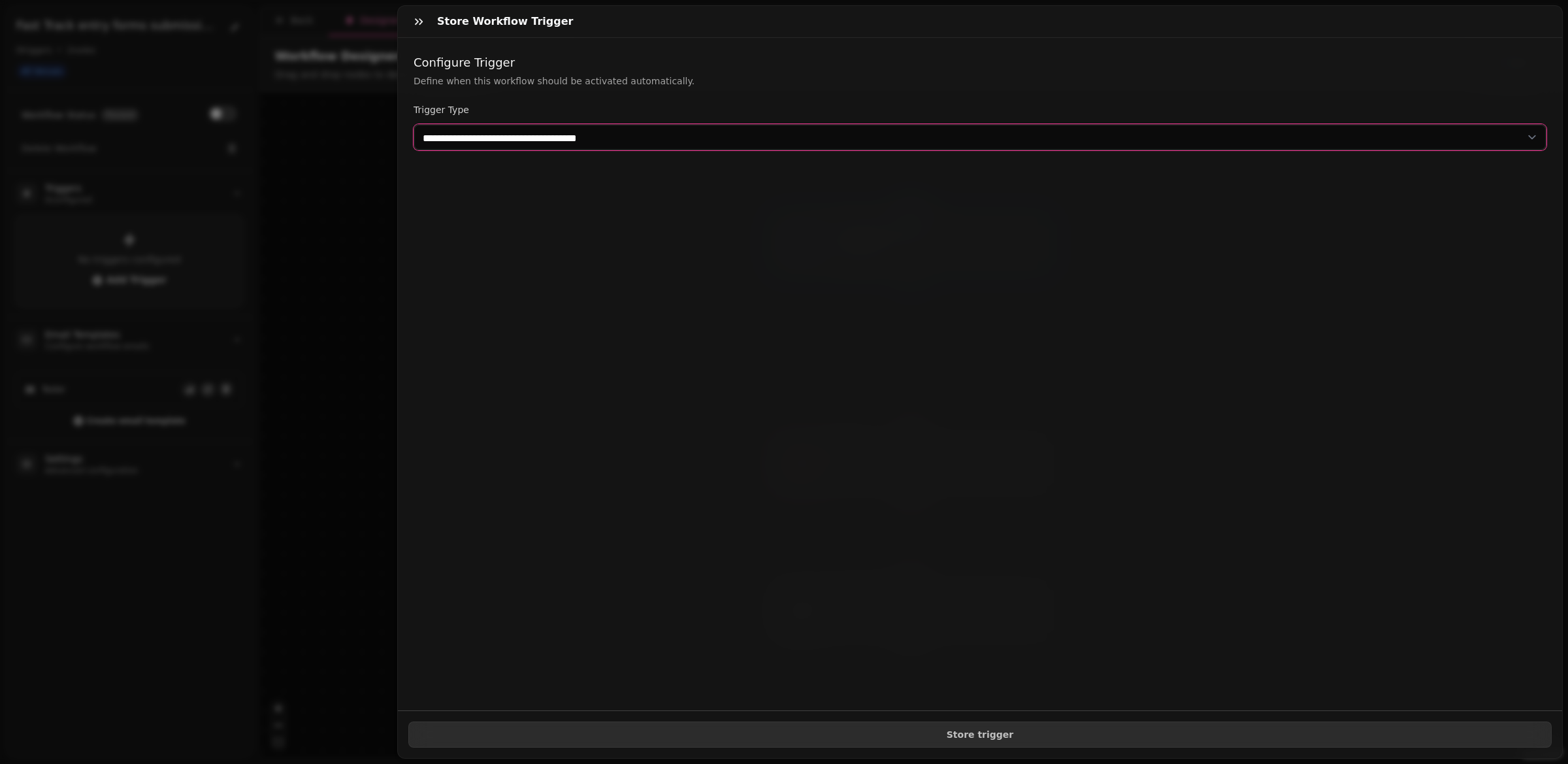
select select "**********"
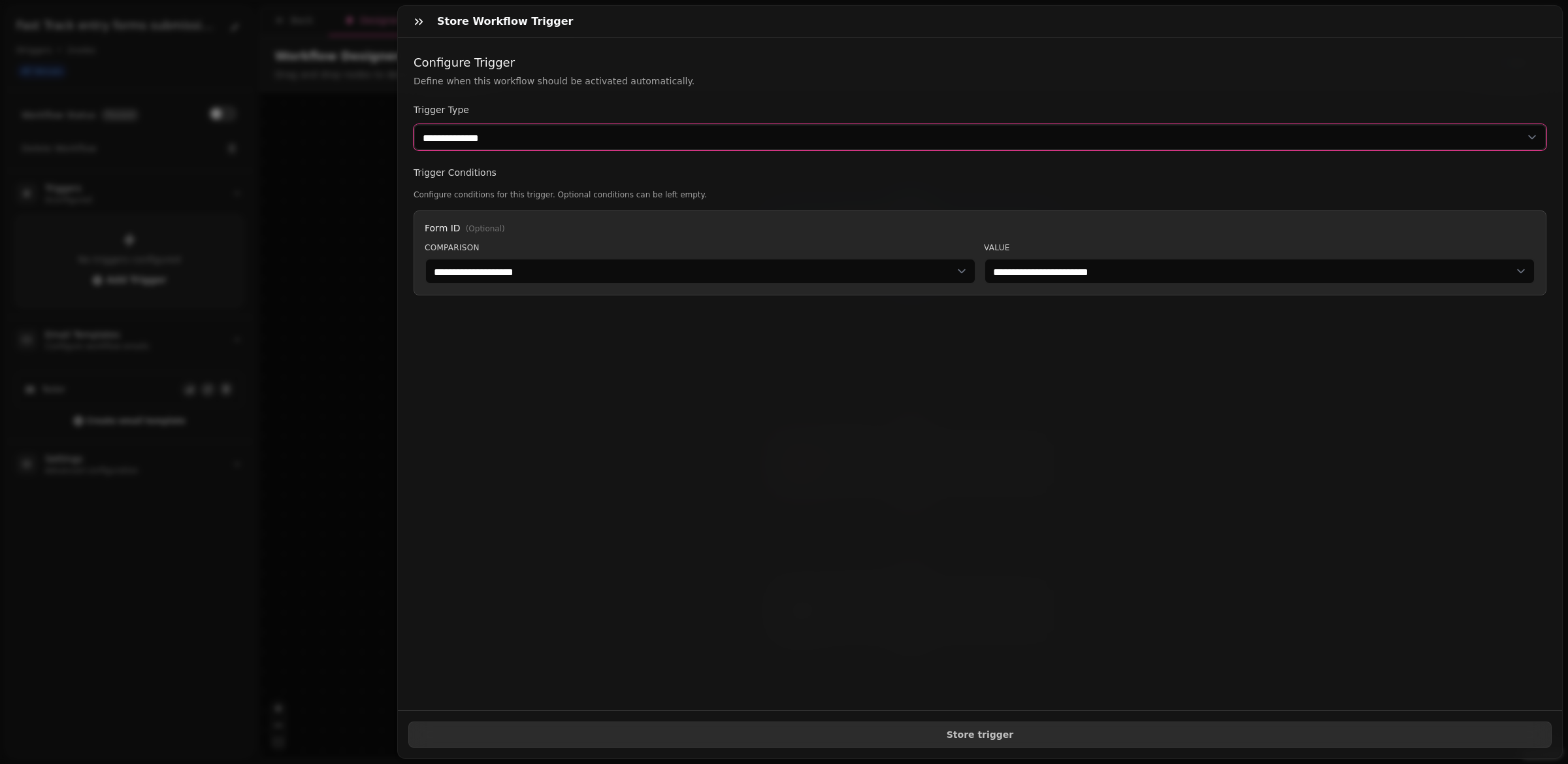
click at [480, 125] on select "**********" at bounding box center [980, 137] width 1133 height 26
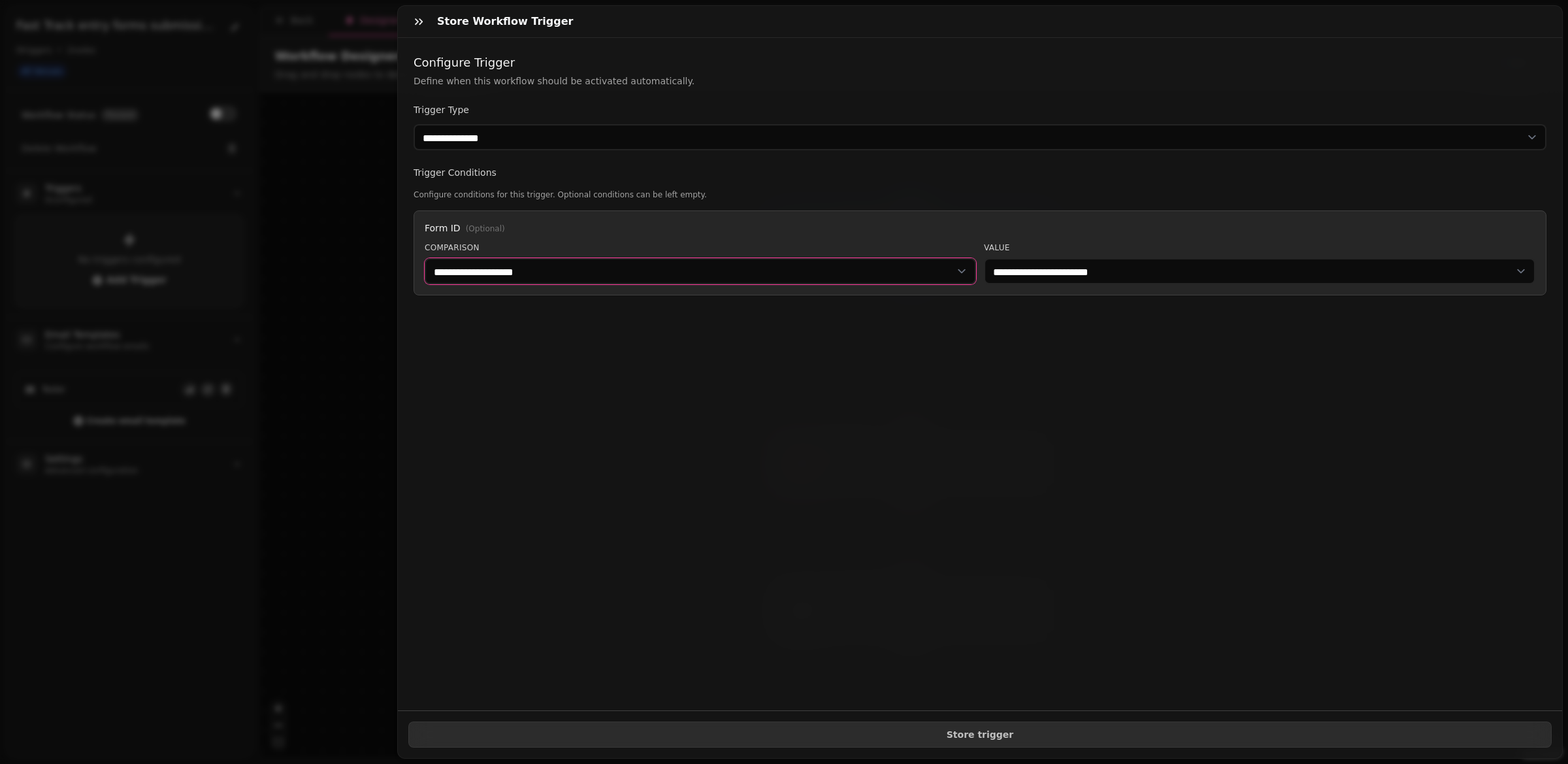
click at [478, 273] on select "**********" at bounding box center [700, 271] width 552 height 26
select select "******"
click at [1274, 273] on select "**********" at bounding box center [1260, 271] width 552 height 26
select select "**********"
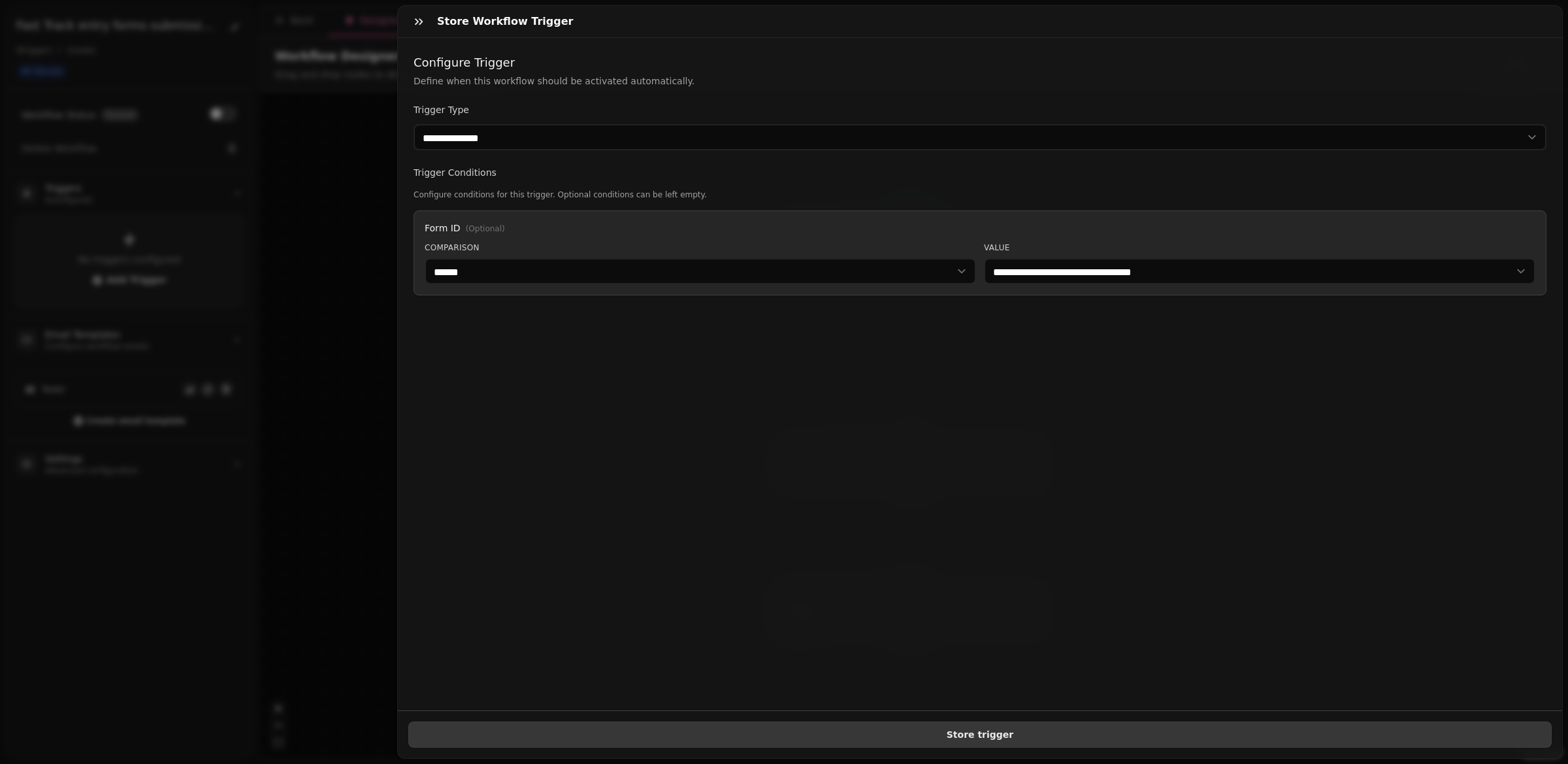
click at [1005, 735] on span "Store trigger" at bounding box center [979, 735] width 1121 height 10
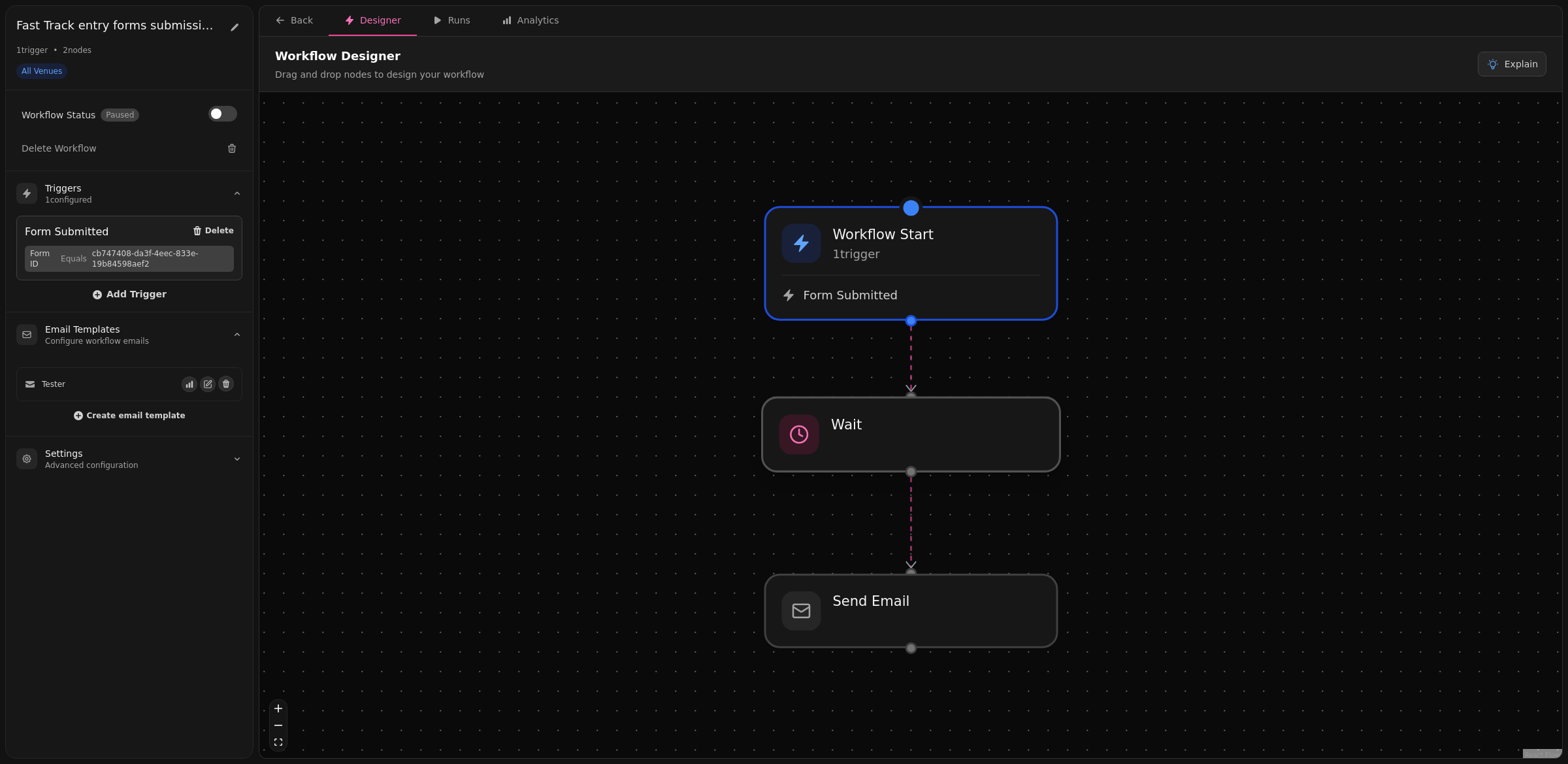
drag, startPoint x: 941, startPoint y: 483, endPoint x: 939, endPoint y: 451, distance: 32.1
click at [939, 451] on div at bounding box center [912, 434] width 298 height 74
select select "*****"
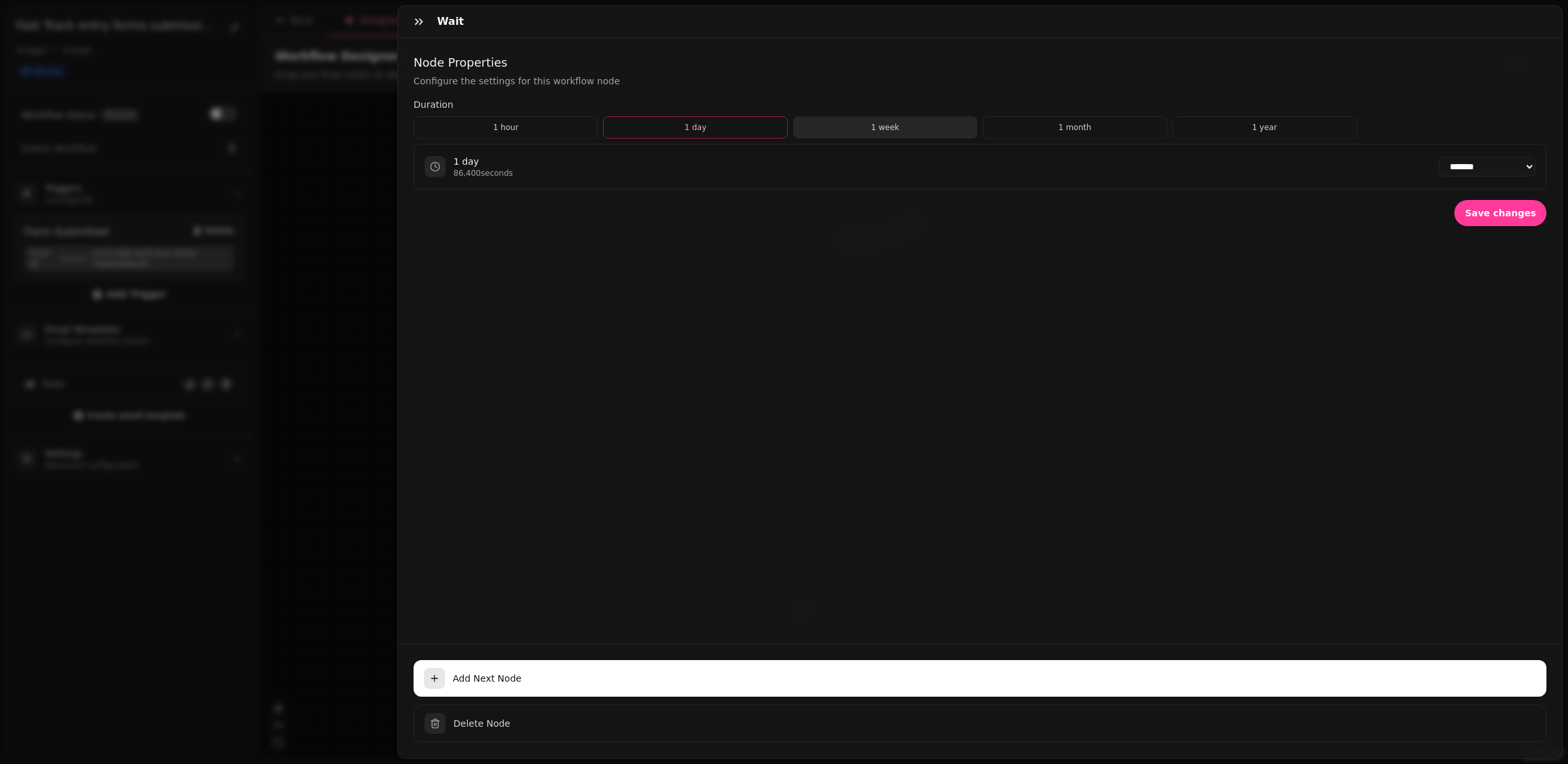
click at [904, 120] on button "1 week" at bounding box center [885, 127] width 184 height 23
click at [1507, 209] on span "Save changes" at bounding box center [1500, 213] width 71 height 10
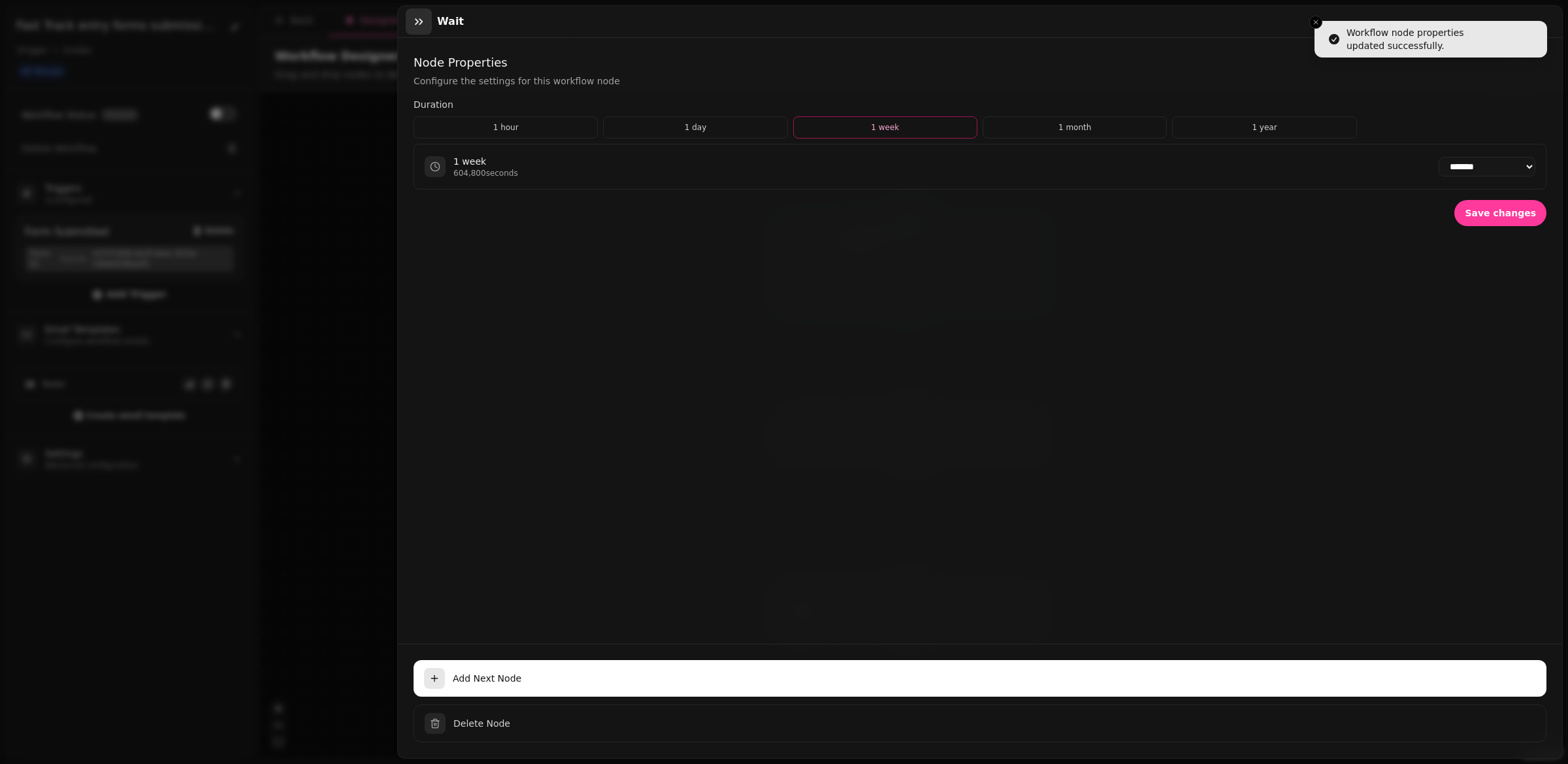
click at [419, 20] on icon "button" at bounding box center [418, 21] width 13 height 13
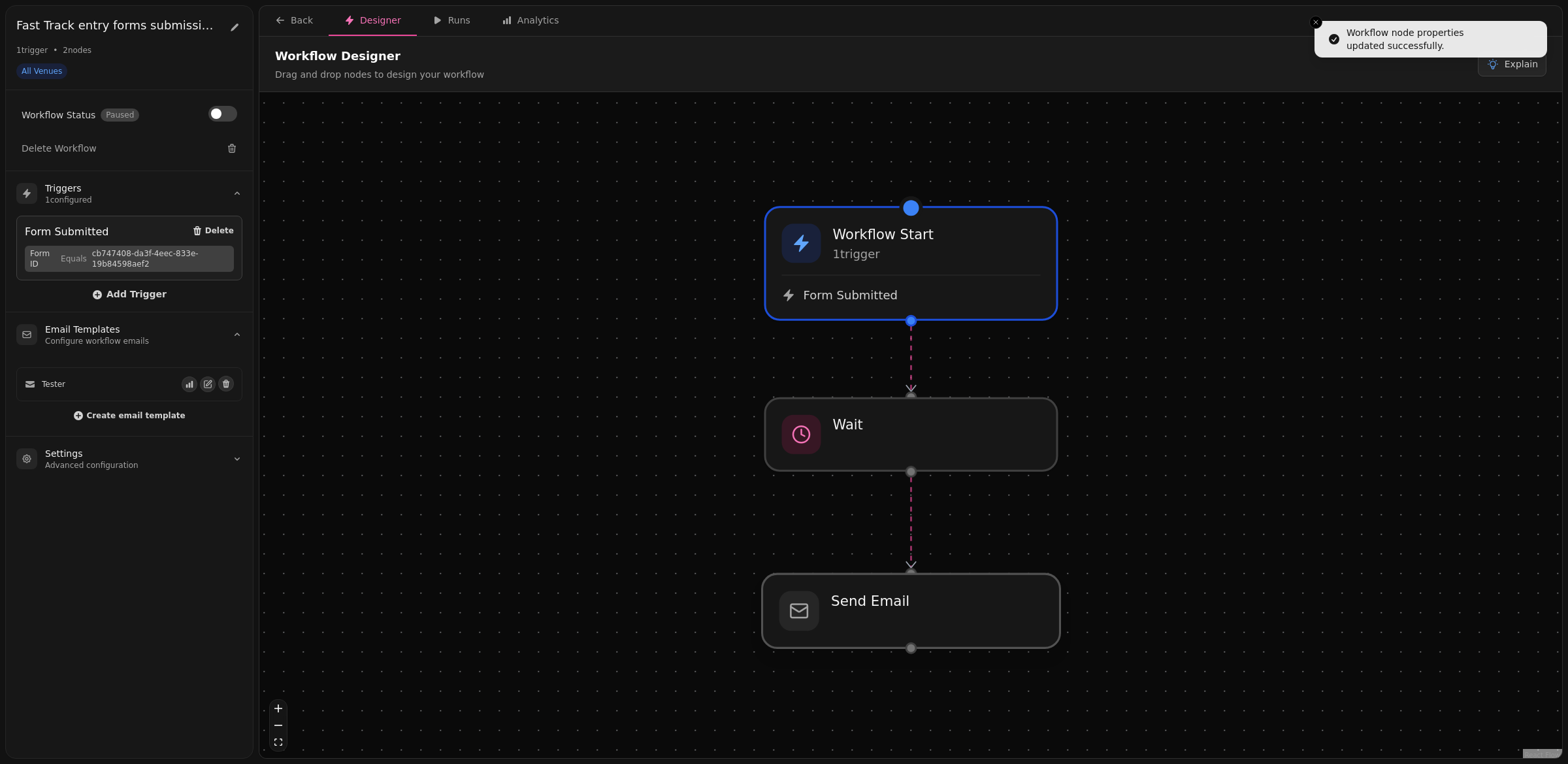
click at [923, 587] on div at bounding box center [912, 611] width 298 height 74
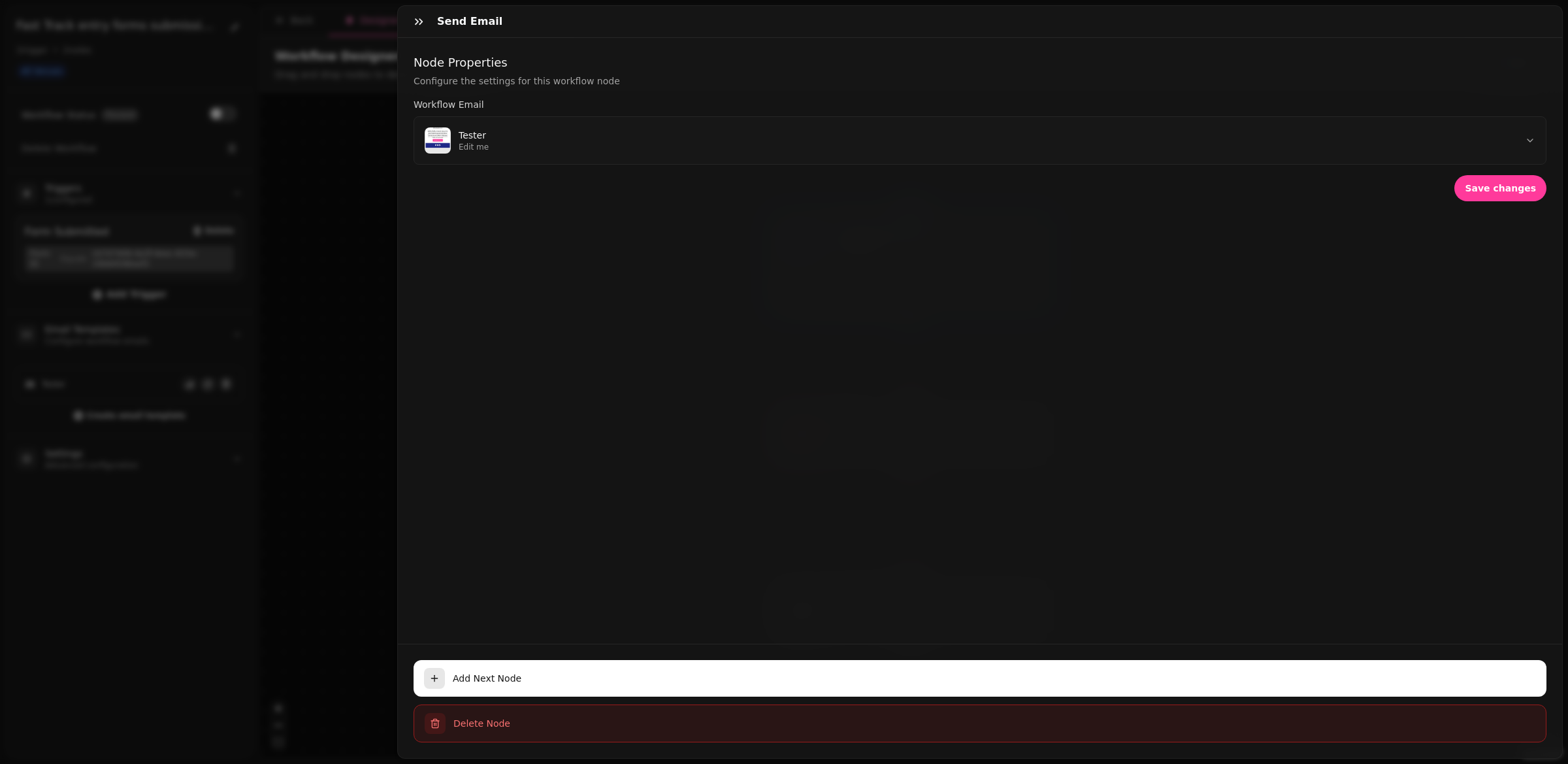
click at [474, 728] on span "Delete Node" at bounding box center [995, 723] width 1082 height 13
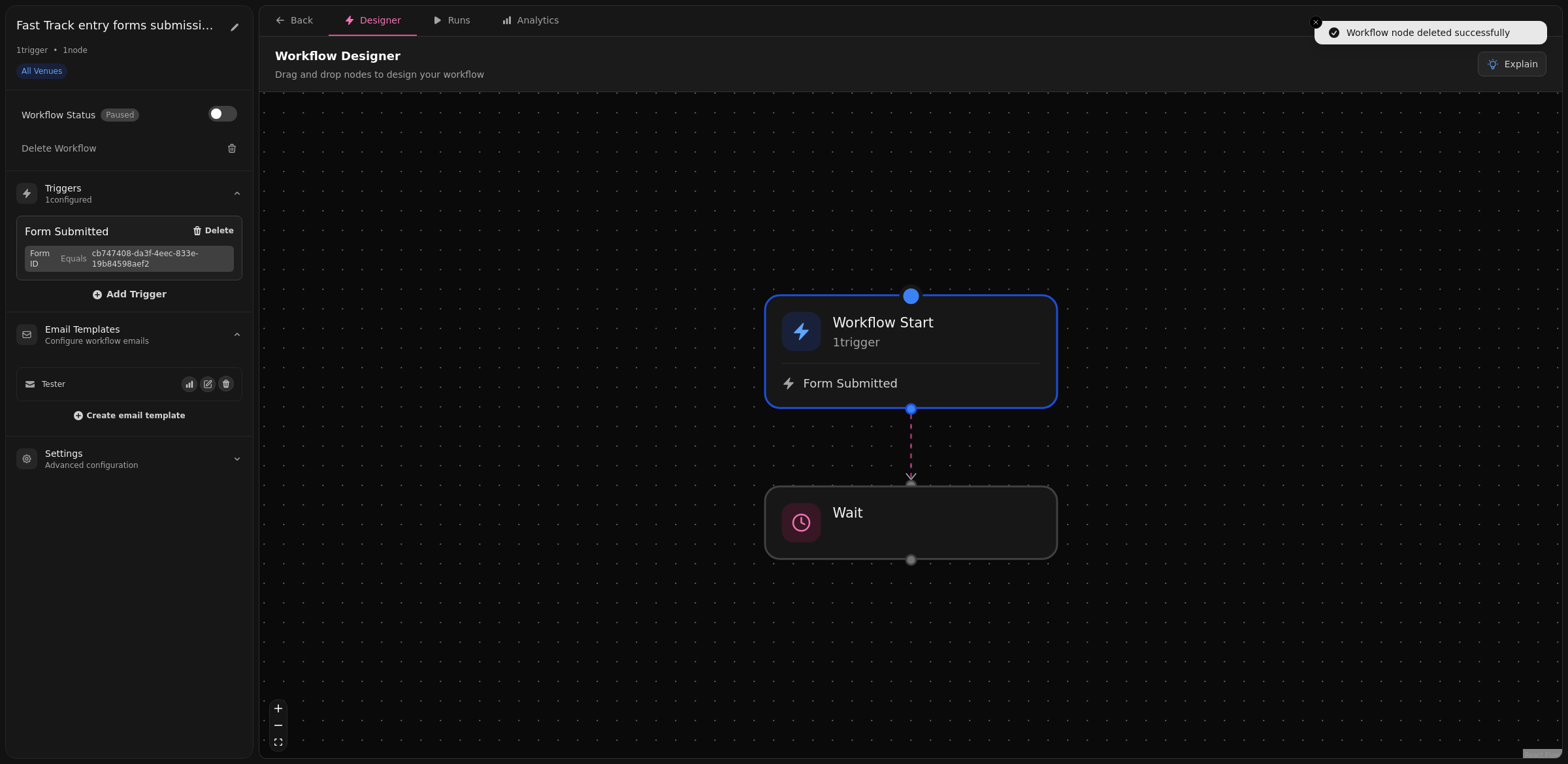
click at [907, 561] on div at bounding box center [912, 560] width 12 height 12
select select "******"
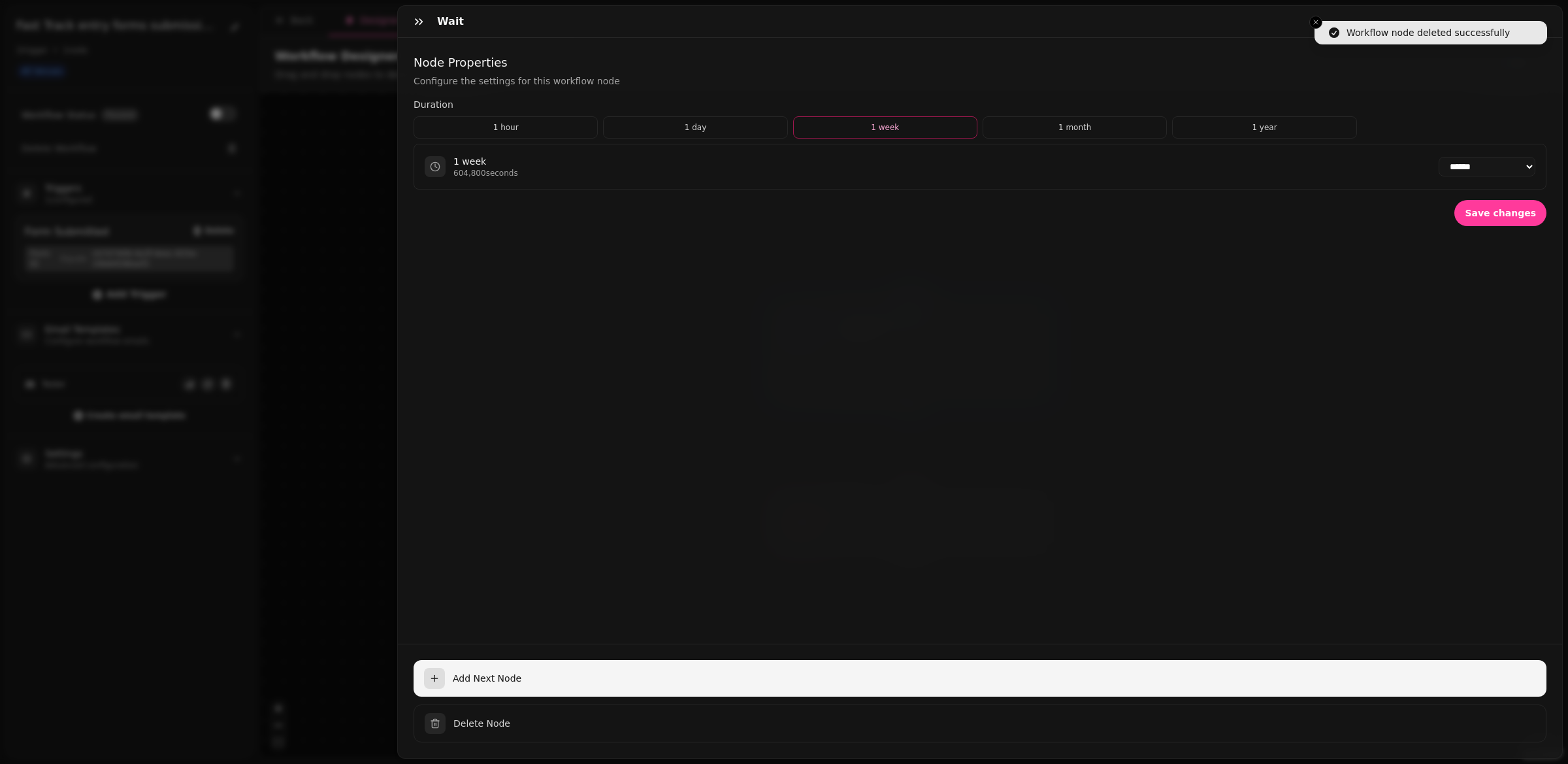
click at [436, 678] on icon "button" at bounding box center [435, 678] width 10 height 10
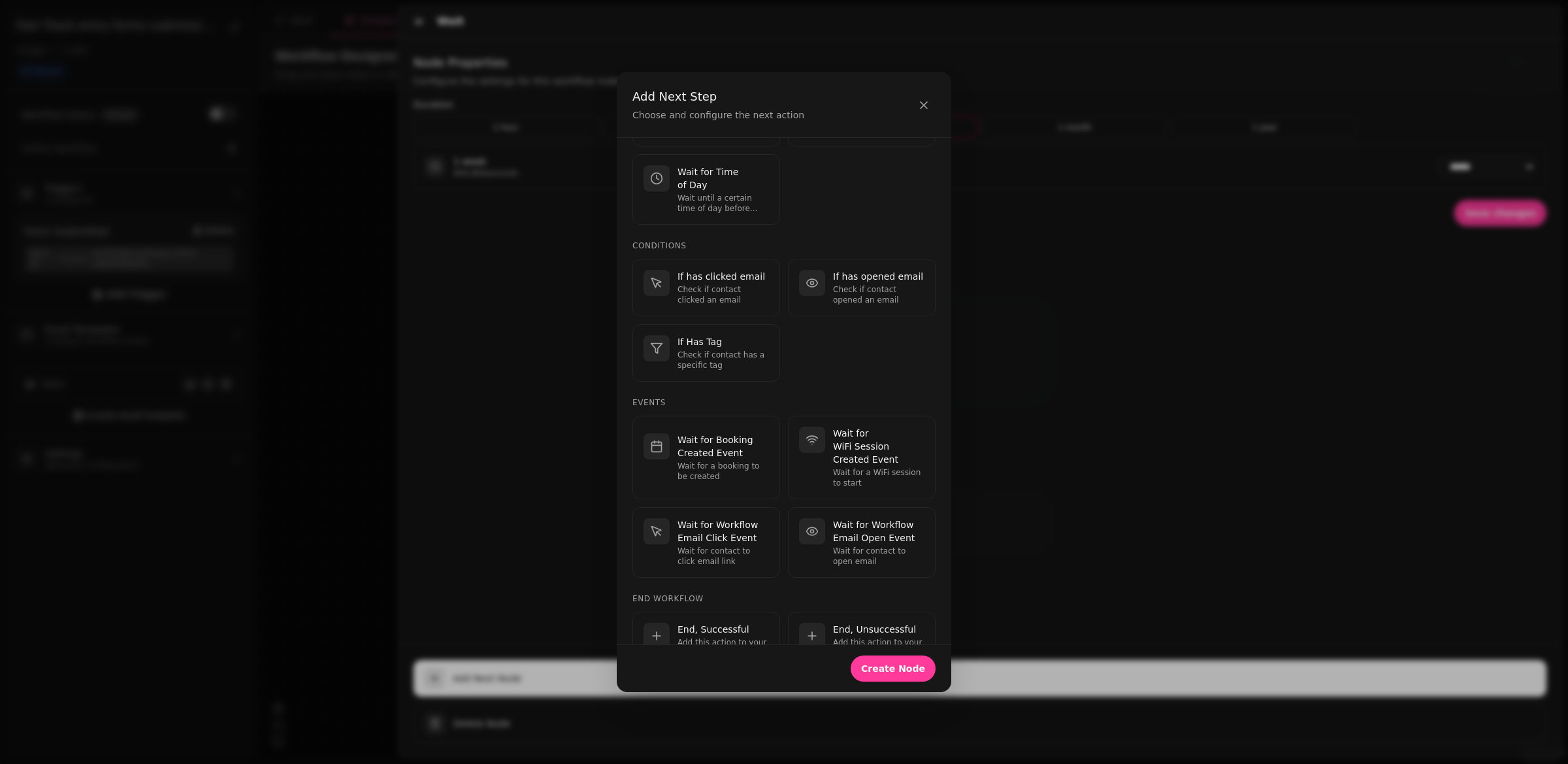
scroll to position [198, 0]
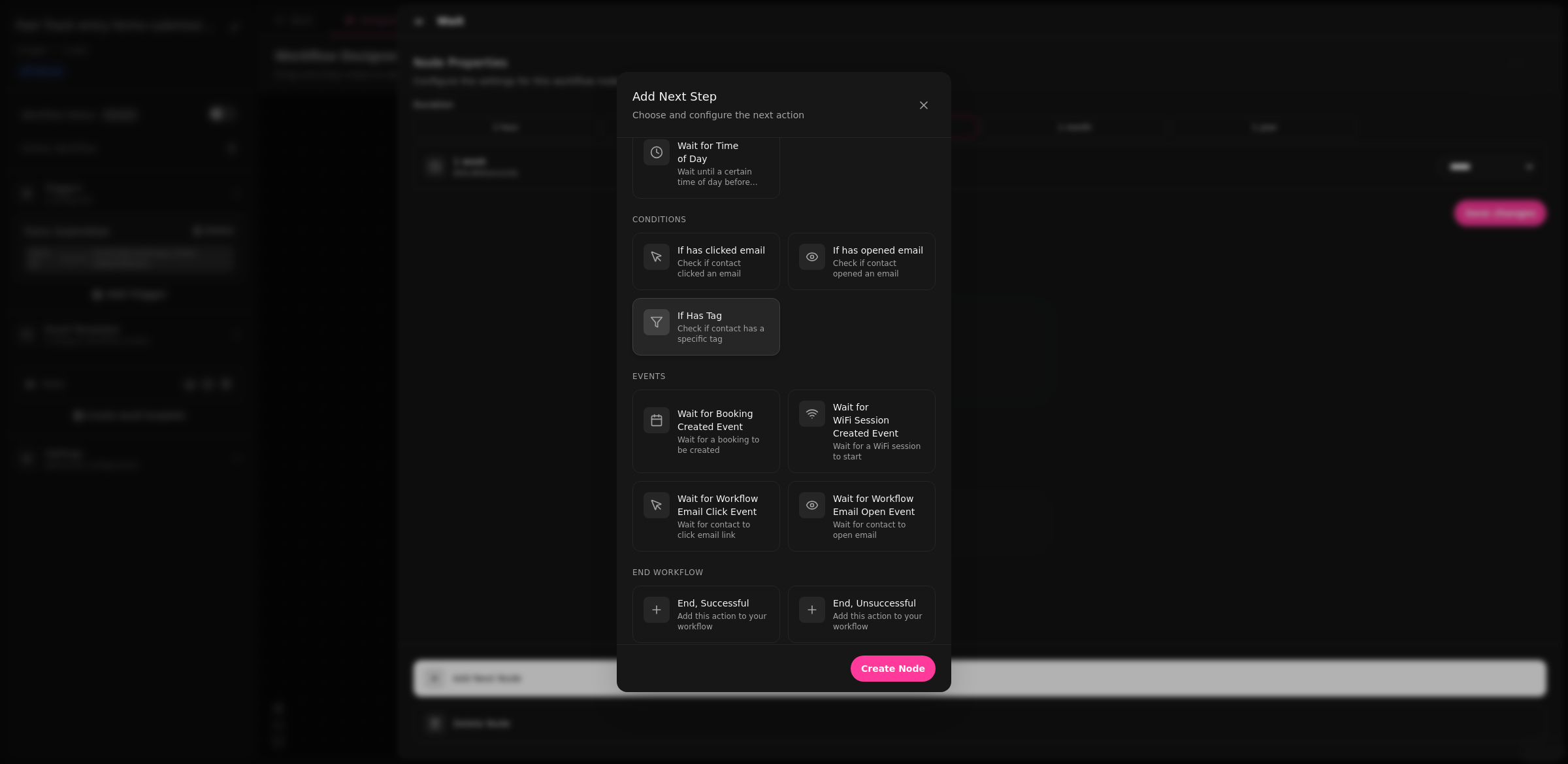
click at [719, 324] on p "Check if contact has a specific tag" at bounding box center [724, 334] width 92 height 21
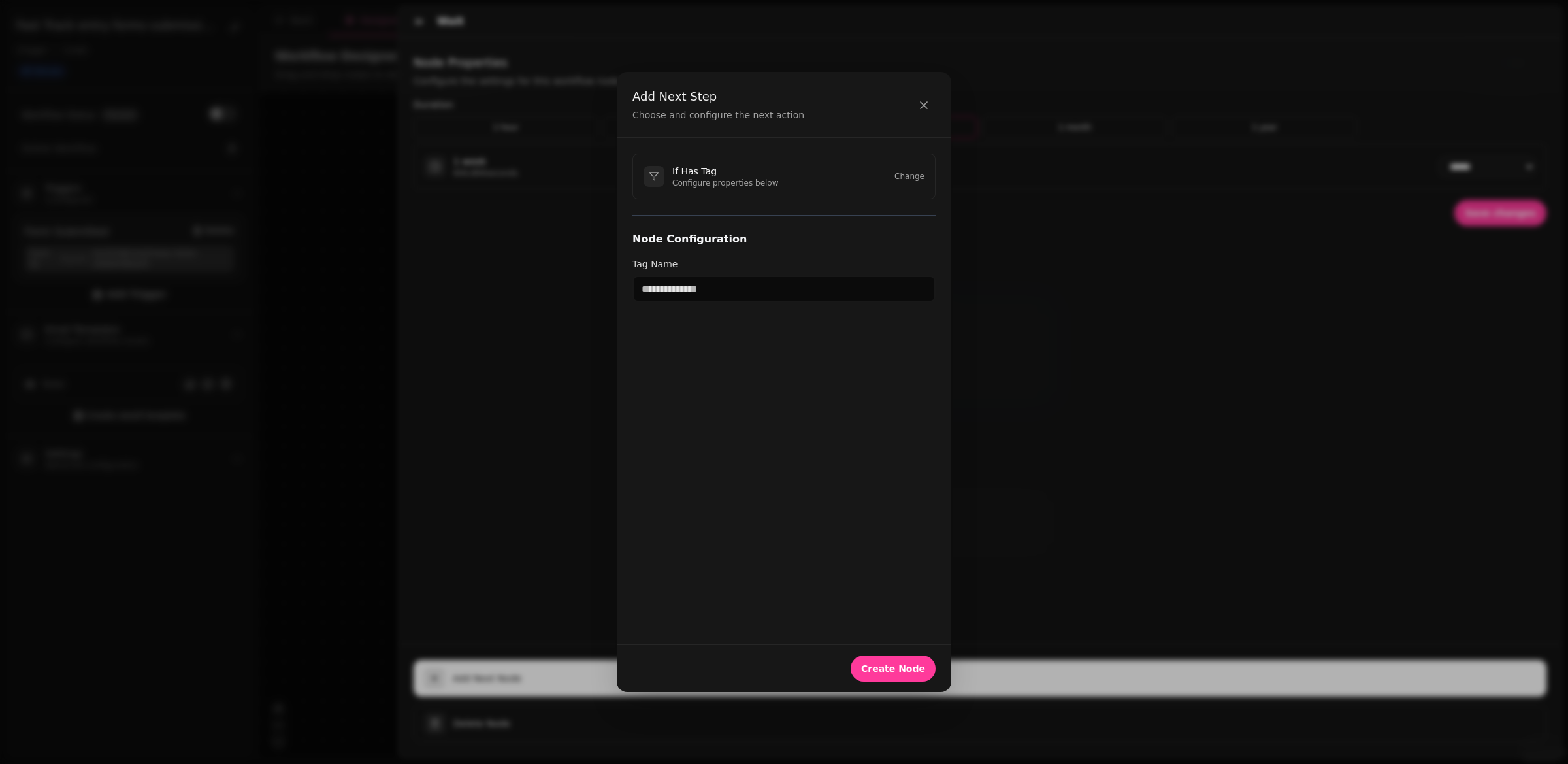
scroll to position [0, 0]
click at [703, 281] on input "text" at bounding box center [784, 288] width 303 height 26
click at [679, 324] on div "If Has Tag Configure properties below Change Node Configuration Tag Name" at bounding box center [784, 391] width 334 height 506
click at [926, 108] on icon "button" at bounding box center [924, 105] width 13 height 13
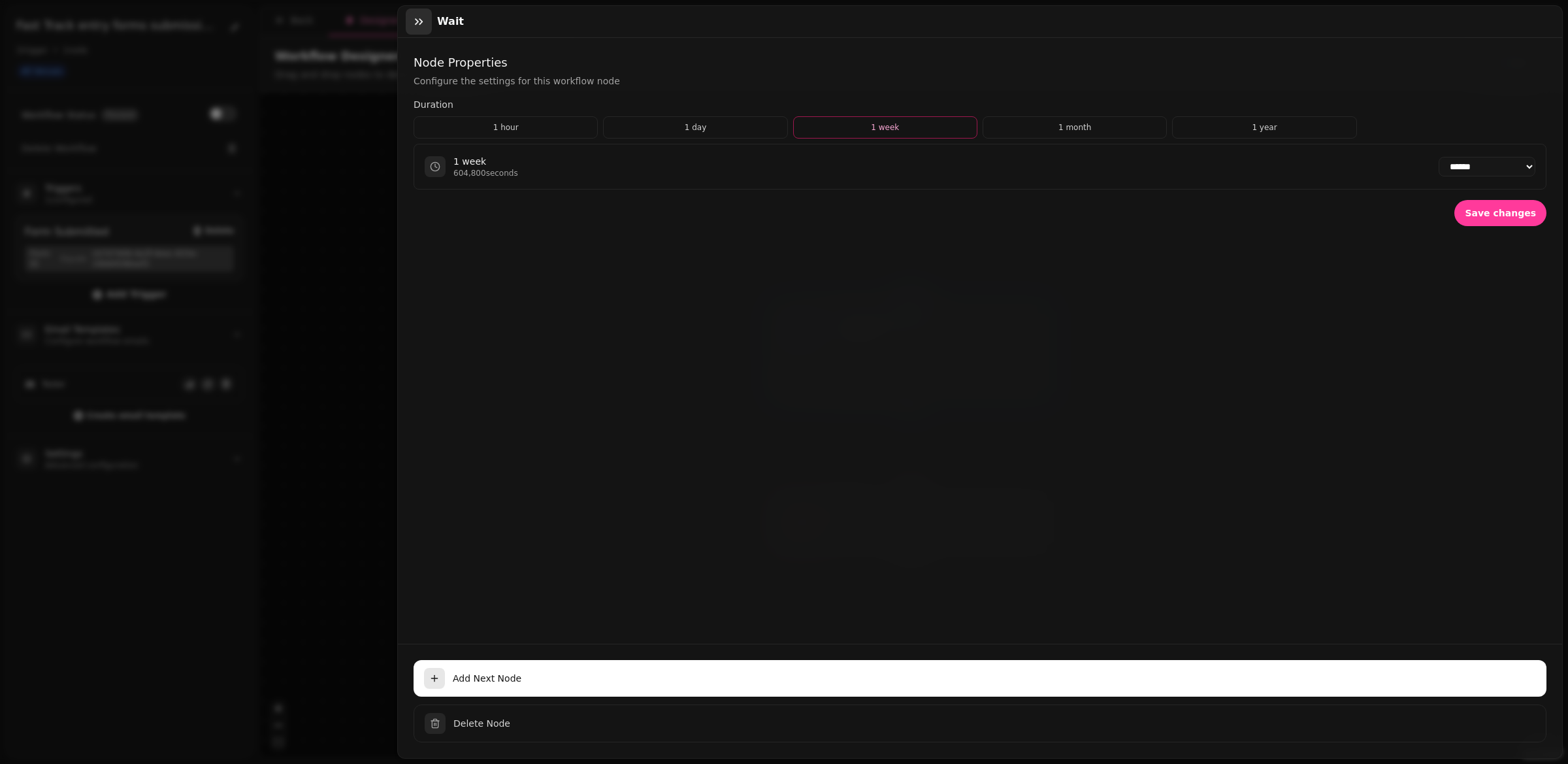
click at [423, 20] on icon "button" at bounding box center [418, 21] width 13 height 13
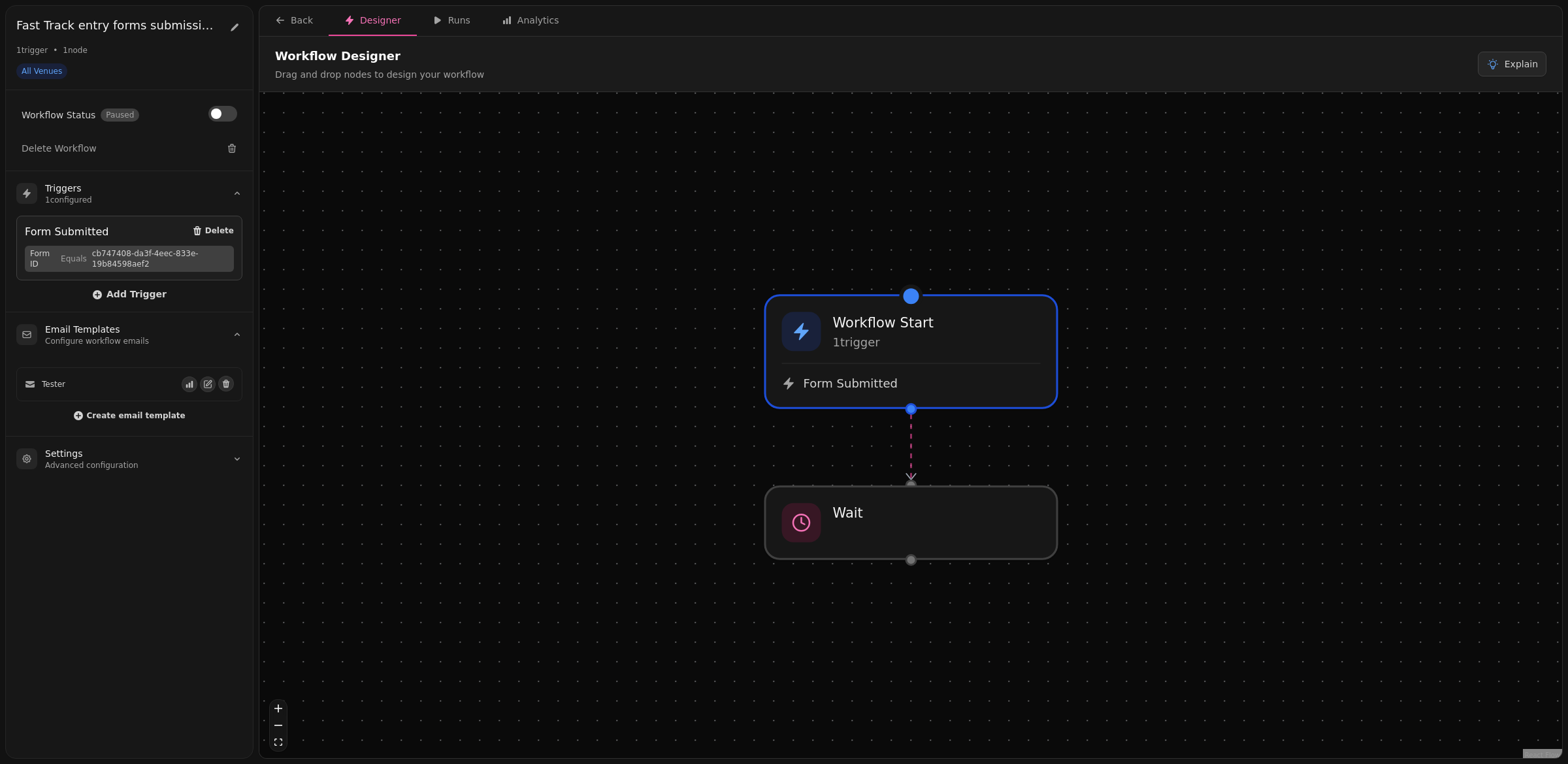
click at [907, 559] on div at bounding box center [912, 560] width 12 height 12
select select "******"
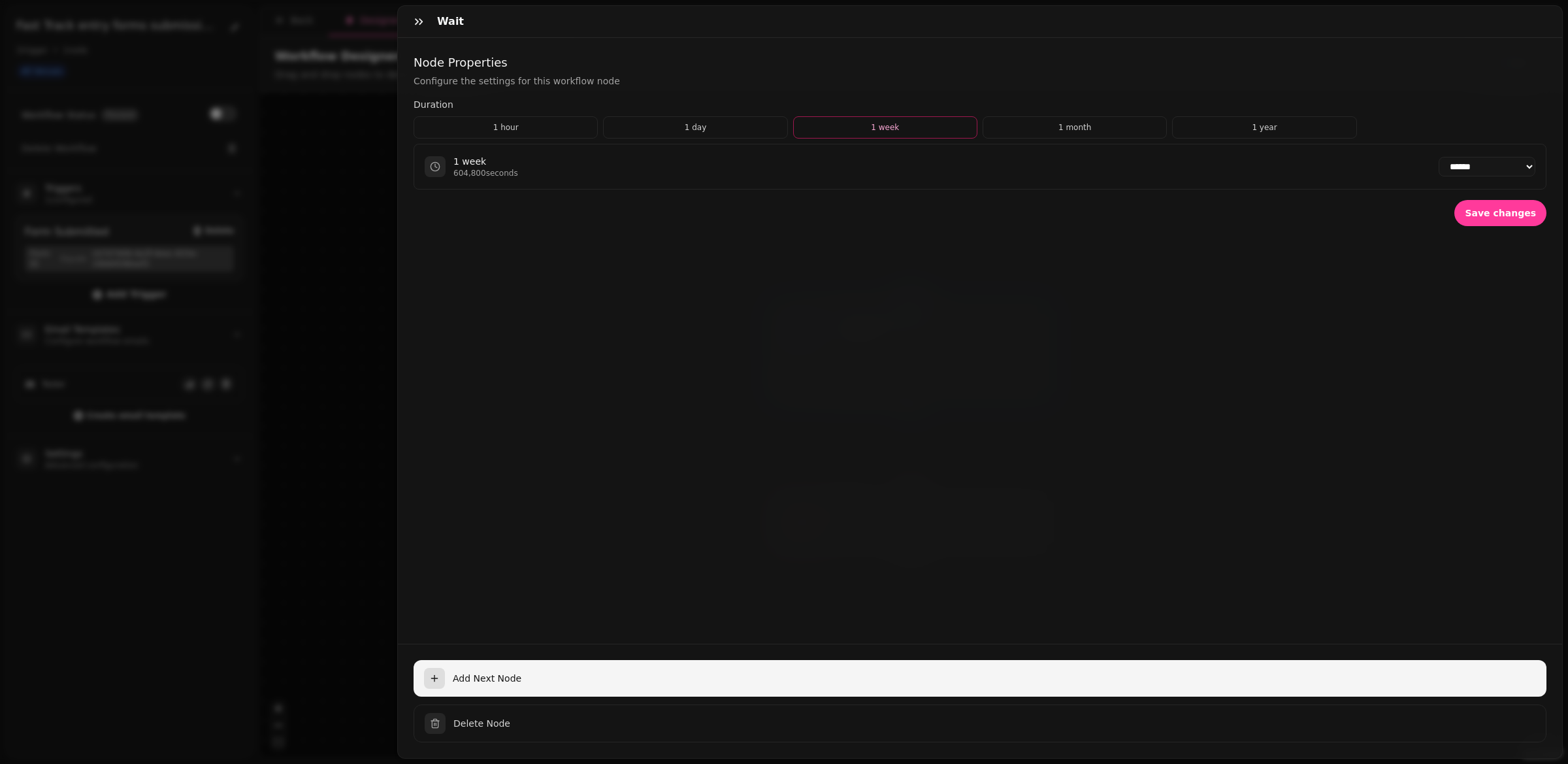
click at [491, 681] on span "Add Next Node" at bounding box center [994, 678] width 1083 height 13
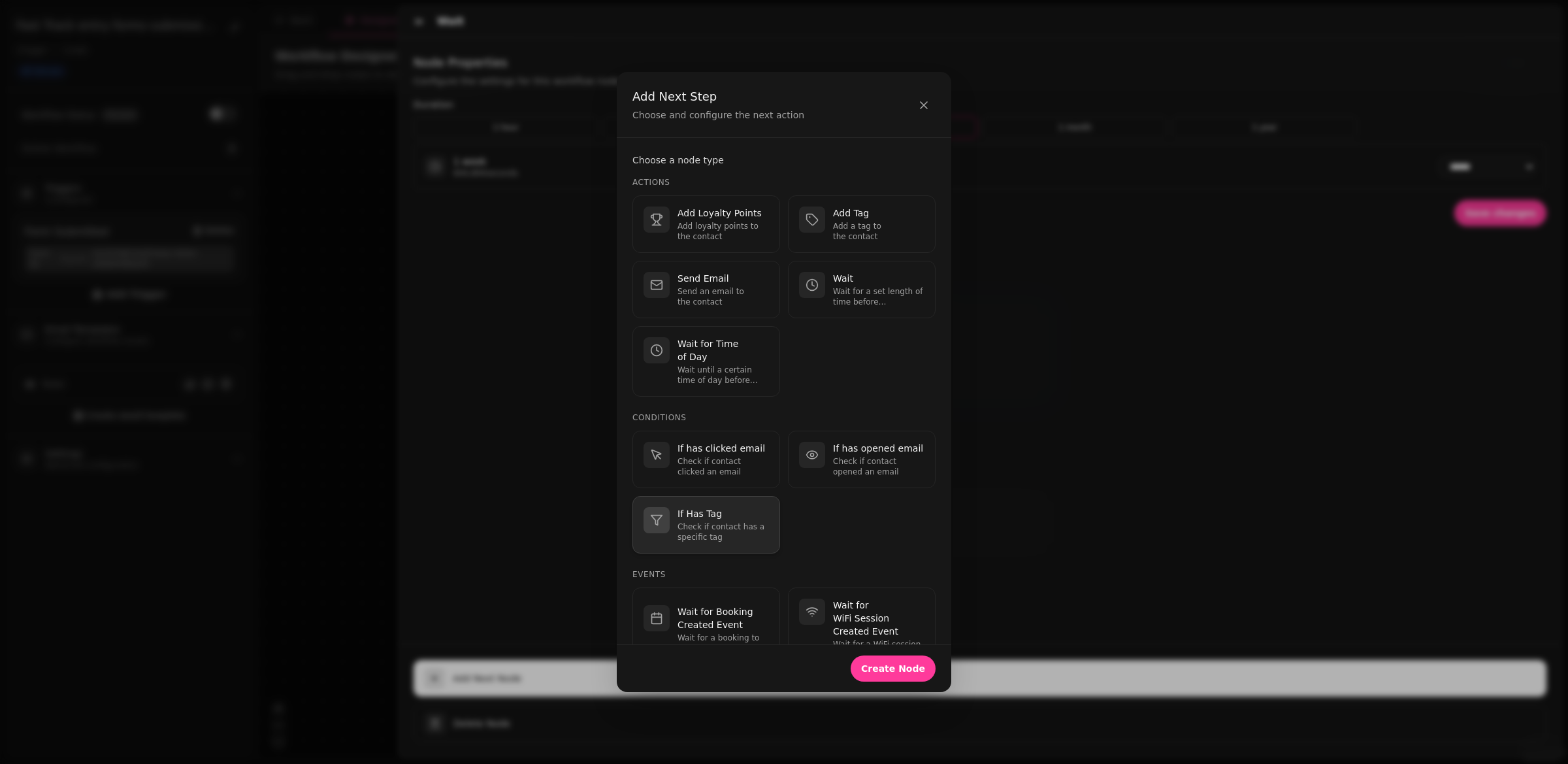
click at [735, 508] on p "If Has Tag" at bounding box center [724, 514] width 92 height 13
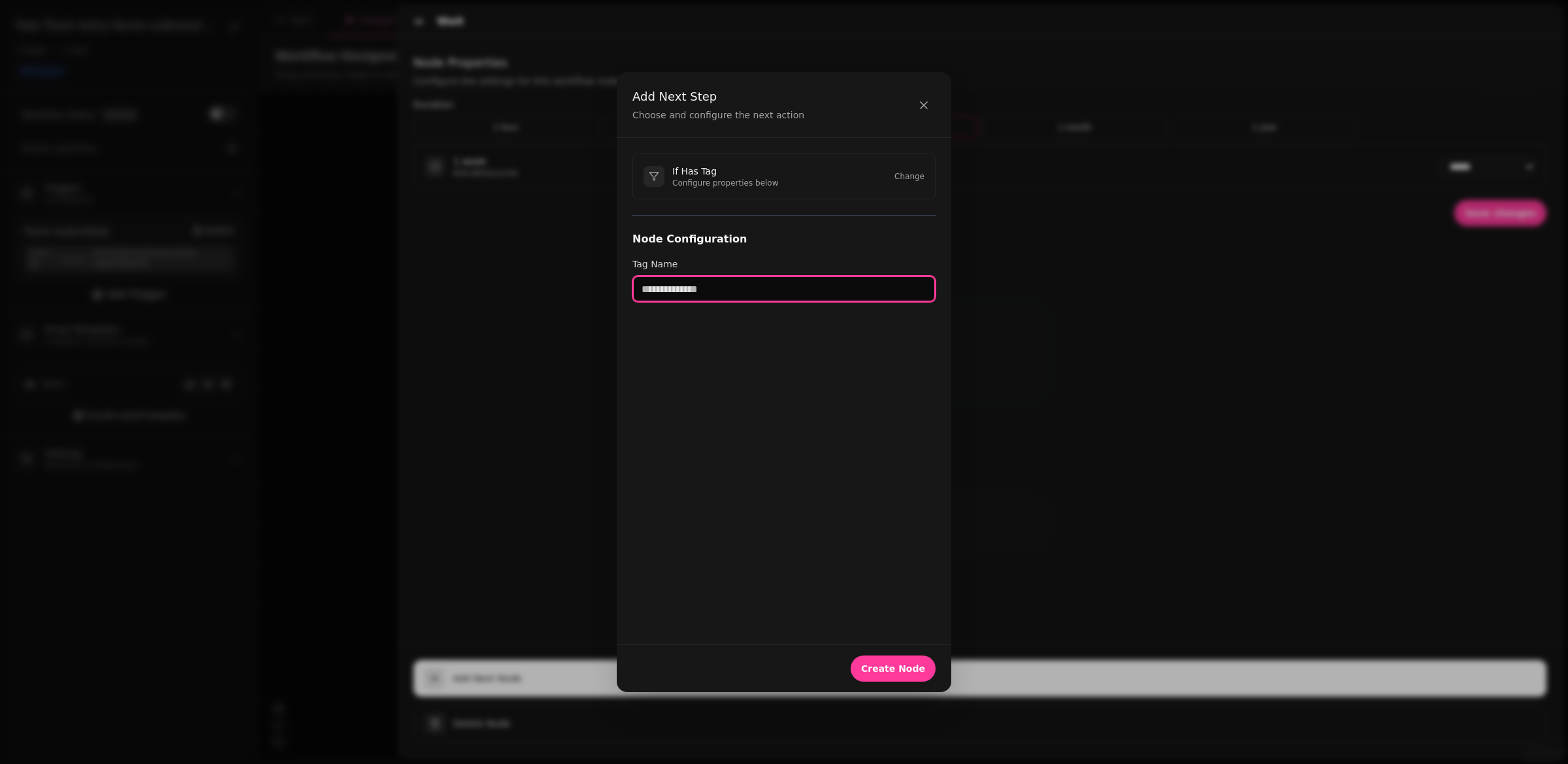
click at [707, 298] on input "text" at bounding box center [784, 288] width 303 height 26
type input "*"
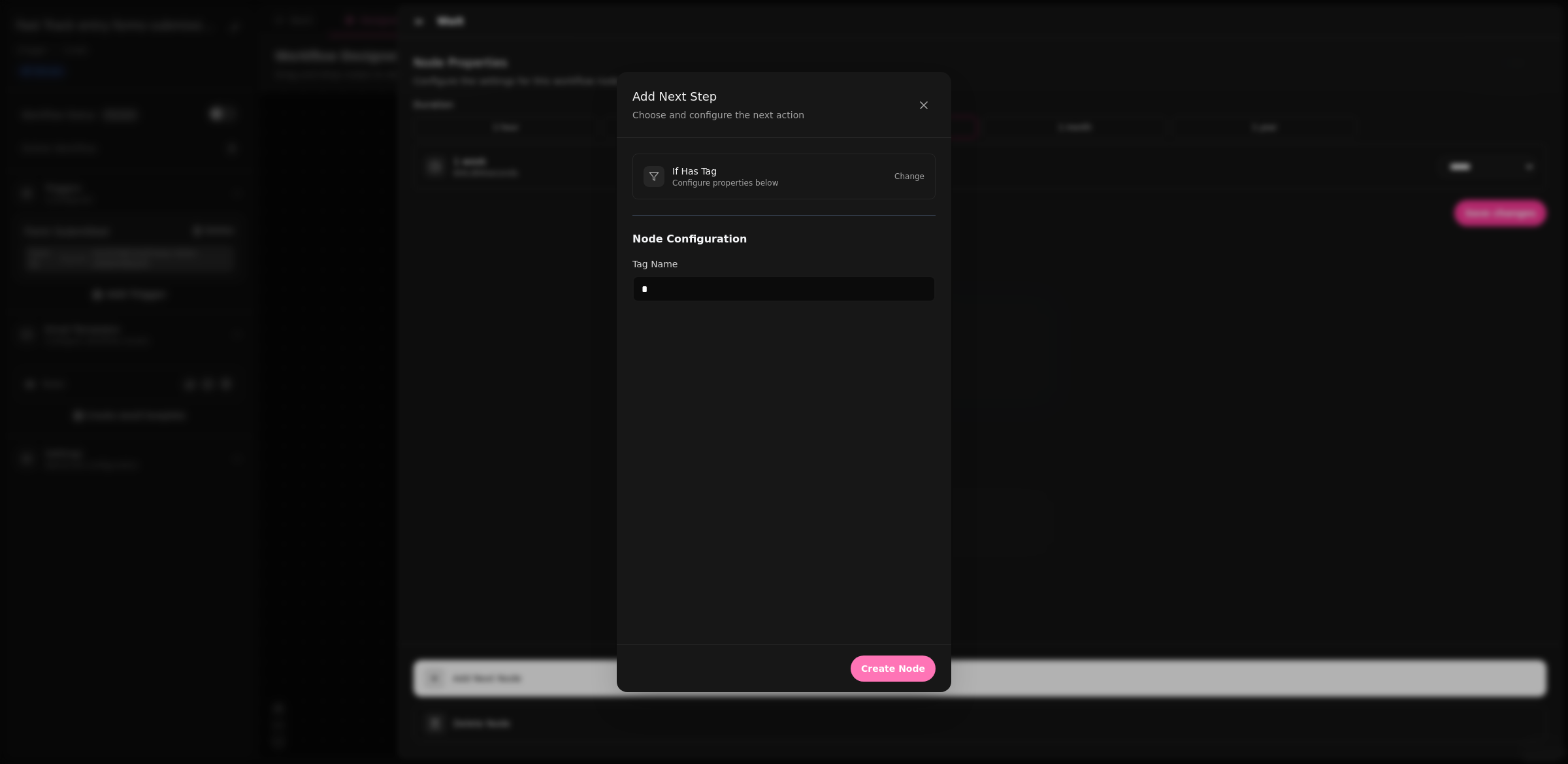
click at [899, 665] on span "Create Node" at bounding box center [894, 669] width 64 height 10
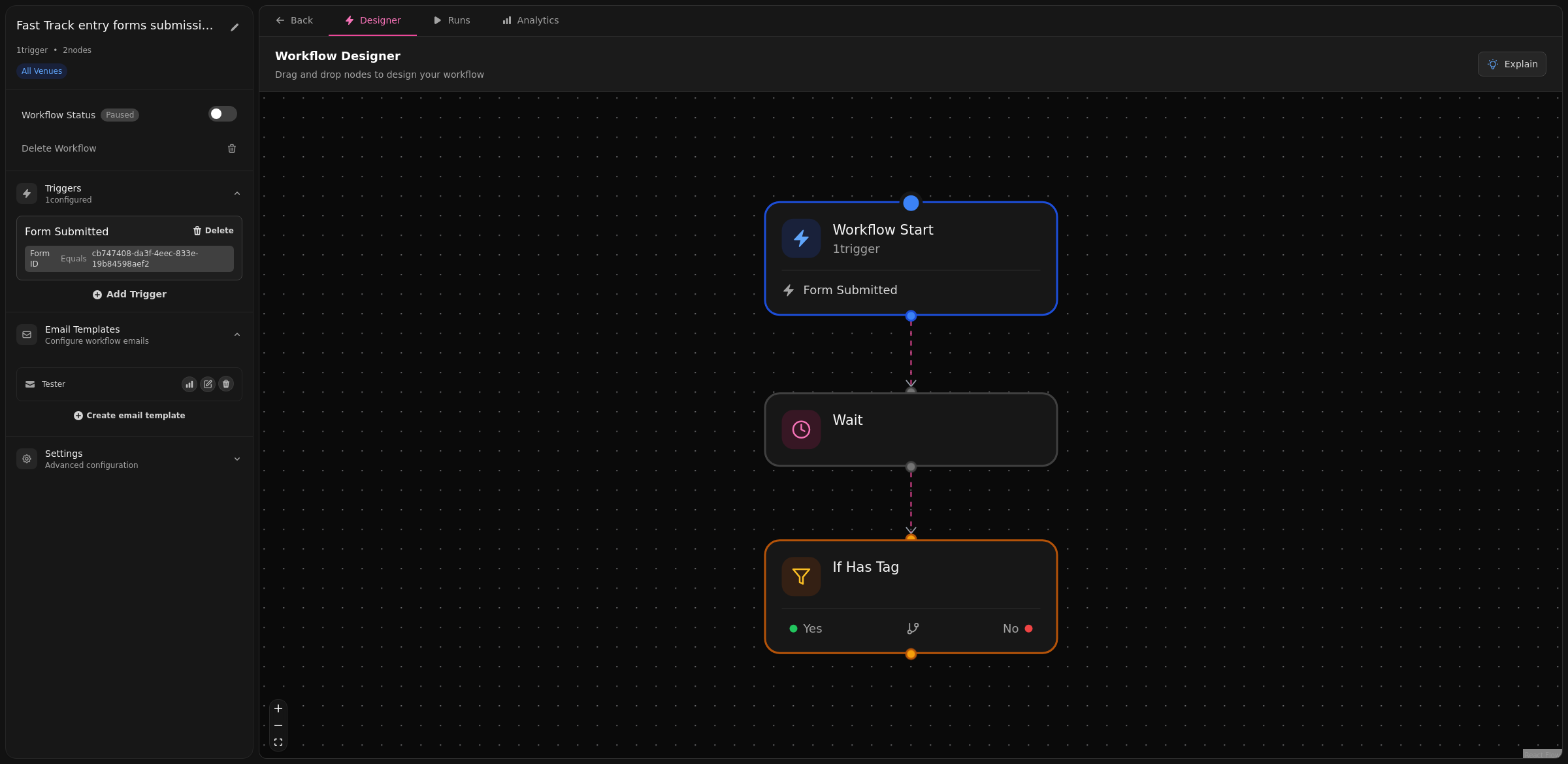
click at [913, 659] on div "Workflow Start 1 trigger Form Submitted If Has Tag Yes No Wait" at bounding box center [911, 426] width 1303 height 670
click at [911, 649] on div at bounding box center [912, 655] width 12 height 12
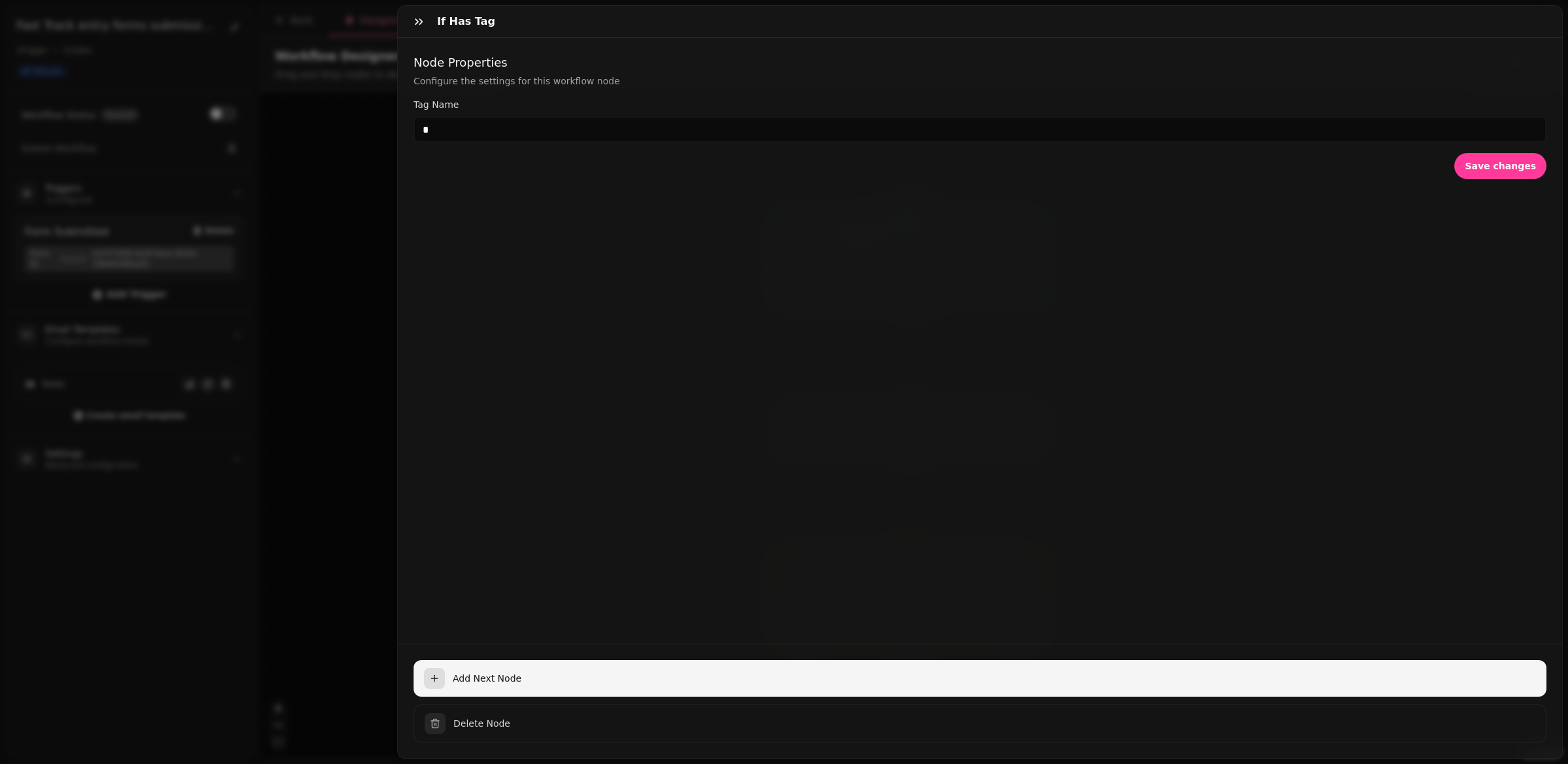
click at [454, 675] on span "Add Next Node" at bounding box center [994, 678] width 1083 height 13
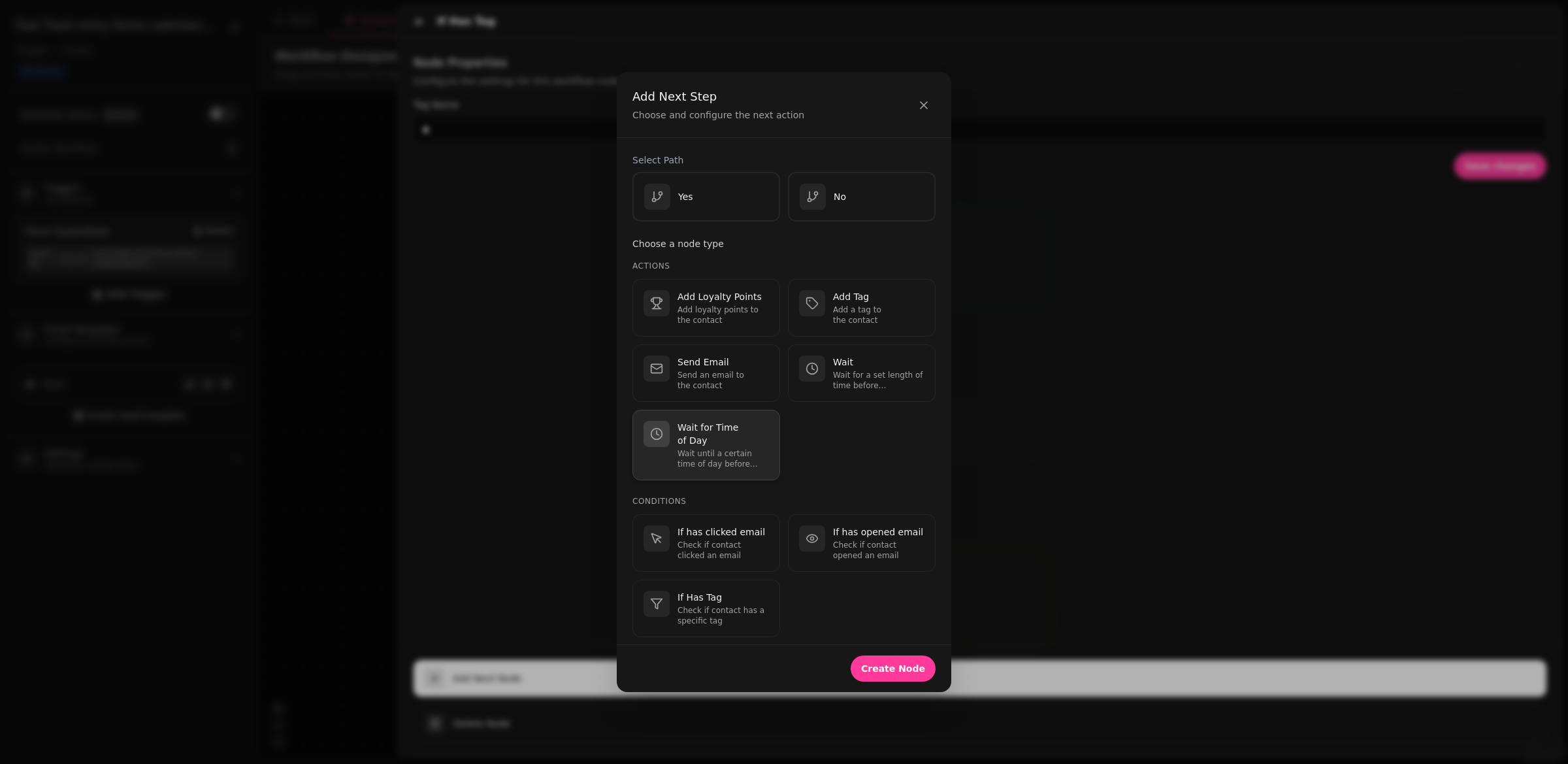
scroll to position [36, 0]
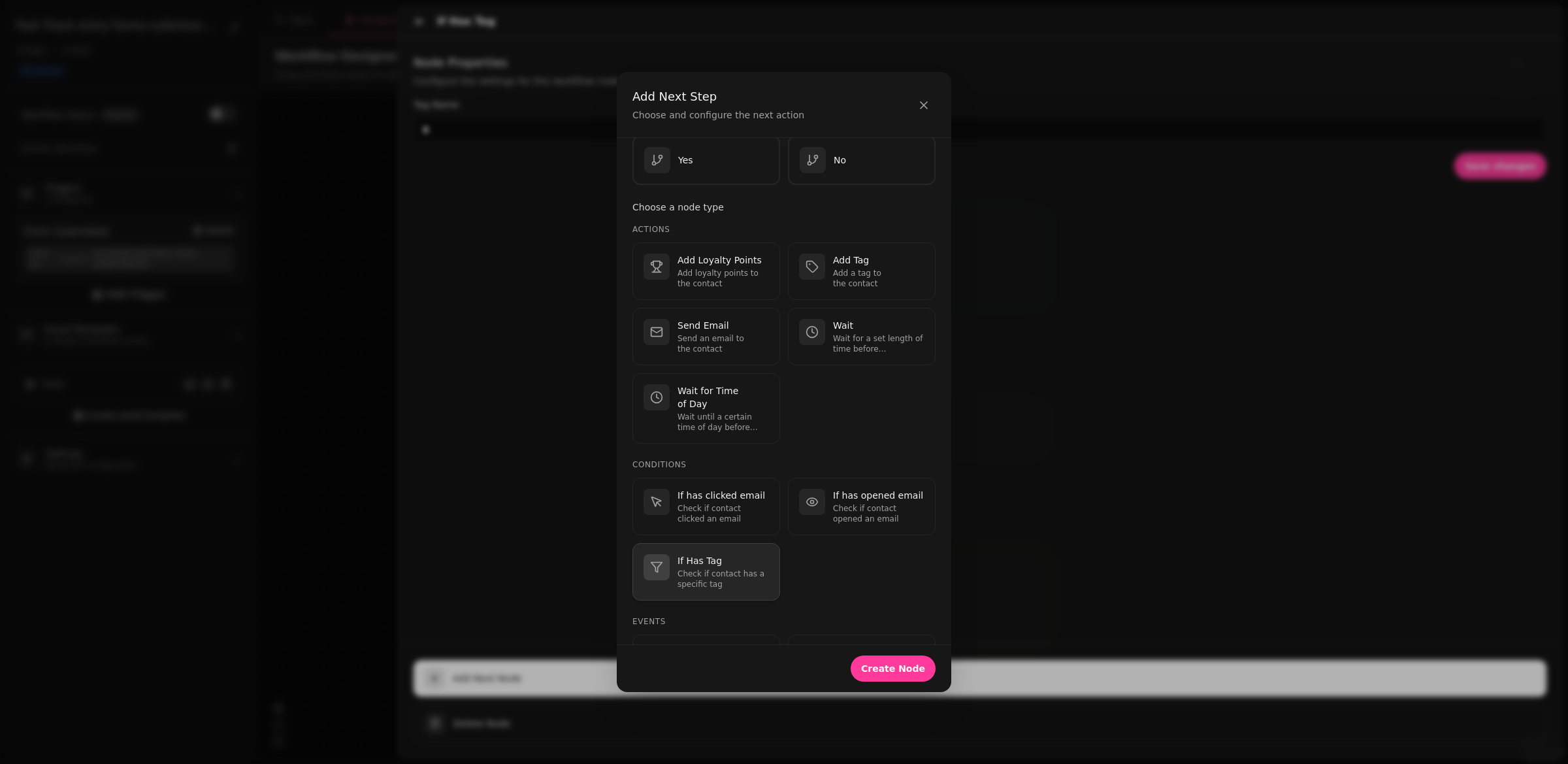
click at [712, 572] on p "Check if contact has a specific tag" at bounding box center [724, 579] width 92 height 21
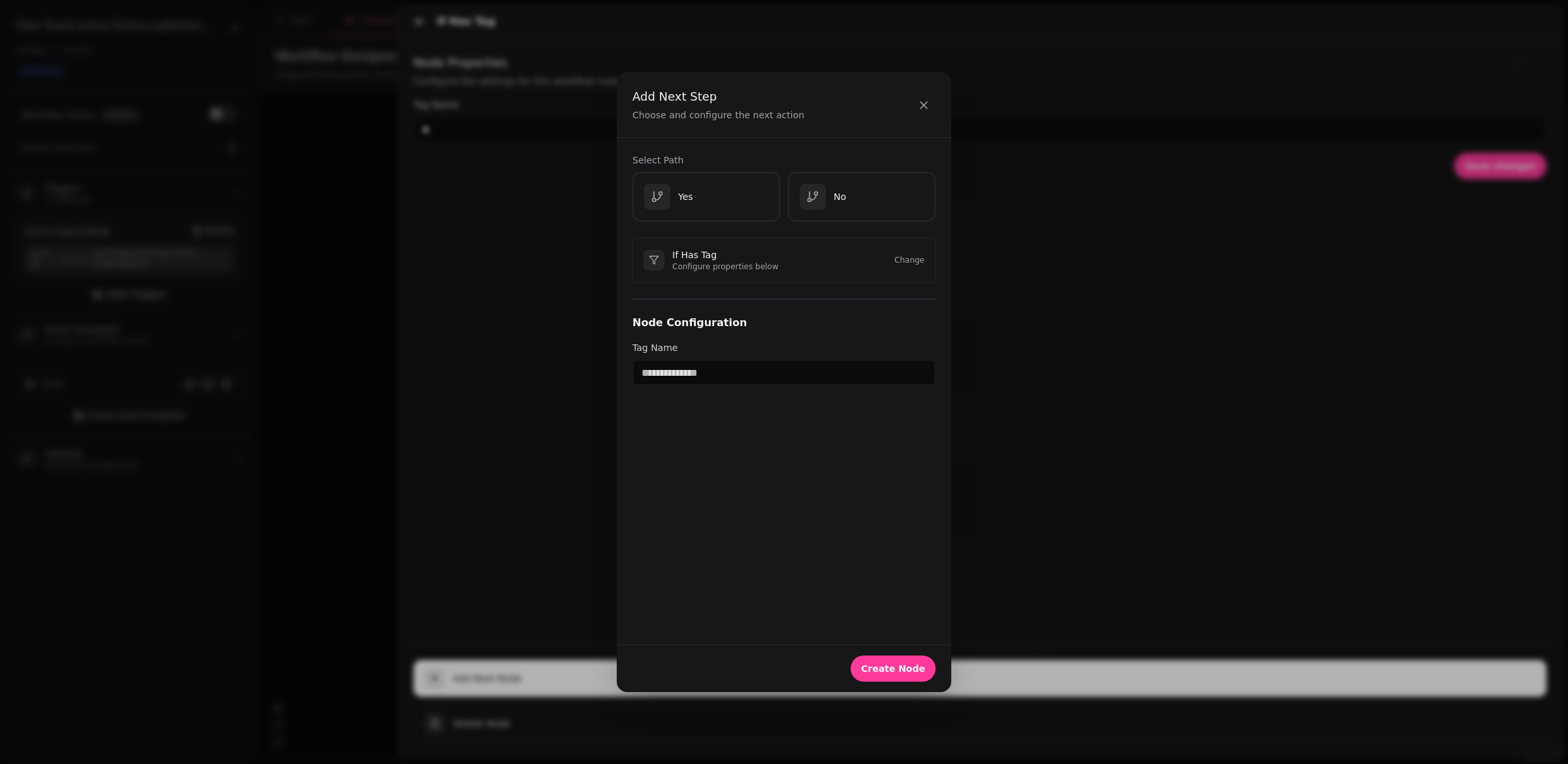
scroll to position [0, 0]
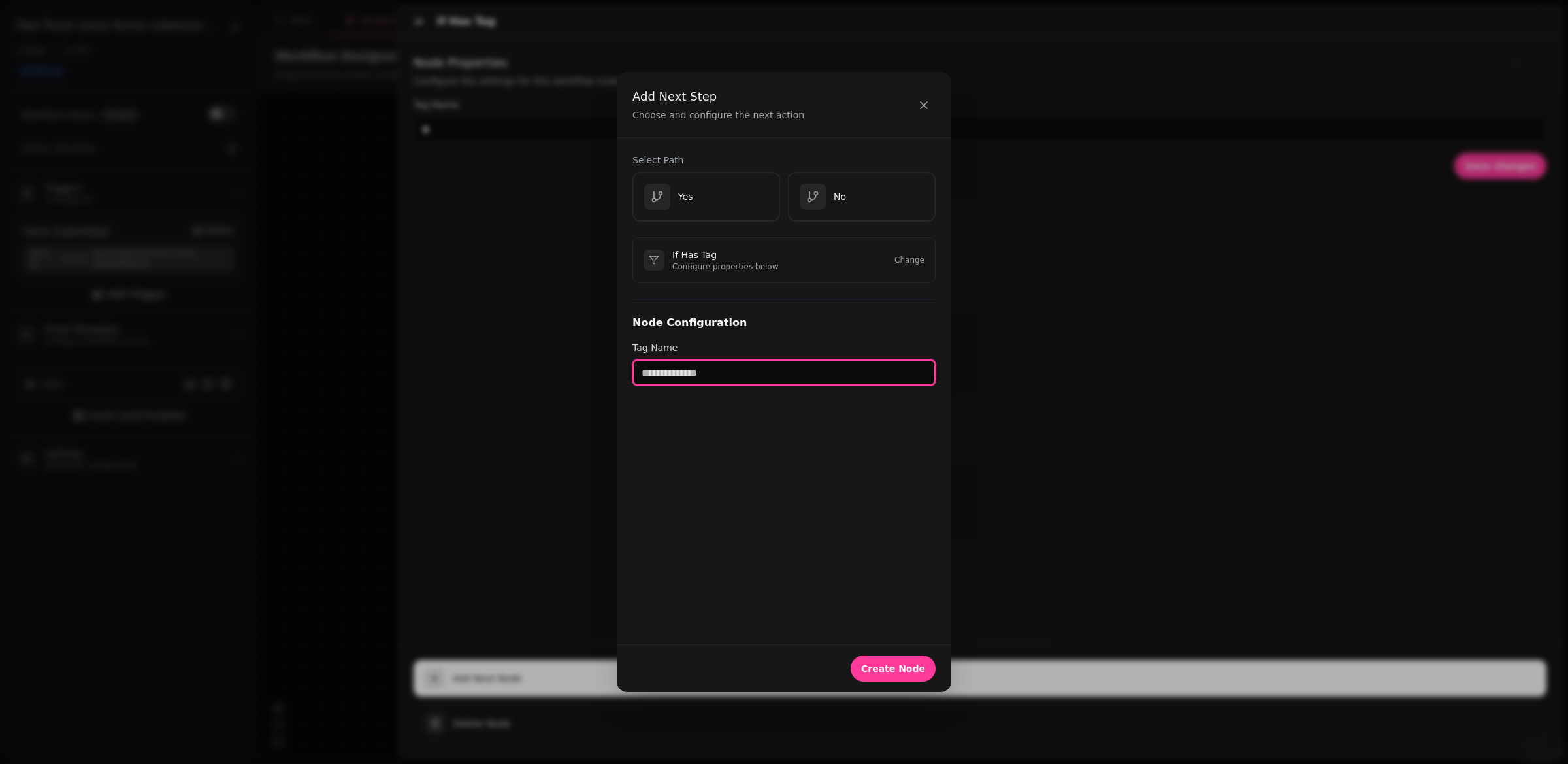
click at [681, 373] on input "text" at bounding box center [784, 372] width 303 height 26
type input "*"
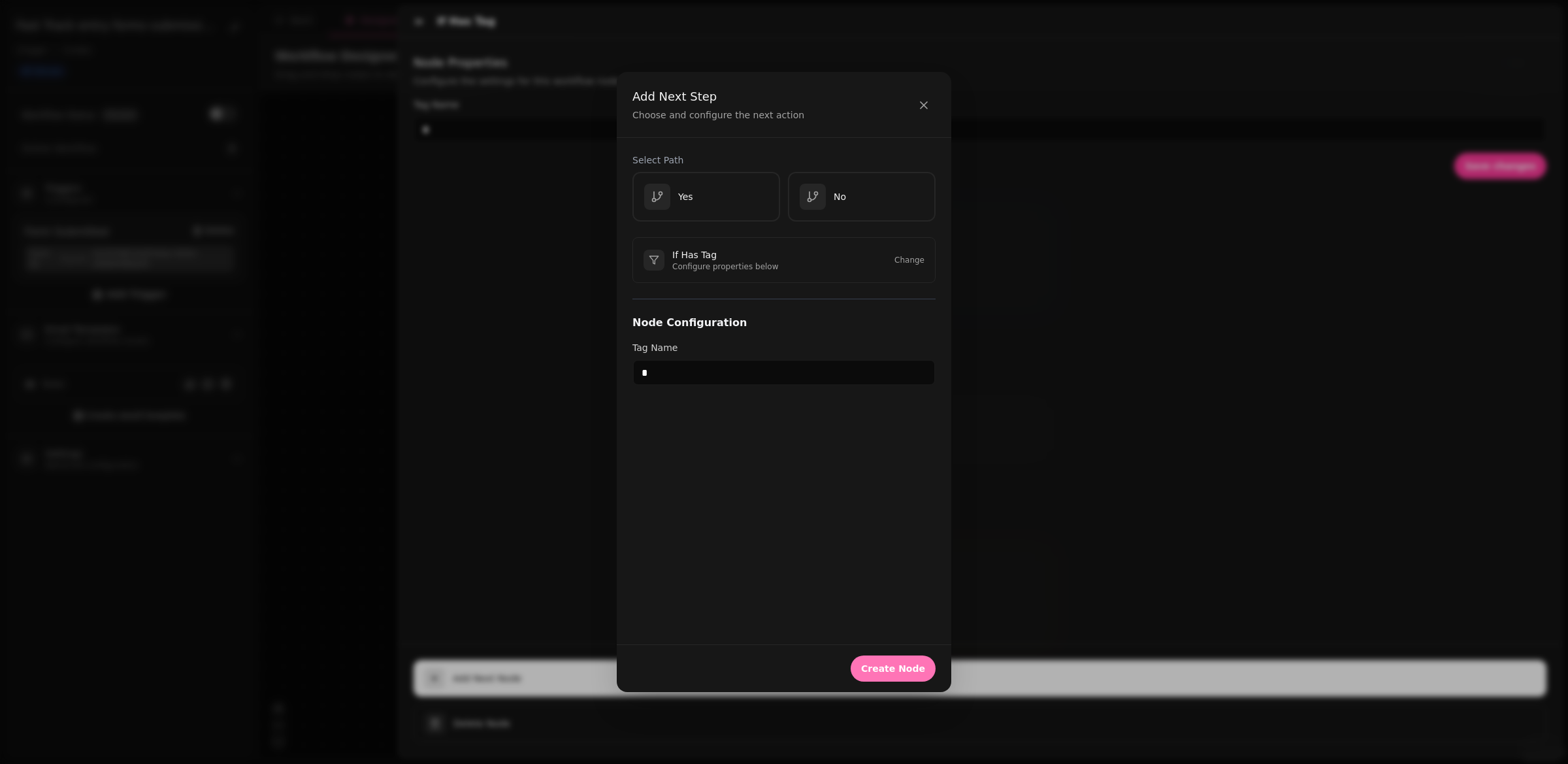
click at [923, 670] on span "Create Node" at bounding box center [894, 669] width 64 height 10
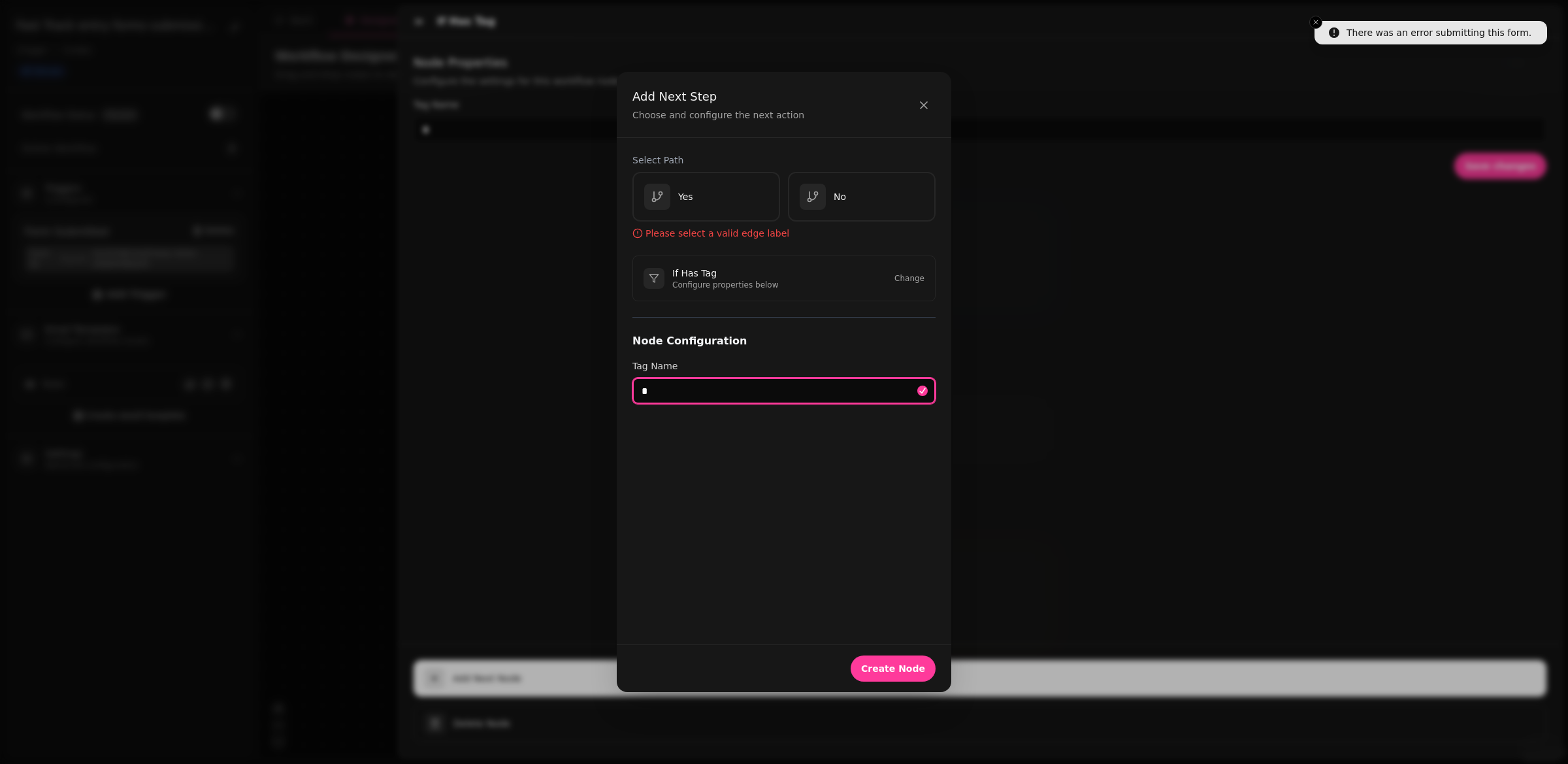
click at [742, 382] on input "*" at bounding box center [784, 391] width 303 height 26
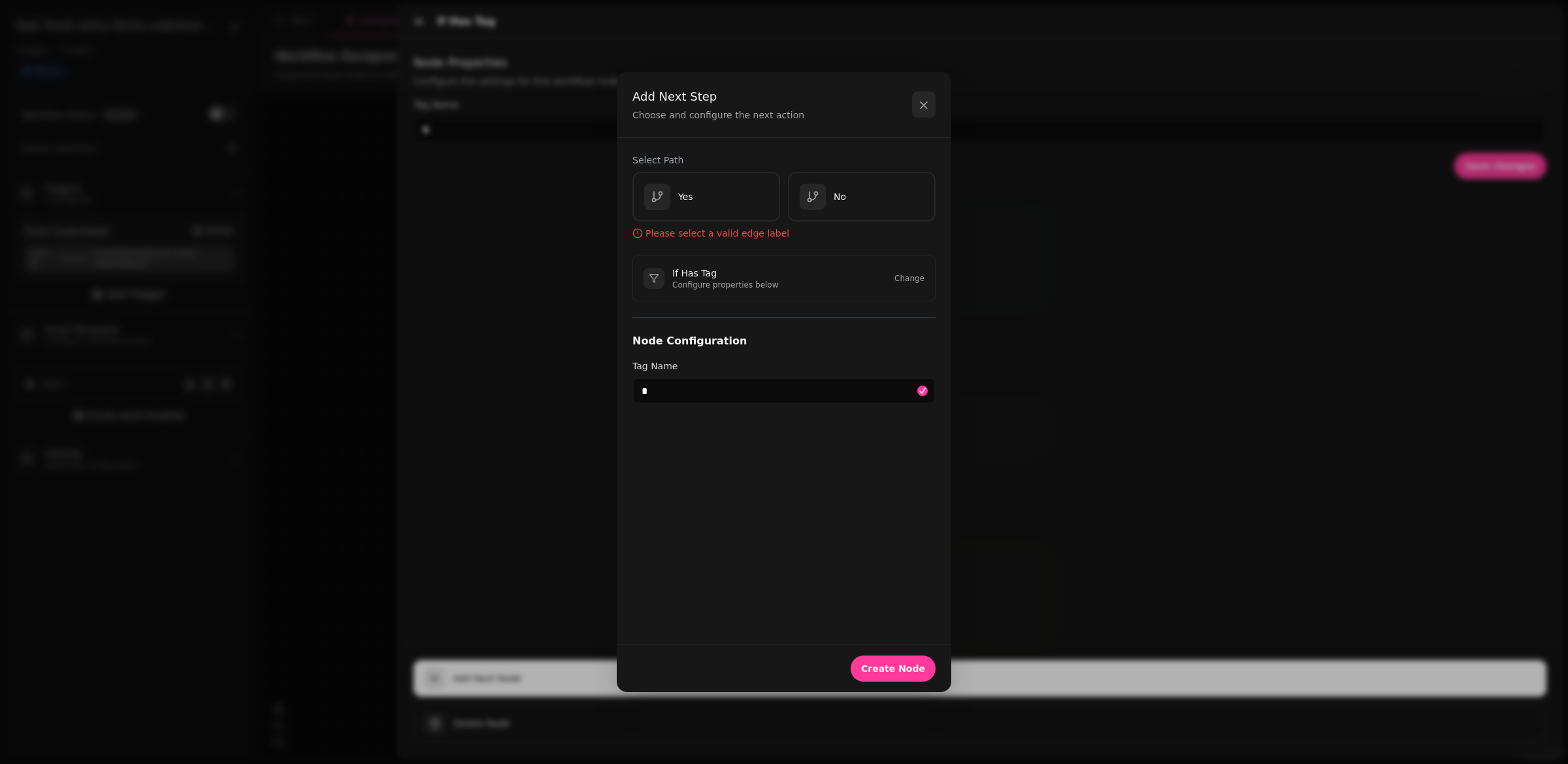
click at [926, 99] on button "button" at bounding box center [924, 105] width 23 height 26
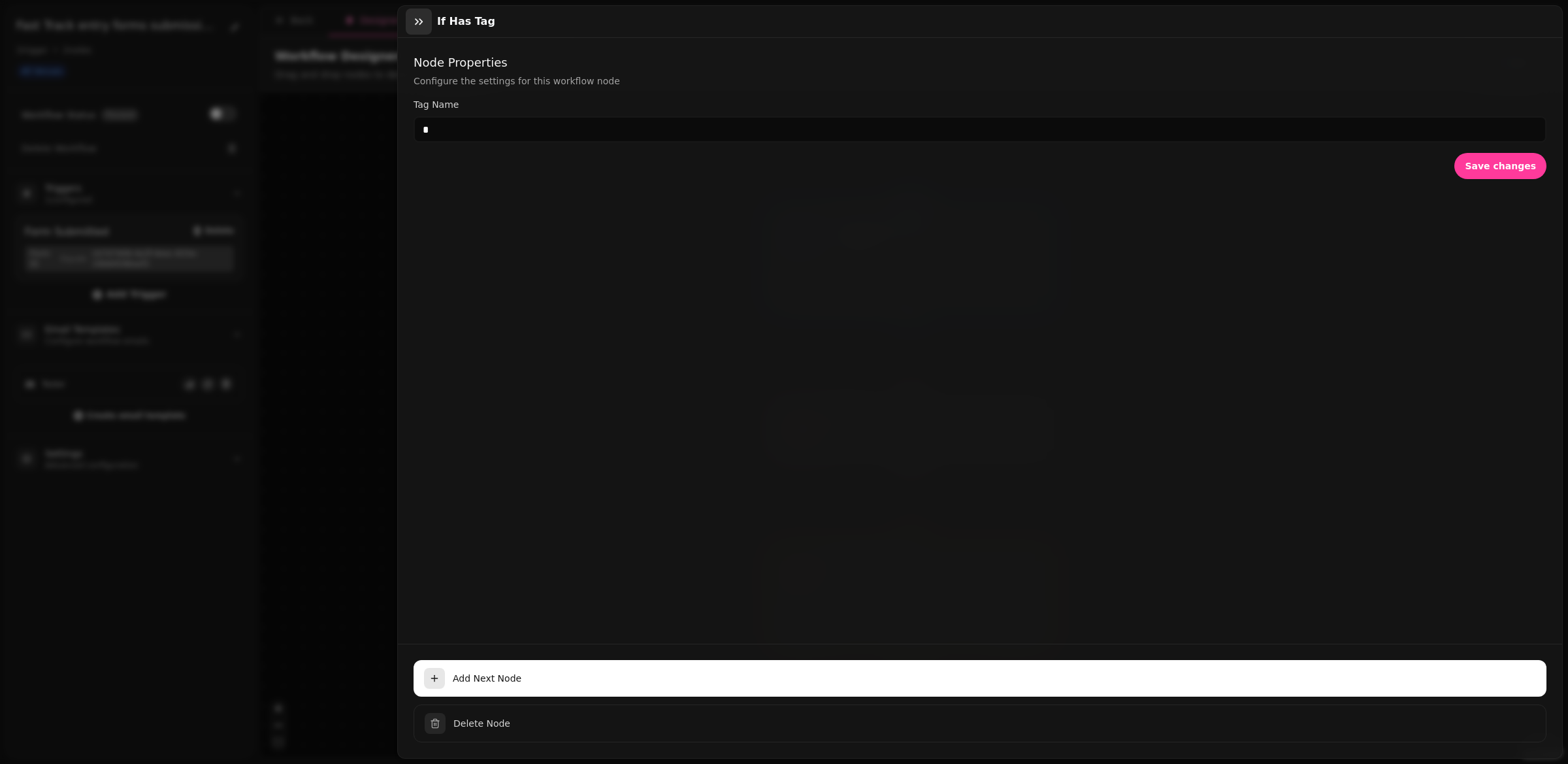
click at [424, 31] on button "button" at bounding box center [419, 22] width 26 height 26
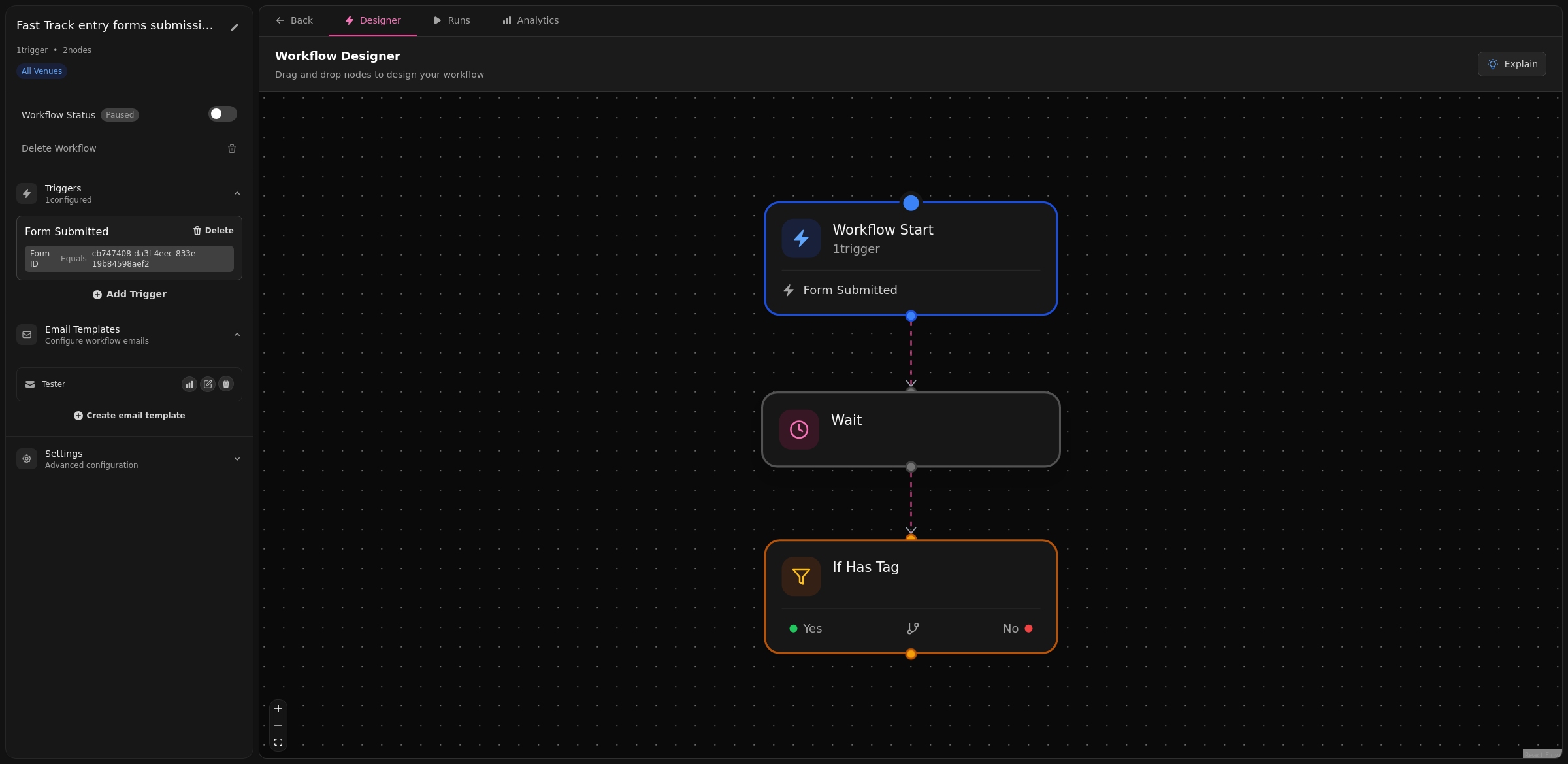
click at [861, 440] on div at bounding box center [912, 430] width 298 height 74
select select "******"
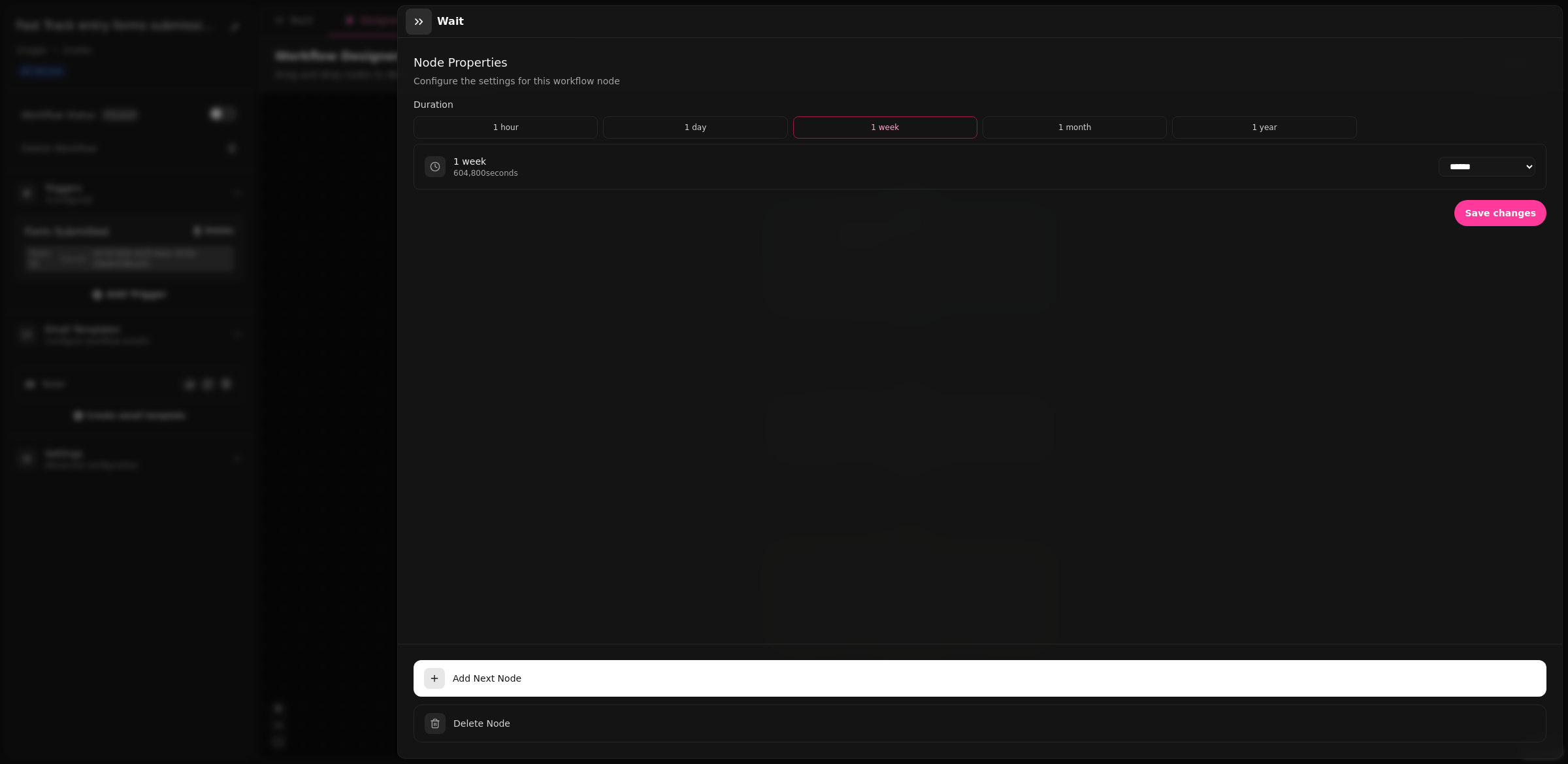
click at [419, 26] on icon "button" at bounding box center [418, 21] width 13 height 13
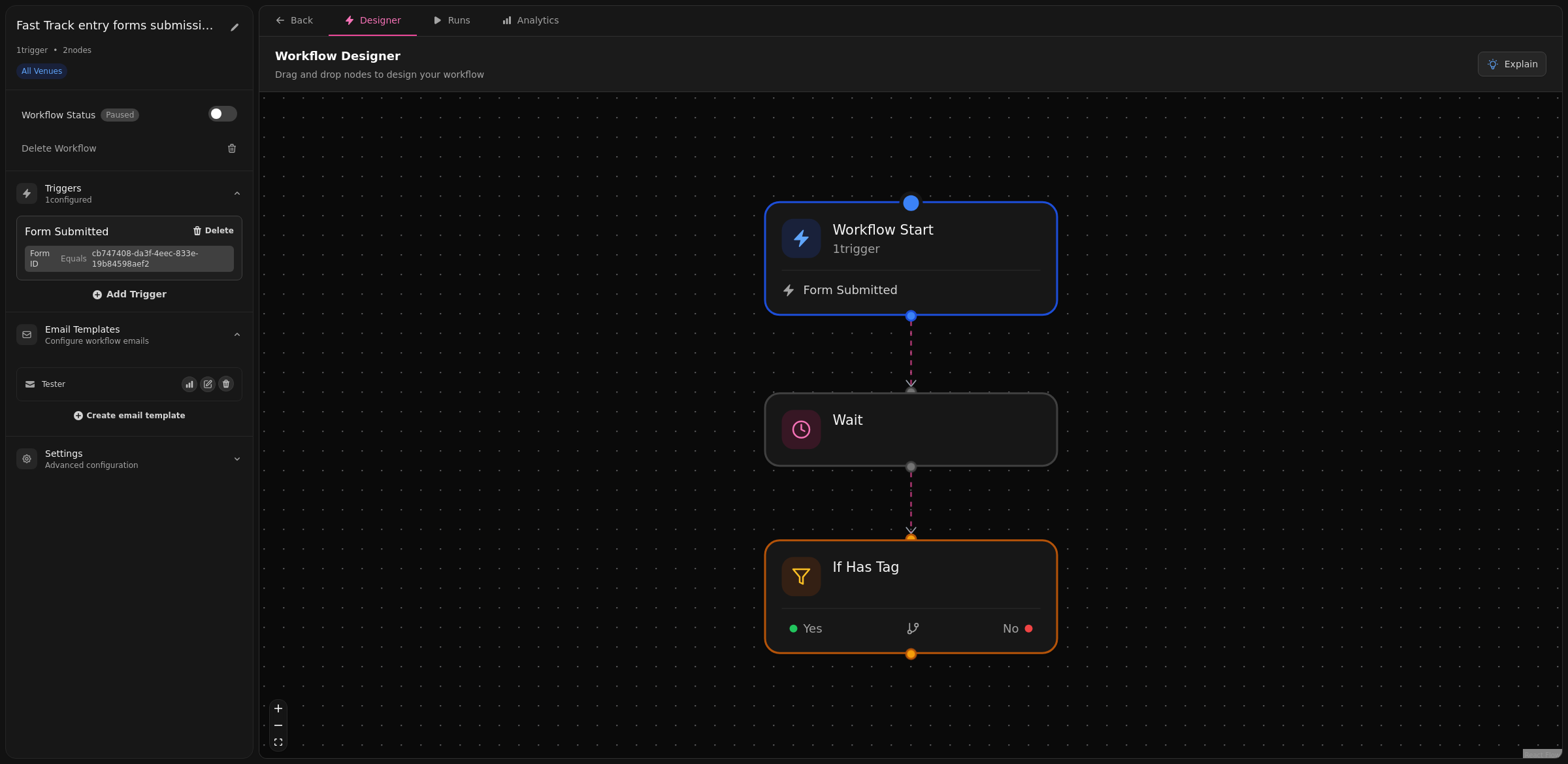
click at [915, 657] on div at bounding box center [912, 655] width 12 height 12
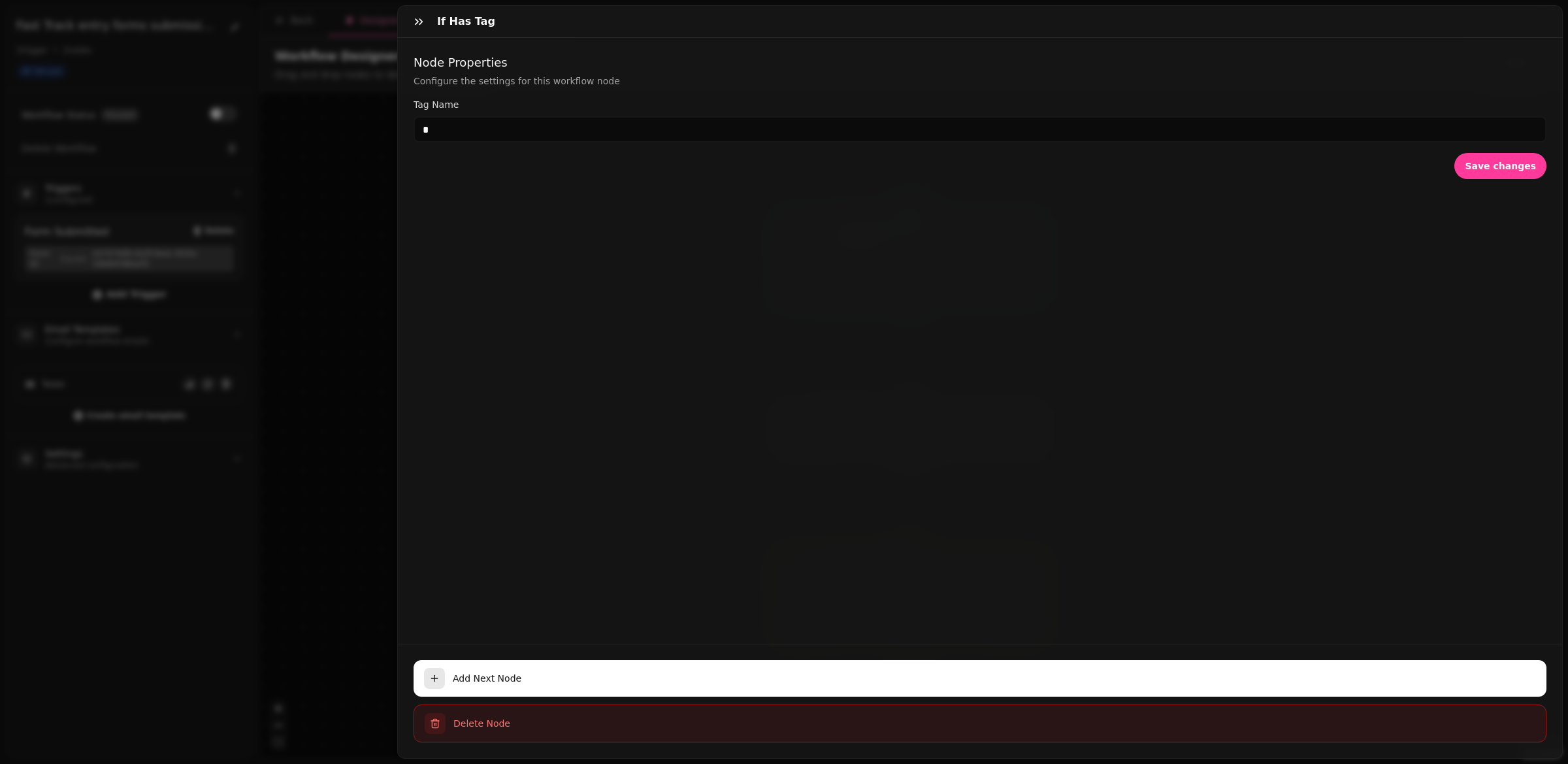
click at [487, 724] on span "Delete Node" at bounding box center [995, 723] width 1082 height 13
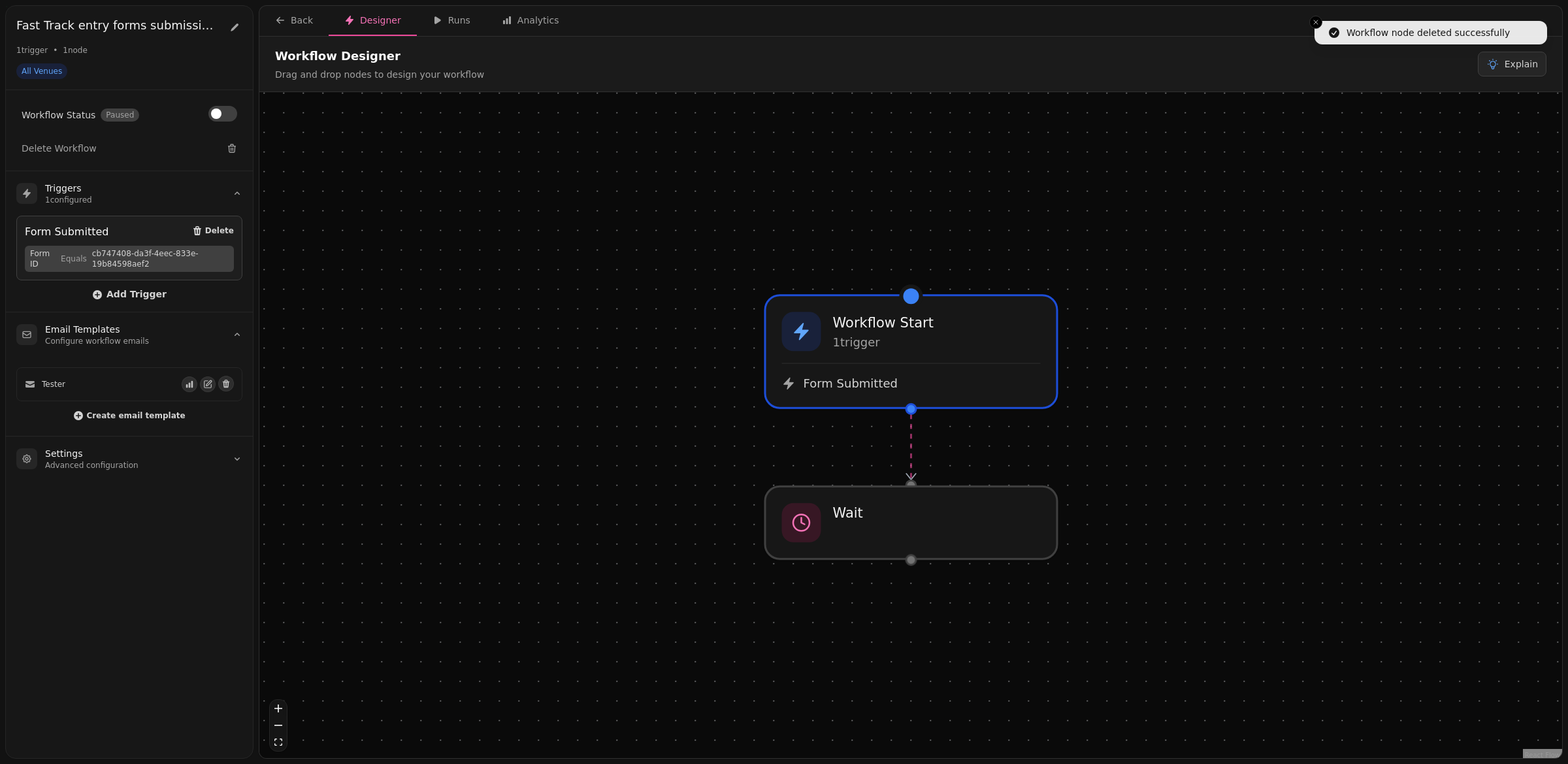
click at [913, 560] on div at bounding box center [912, 560] width 12 height 12
select select "******"
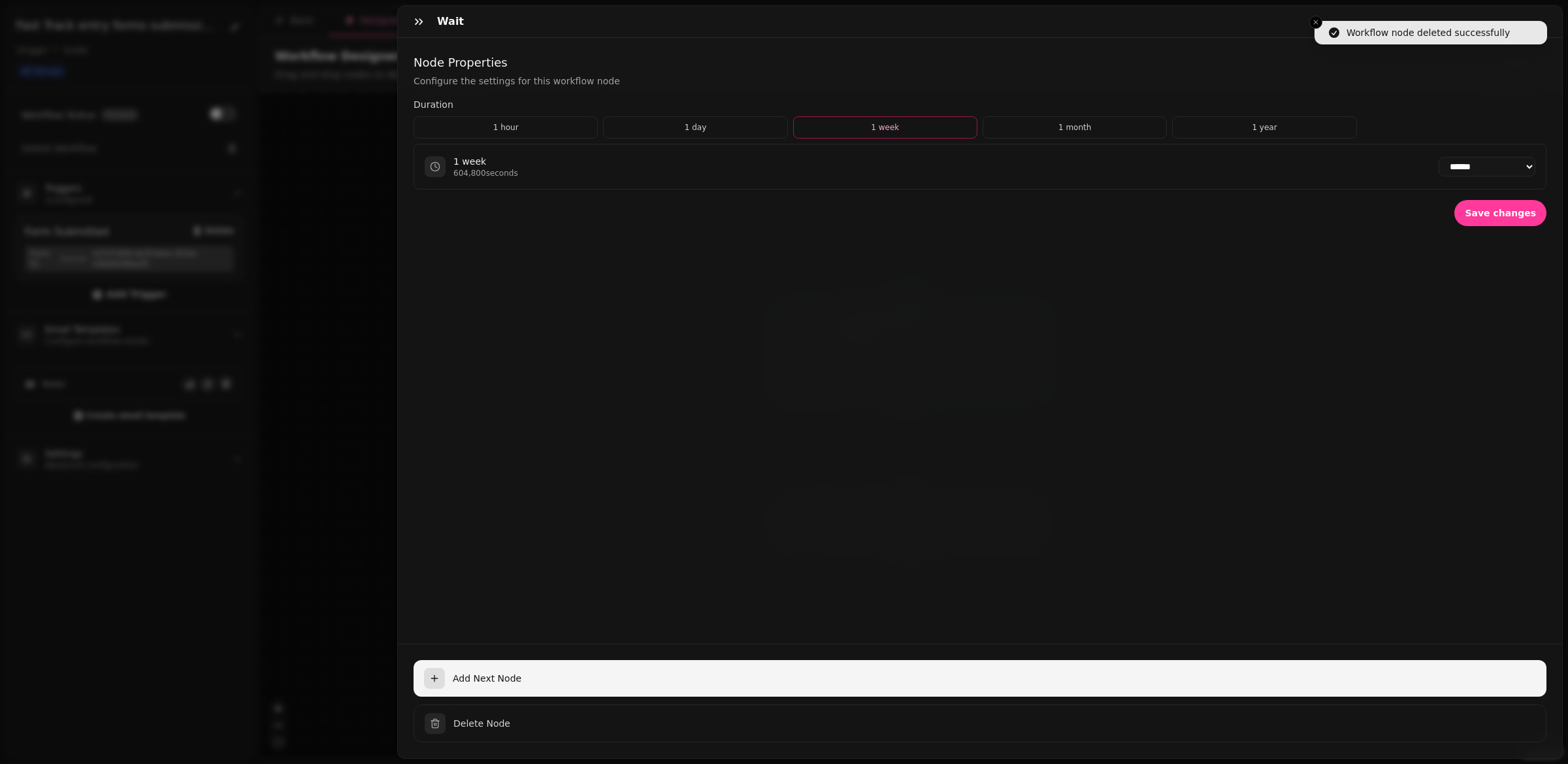
click at [500, 672] on span "Add Next Node" at bounding box center [994, 678] width 1083 height 13
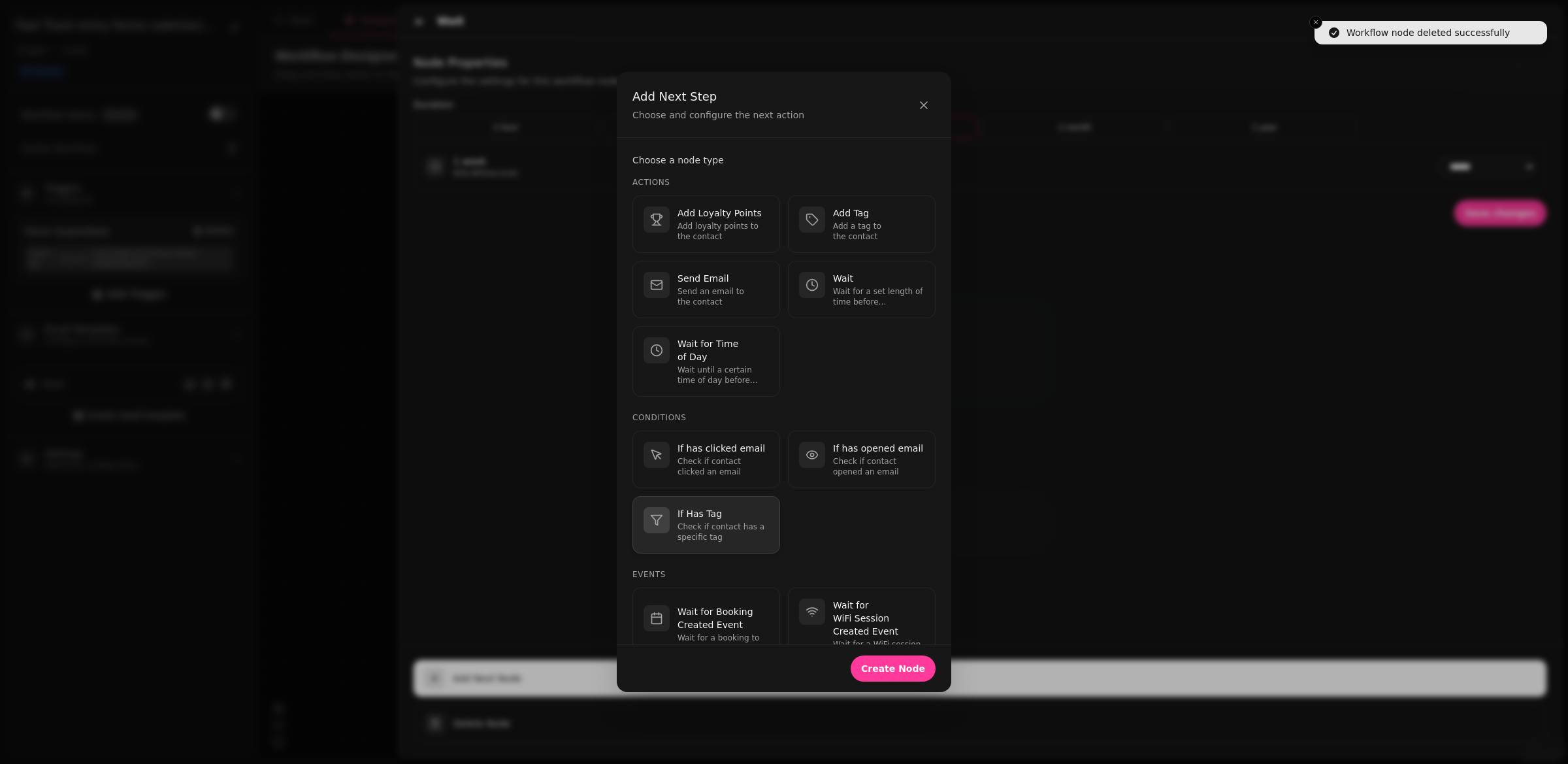
scroll to position [39, 0]
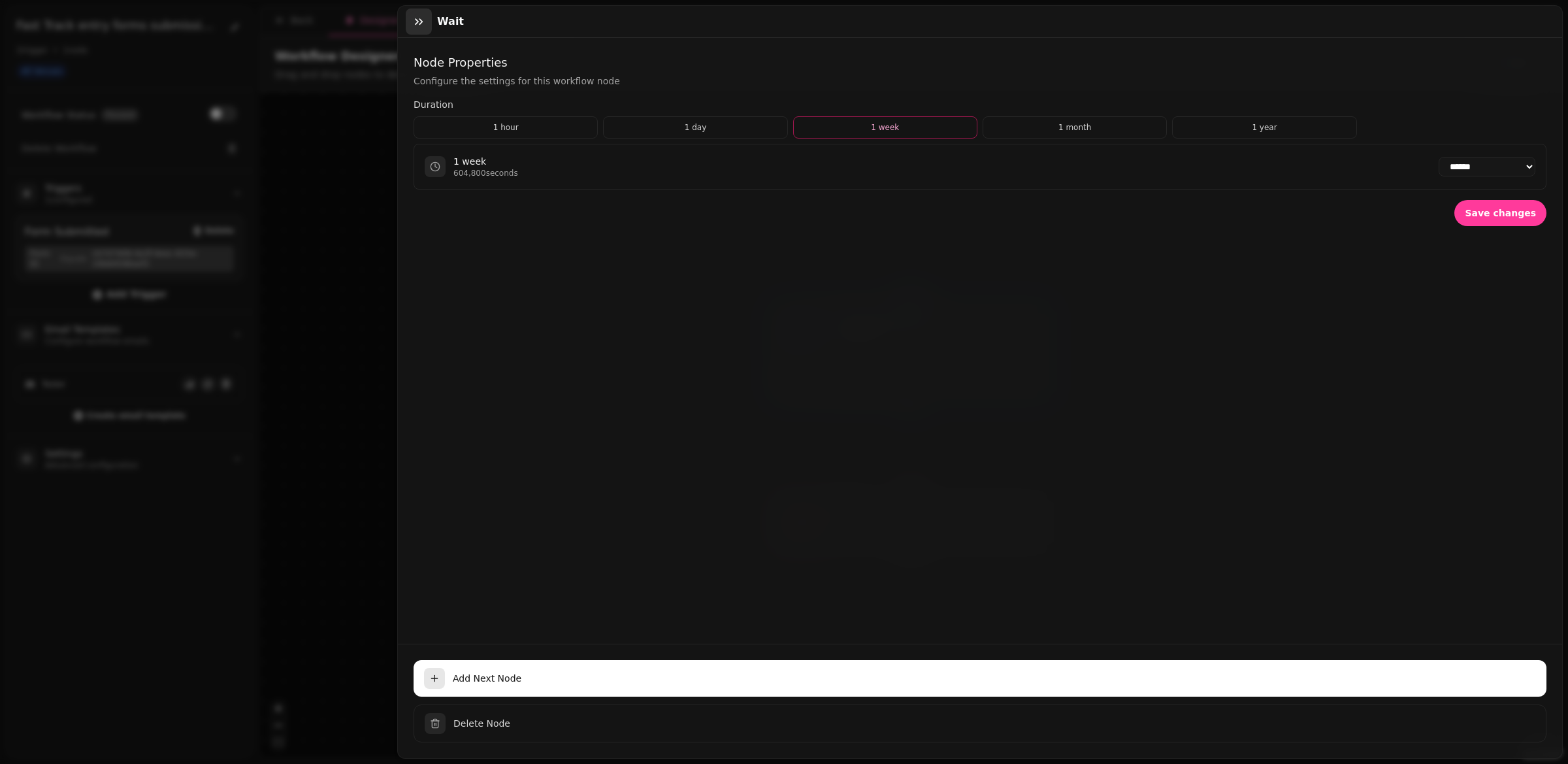
click at [420, 21] on icon "button" at bounding box center [418, 21] width 13 height 13
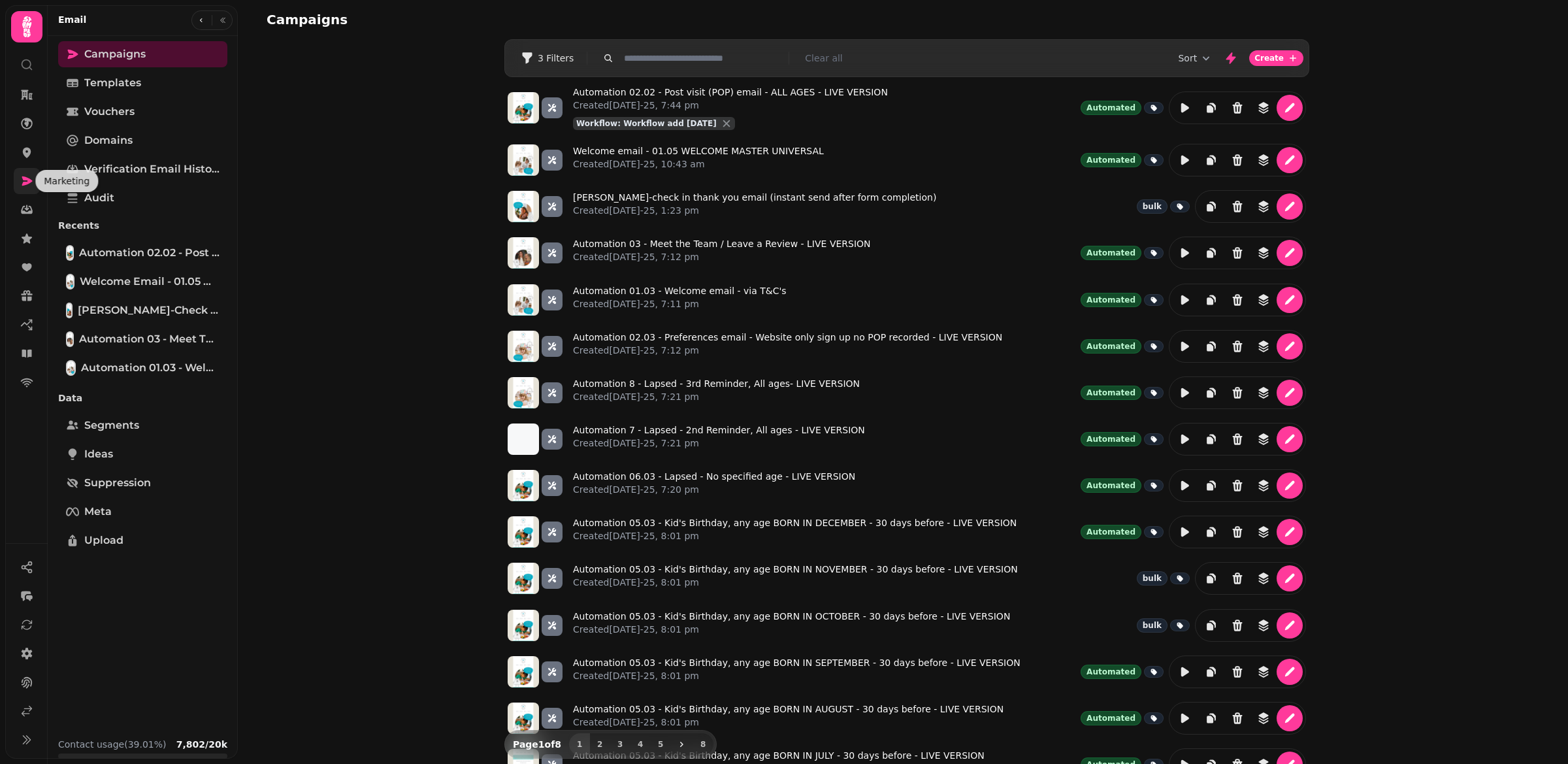
click at [17, 186] on link at bounding box center [27, 181] width 26 height 26
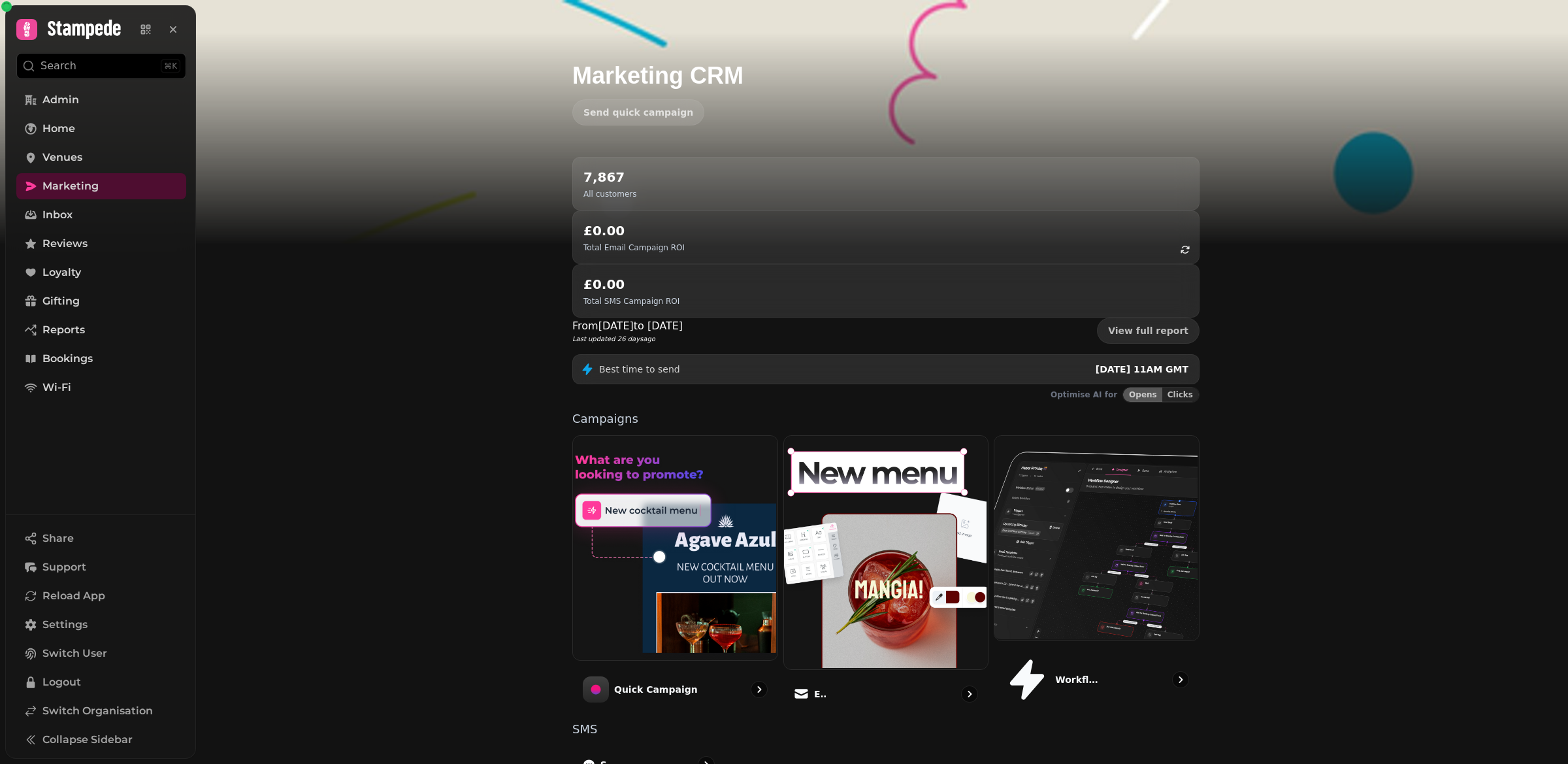
scroll to position [49, 0]
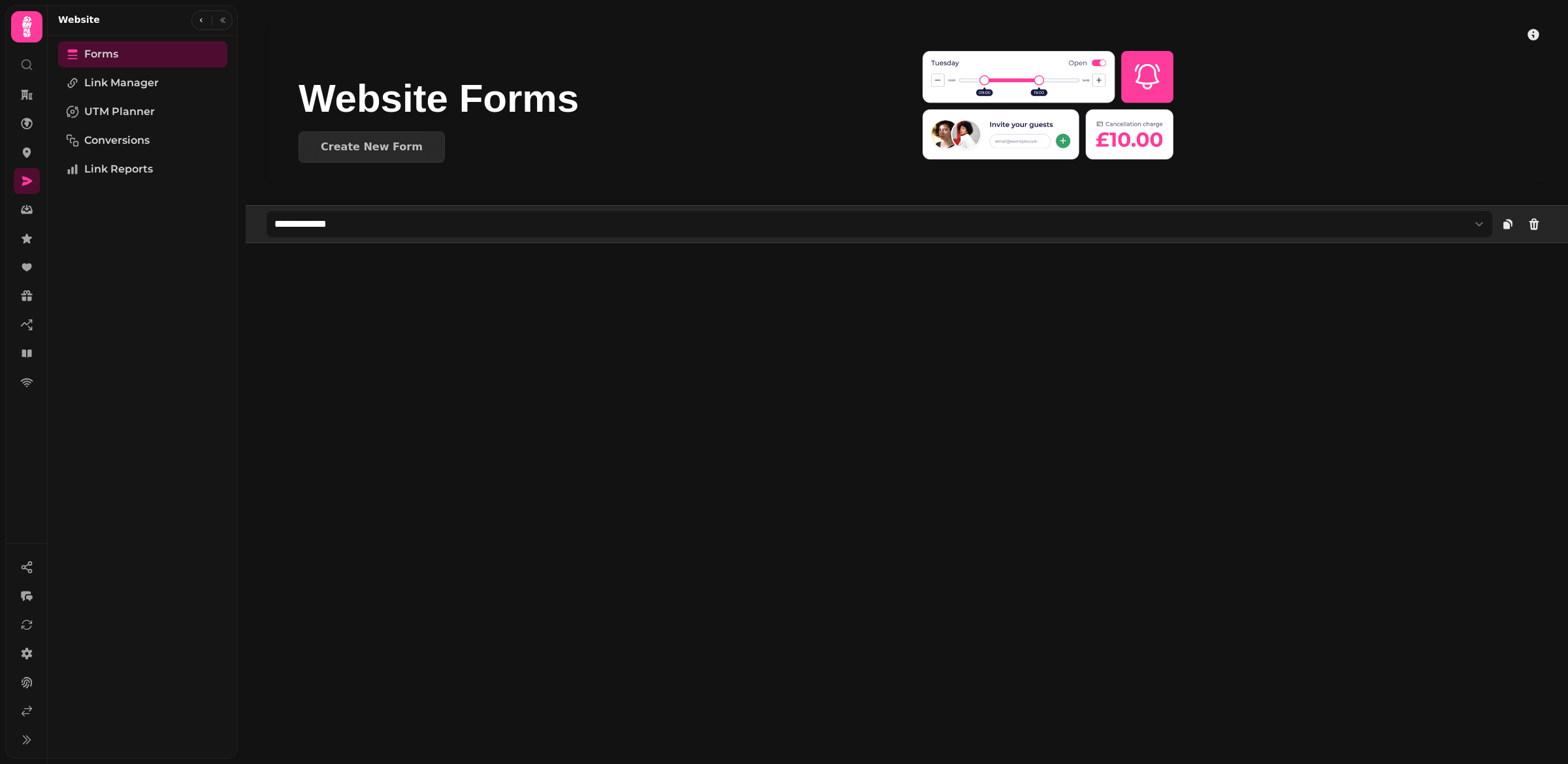
click at [337, 227] on select "**********" at bounding box center [880, 224] width 1226 height 26
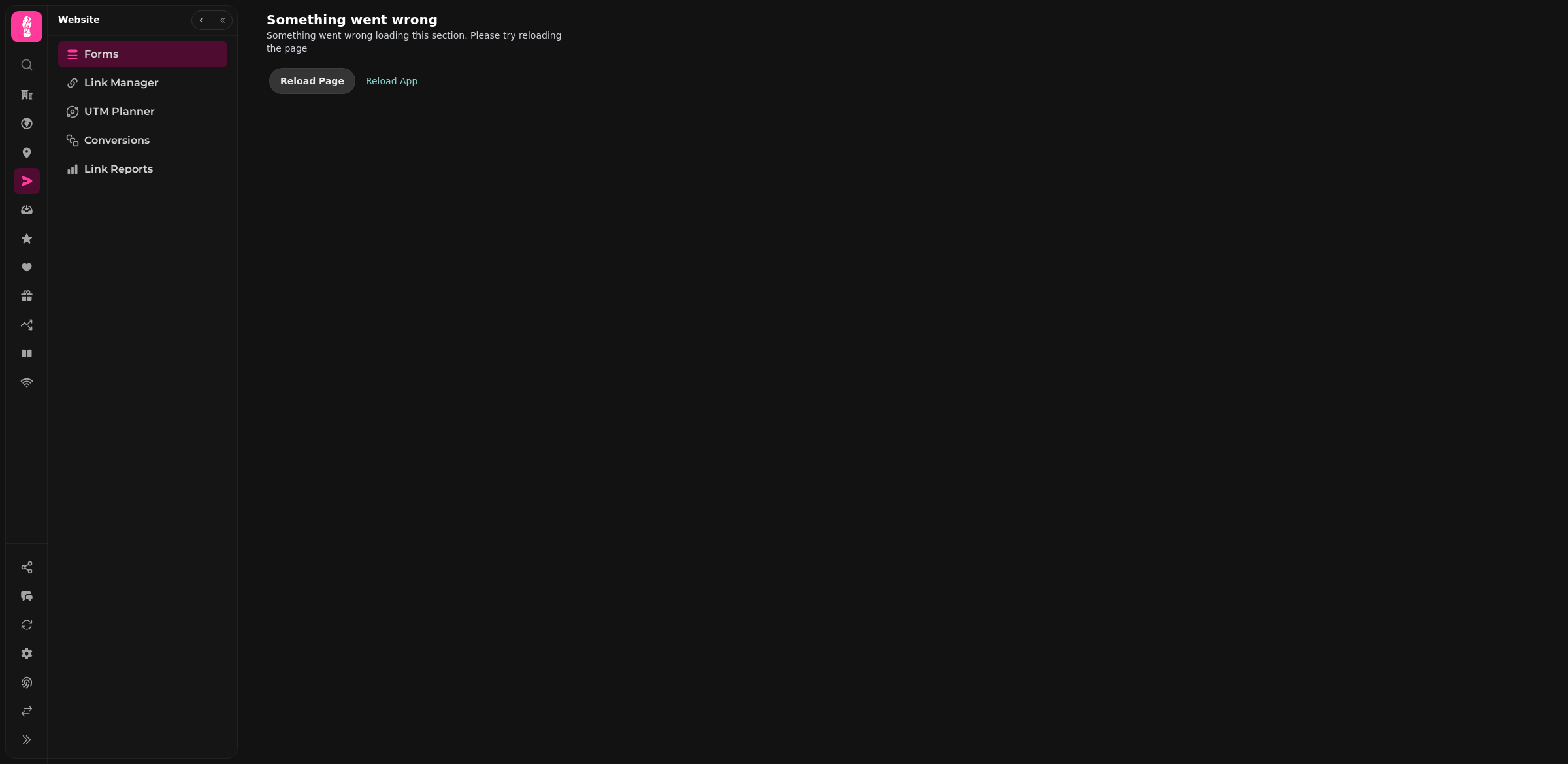
click at [319, 76] on span "Reload Page" at bounding box center [313, 81] width 64 height 10
click at [370, 76] on link "Reload App" at bounding box center [392, 81] width 68 height 26
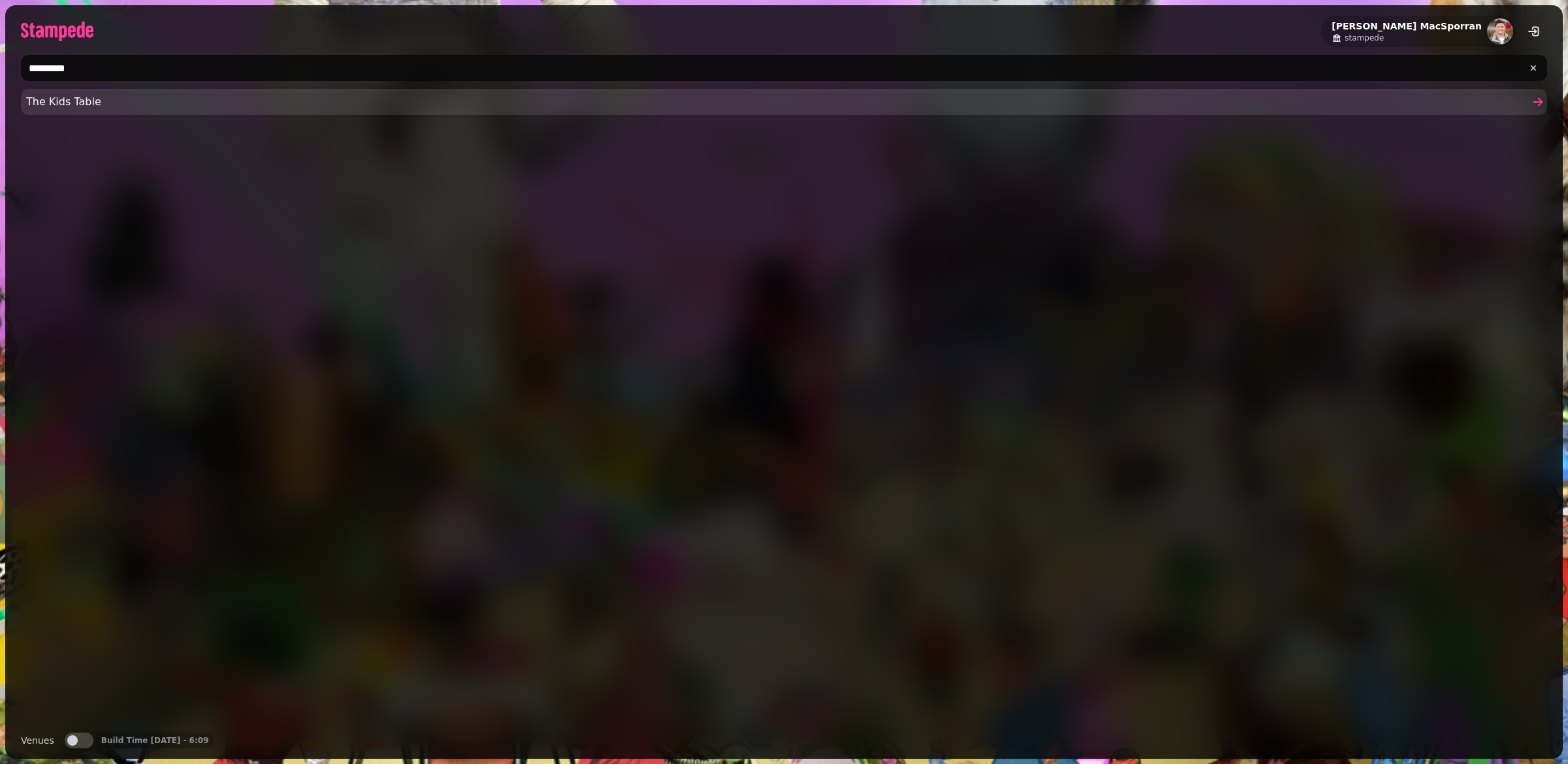
type input "********"
click at [289, 111] on link "The Kids Table" at bounding box center [784, 102] width 1526 height 26
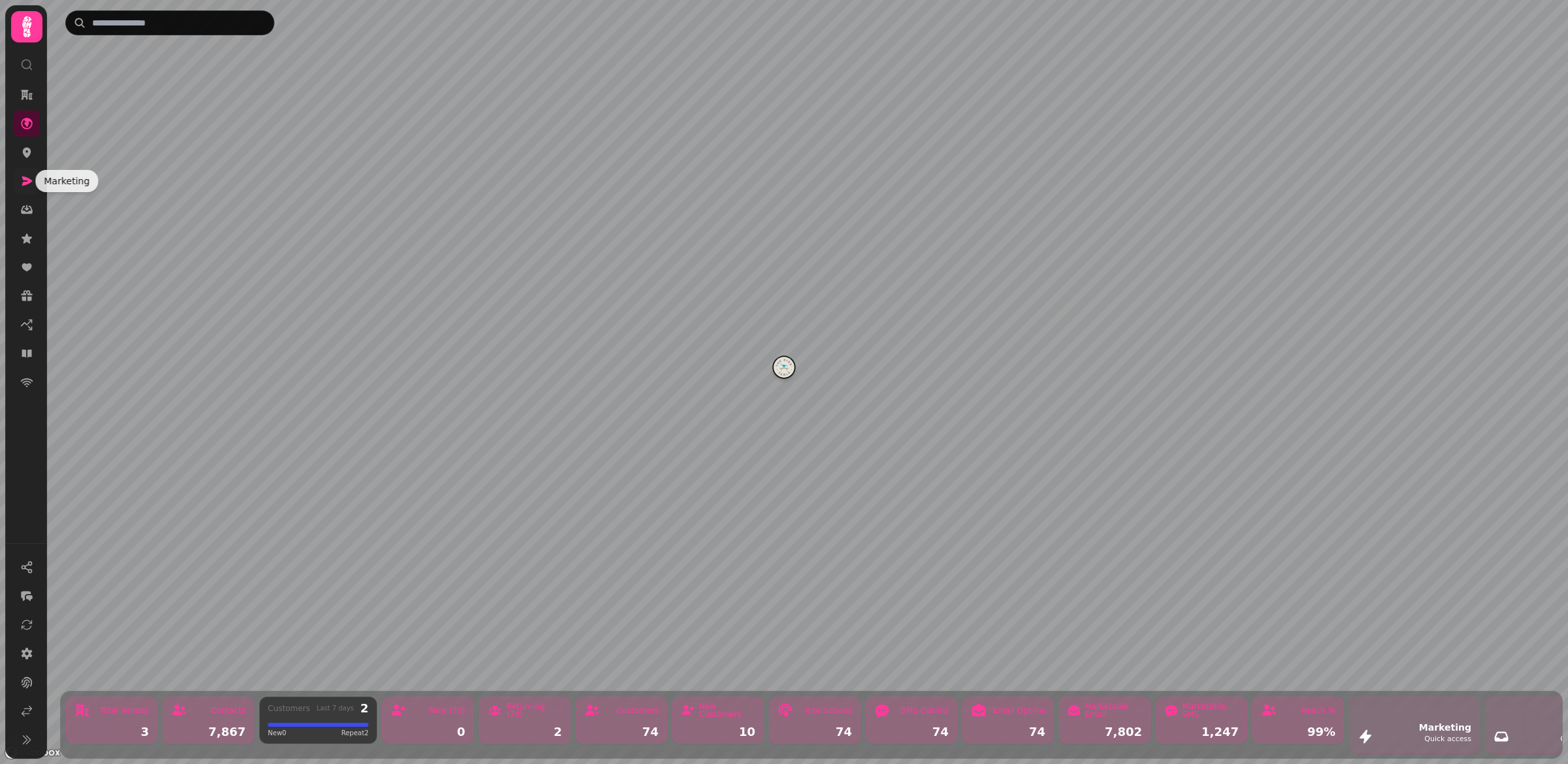
click at [24, 185] on icon at bounding box center [26, 180] width 13 height 13
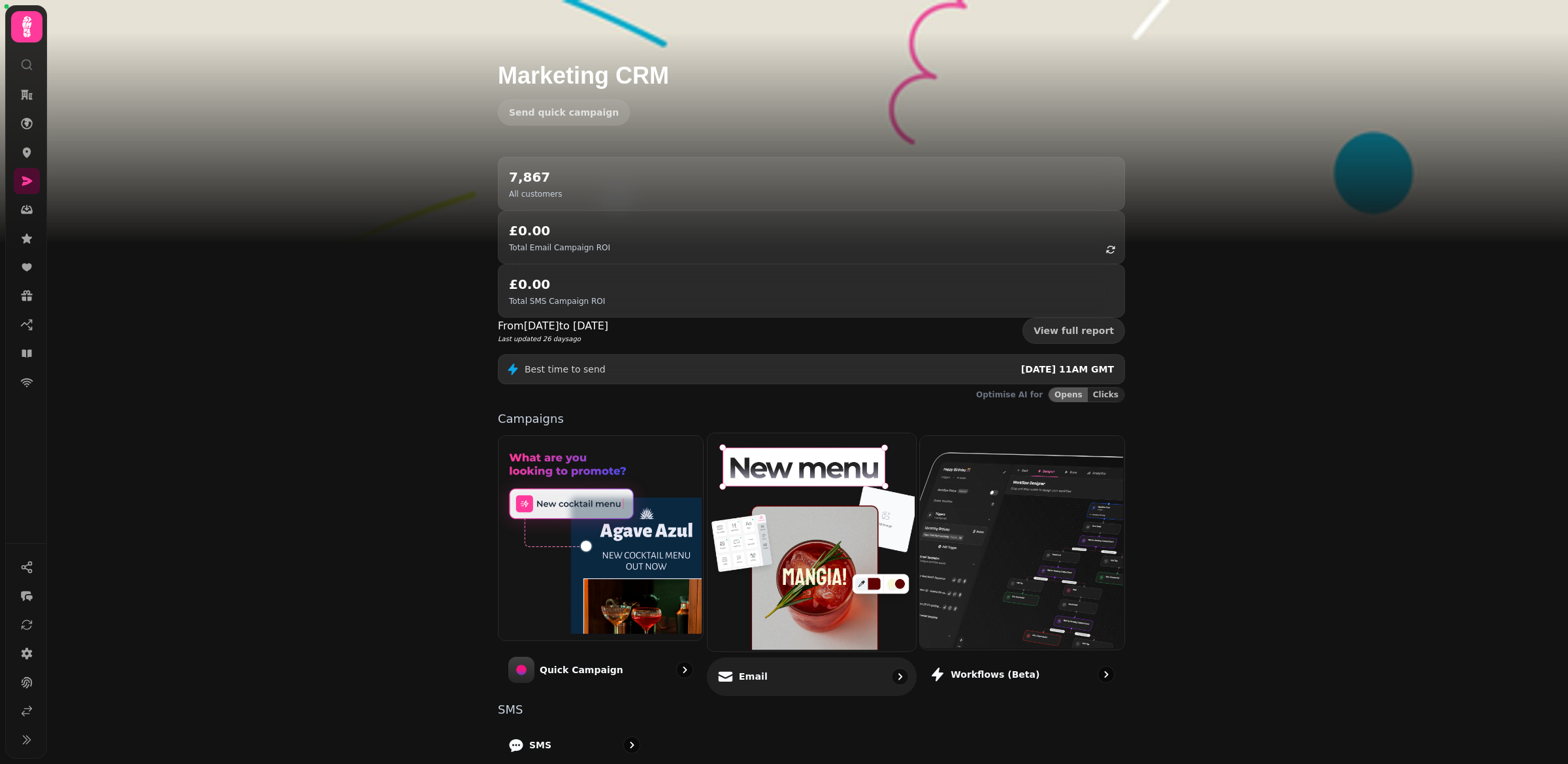
scroll to position [49, 0]
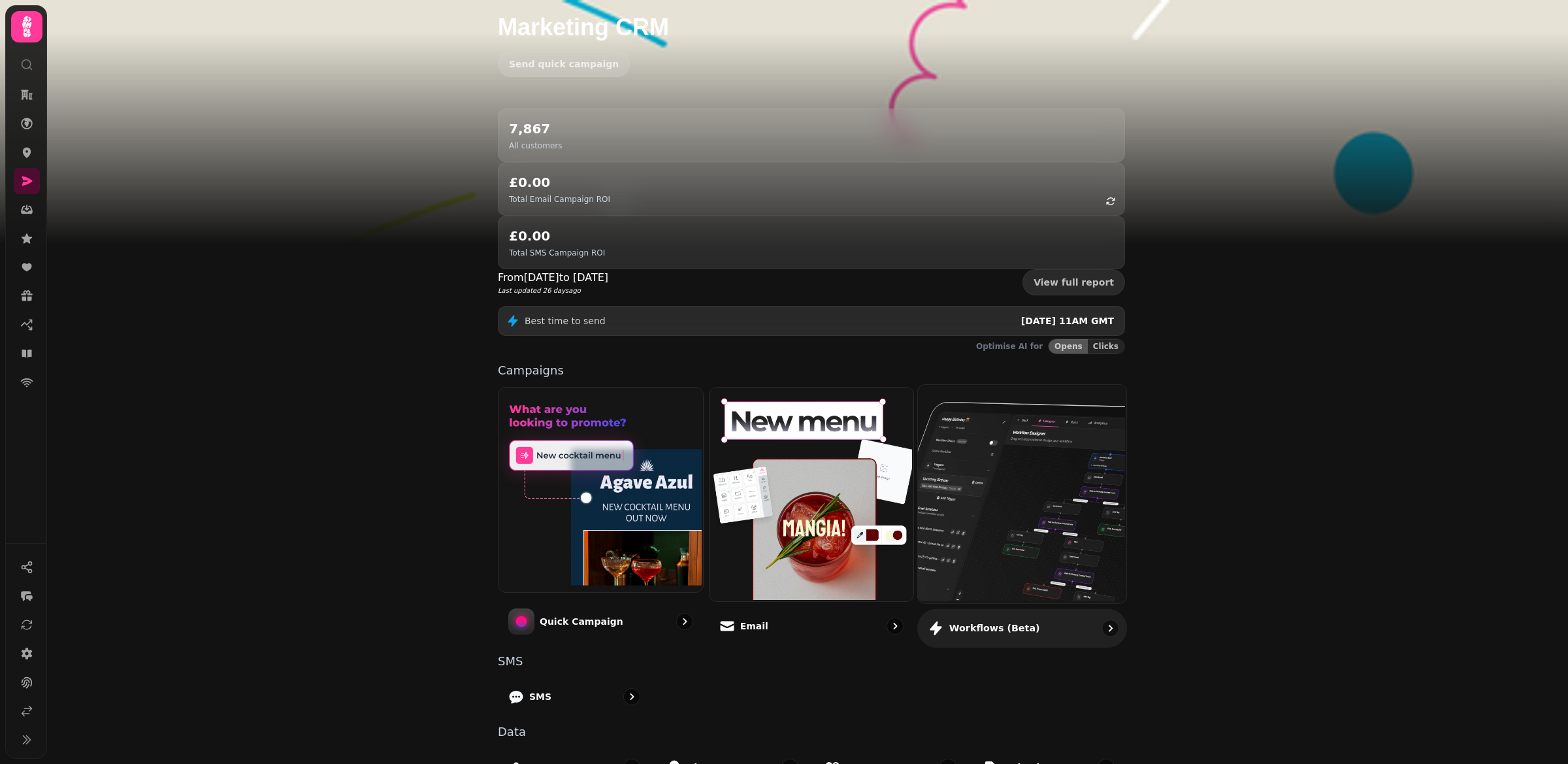
click at [1063, 422] on img at bounding box center [1021, 492] width 209 height 217
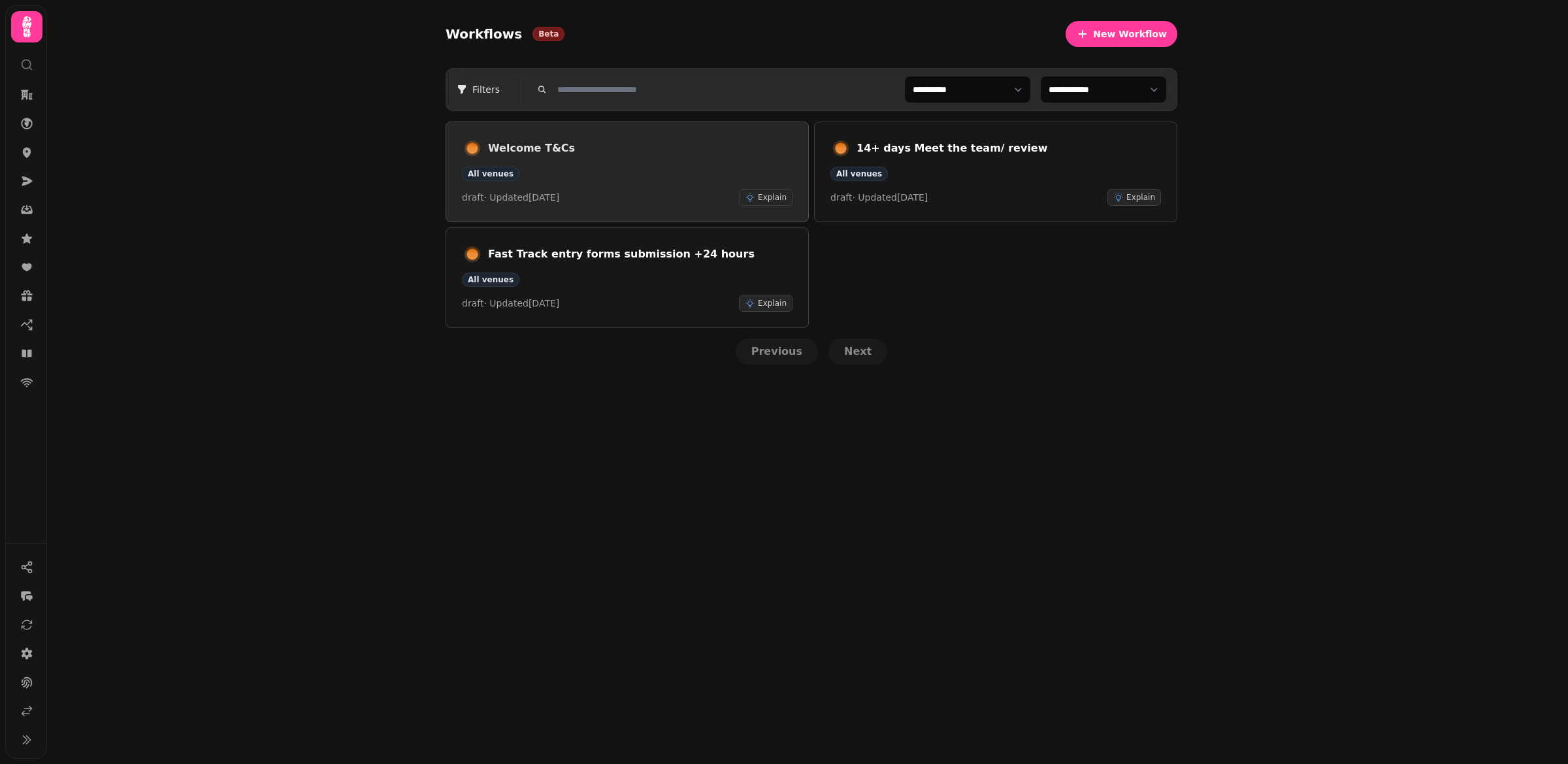
click at [648, 153] on h3 "Welcome T&Cs" at bounding box center [641, 148] width 305 height 16
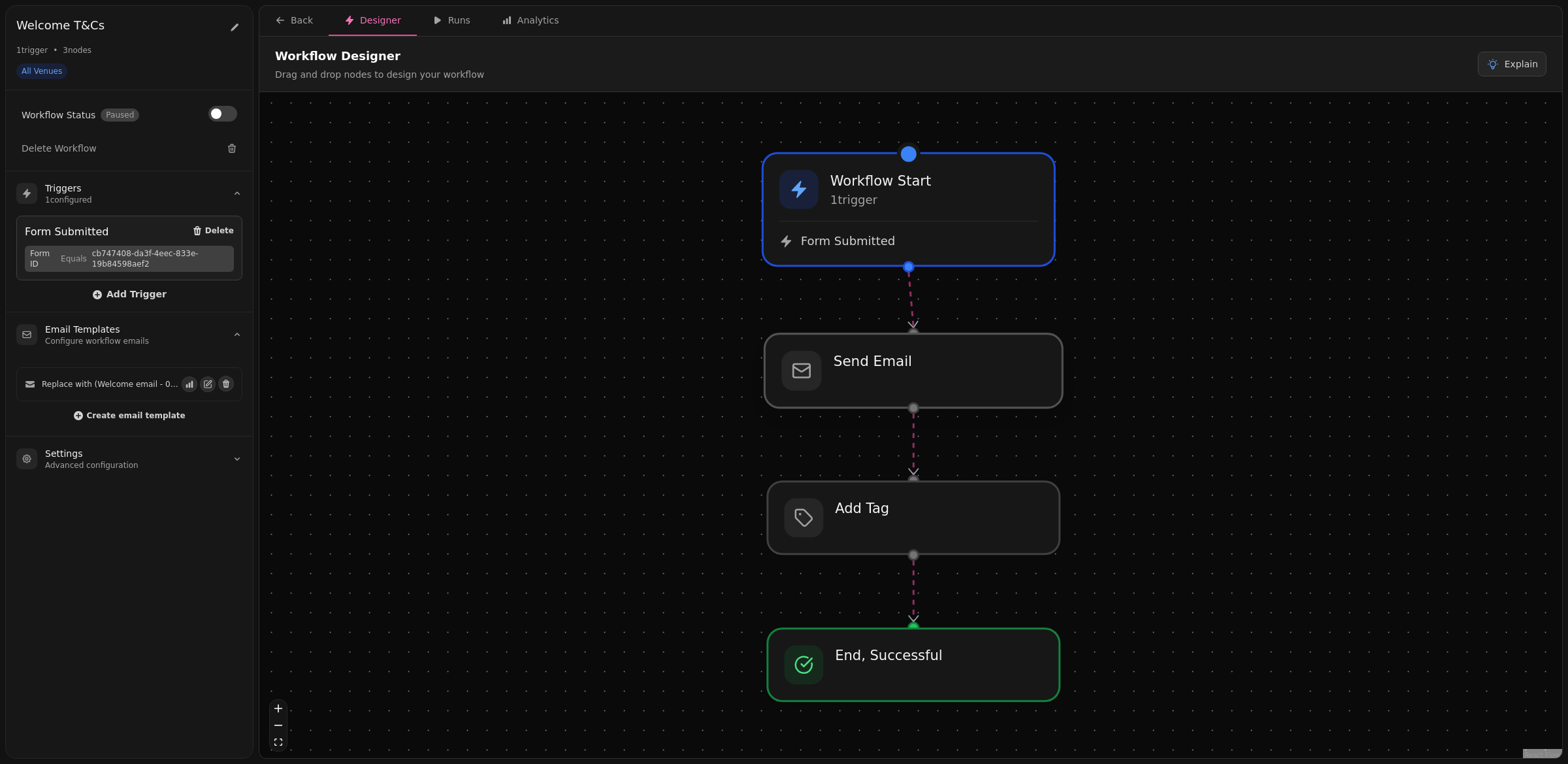
click at [826, 384] on div at bounding box center [913, 371] width 298 height 74
click at [300, 23] on div "Back" at bounding box center [294, 20] width 38 height 13
